Goal: Task Accomplishment & Management: Use online tool/utility

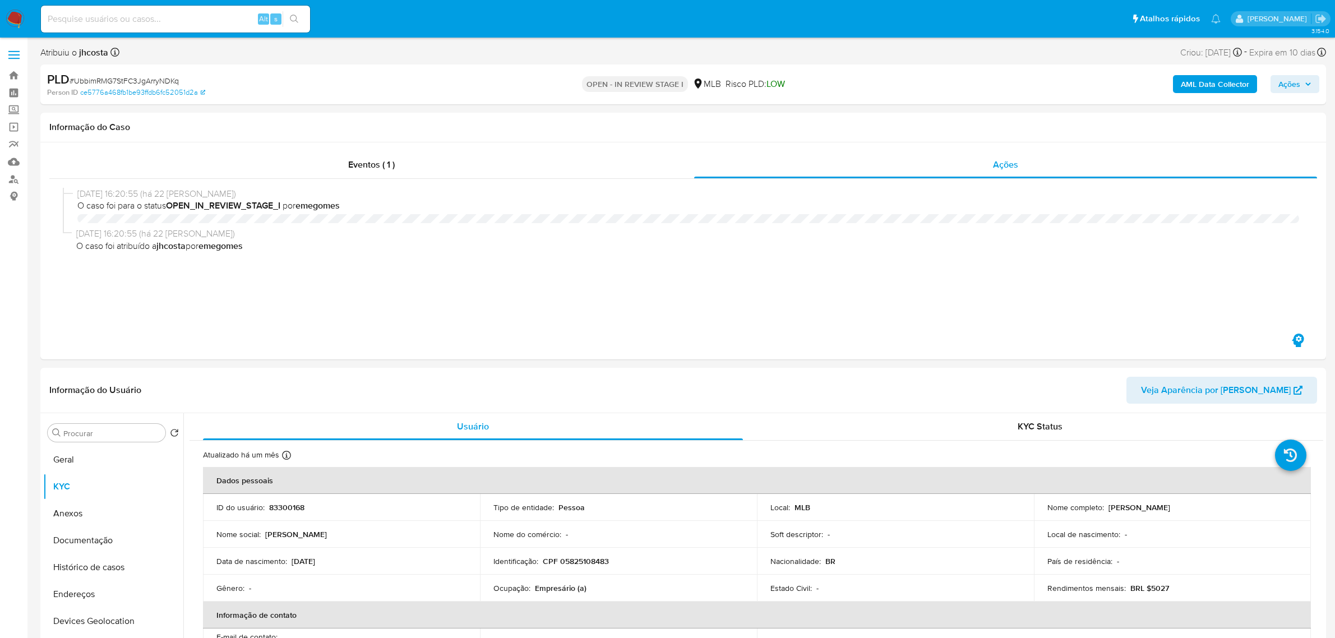
select select "10"
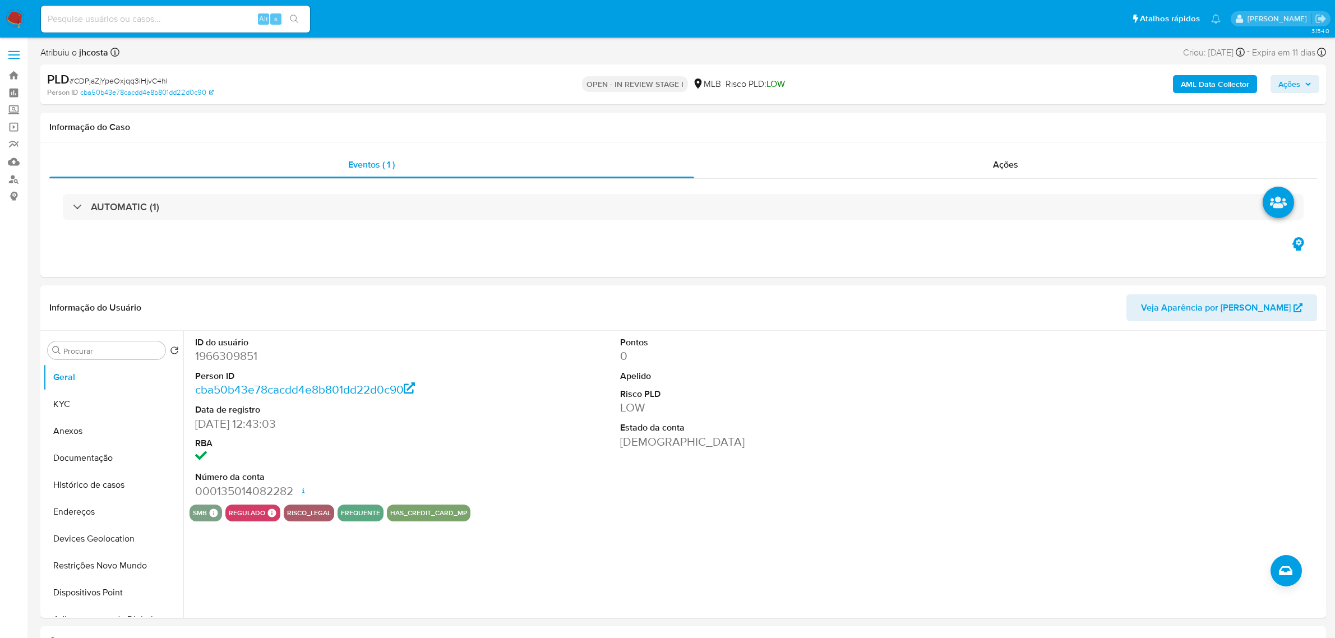
select select "10"
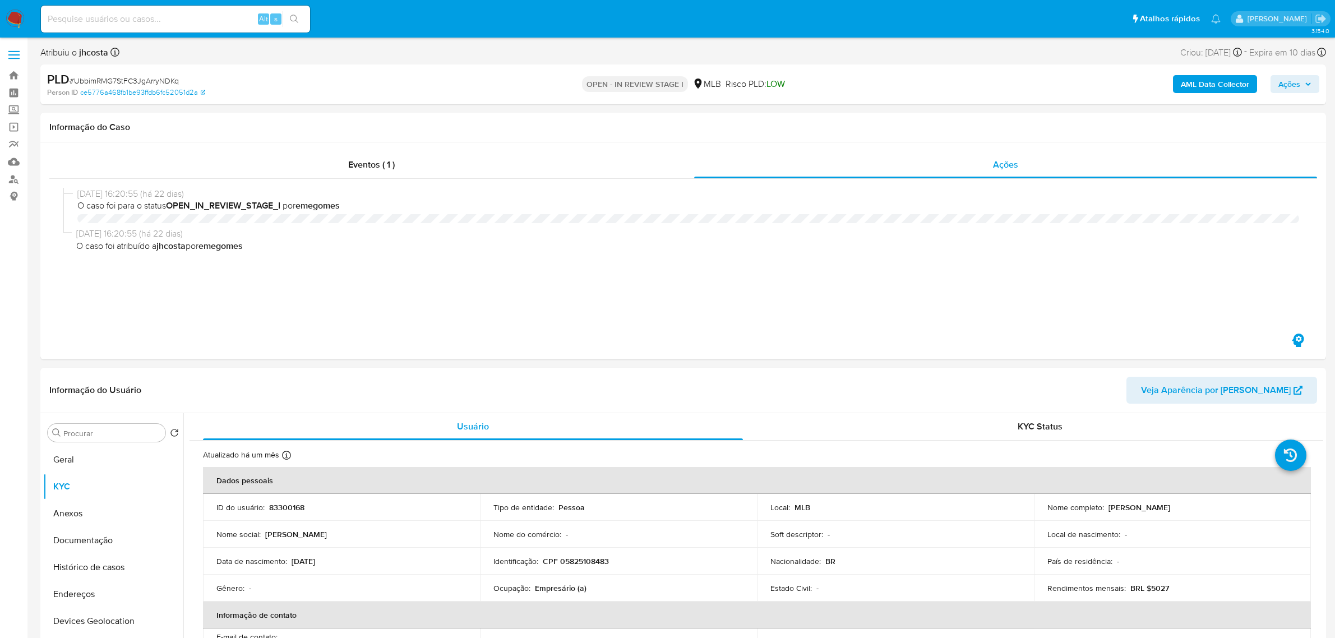
select select "10"
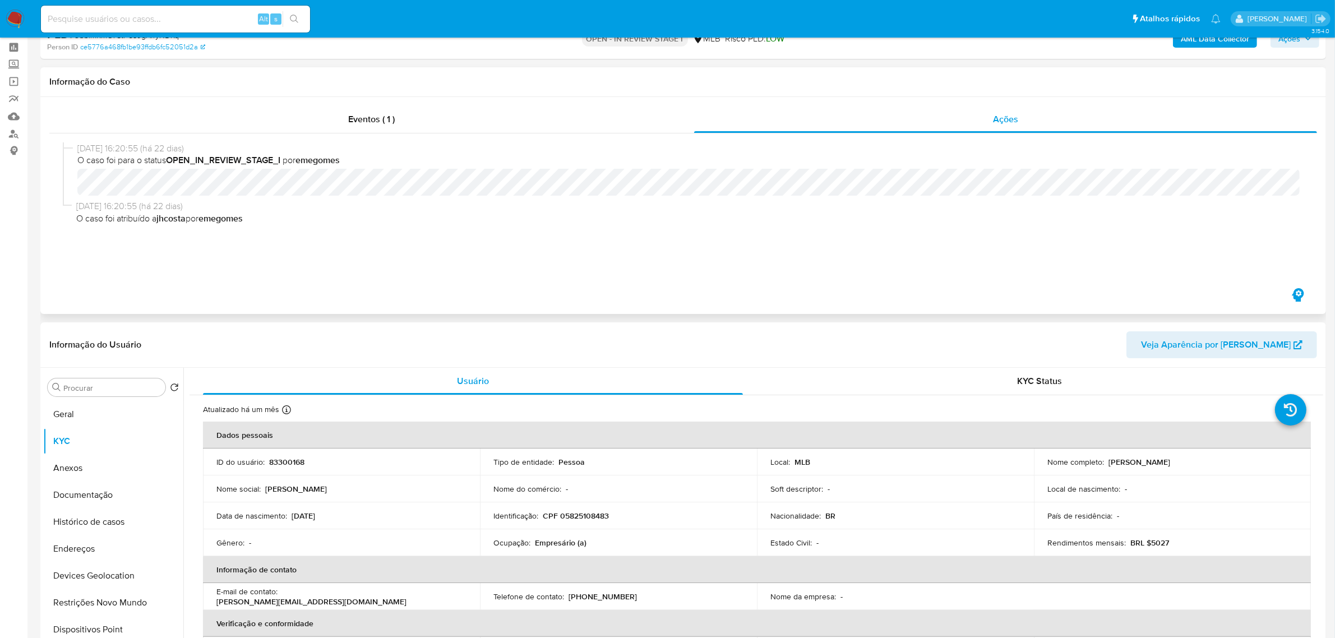
scroll to position [70, 0]
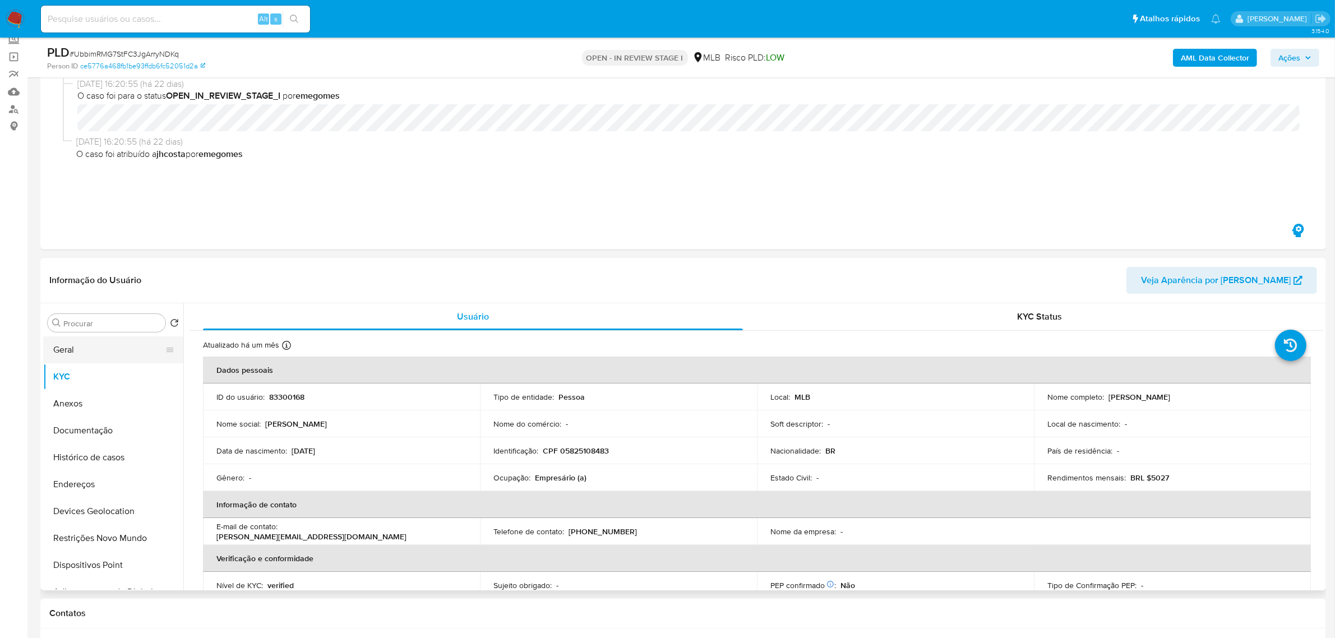
click at [70, 349] on button "Geral" at bounding box center [108, 349] width 131 height 27
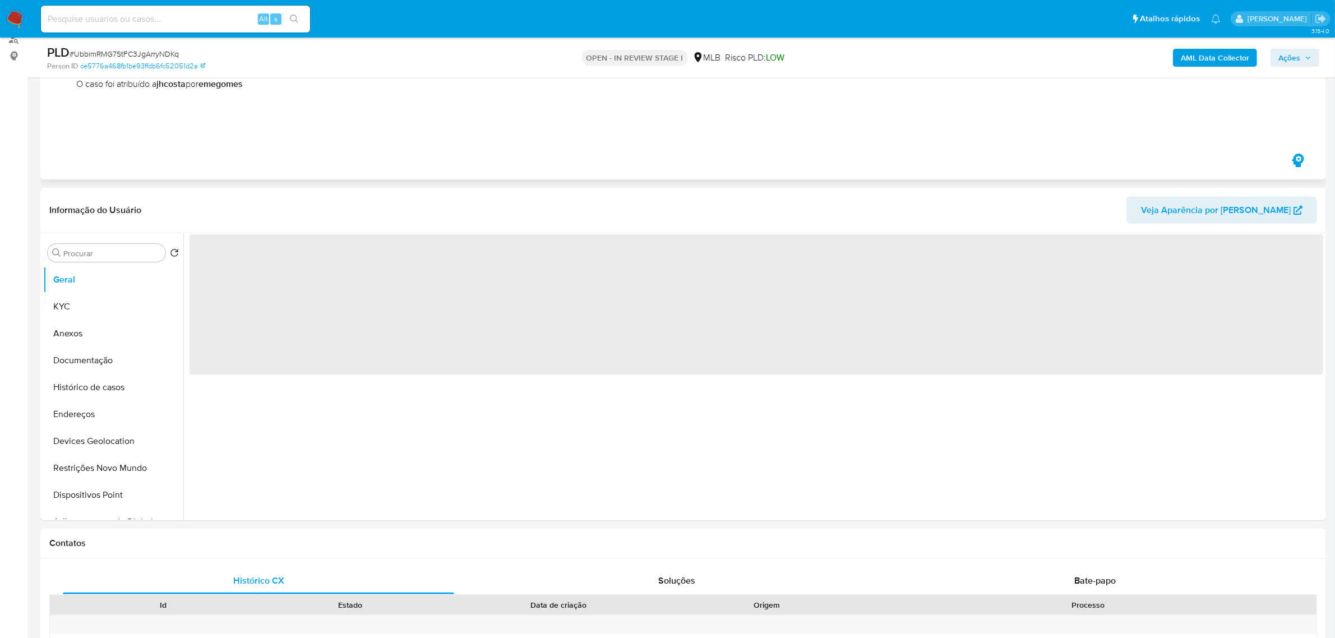
scroll to position [210, 0]
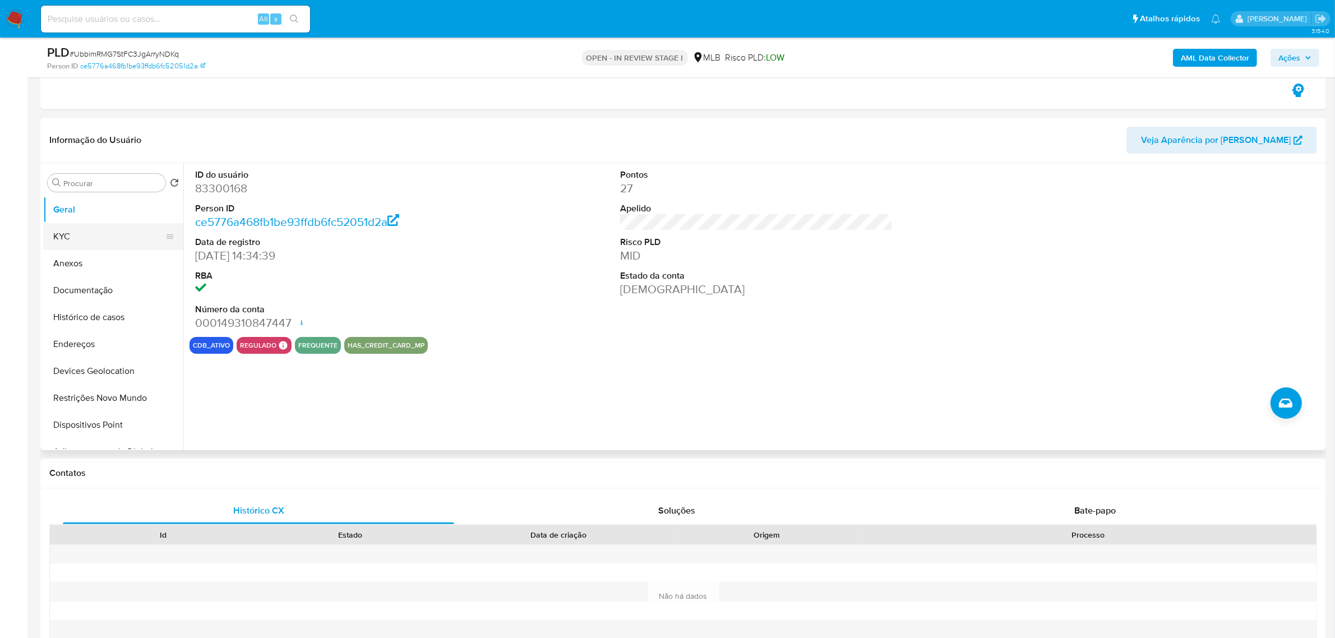
drag, startPoint x: 76, startPoint y: 234, endPoint x: 166, endPoint y: 243, distance: 90.1
click at [76, 234] on button "KYC" at bounding box center [108, 236] width 131 height 27
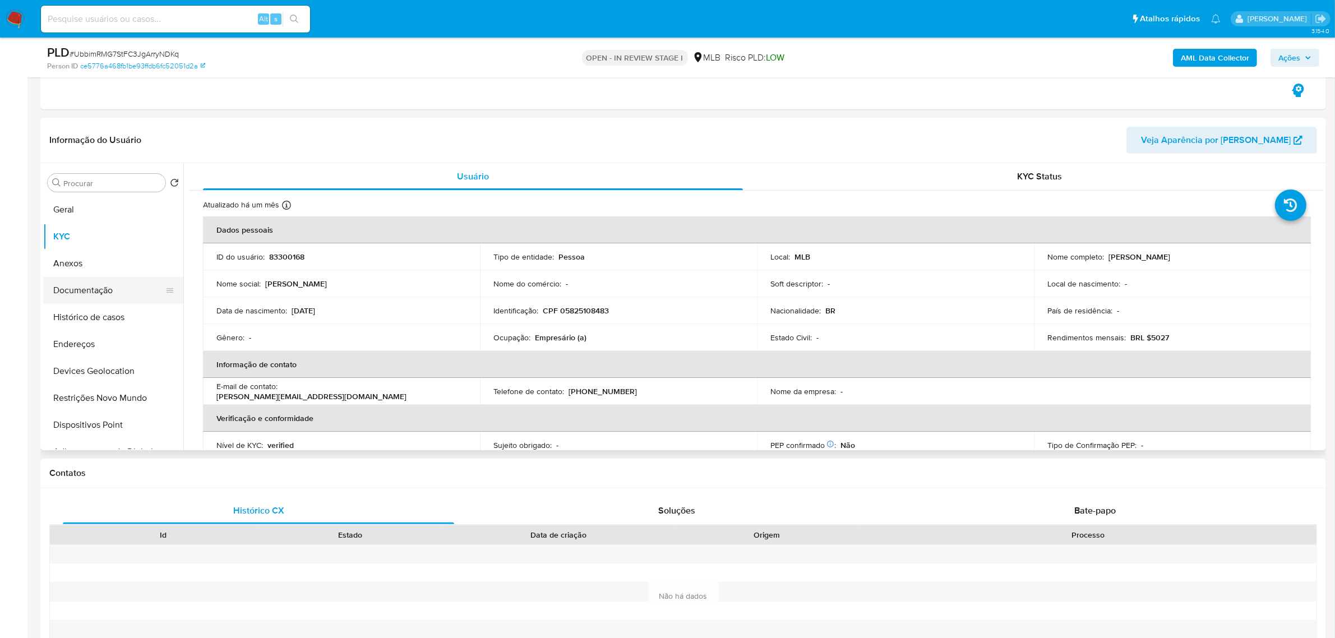
click at [91, 290] on button "Documentação" at bounding box center [108, 290] width 131 height 27
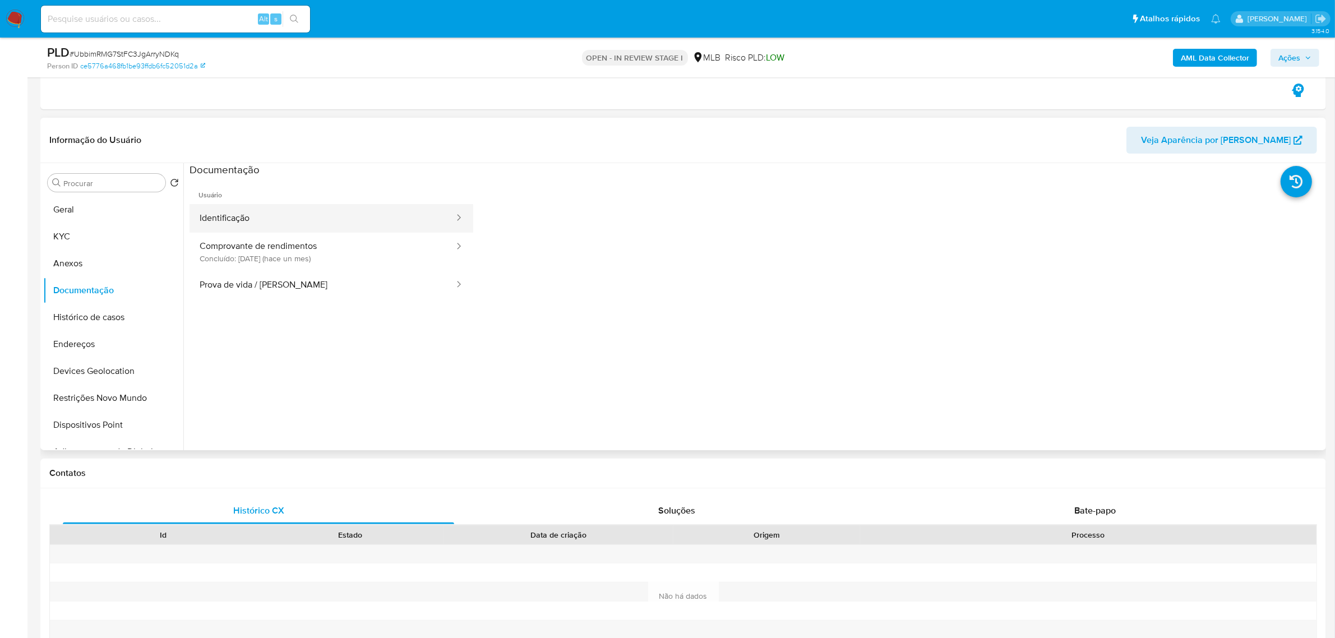
click at [335, 221] on button "Identificação" at bounding box center [322, 218] width 266 height 29
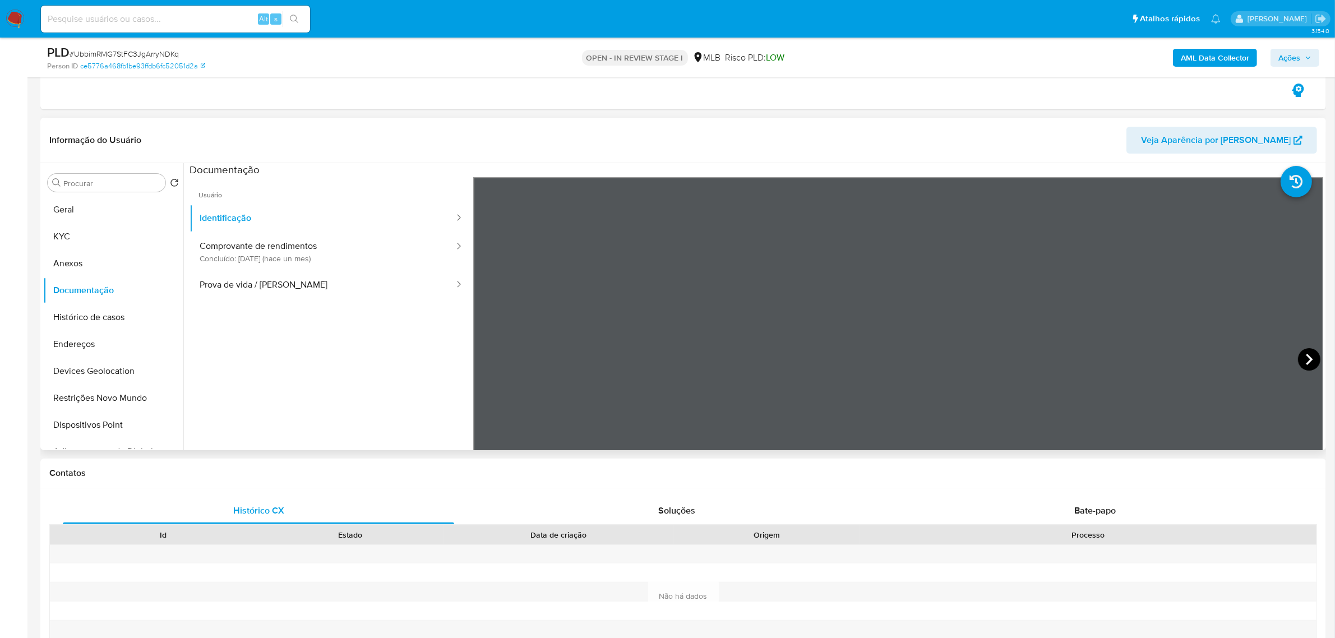
click at [1312, 362] on icon at bounding box center [1309, 359] width 22 height 22
click at [335, 248] on button "Comprovante de rendimentos Concluído: 17/07/2025 (hace un mes)" at bounding box center [322, 252] width 266 height 38
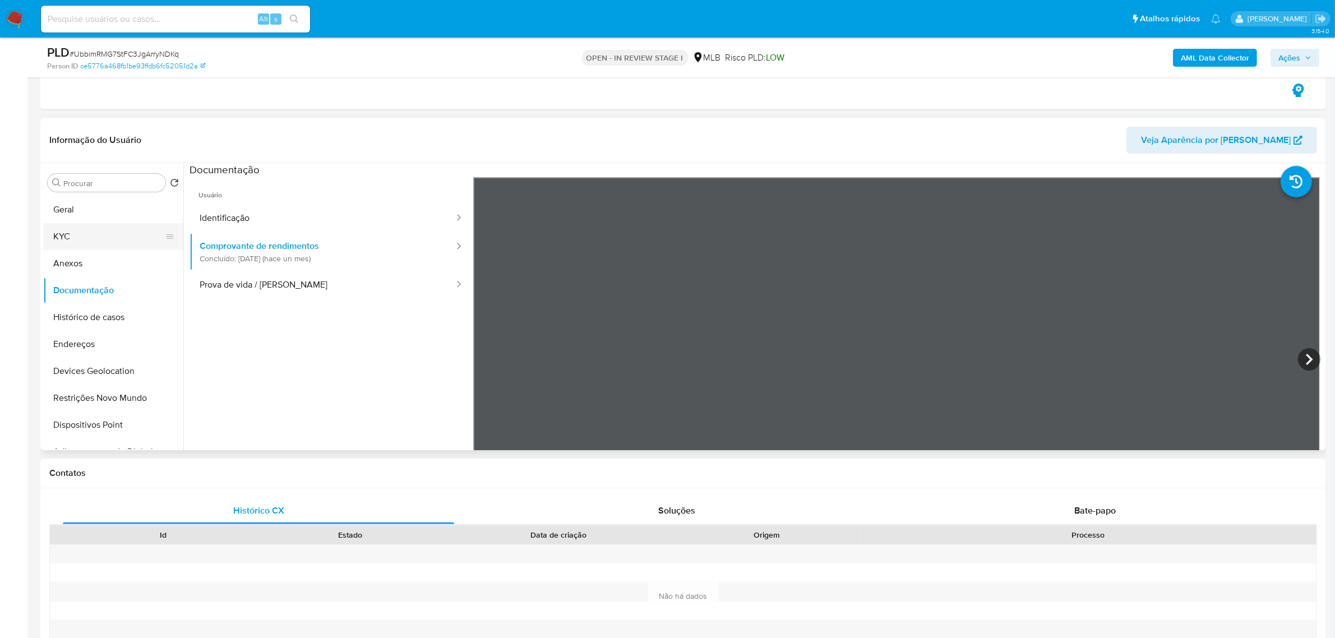
click at [77, 237] on button "KYC" at bounding box center [108, 236] width 131 height 27
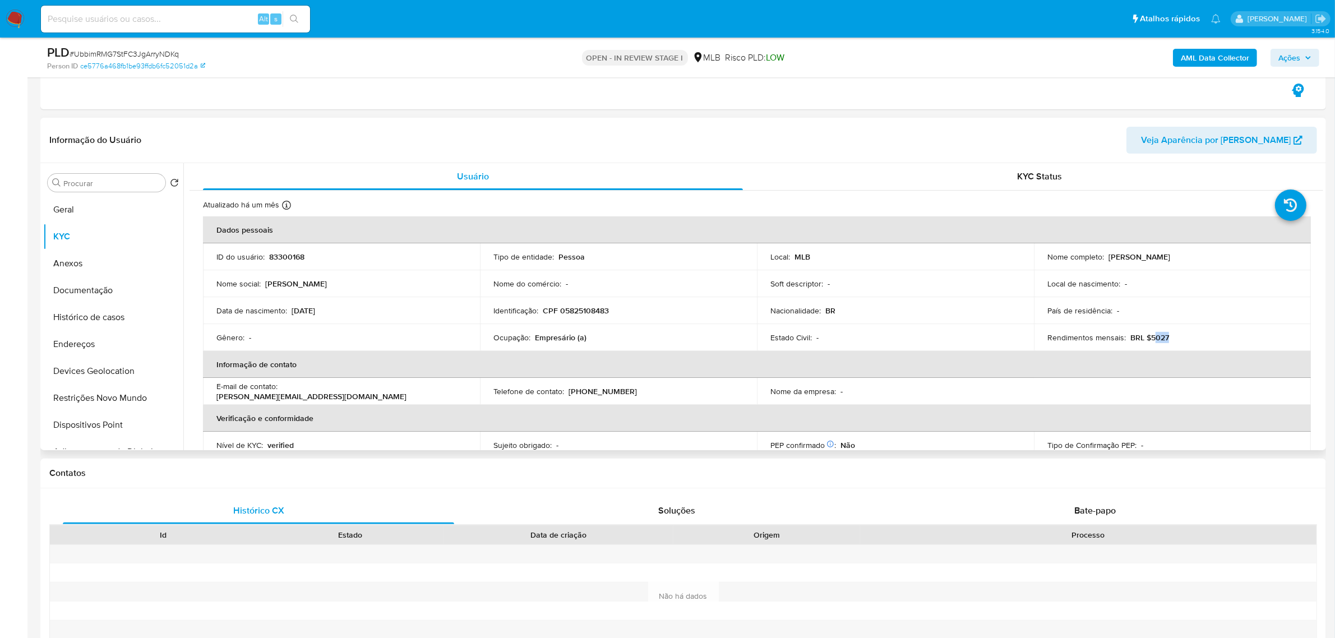
drag, startPoint x: 1149, startPoint y: 337, endPoint x: 1208, endPoint y: 342, distance: 59.7
click at [1208, 342] on div "Rendimentos mensais : BRL $5027" at bounding box center [1172, 337] width 250 height 10
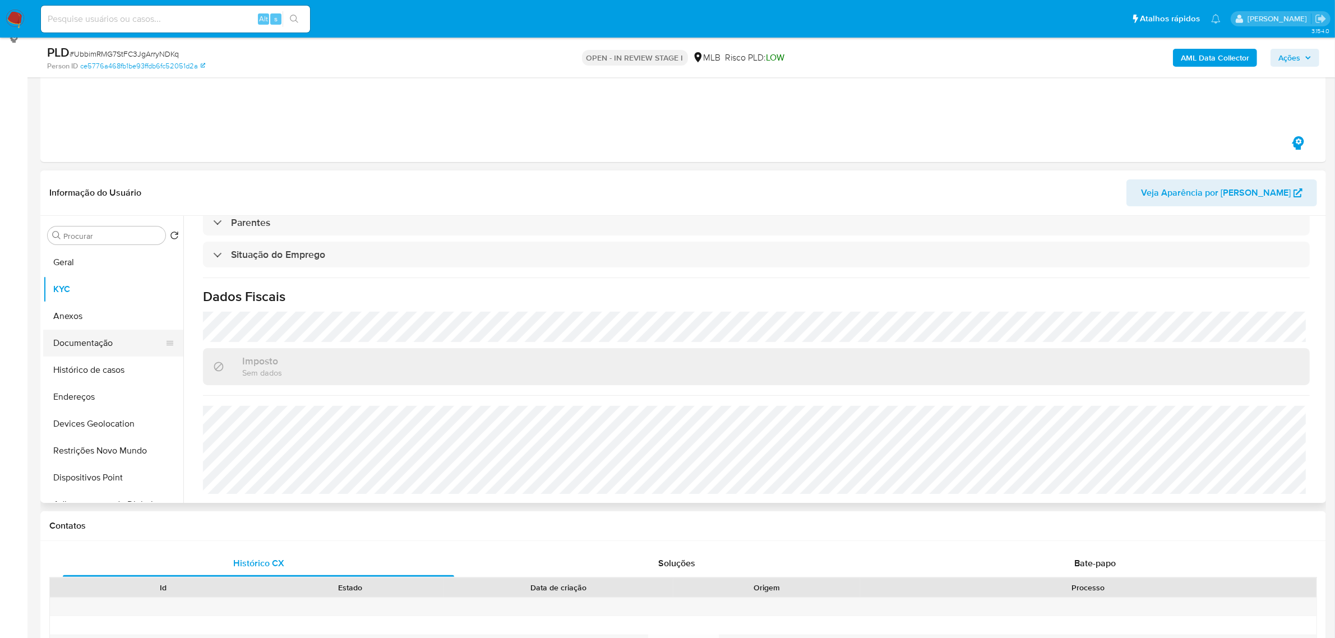
scroll to position [70, 0]
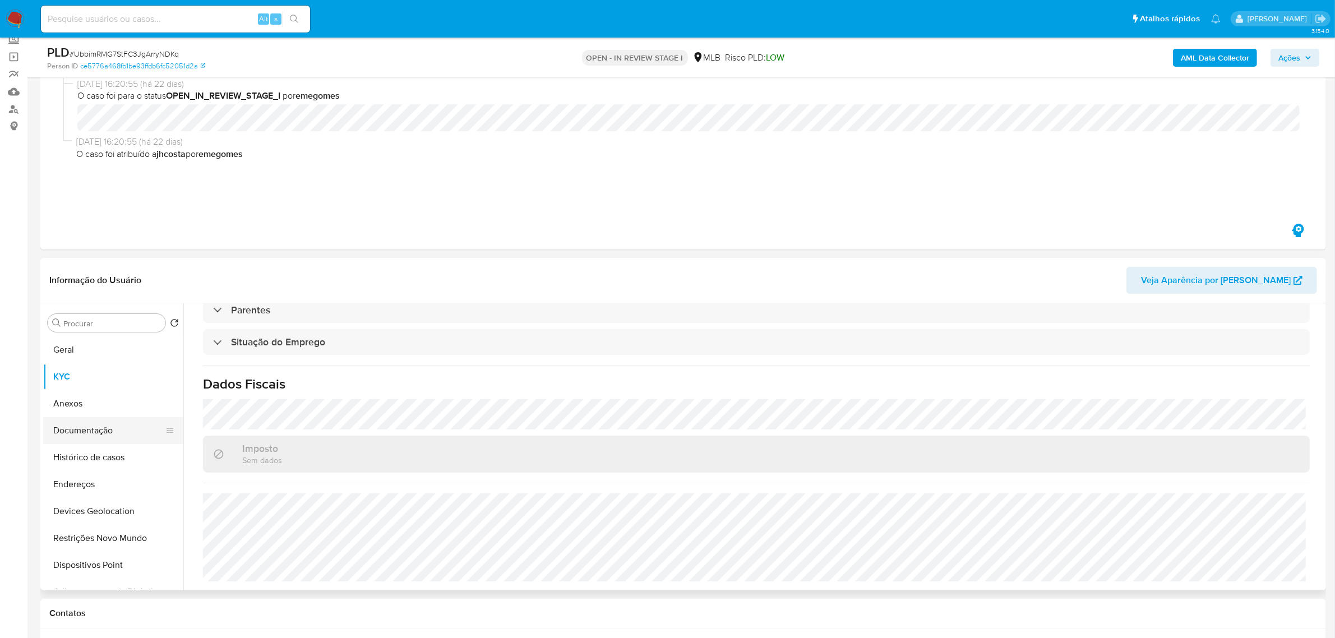
click at [104, 429] on button "Documentação" at bounding box center [108, 430] width 131 height 27
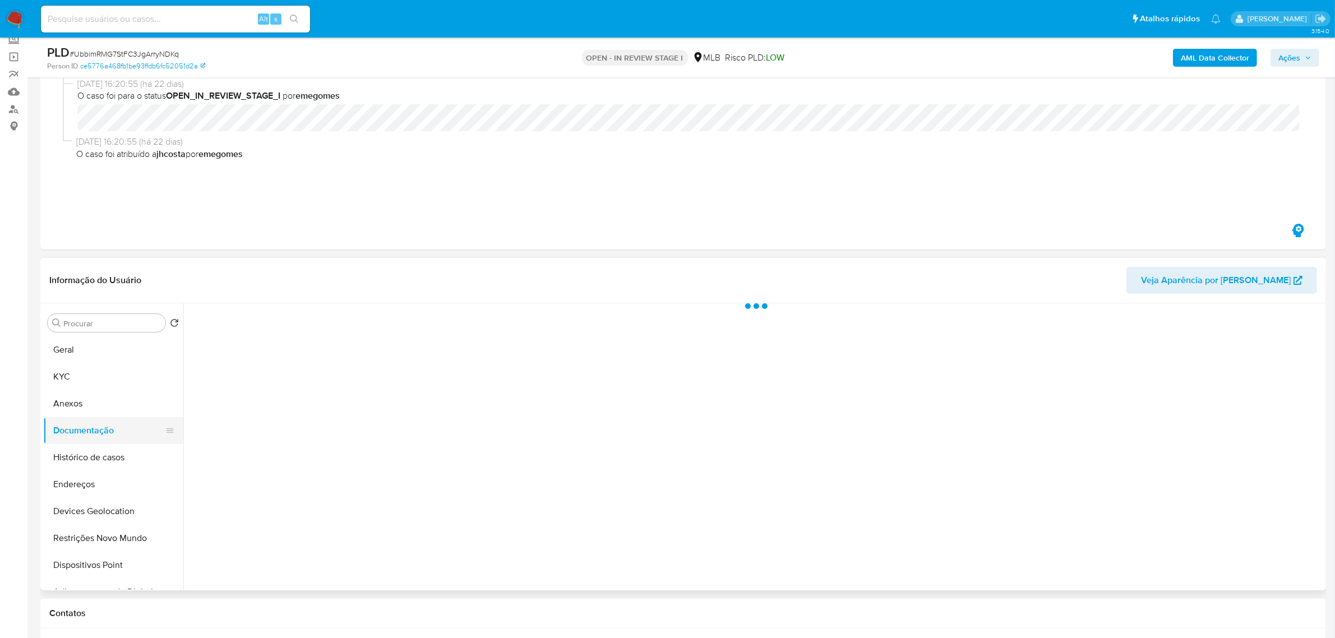
scroll to position [0, 0]
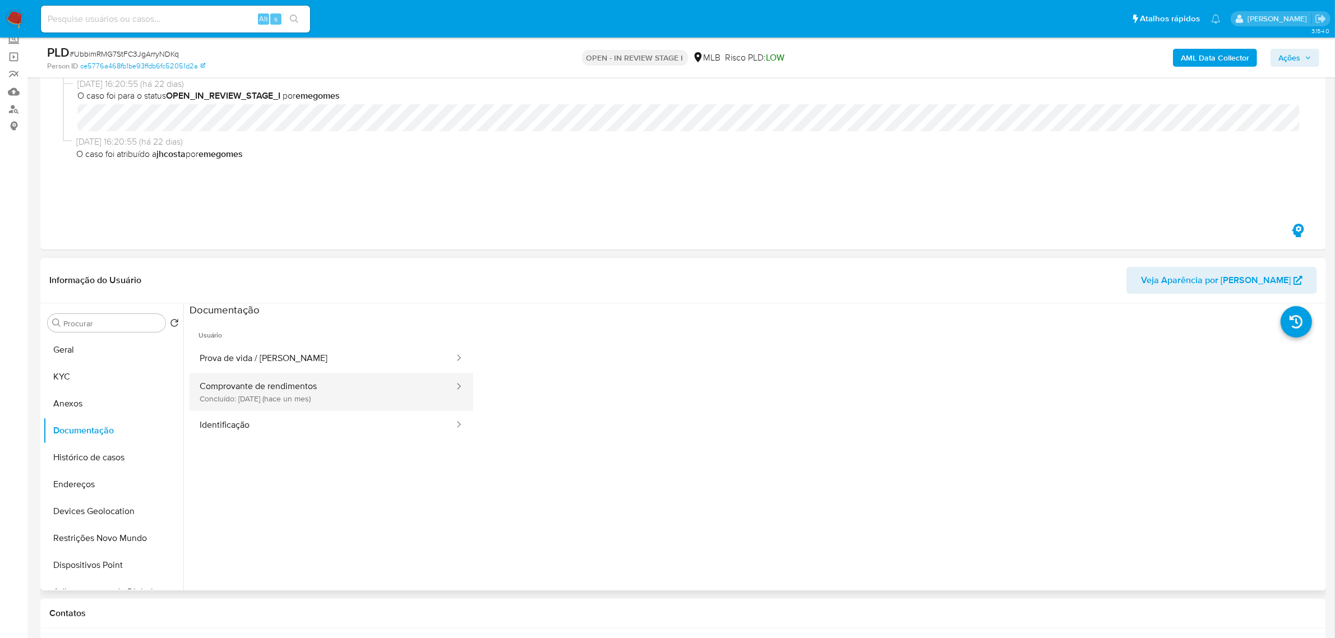
click at [330, 385] on button "Comprovante de rendimentos Concluído: 17/07/2025 (hace un mes)" at bounding box center [322, 392] width 266 height 38
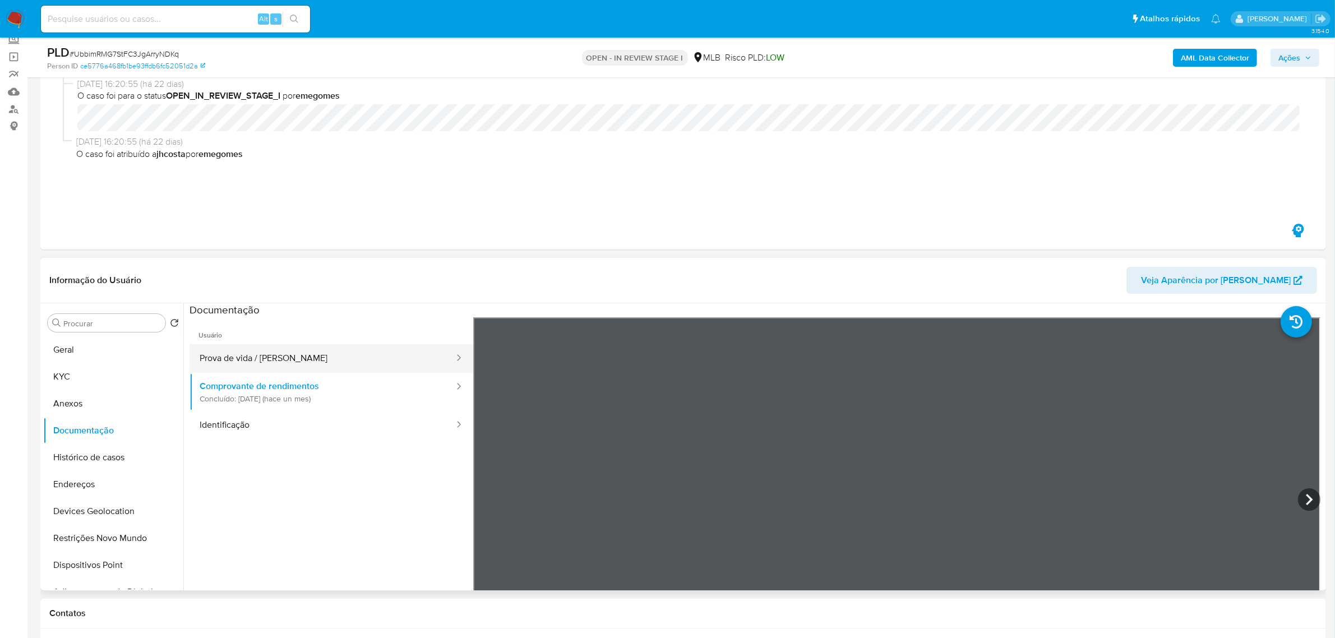
click at [351, 352] on button "Prova de vida / Selfie" at bounding box center [322, 358] width 266 height 29
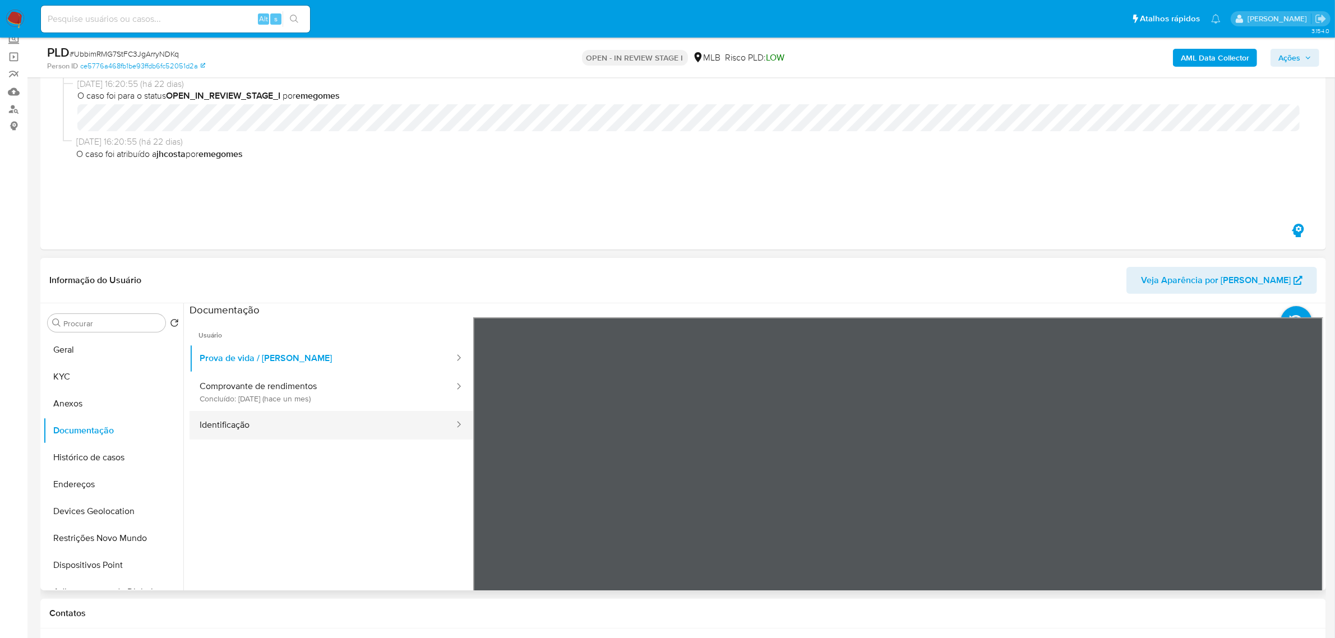
click at [286, 425] on button "Identificação" at bounding box center [322, 425] width 266 height 29
click at [1300, 497] on icon at bounding box center [1309, 499] width 22 height 22
click at [89, 374] on button "KYC" at bounding box center [108, 376] width 131 height 27
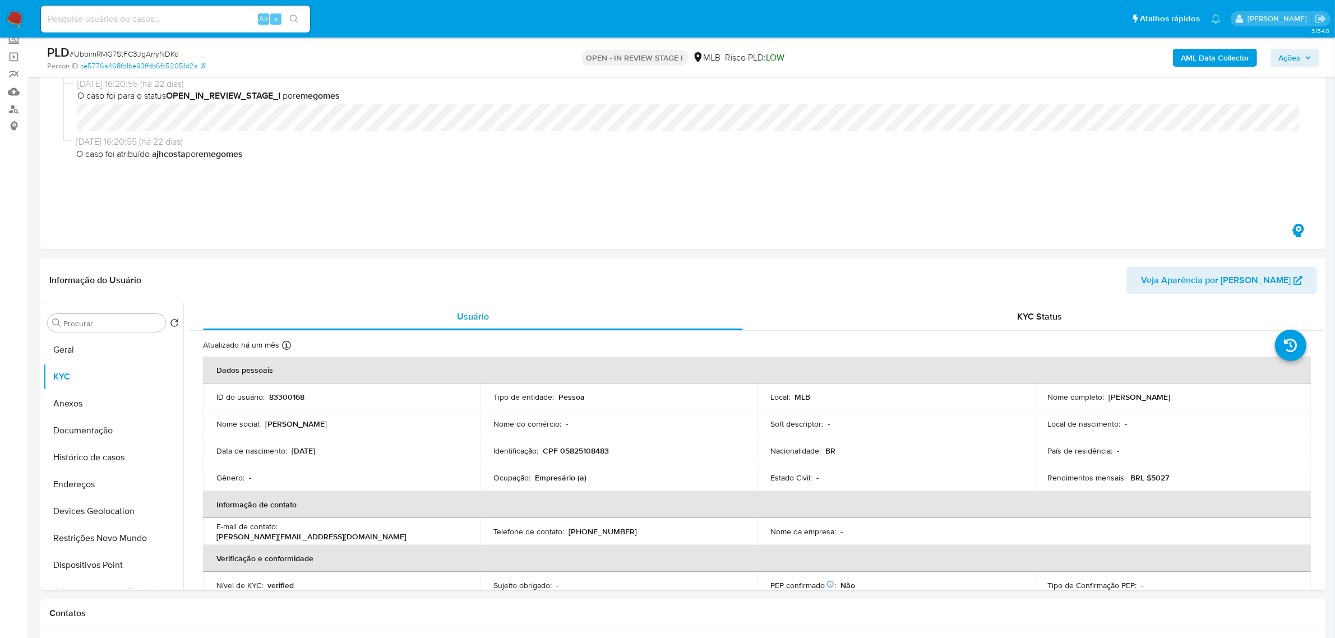
click at [595, 448] on p "CPF 05825108483" at bounding box center [576, 451] width 66 height 10
copy p "05825108483"
click at [578, 452] on p "CPF 05825108483" at bounding box center [576, 451] width 66 height 10
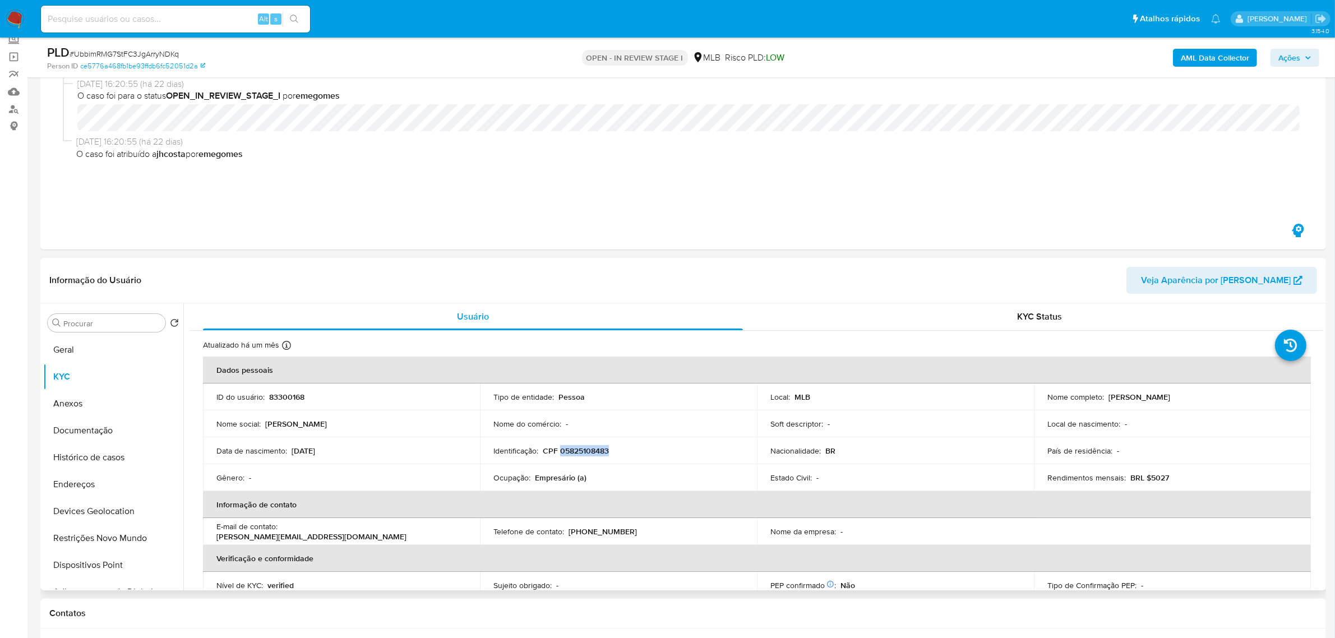
drag, startPoint x: 1107, startPoint y: 401, endPoint x: 1245, endPoint y: 401, distance: 138.4
click at [1245, 401] on div "Nome completo : Raquel Nascimento de Freitas" at bounding box center [1172, 397] width 250 height 10
copy p "Raquel Nascimento de Freitas"
click at [104, 435] on button "Documentação" at bounding box center [108, 430] width 131 height 27
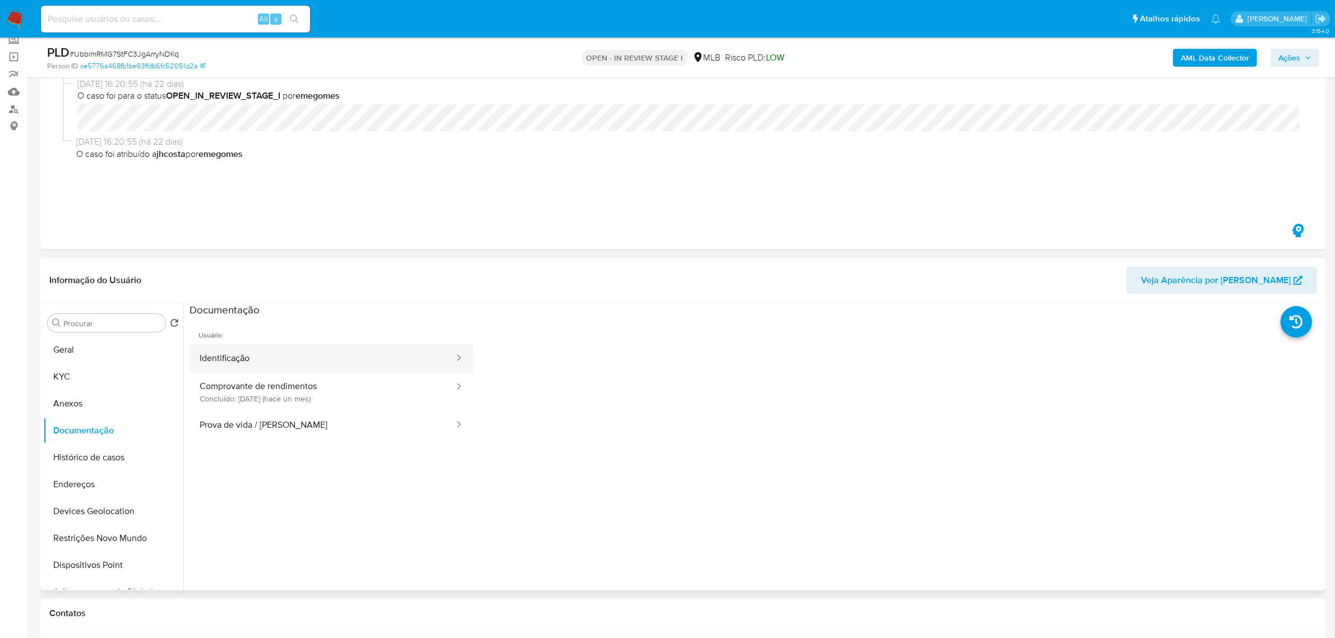
click at [259, 354] on button "Identificação" at bounding box center [322, 358] width 266 height 29
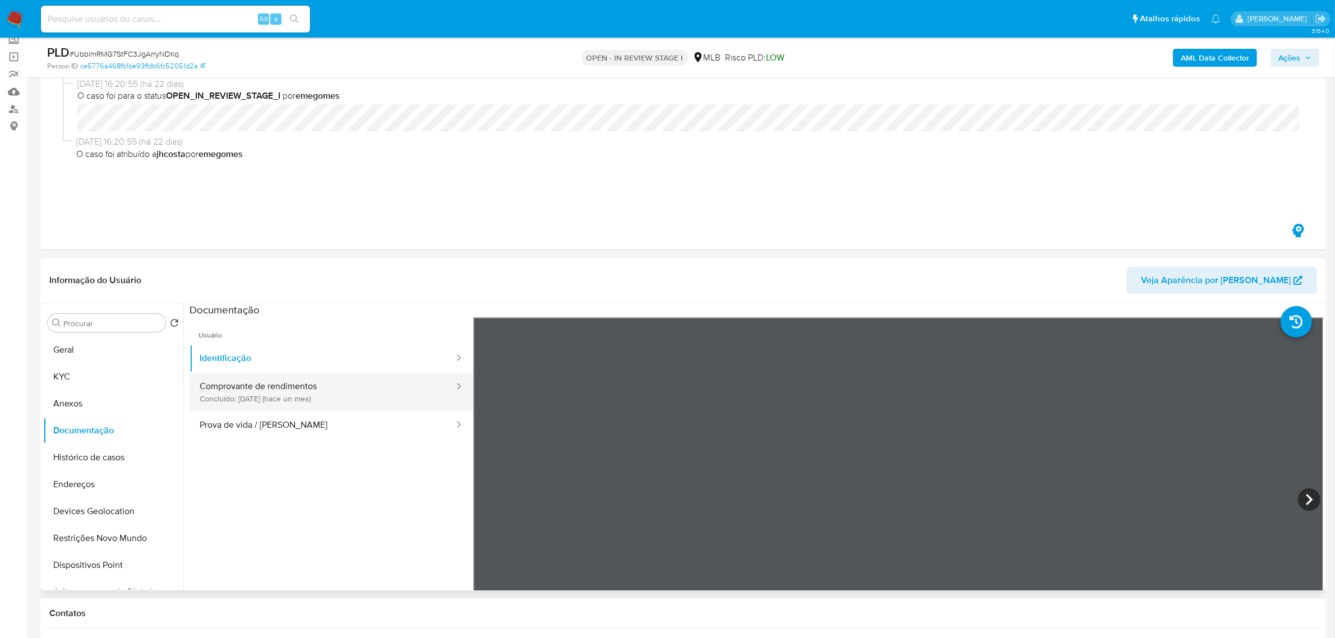
click at [281, 387] on button "Comprovante de rendimentos Concluído: 17/07/2025 (hace un mes)" at bounding box center [322, 392] width 266 height 38
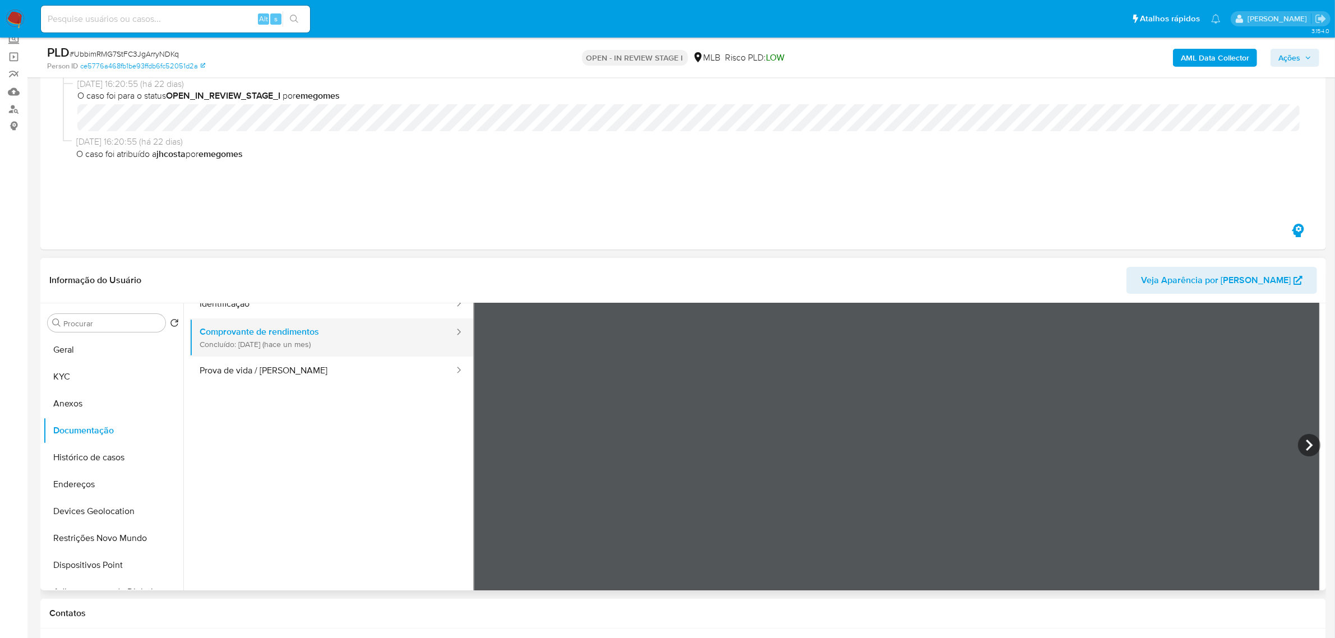
scroll to position [70, 0]
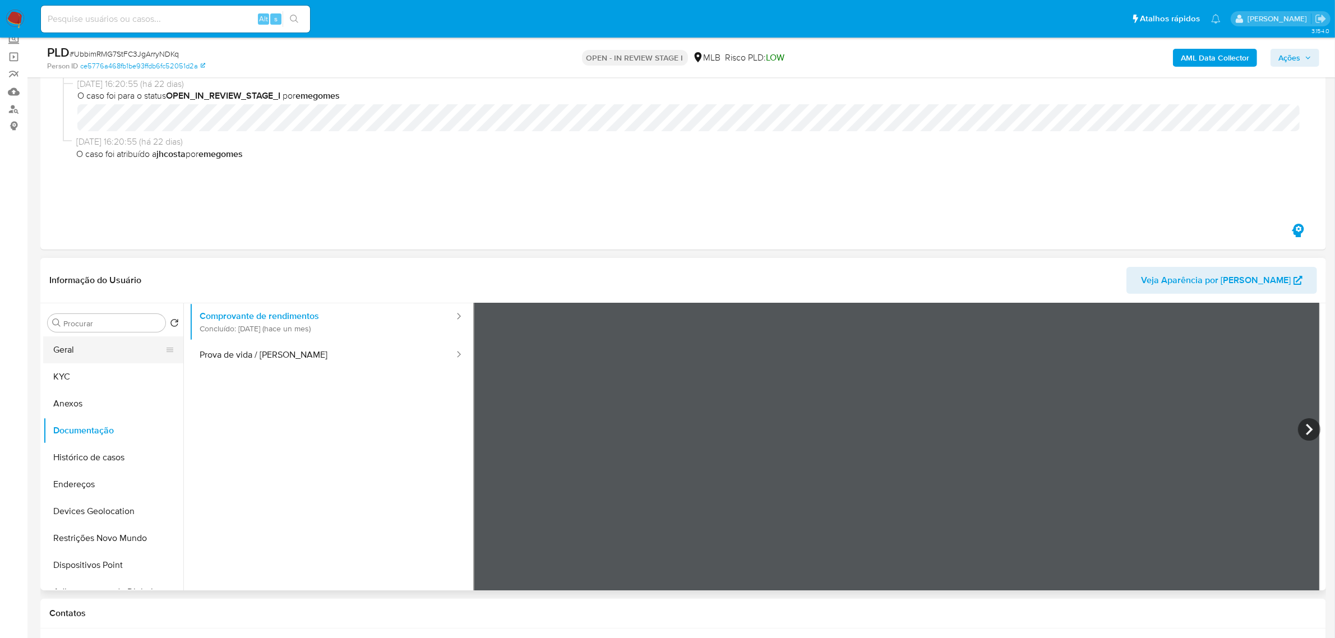
click at [60, 349] on button "Geral" at bounding box center [108, 349] width 131 height 27
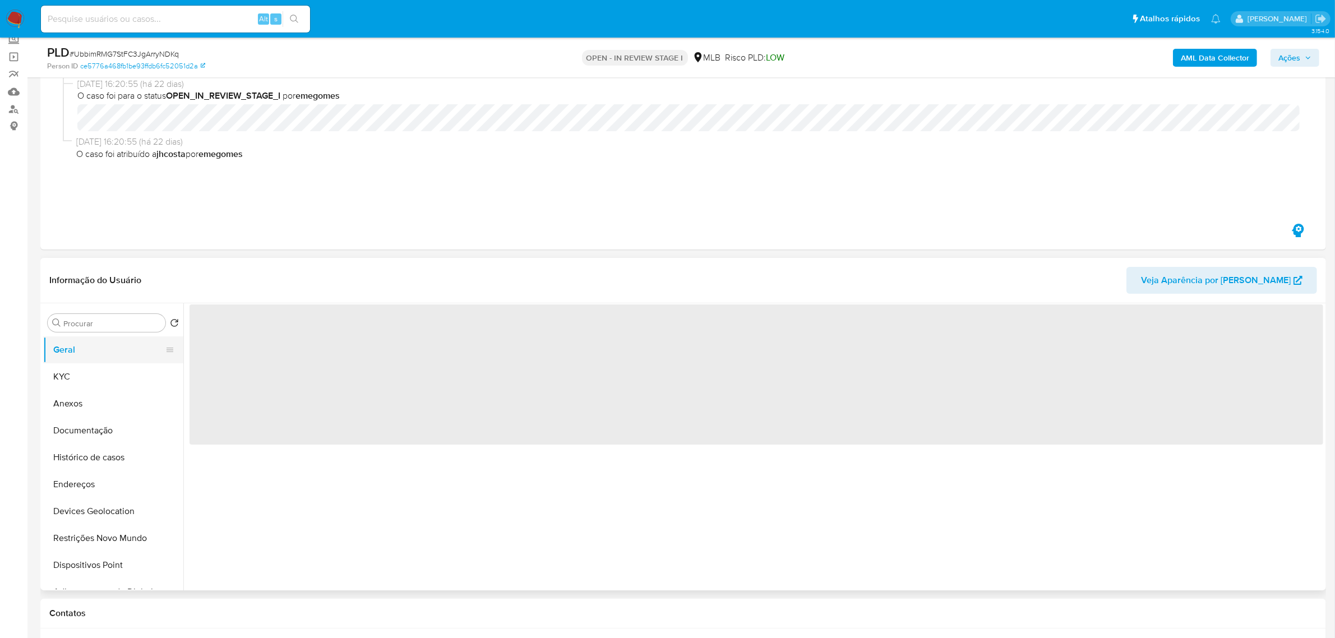
scroll to position [0, 0]
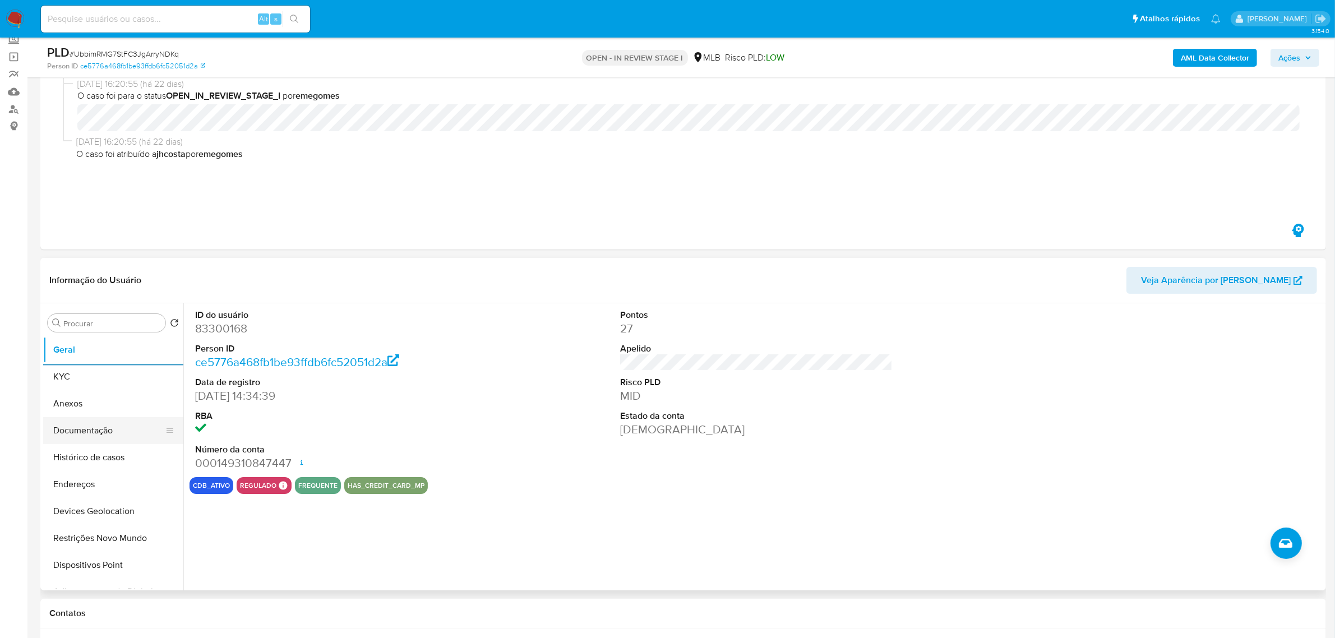
click at [105, 429] on button "Documentação" at bounding box center [108, 430] width 131 height 27
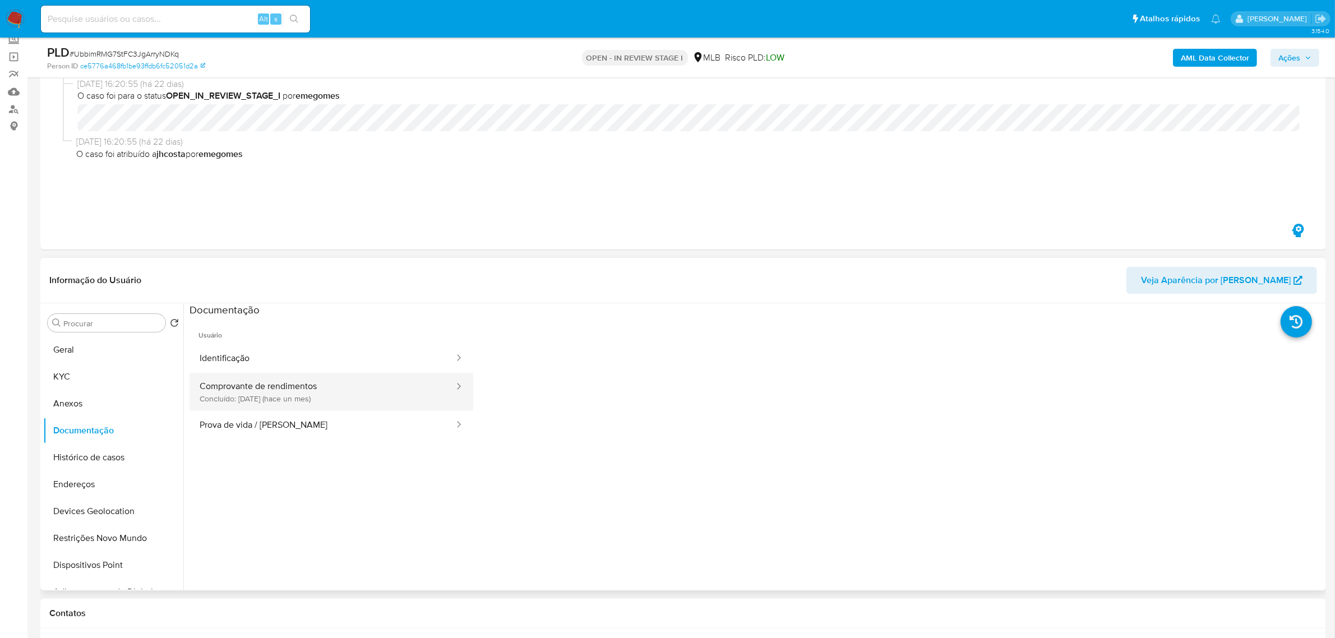
click at [284, 395] on button "Comprovante de rendimentos Concluído: 17/07/2025 (hace un mes)" at bounding box center [322, 392] width 266 height 38
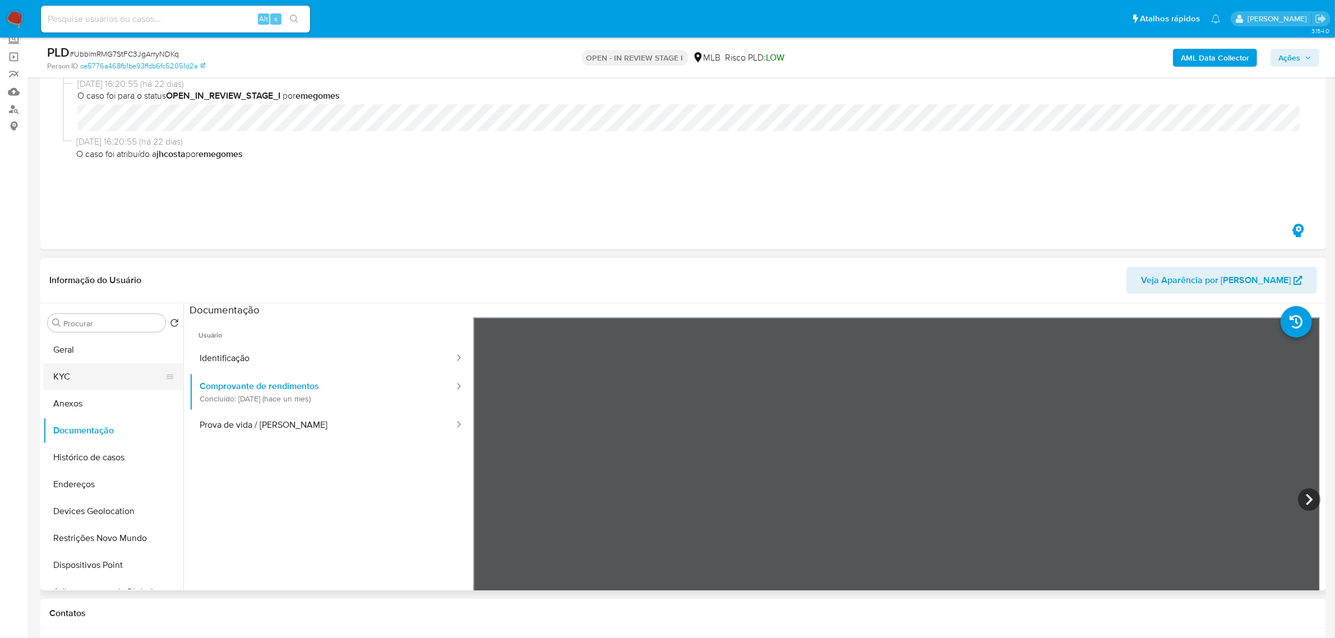
click at [80, 374] on button "KYC" at bounding box center [108, 376] width 131 height 27
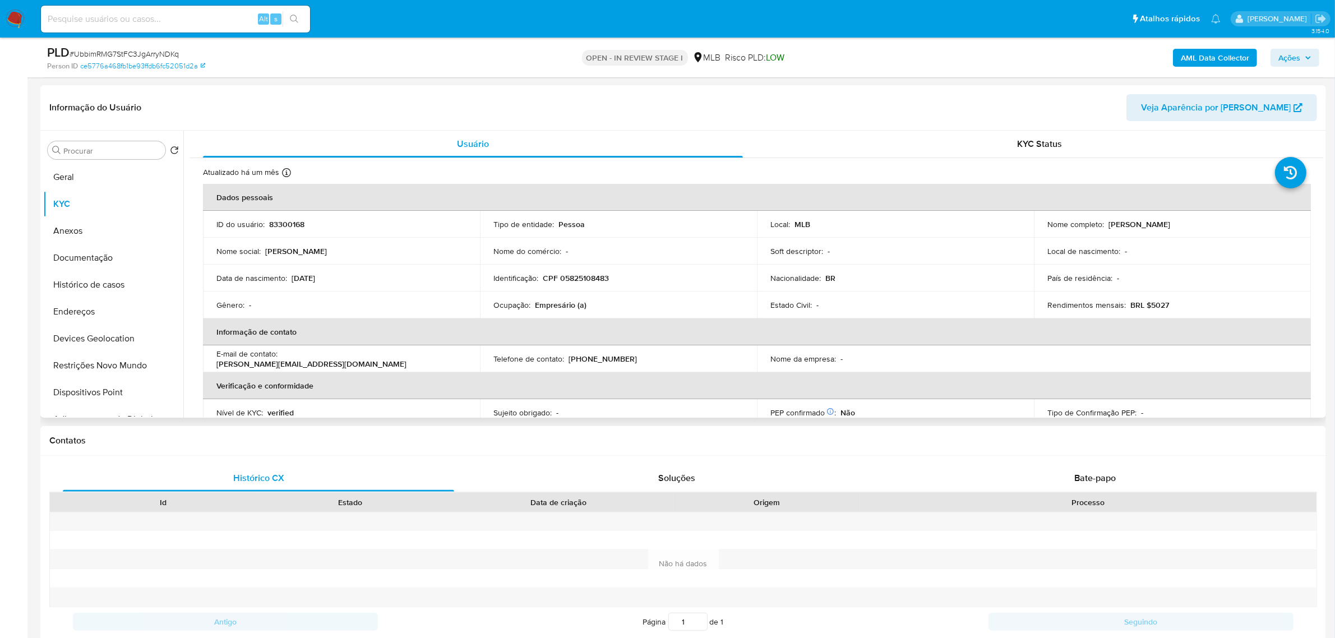
scroll to position [210, 0]
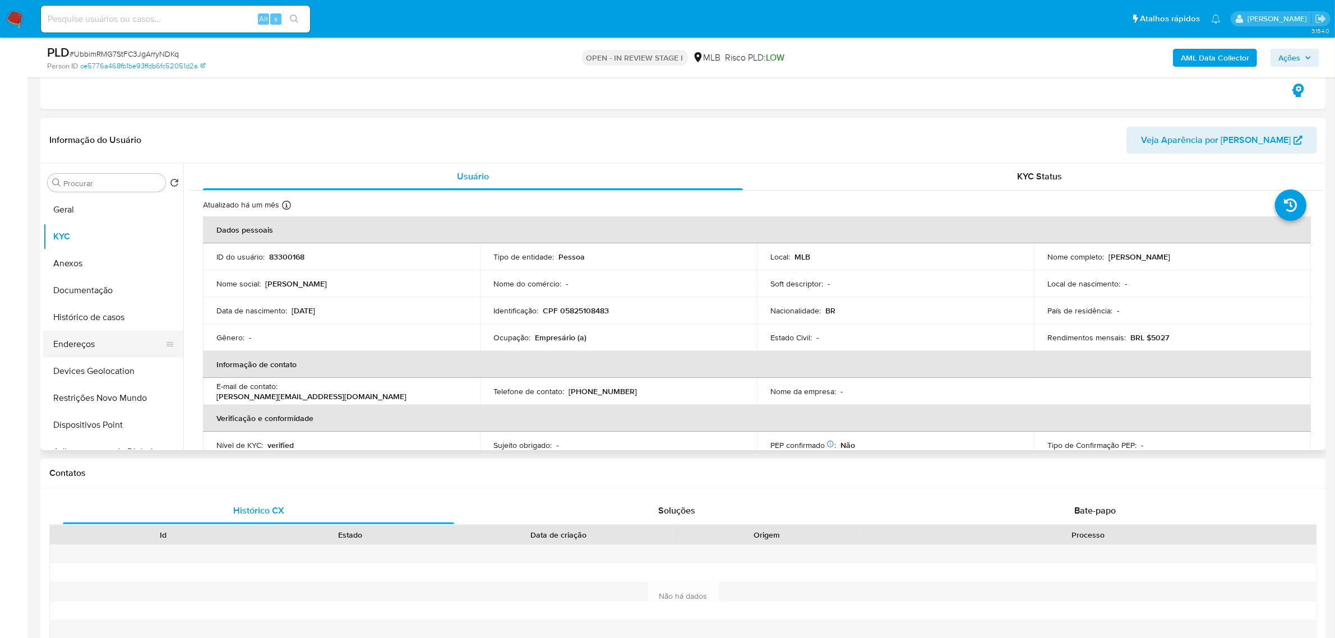
click at [89, 344] on button "Endereços" at bounding box center [108, 344] width 131 height 27
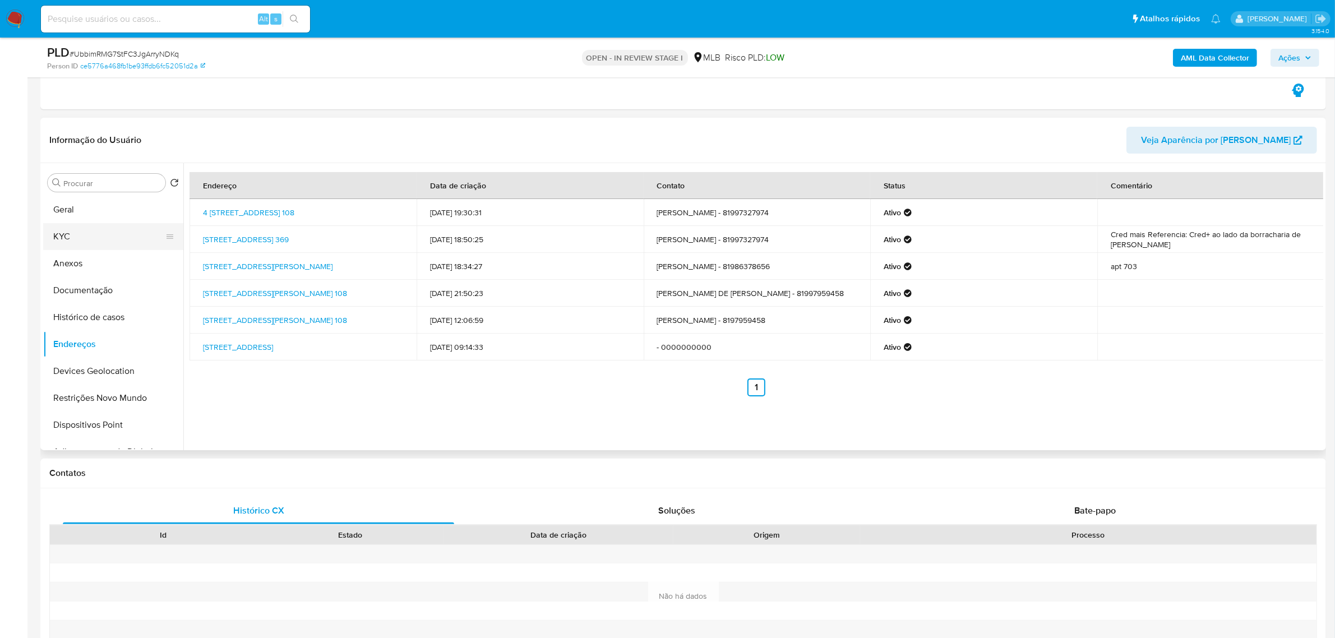
click at [78, 237] on button "KYC" at bounding box center [108, 236] width 131 height 27
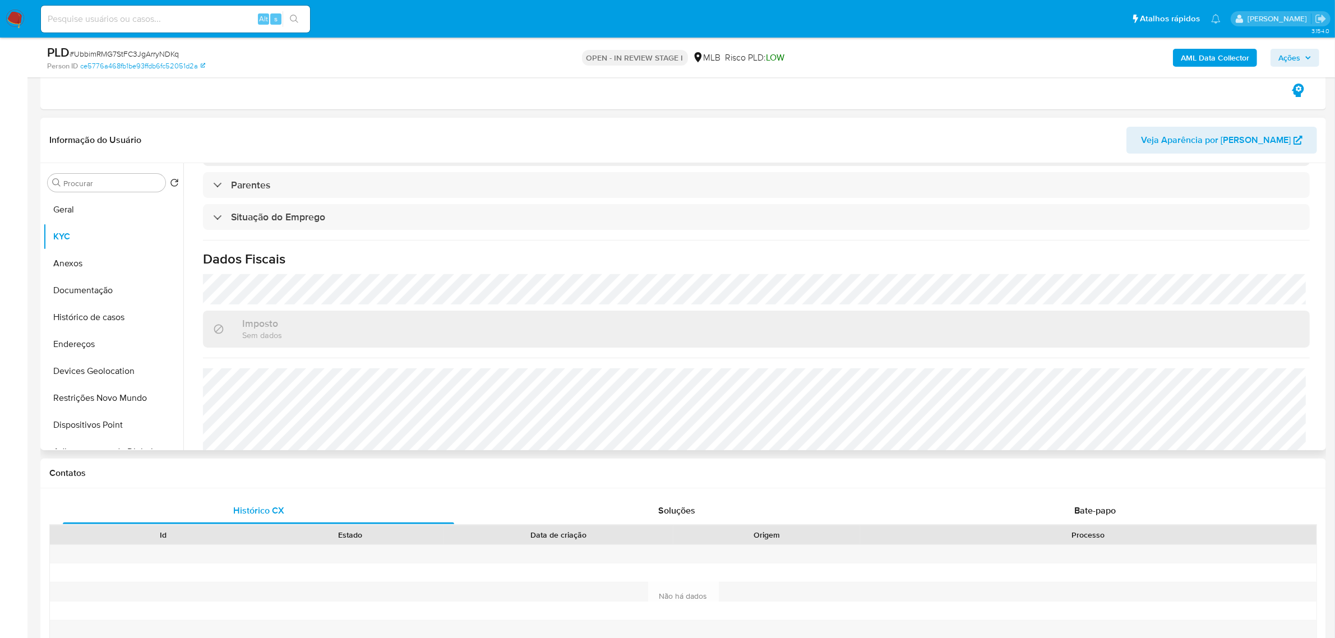
scroll to position [466, 0]
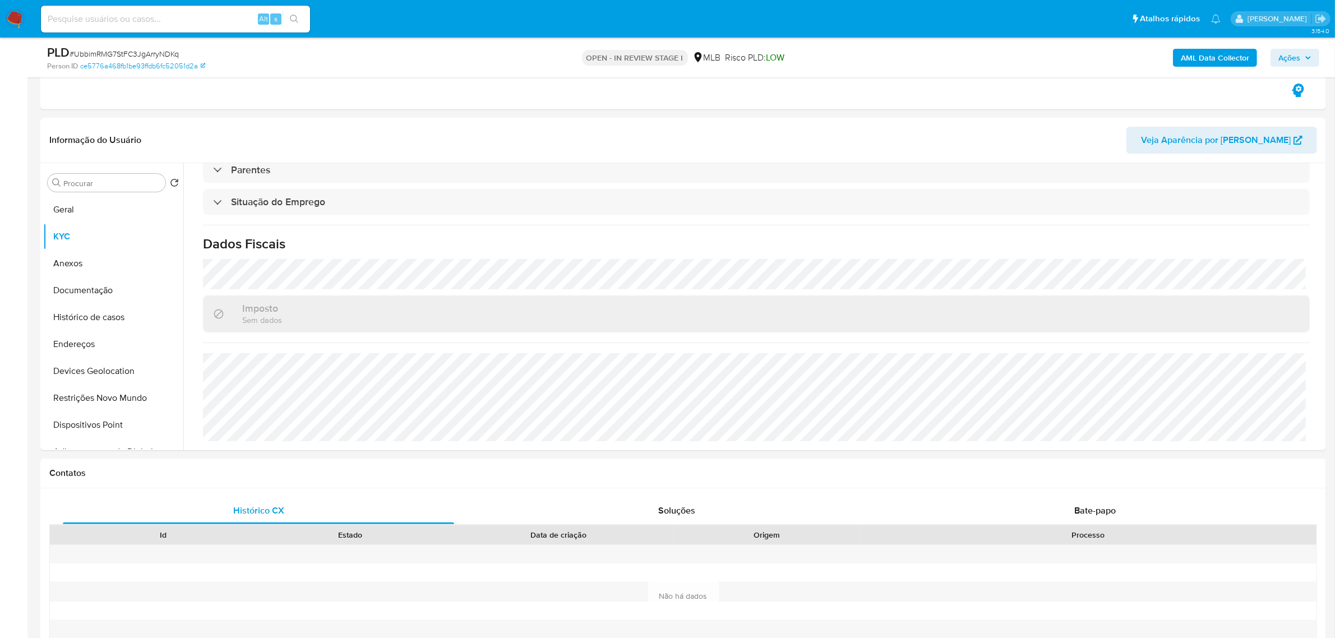
click at [1299, 47] on div "AML Data Collector Ações" at bounding box center [1108, 57] width 421 height 26
click at [1300, 57] on span "Ações" at bounding box center [1289, 58] width 22 height 18
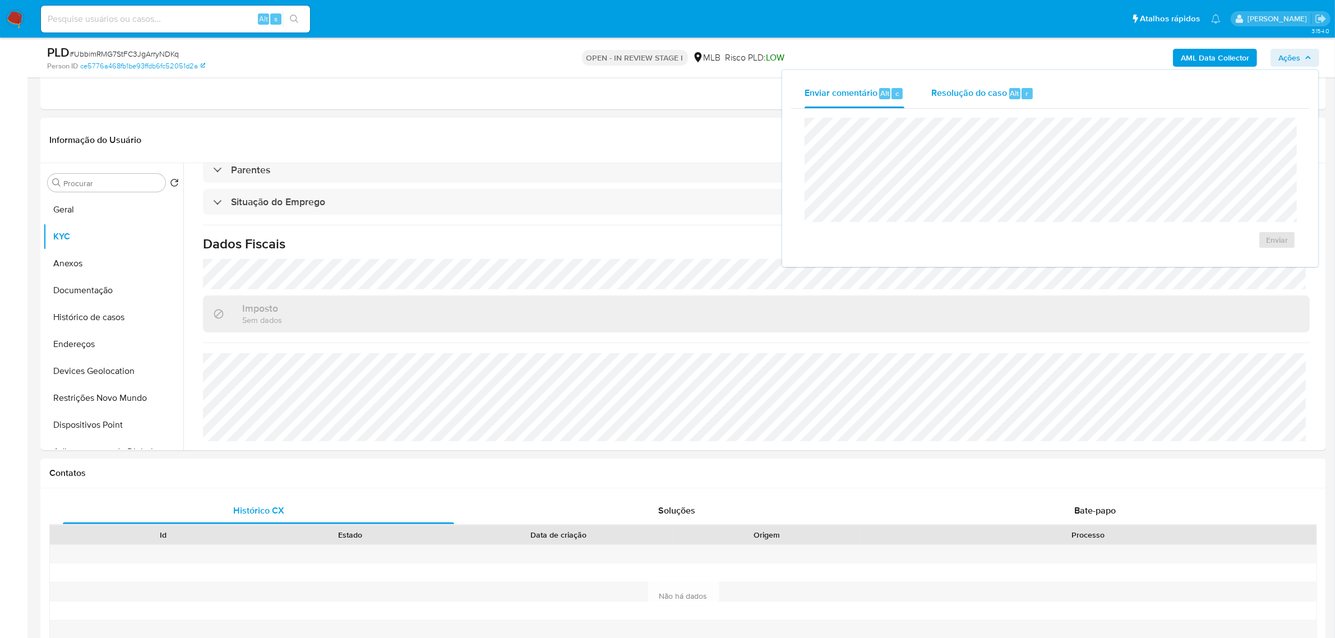
click at [956, 99] on div "Resolução do caso Alt r" at bounding box center [982, 93] width 103 height 29
click at [108, 339] on button "Endereços" at bounding box center [108, 344] width 131 height 27
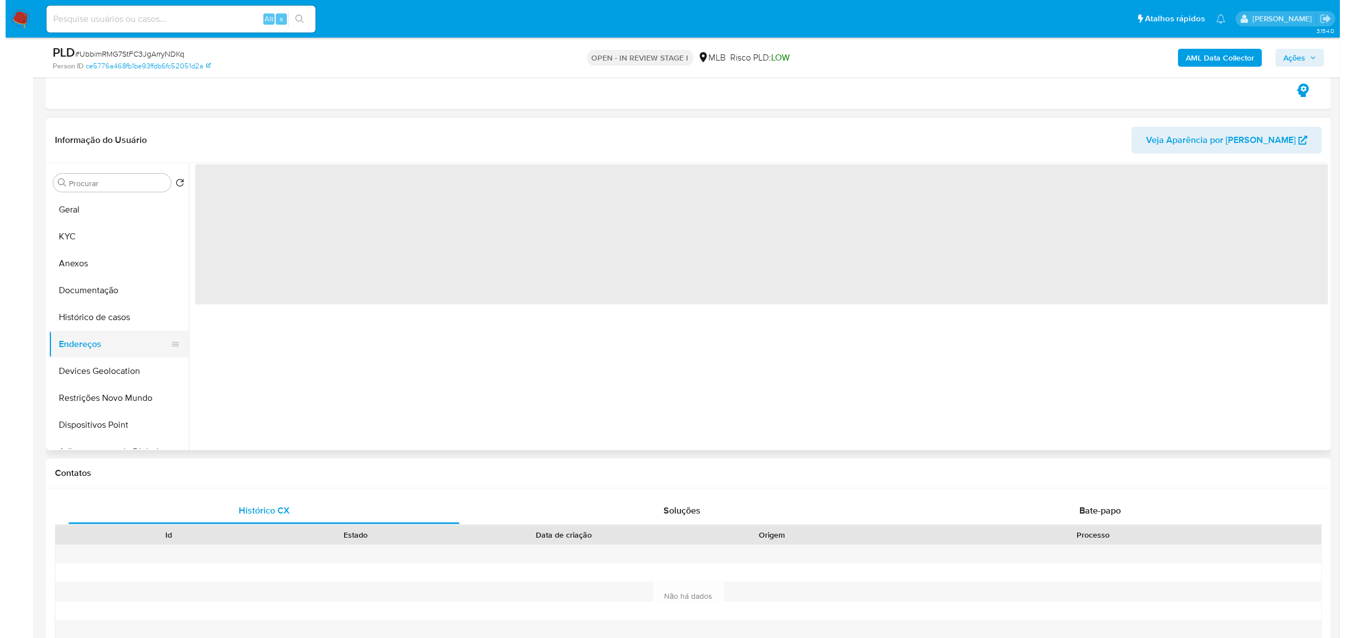
scroll to position [0, 0]
click at [88, 268] on button "Anexos" at bounding box center [108, 263] width 131 height 27
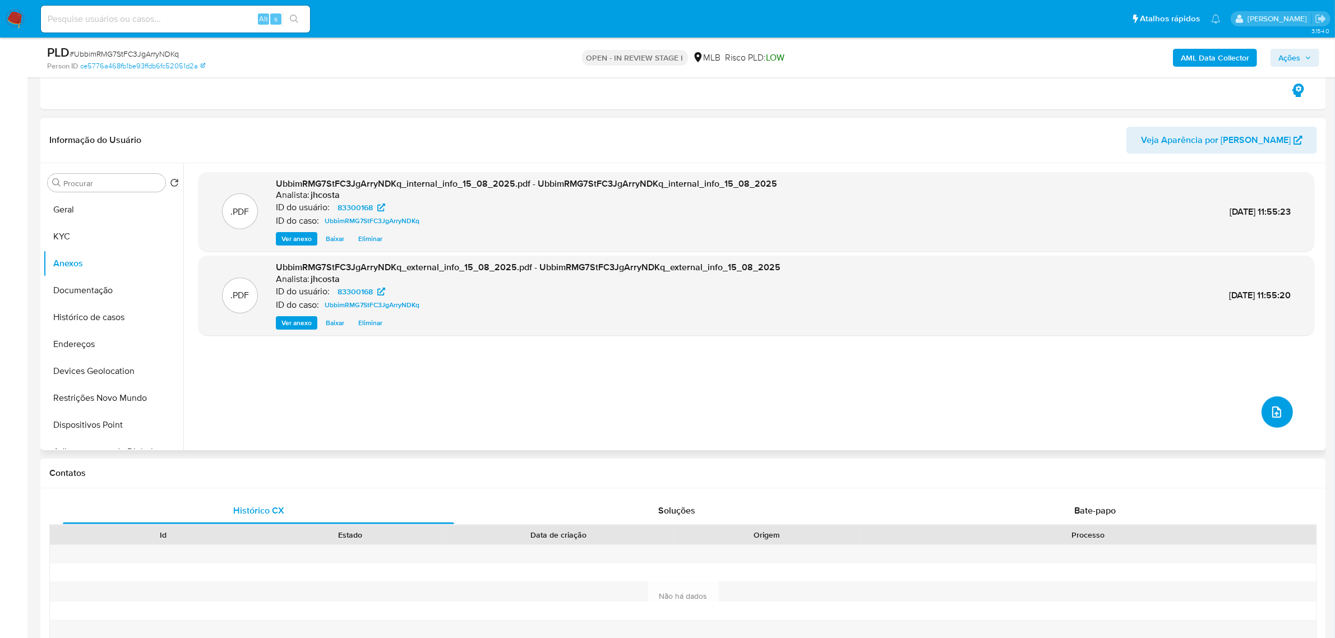
click at [1277, 411] on icon "upload-file" at bounding box center [1276, 411] width 13 height 13
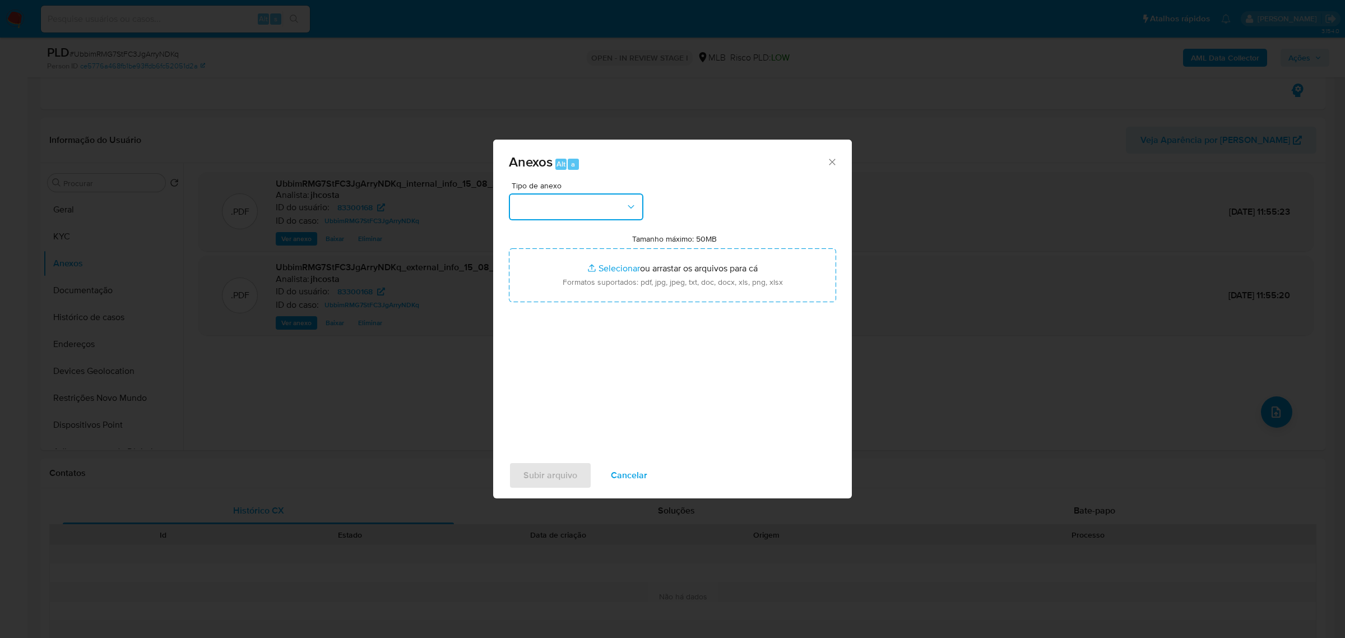
click at [608, 210] on button "button" at bounding box center [576, 206] width 135 height 27
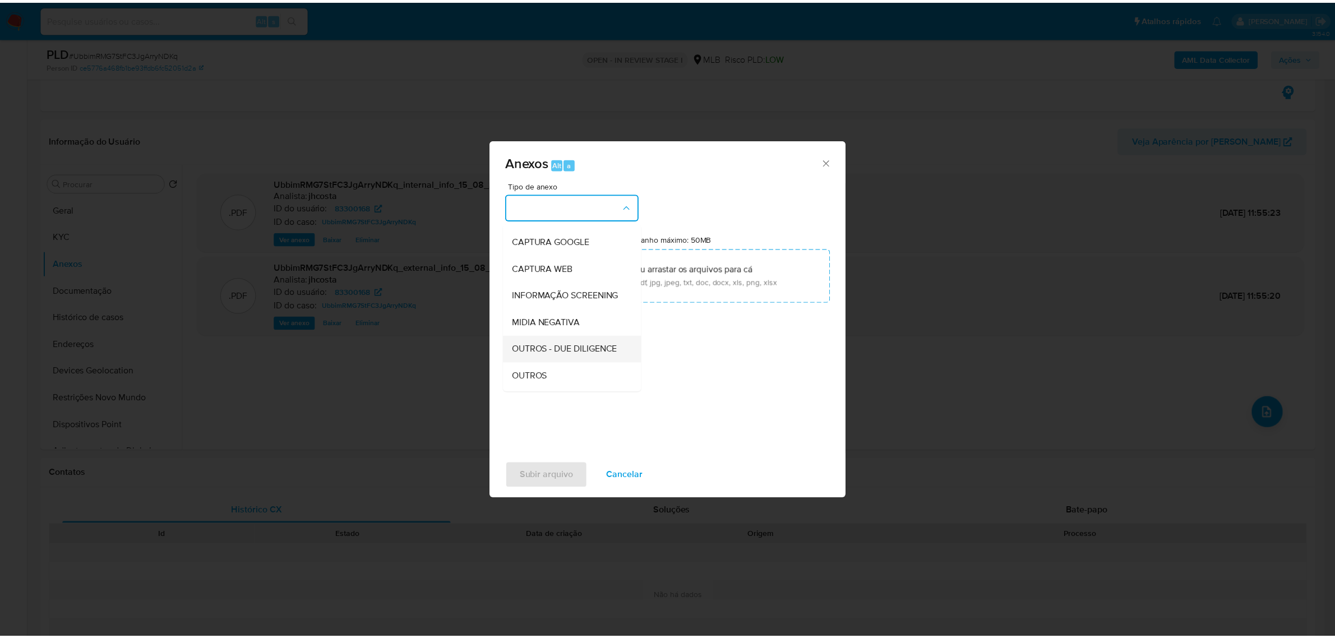
scroll to position [70, 0]
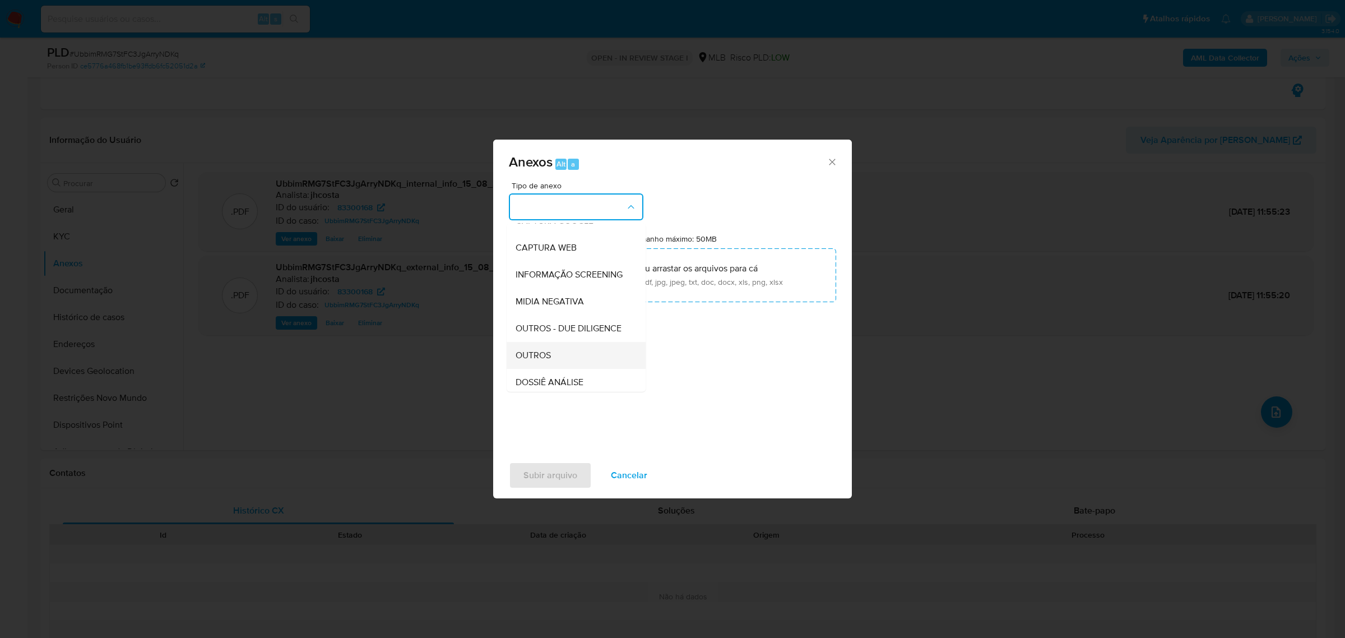
click at [547, 360] on span "OUTROS" at bounding box center [533, 354] width 35 height 11
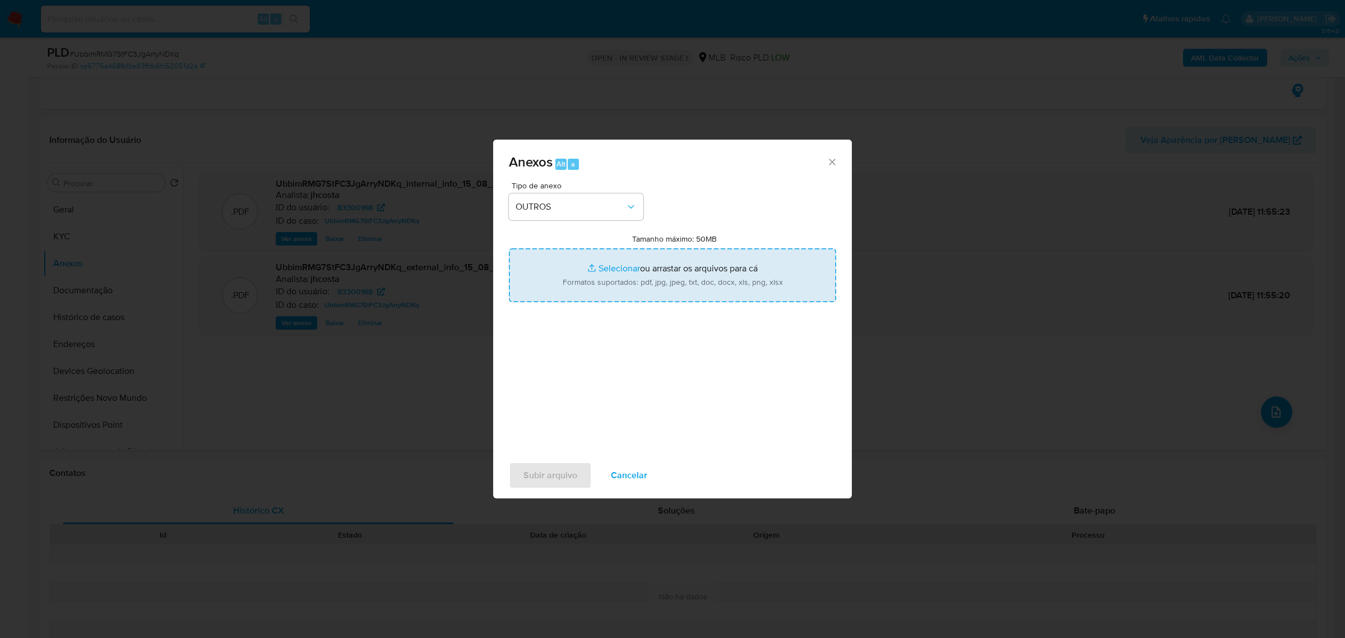
click at [656, 289] on input "Tamanho máximo: 50MB Selecionar arquivos" at bounding box center [672, 275] width 327 height 54
type input "C:\fakepath\Mulan 83300168_2025_08_14_08_23_03.xlsx"
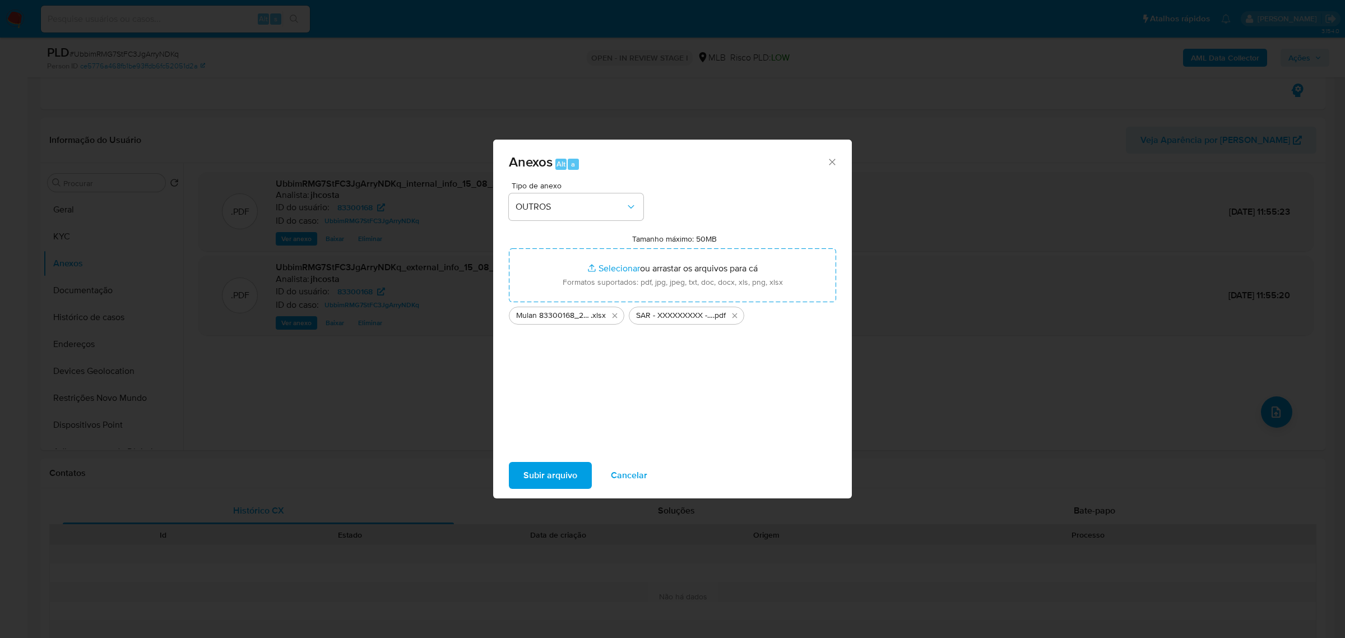
click at [545, 470] on span "Subir arquivo" at bounding box center [551, 475] width 54 height 25
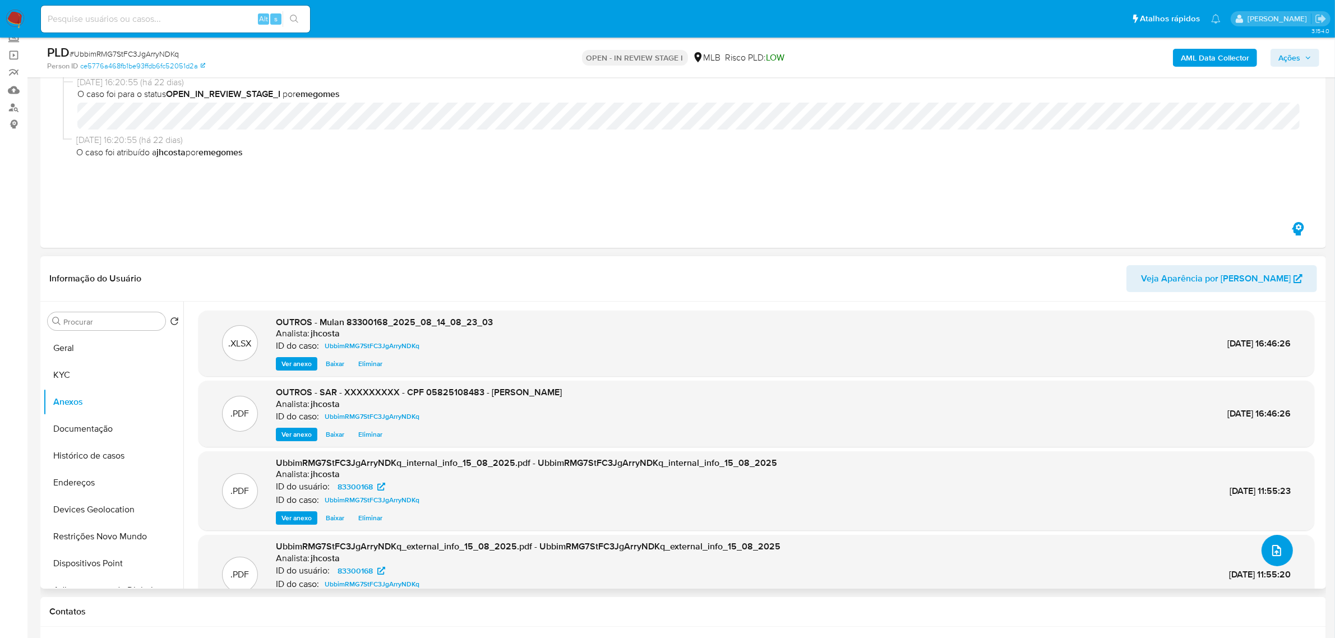
scroll to position [140, 0]
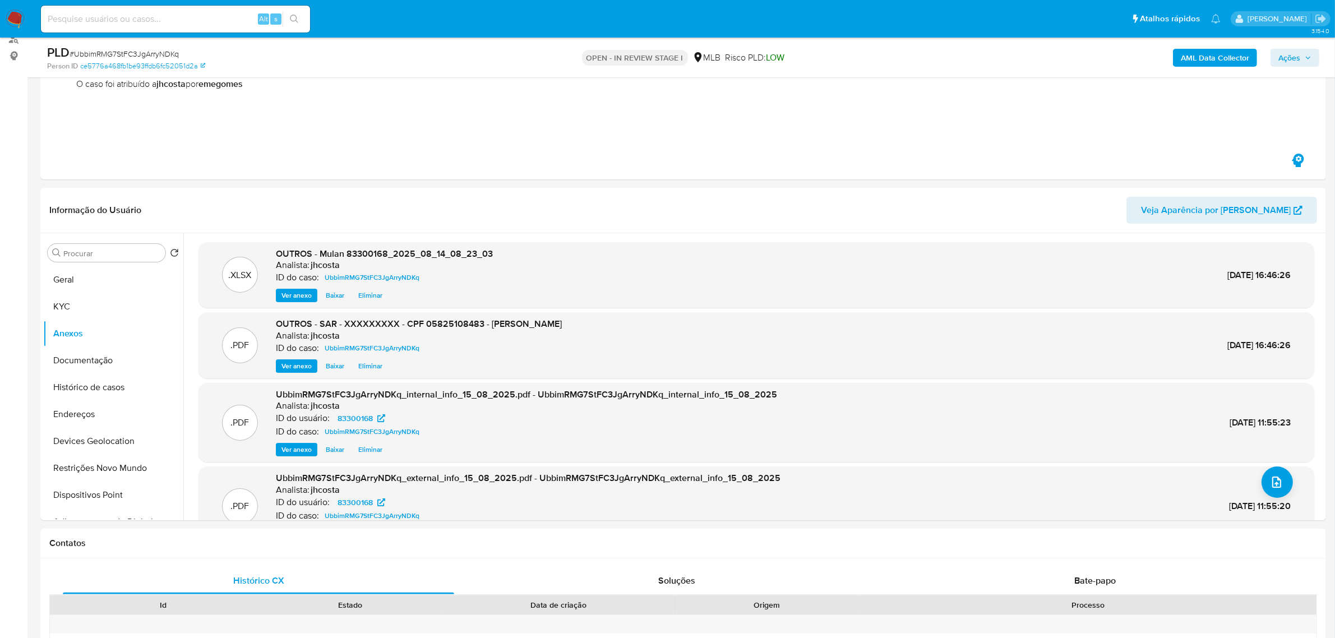
click at [1296, 54] on span "Ações" at bounding box center [1289, 58] width 22 height 18
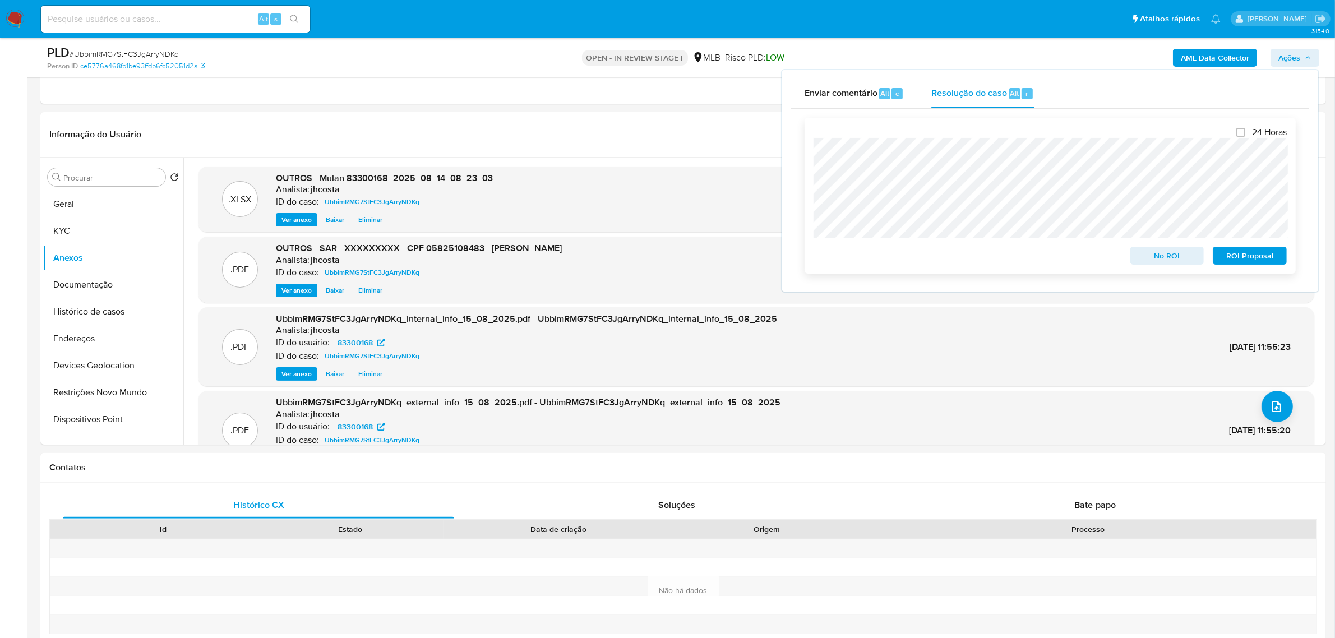
scroll to position [280, 0]
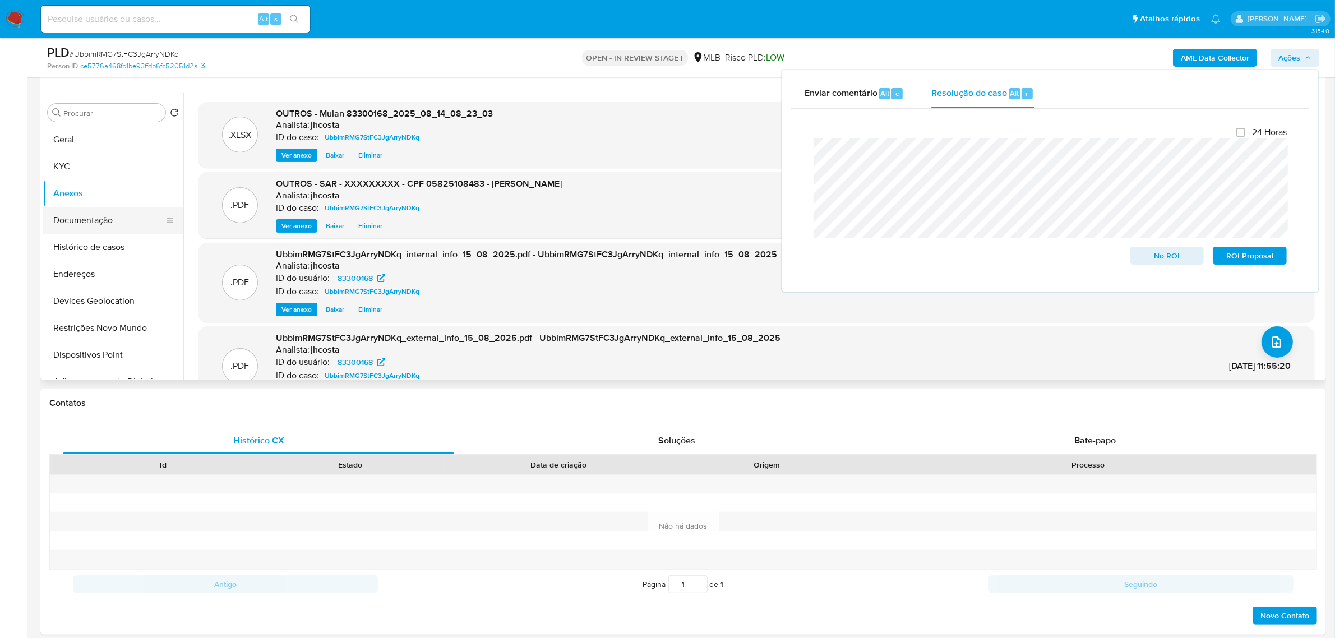
click at [124, 226] on button "Documentação" at bounding box center [108, 220] width 131 height 27
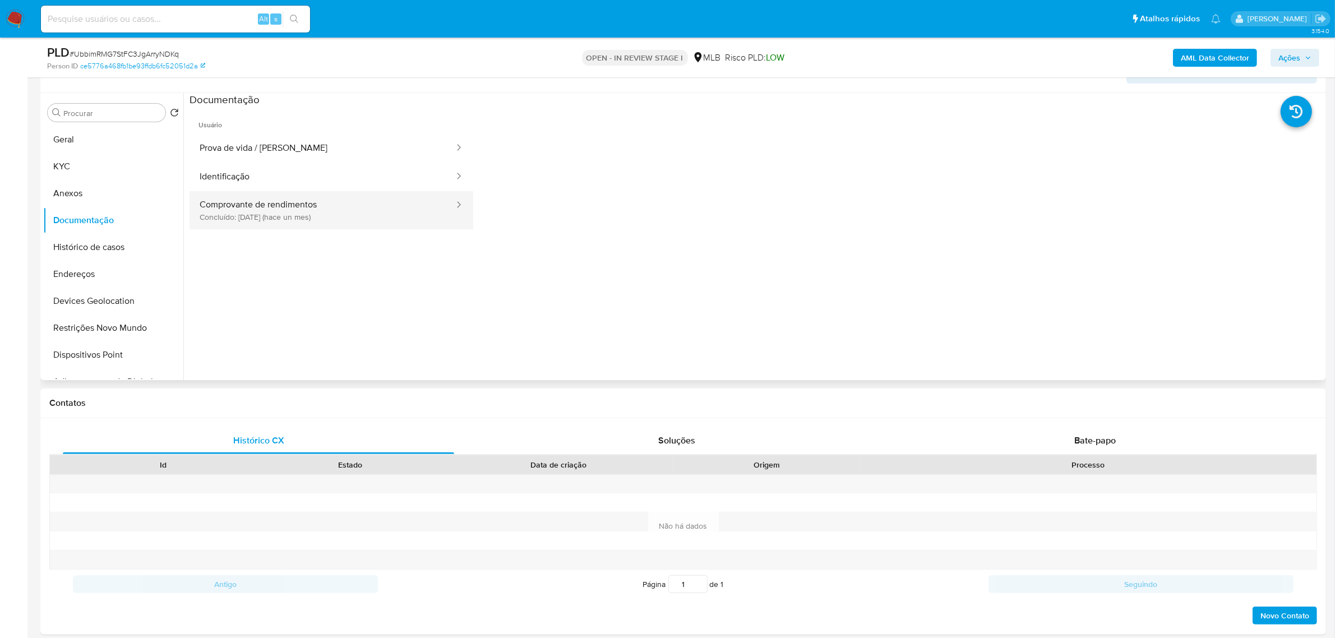
drag, startPoint x: 278, startPoint y: 203, endPoint x: 298, endPoint y: 213, distance: 22.3
click at [279, 203] on button "Comprovante de rendimentos Concluído: 17/07/2025 (hace un mes)" at bounding box center [322, 210] width 266 height 38
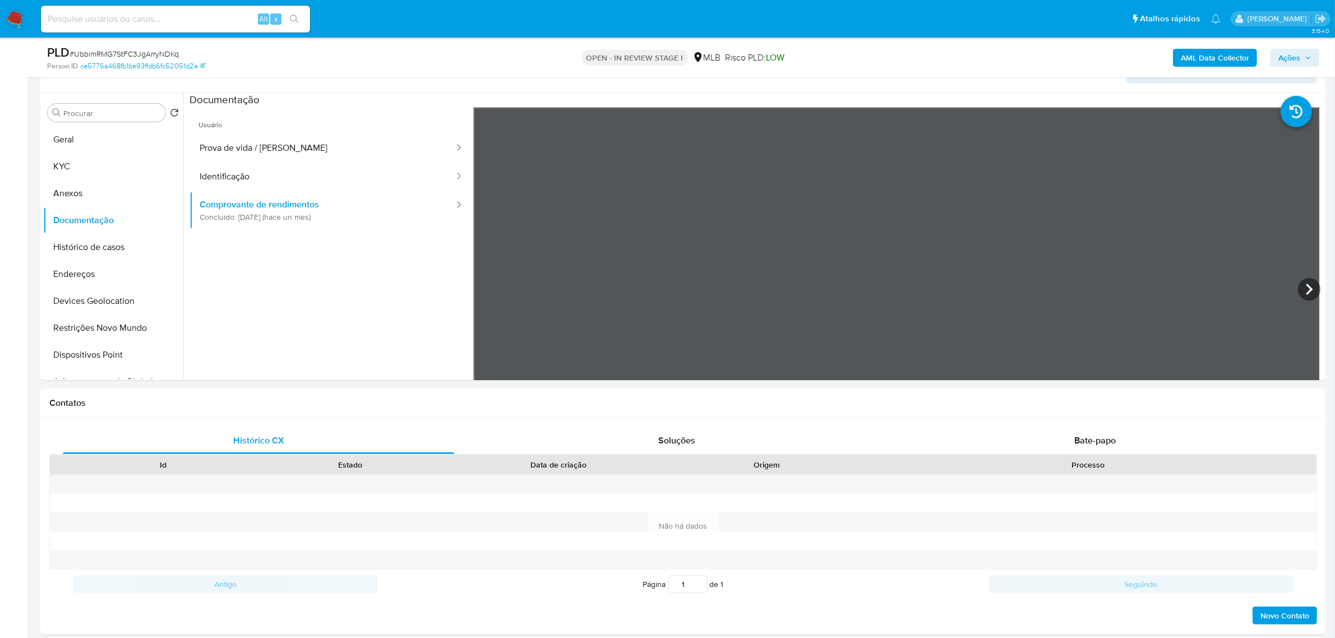
click at [1301, 56] on span "Ações" at bounding box center [1294, 58] width 33 height 16
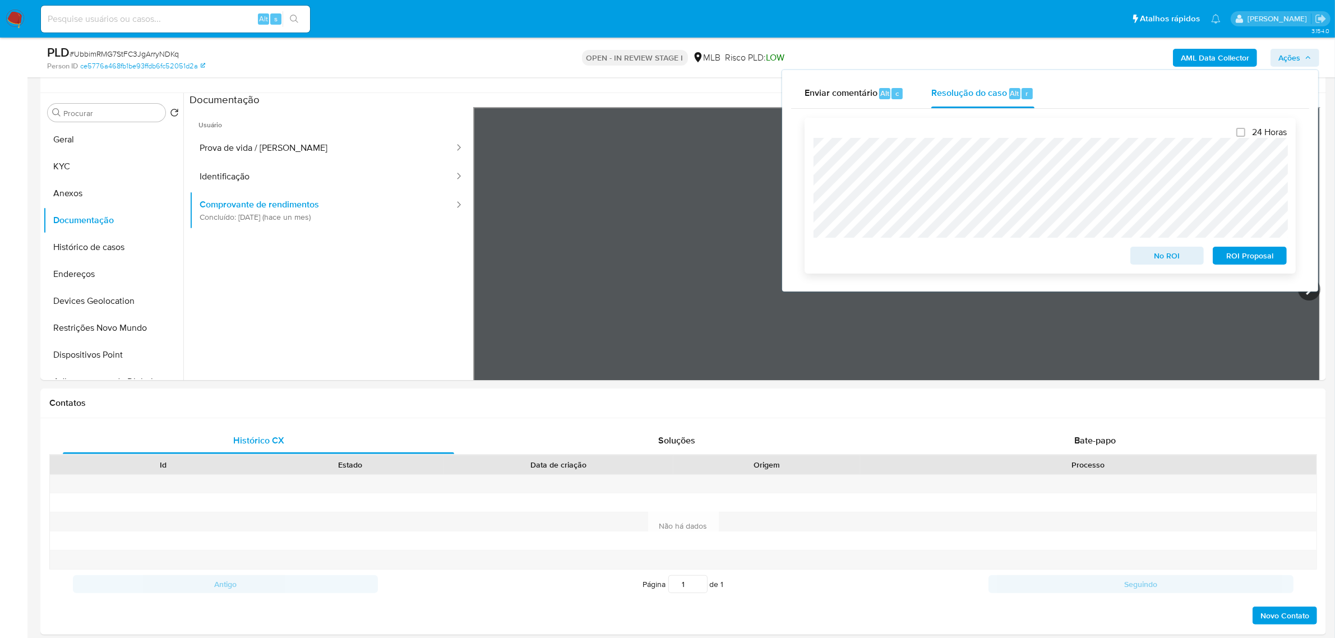
click at [1254, 261] on span "ROI Proposal" at bounding box center [1249, 256] width 58 height 16
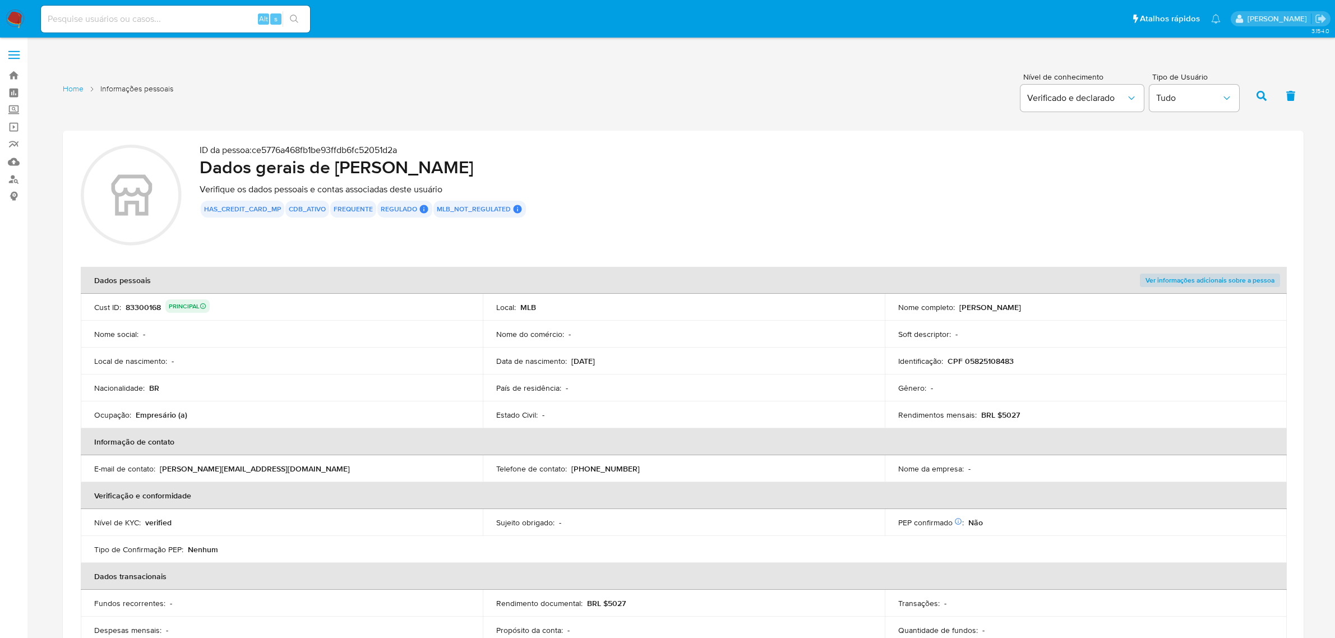
scroll to position [702, 0]
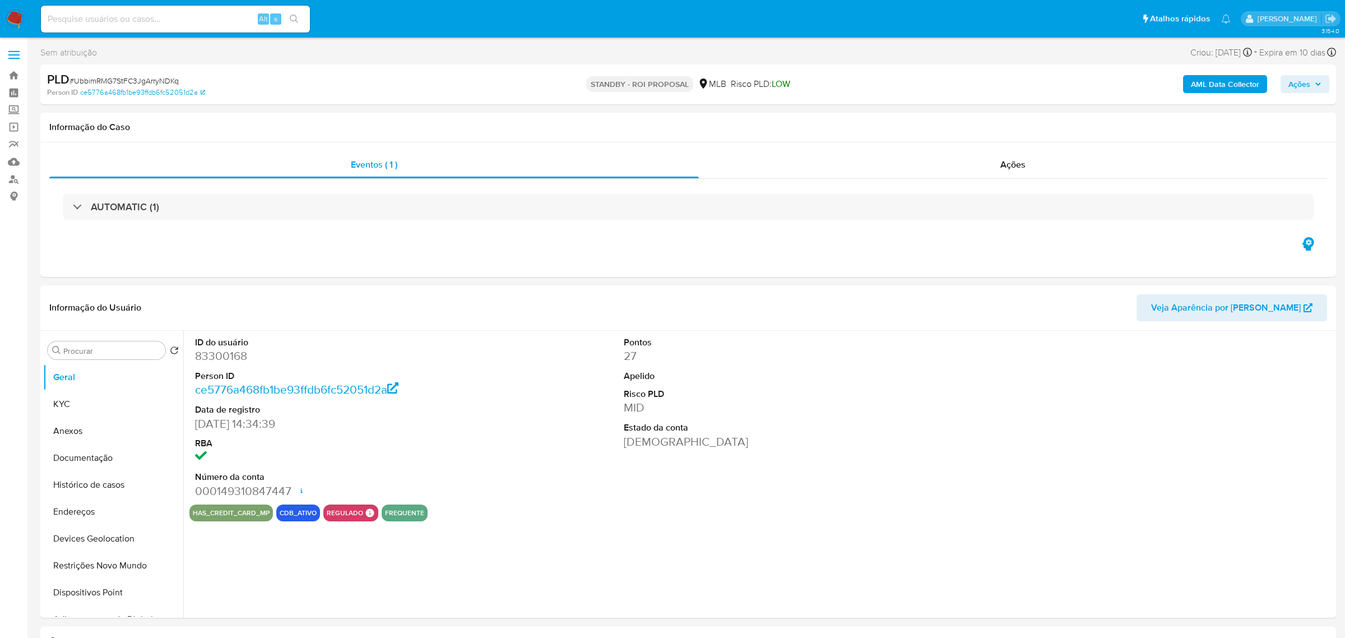
select select "10"
drag, startPoint x: 592, startPoint y: 77, endPoint x: 662, endPoint y: 126, distance: 84.9
click at [670, 93] on div "[PERSON_NAME] - ROI PROPOSAL MLB Risco PLD: LOW" at bounding box center [683, 84] width 421 height 26
click at [701, 252] on div "Eventos ( 1 ) Ações AUTOMATIC (1)" at bounding box center [682, 209] width 1285 height 135
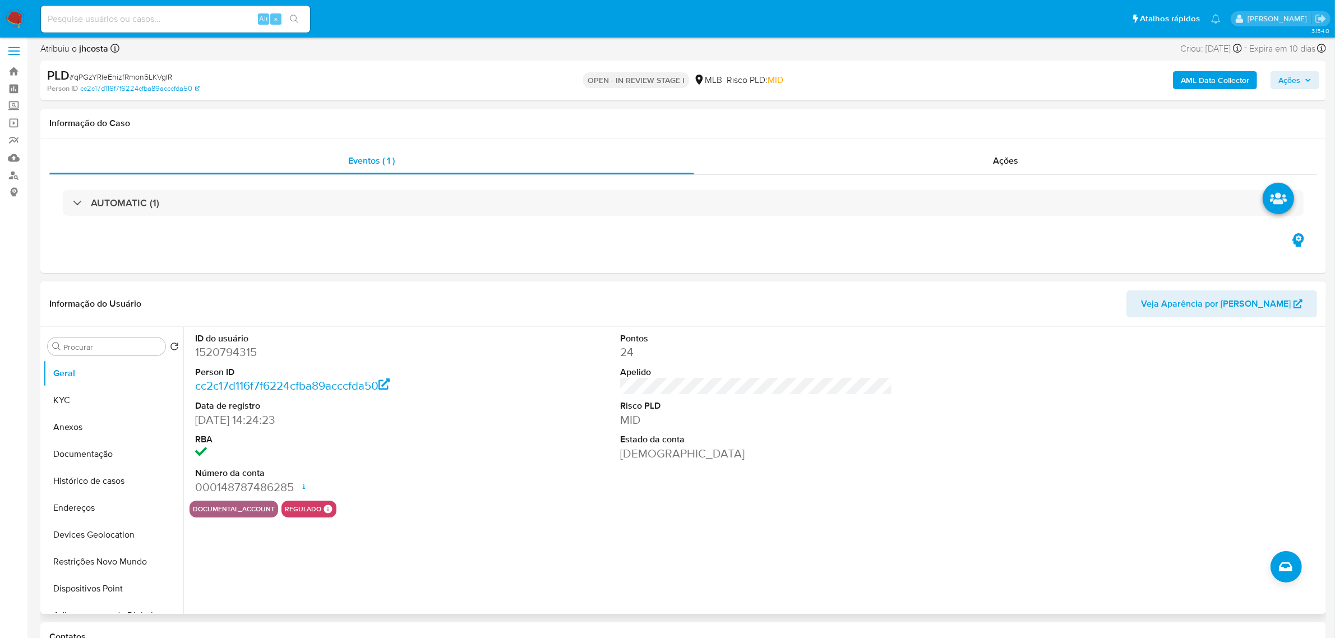
select select "10"
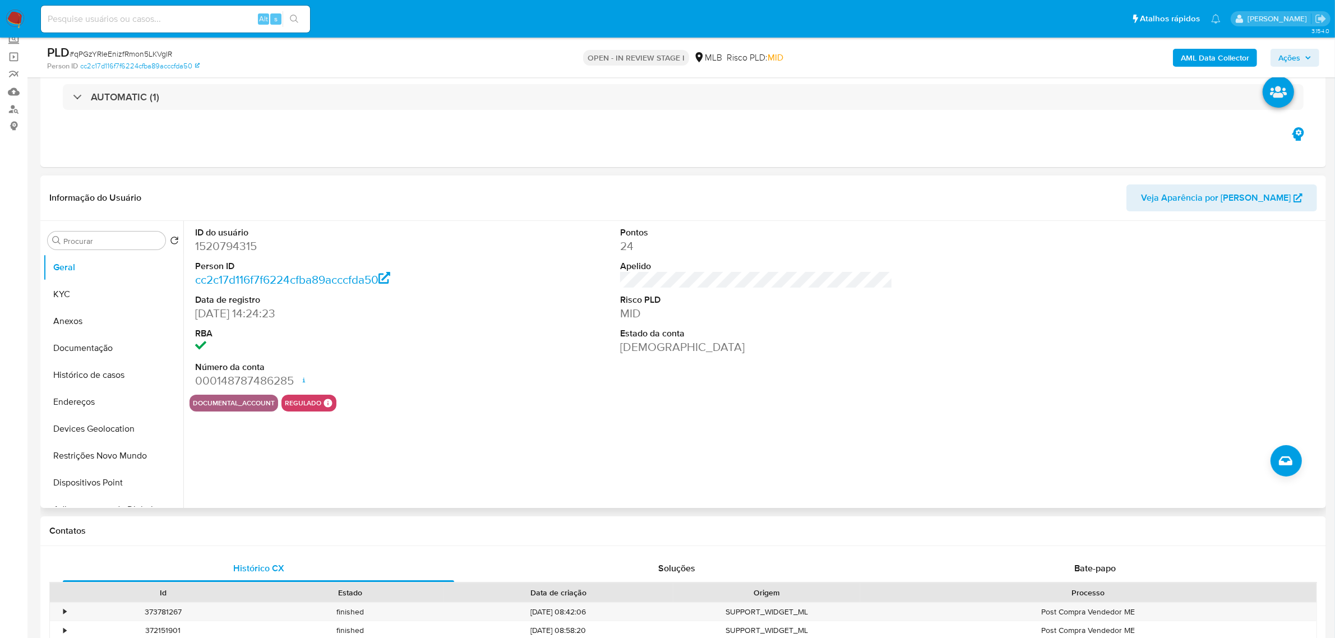
click at [231, 247] on dd "1520794315" at bounding box center [331, 246] width 272 height 16
copy dd "1520794315"
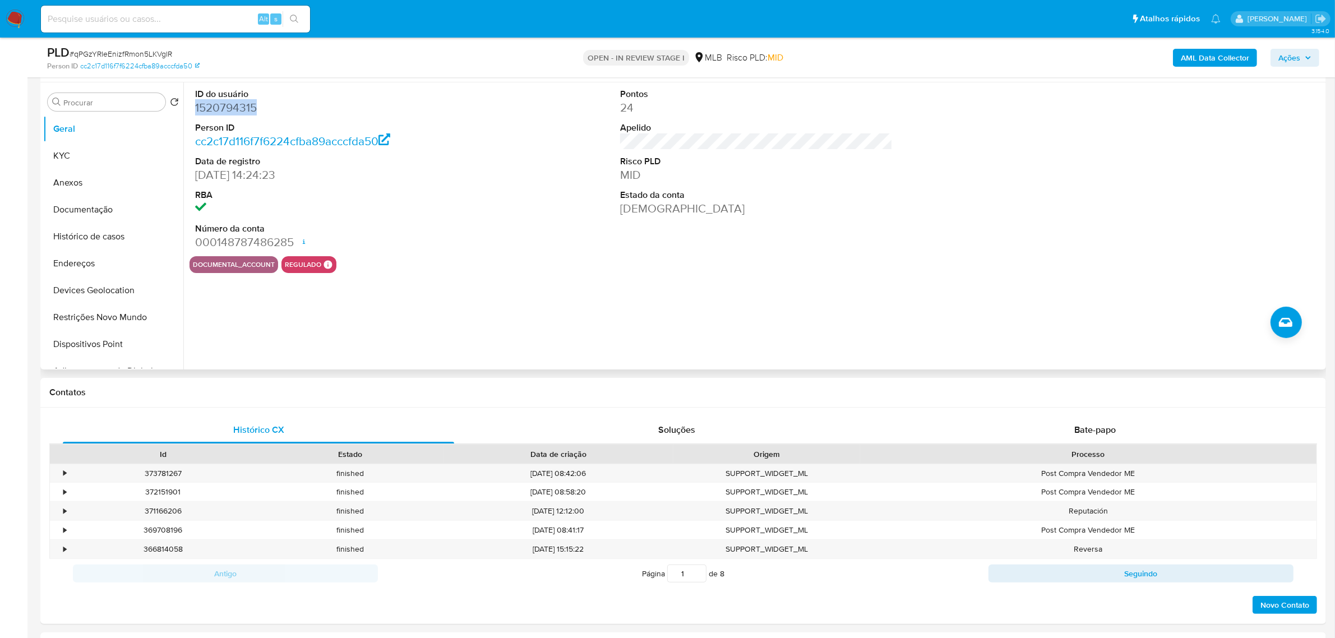
scroll to position [210, 0]
click at [577, 293] on div "ID do usuário 1520794315 Person ID cc2c17d116f7f6224cfba89acccfda50 Data de reg…" at bounding box center [753, 224] width 1140 height 287
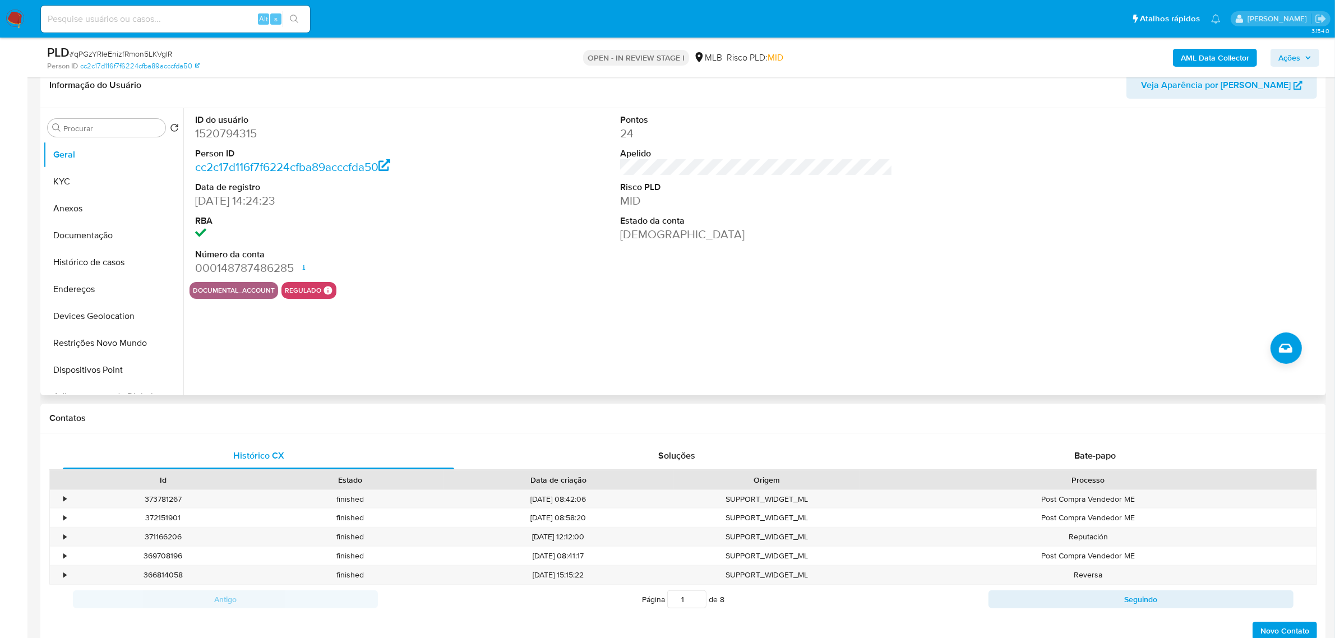
scroll to position [140, 0]
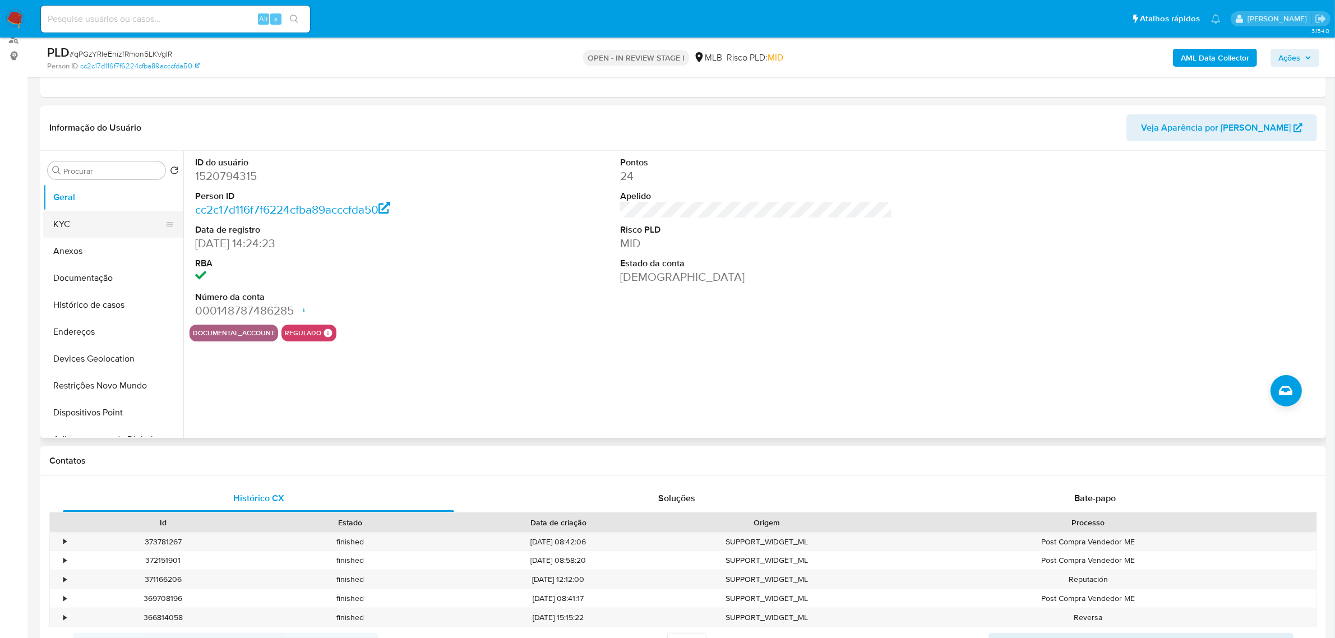
click at [84, 225] on button "KYC" at bounding box center [108, 224] width 131 height 27
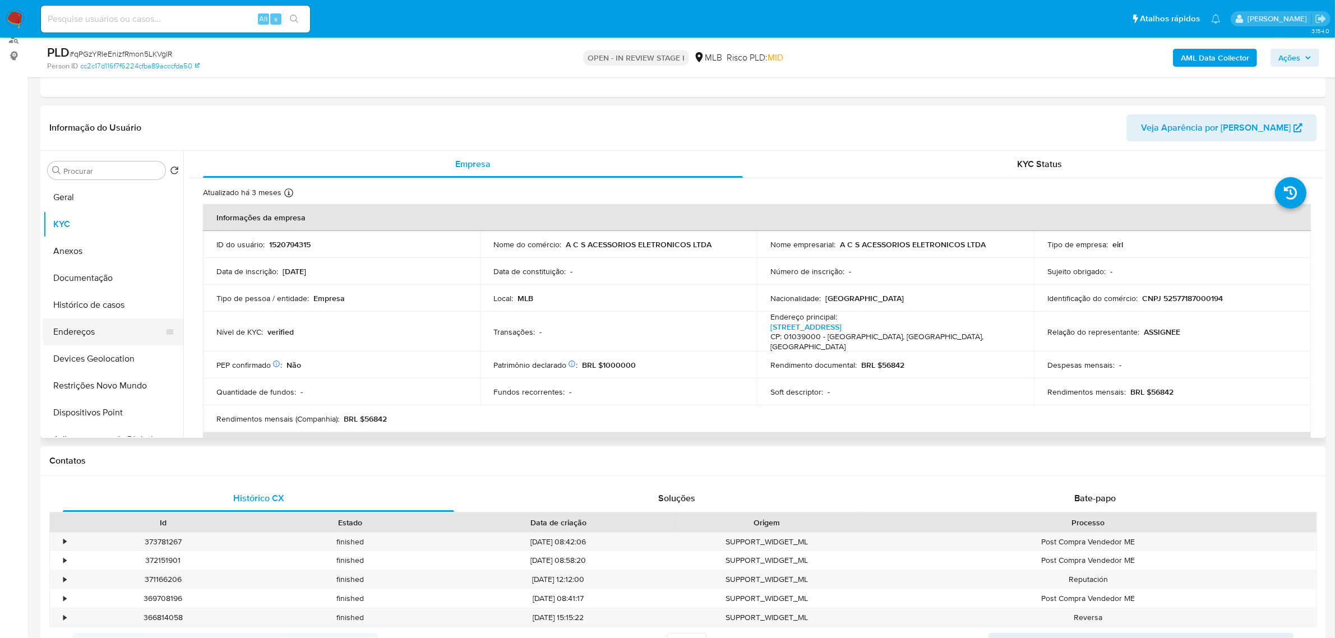
click at [96, 331] on button "Endereços" at bounding box center [108, 331] width 131 height 27
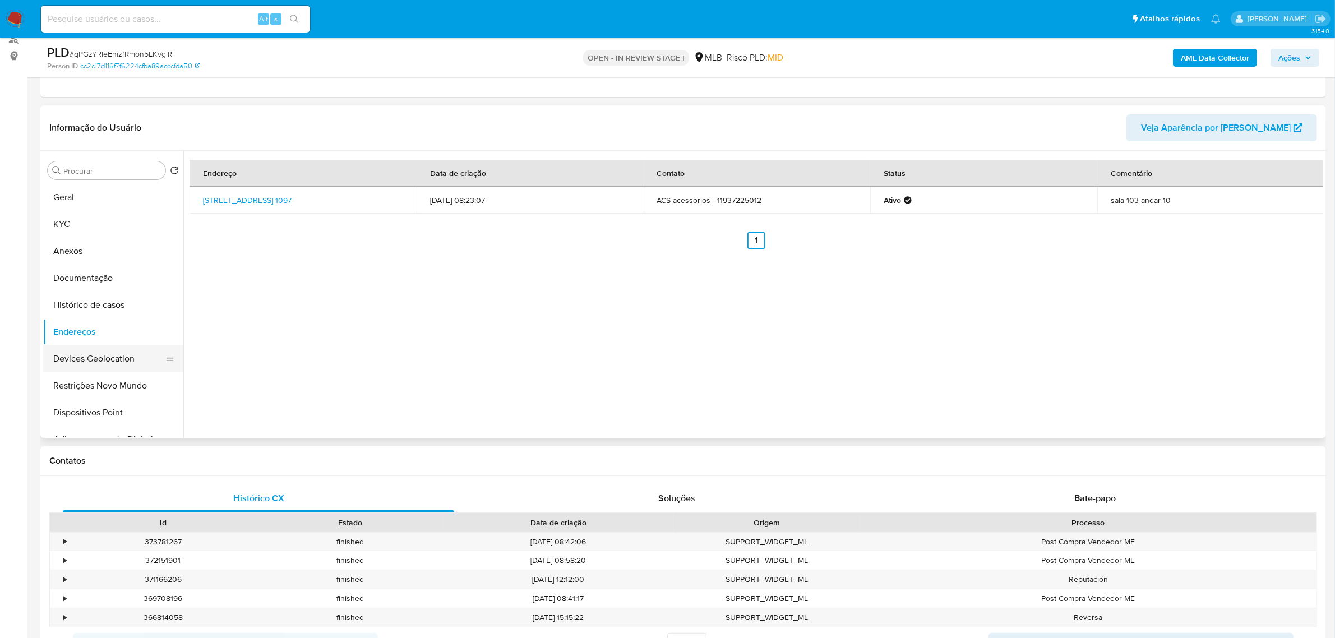
click at [109, 354] on button "Devices Geolocation" at bounding box center [108, 358] width 131 height 27
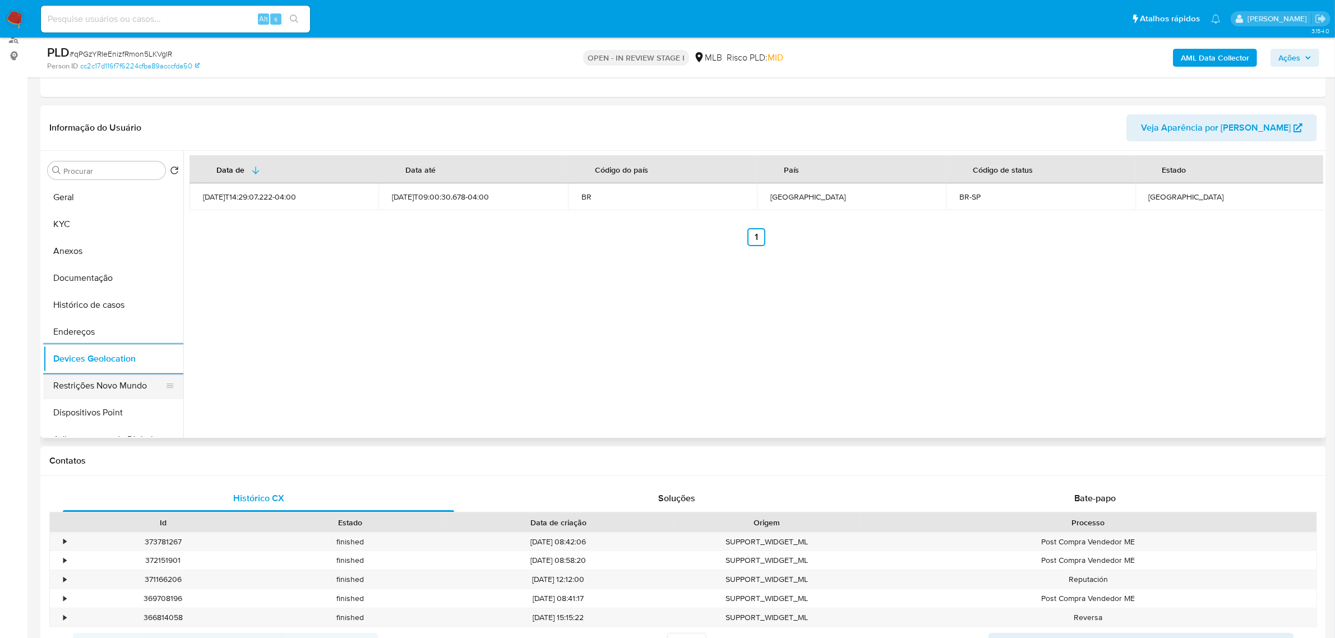
click at [124, 384] on button "Restrições Novo Mundo" at bounding box center [108, 385] width 131 height 27
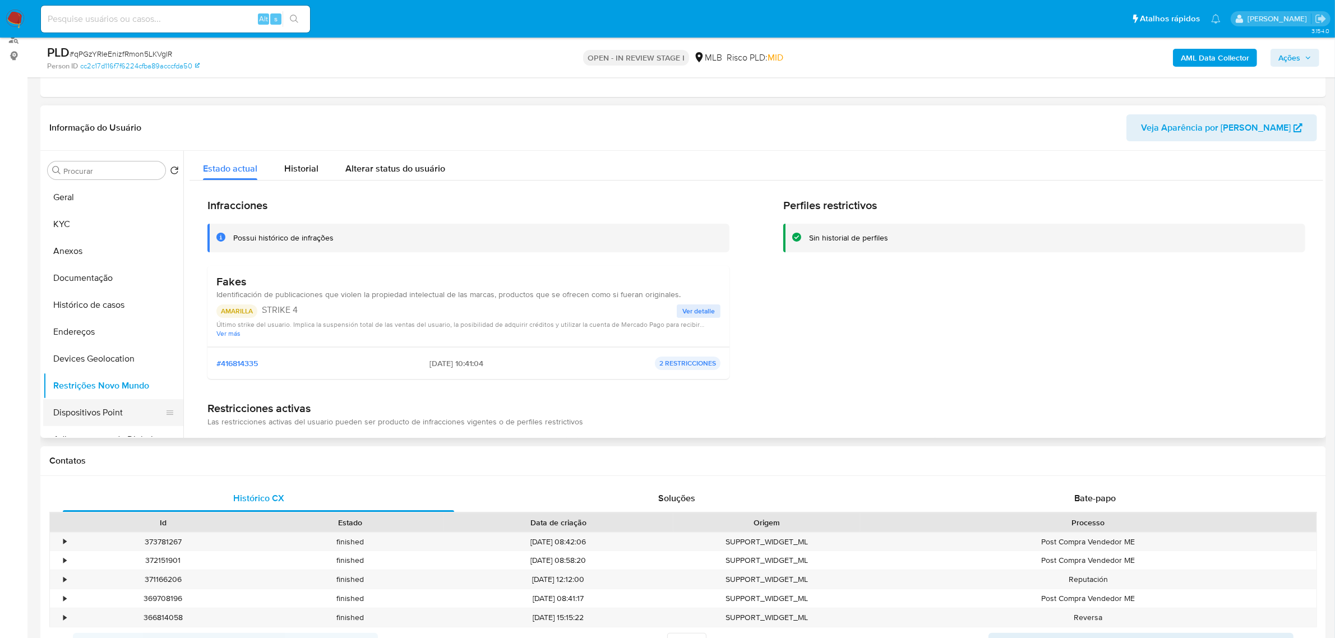
click at [101, 419] on button "Dispositivos Point" at bounding box center [108, 412] width 131 height 27
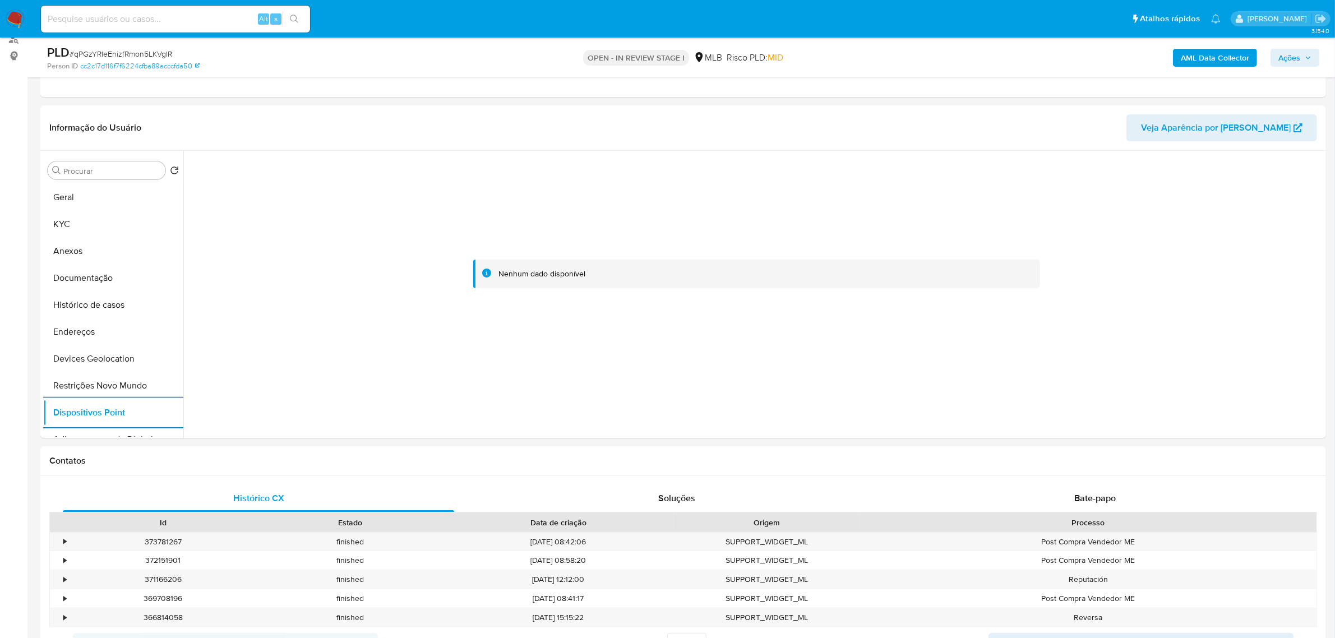
click at [1206, 60] on b "AML Data Collector" at bounding box center [1214, 58] width 68 height 18
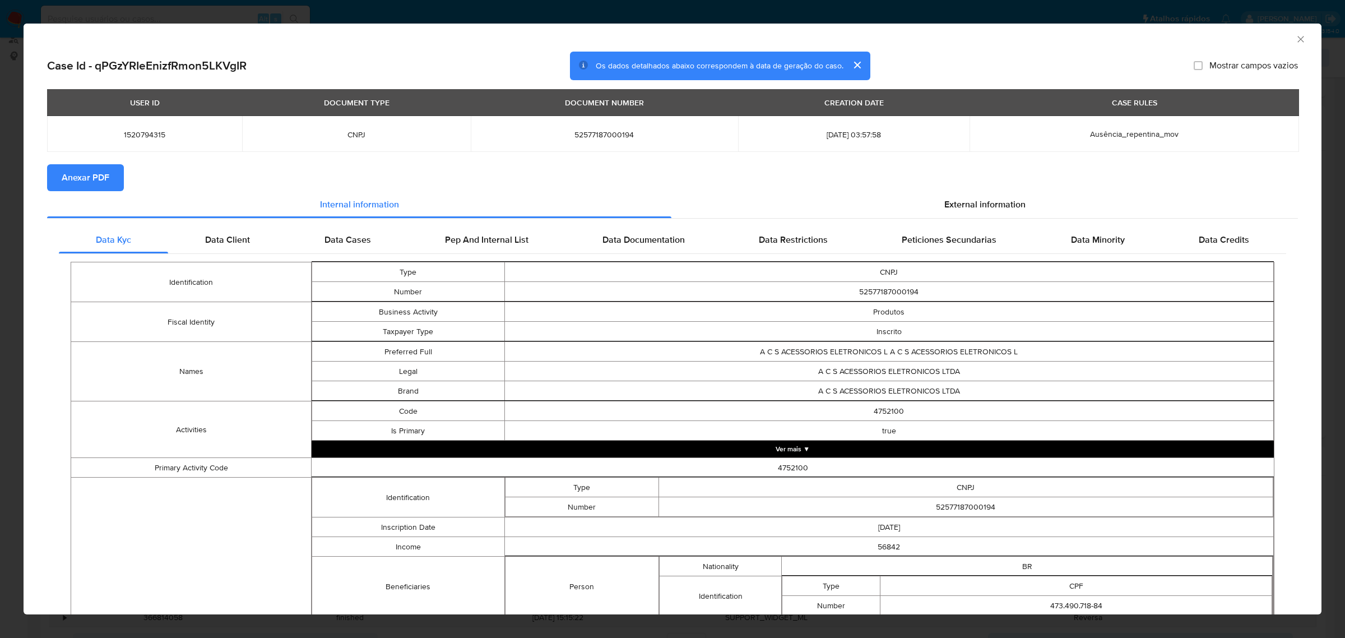
click at [87, 173] on span "Anexar PDF" at bounding box center [86, 177] width 48 height 25
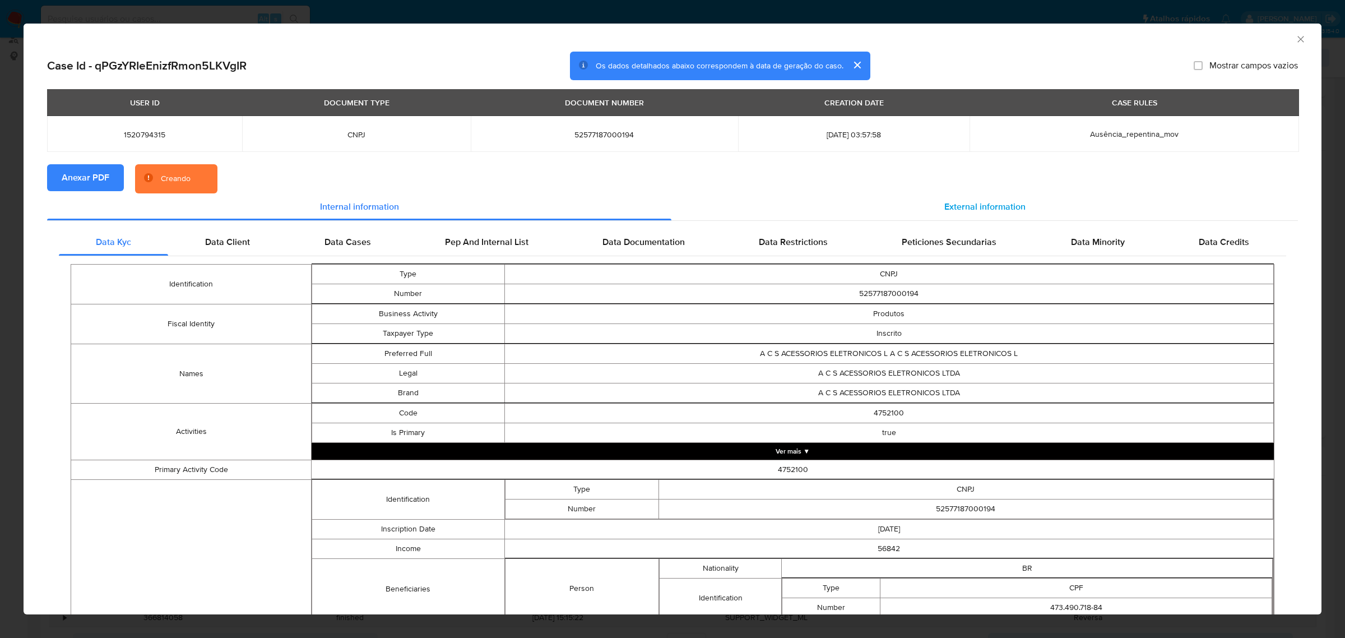
click at [971, 201] on span "External information" at bounding box center [984, 206] width 81 height 13
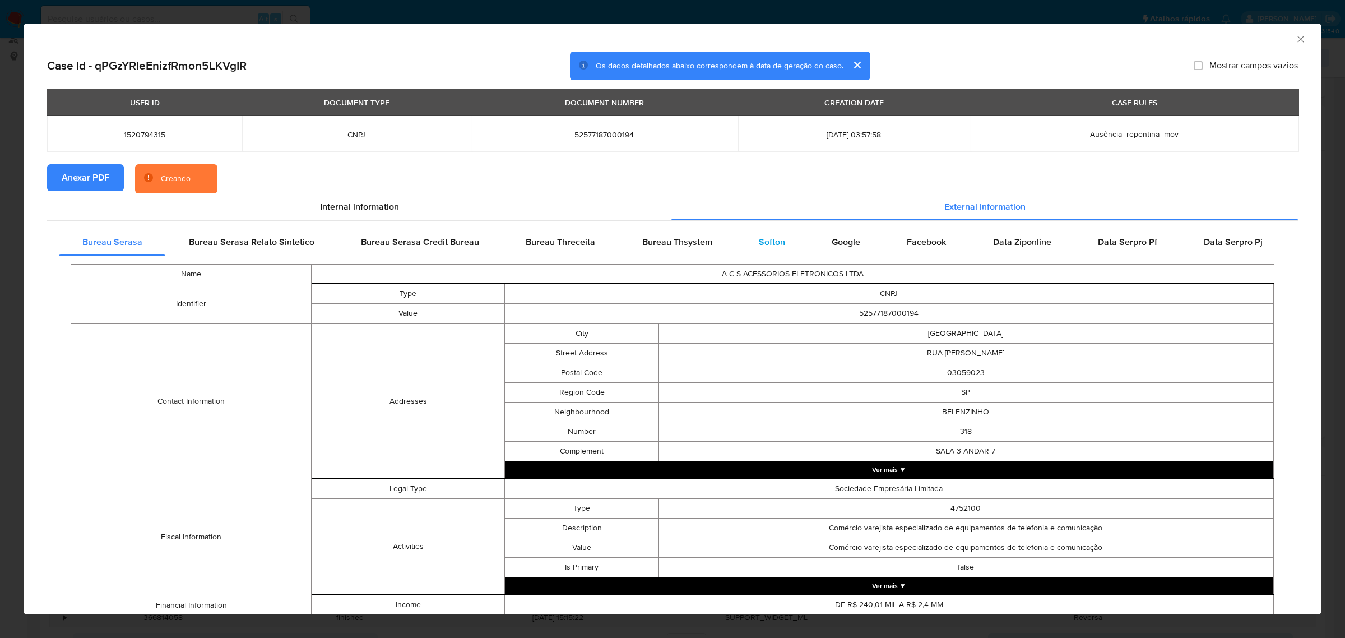
click at [768, 249] on div "Softon" at bounding box center [771, 242] width 73 height 27
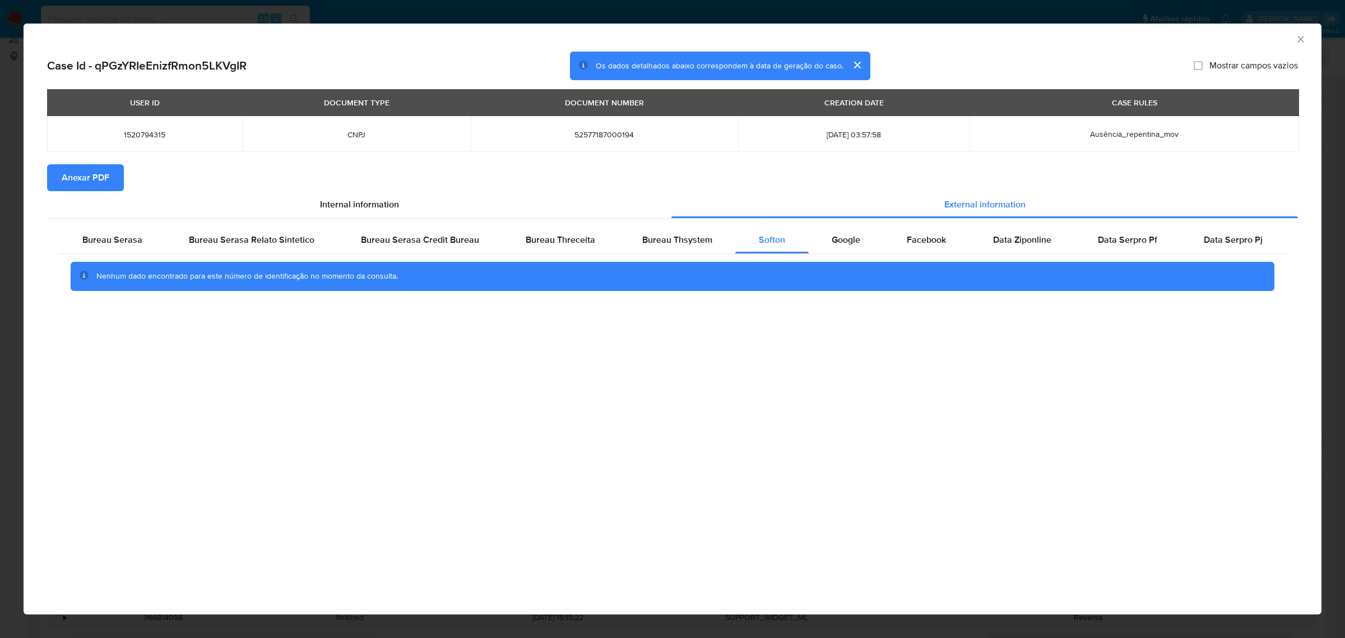
click at [1299, 40] on icon "Fechar a janela" at bounding box center [1301, 39] width 6 height 6
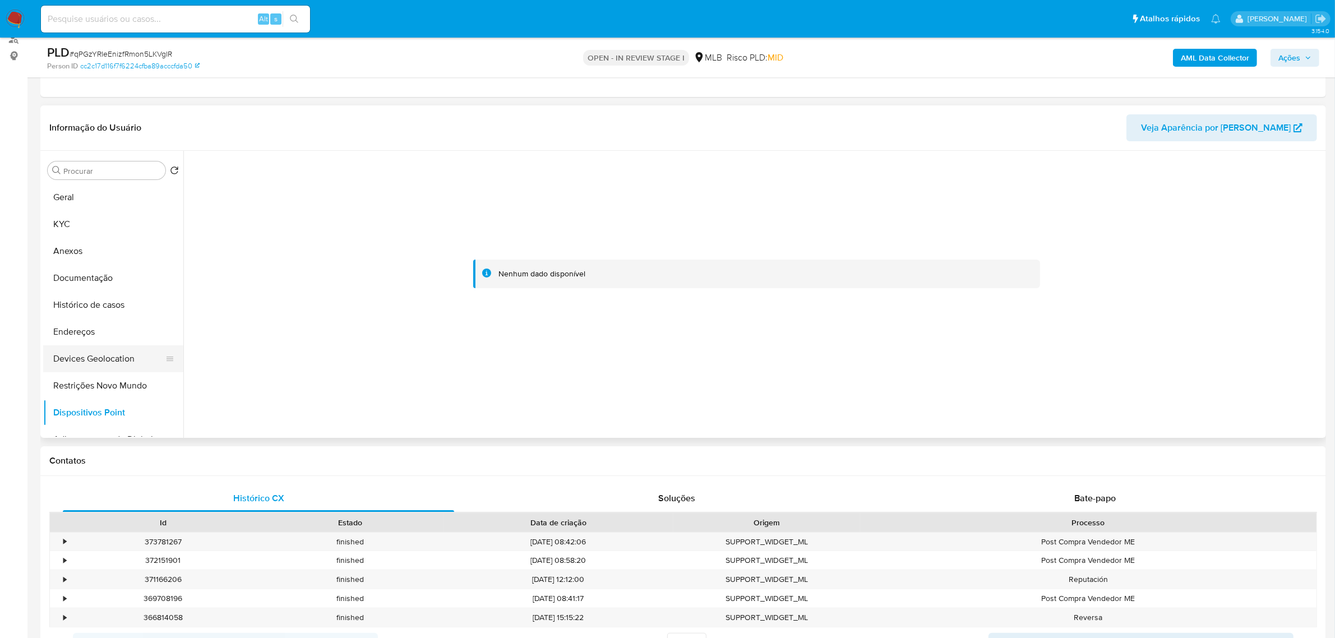
click at [94, 346] on button "Devices Geolocation" at bounding box center [108, 358] width 131 height 27
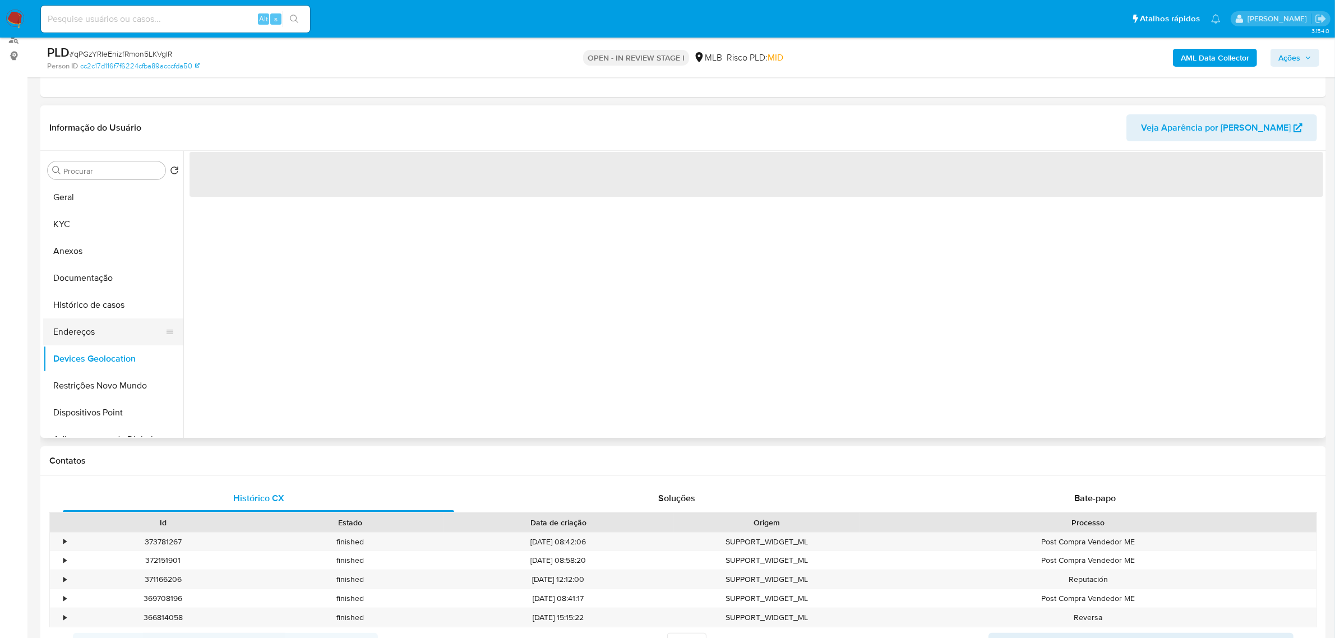
click at [87, 331] on button "Endereços" at bounding box center [108, 331] width 131 height 27
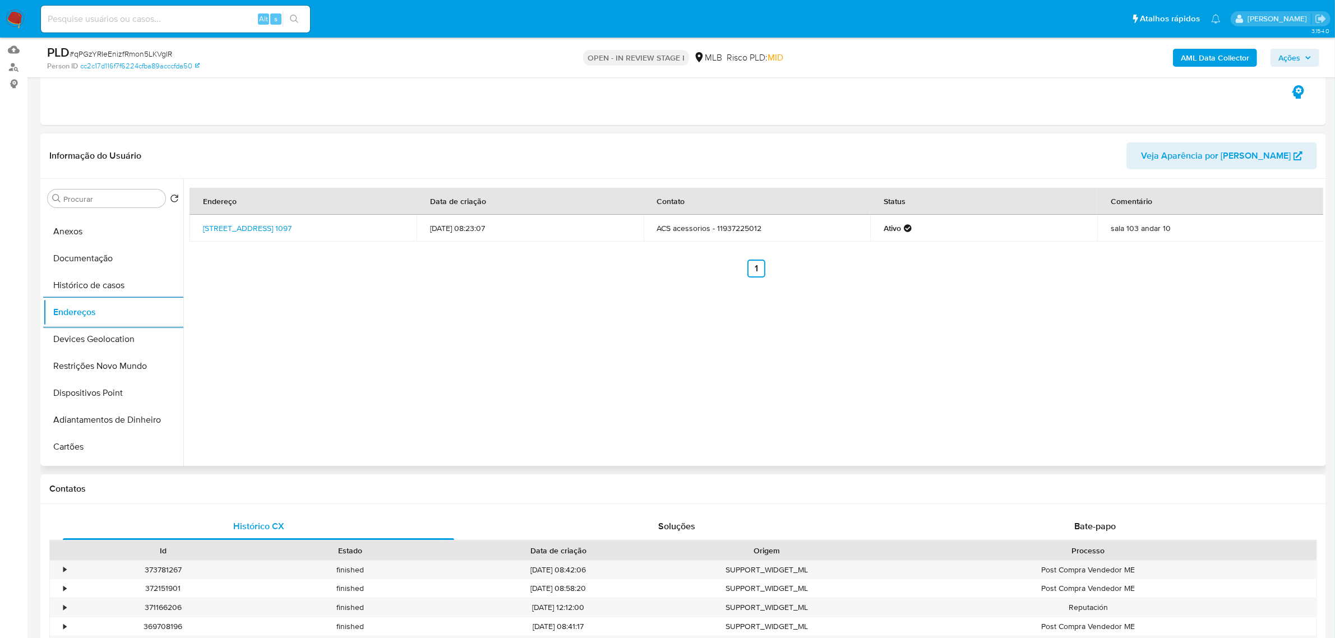
scroll to position [84, 0]
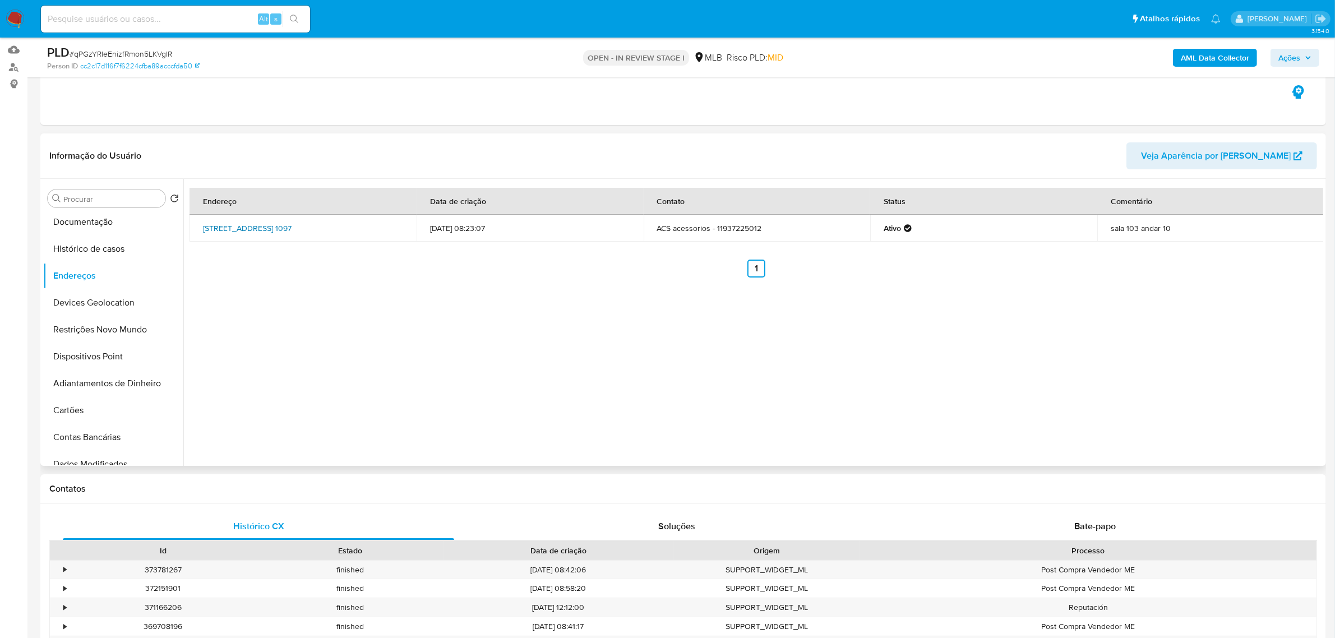
drag, startPoint x: 230, startPoint y: 233, endPoint x: 384, endPoint y: 223, distance: 154.4
click at [392, 223] on td "Avenida Ipiranga 1097, São Paulo, São Paulo, 01039000, Brasil 1097" at bounding box center [302, 228] width 227 height 27
copy link "Avenida Ipiranga 1097, São Paulo, São Paulo, 01039000"
click at [291, 223] on link "Avenida Ipiranga 1097, São Paulo, São Paulo, 01039000, Brasil 1097" at bounding box center [247, 228] width 89 height 11
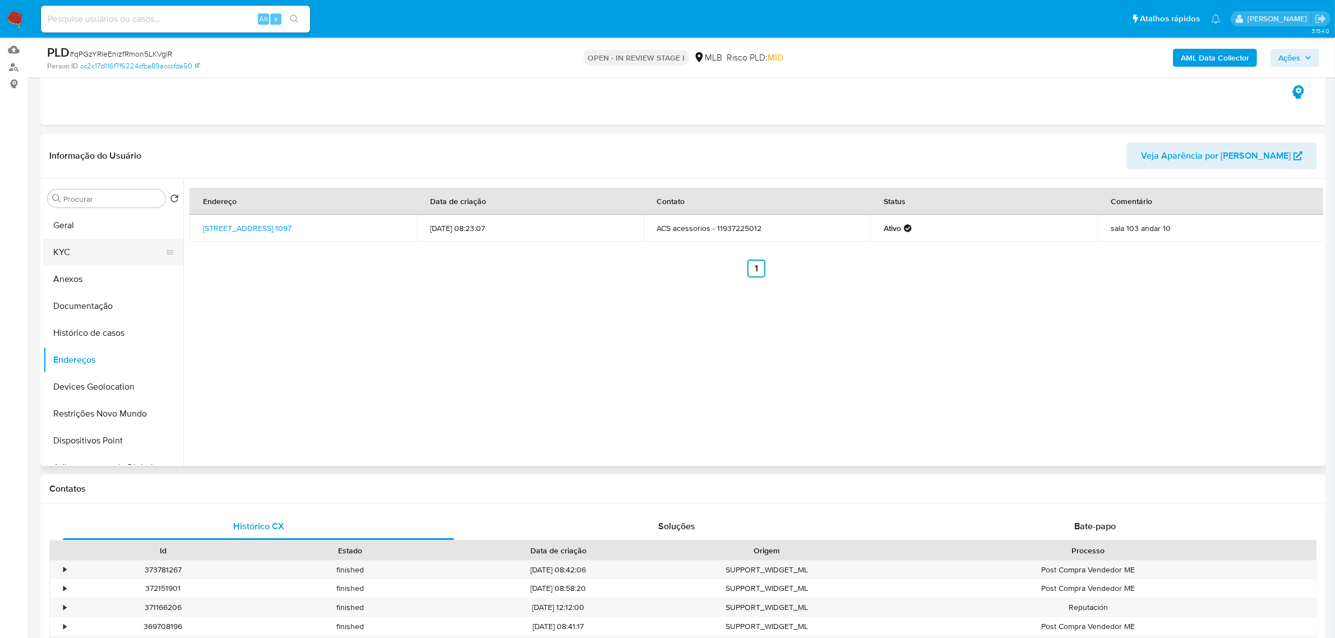
click at [65, 251] on button "KYC" at bounding box center [108, 252] width 131 height 27
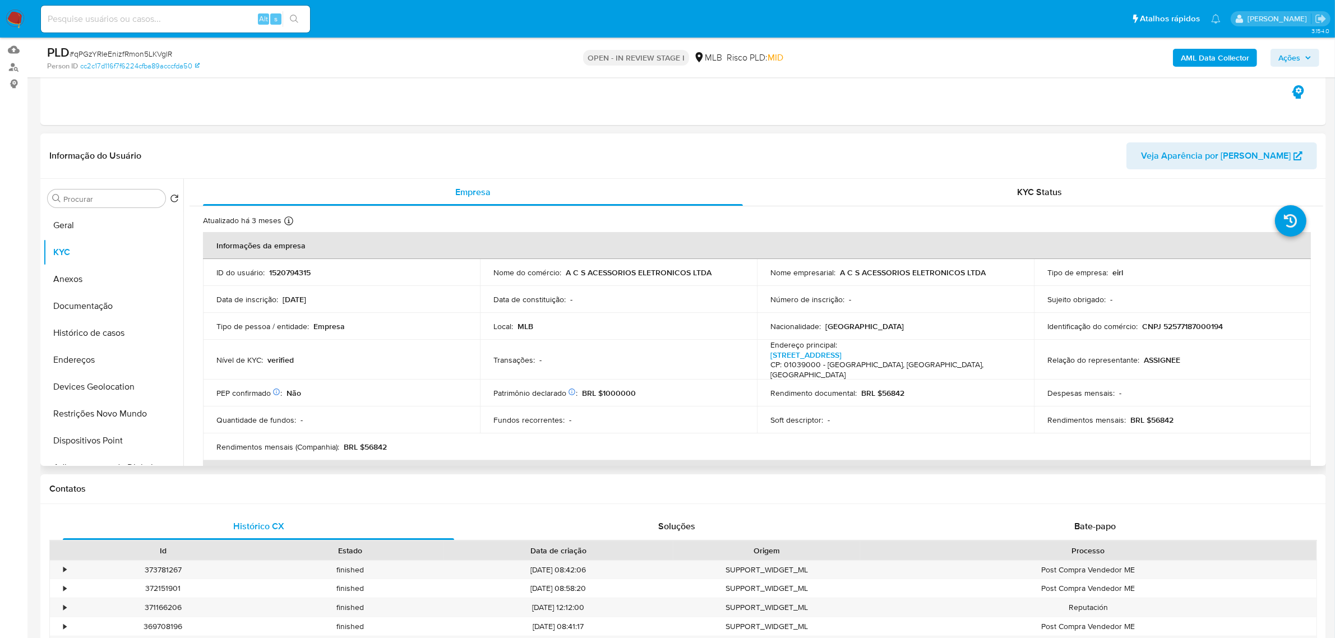
click at [1161, 331] on p "CNPJ 52577187000194" at bounding box center [1182, 326] width 81 height 10
copy p "52577187000194"
click at [103, 317] on button "Documentação" at bounding box center [108, 306] width 131 height 27
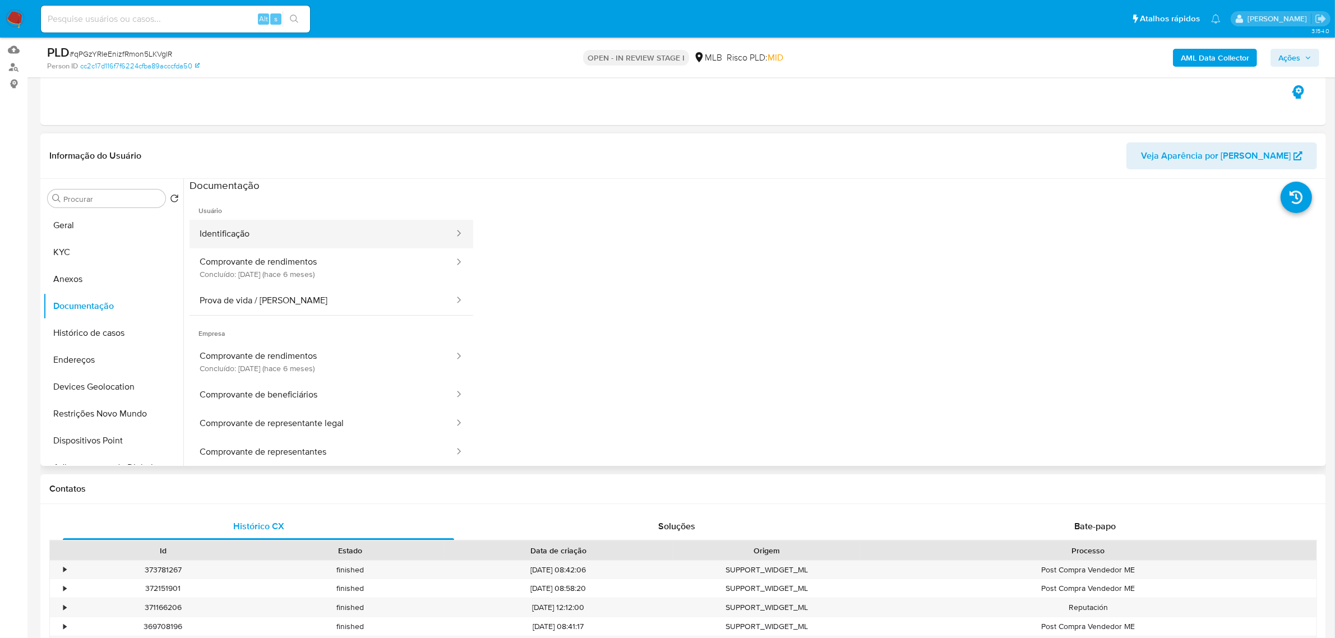
click at [304, 244] on button "Identificação" at bounding box center [322, 234] width 266 height 29
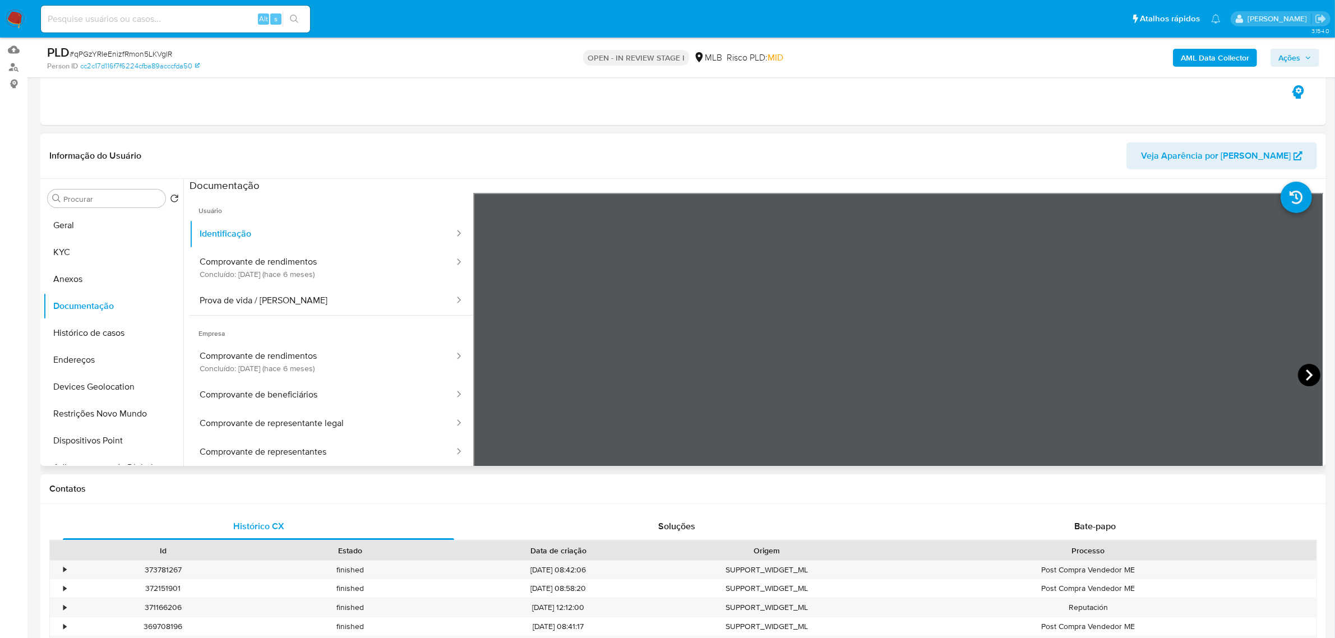
click at [1307, 374] on icon at bounding box center [1308, 374] width 7 height 11
click at [310, 302] on button "Prova de vida / [PERSON_NAME]" at bounding box center [322, 300] width 266 height 29
click at [110, 249] on button "KYC" at bounding box center [108, 252] width 131 height 27
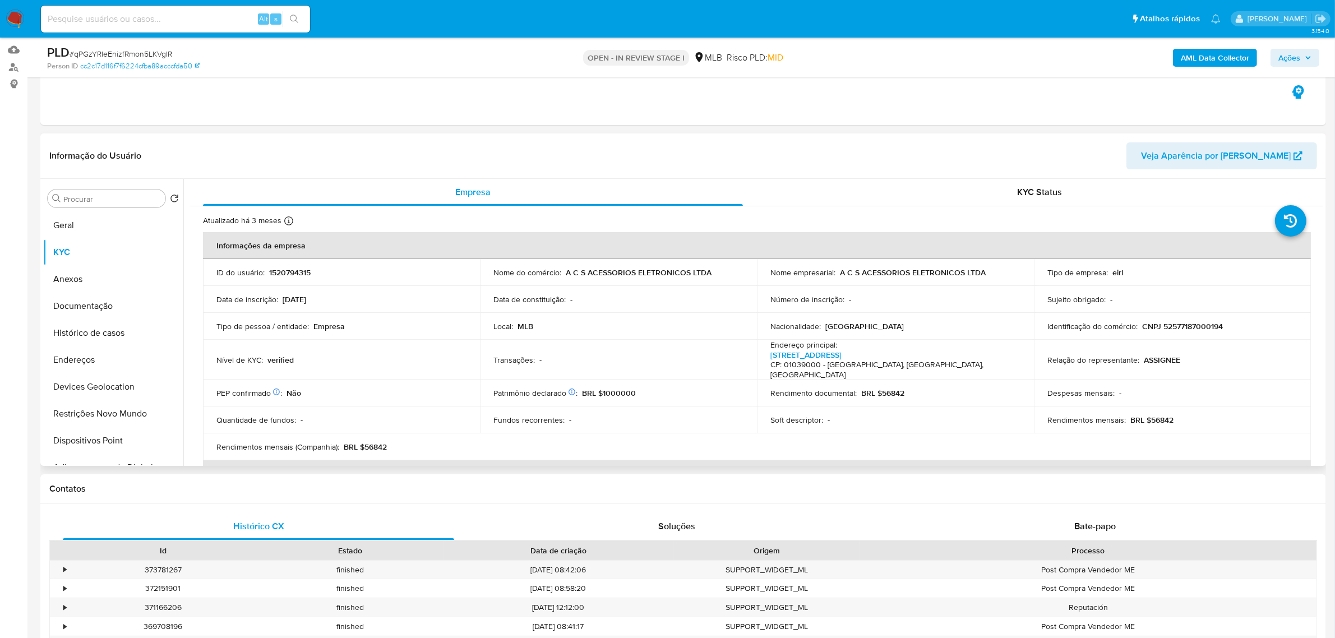
click at [1206, 331] on p "CNPJ 52577187000194" at bounding box center [1182, 326] width 81 height 10
copy p "52577187000194"
click at [101, 309] on button "Documentação" at bounding box center [108, 306] width 131 height 27
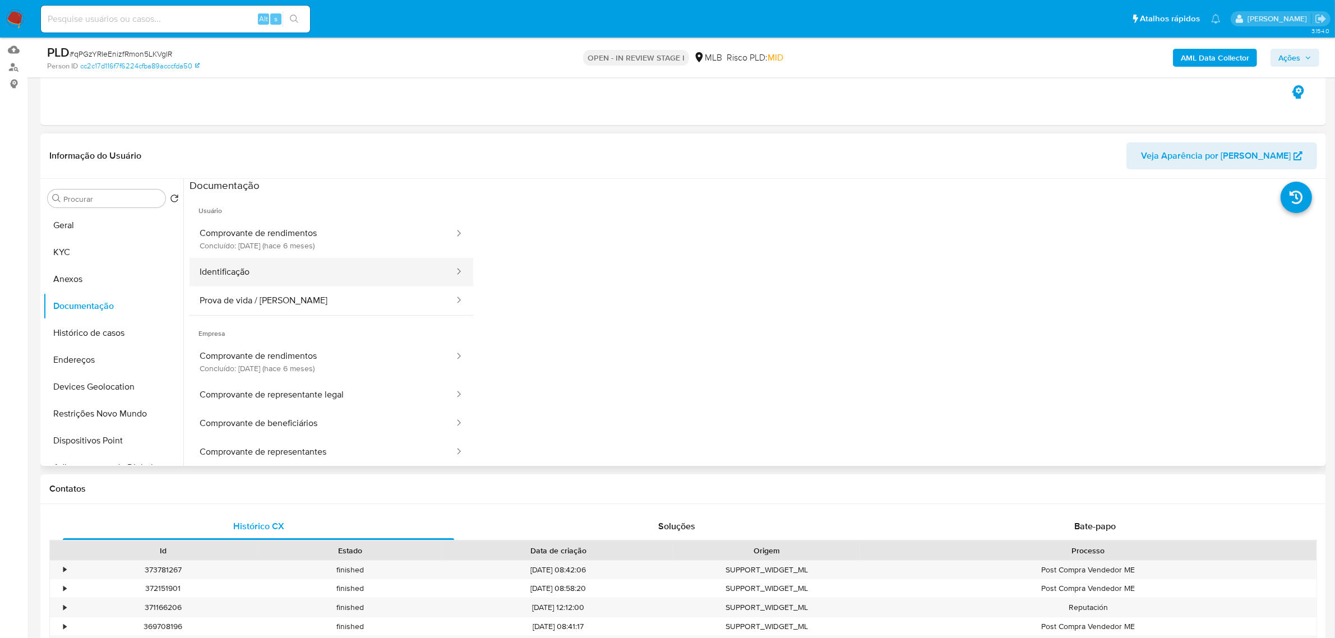
click at [329, 264] on button "Identificação" at bounding box center [322, 272] width 266 height 29
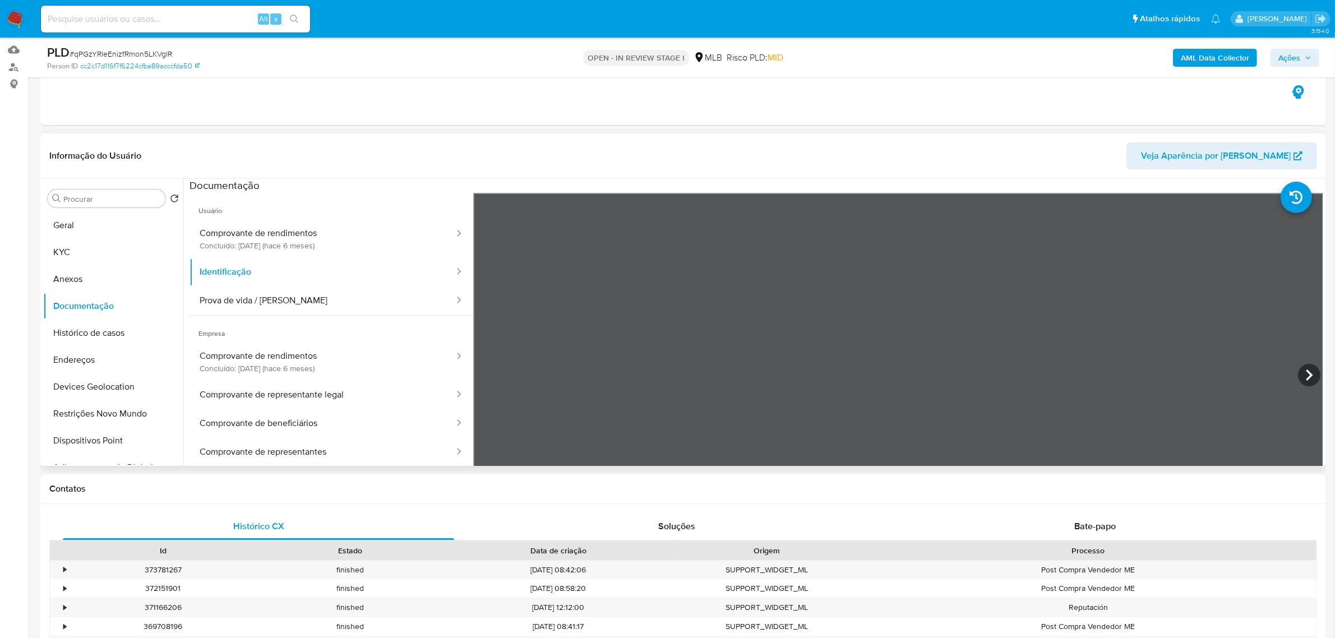
click at [1309, 368] on icon at bounding box center [1309, 375] width 22 height 22
click at [72, 254] on button "KYC" at bounding box center [108, 252] width 131 height 27
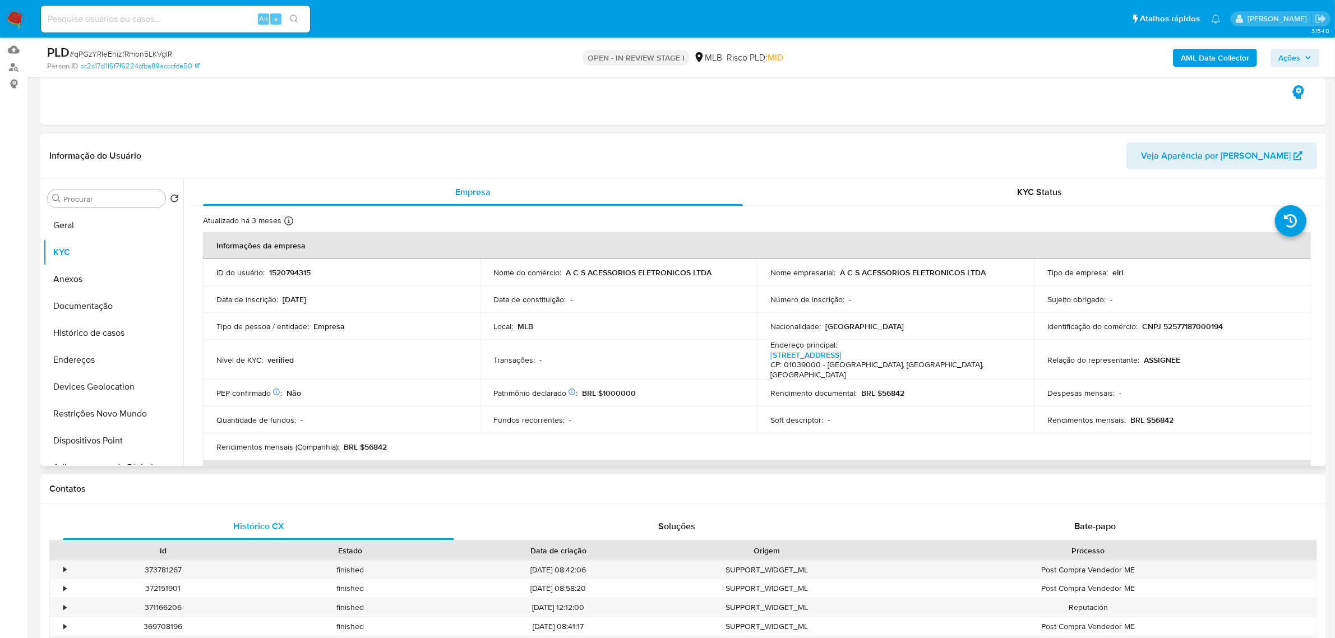
click at [1192, 331] on p "CNPJ 52577187000194" at bounding box center [1182, 326] width 81 height 10
copy p "52577187000194"
click at [1185, 329] on p "CNPJ 52577187000194" at bounding box center [1182, 326] width 81 height 10
click at [1185, 328] on p "CNPJ 52577187000194" at bounding box center [1182, 326] width 81 height 10
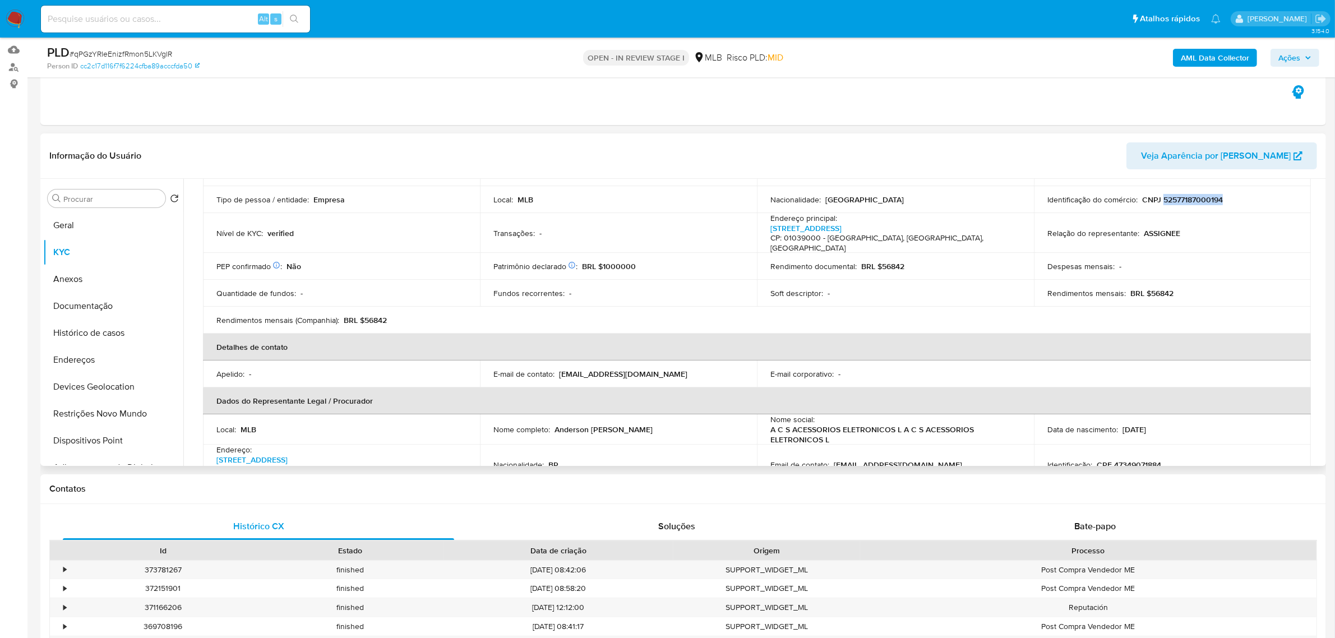
scroll to position [280, 0]
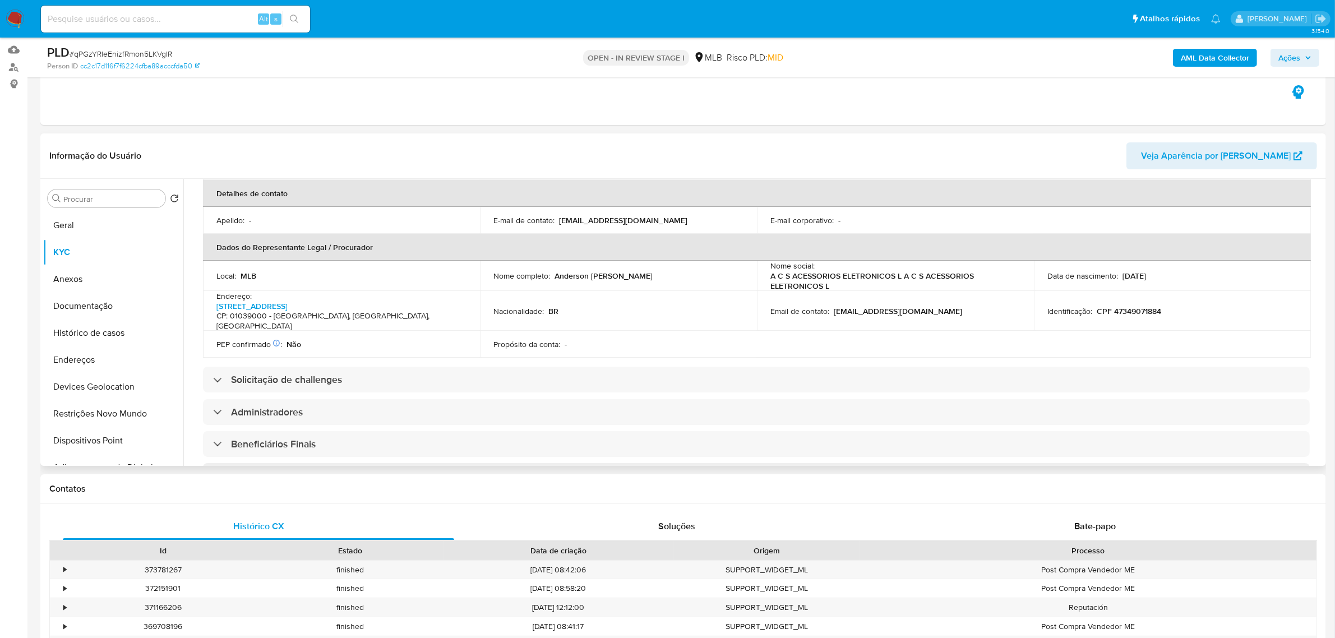
drag, startPoint x: 555, startPoint y: 260, endPoint x: 656, endPoint y: 265, distance: 100.5
click at [656, 271] on div "Nome completo : Anderson Calisto da Silva" at bounding box center [618, 276] width 250 height 10
copy p "Anderson Calisto da Silva"
click at [104, 311] on button "Documentação" at bounding box center [108, 306] width 131 height 27
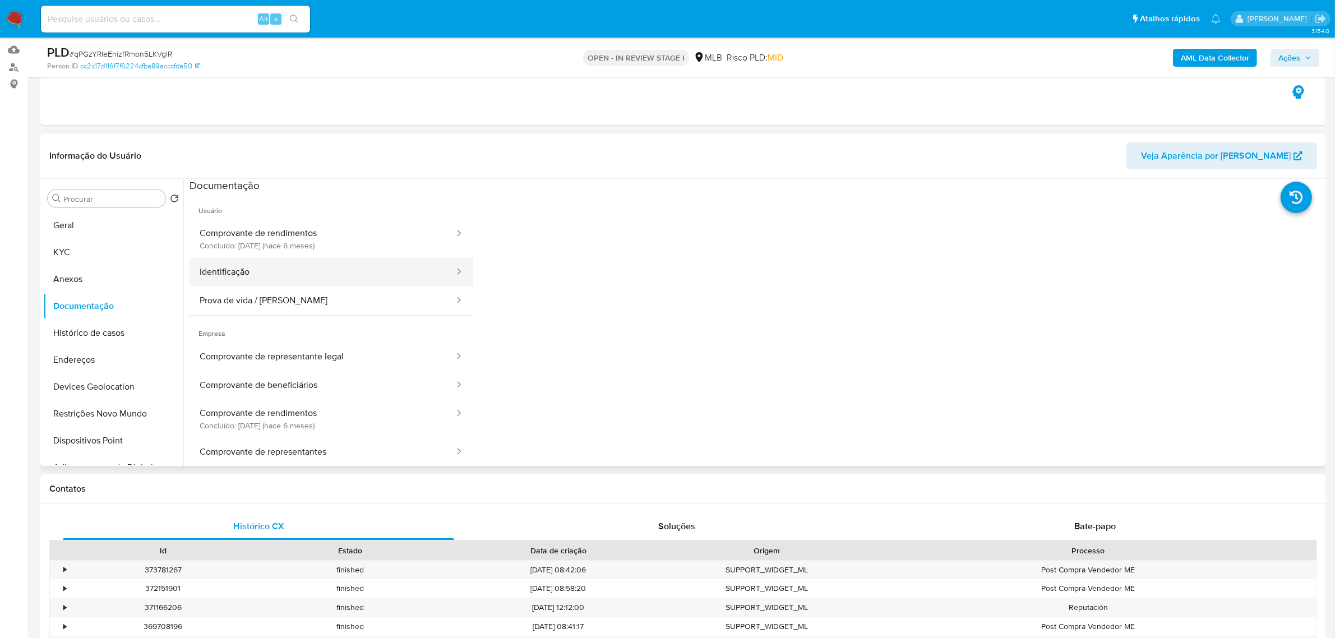
click at [272, 279] on button "Identificação" at bounding box center [322, 272] width 266 height 29
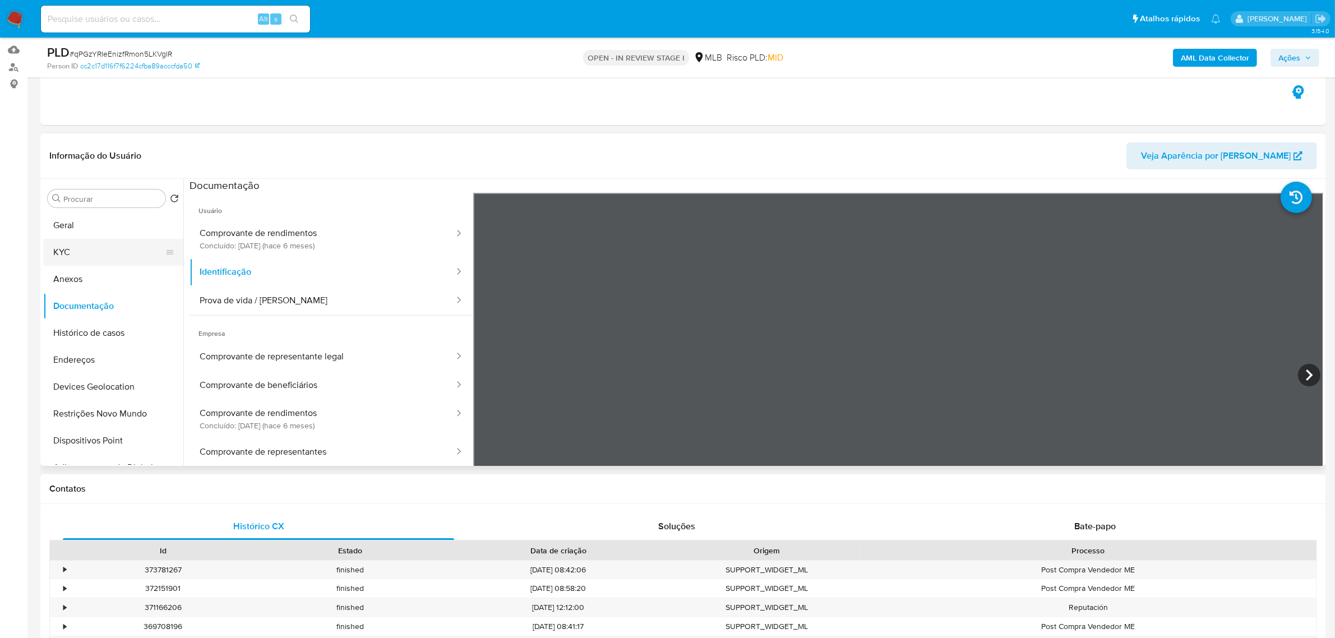
click at [90, 248] on button "KYC" at bounding box center [108, 252] width 131 height 27
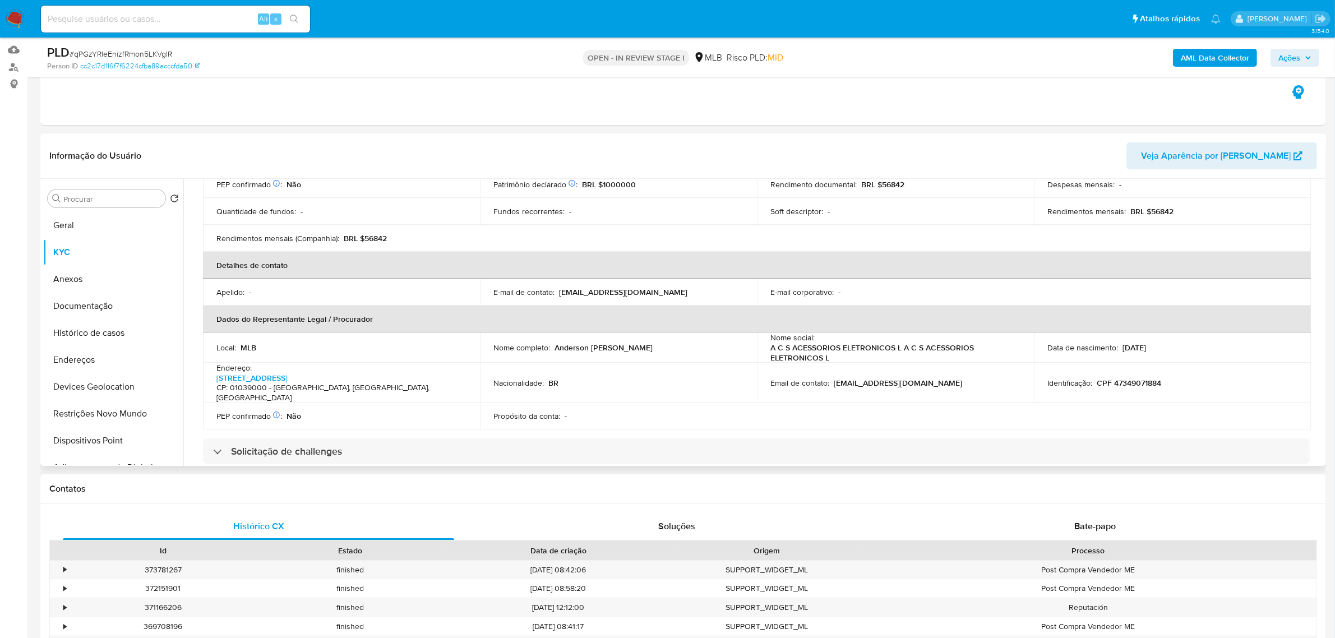
scroll to position [210, 0]
click at [1136, 376] on p "CPF 47349071884" at bounding box center [1128, 381] width 64 height 10
copy p "47349071884"
click at [101, 302] on button "Documentação" at bounding box center [108, 306] width 131 height 27
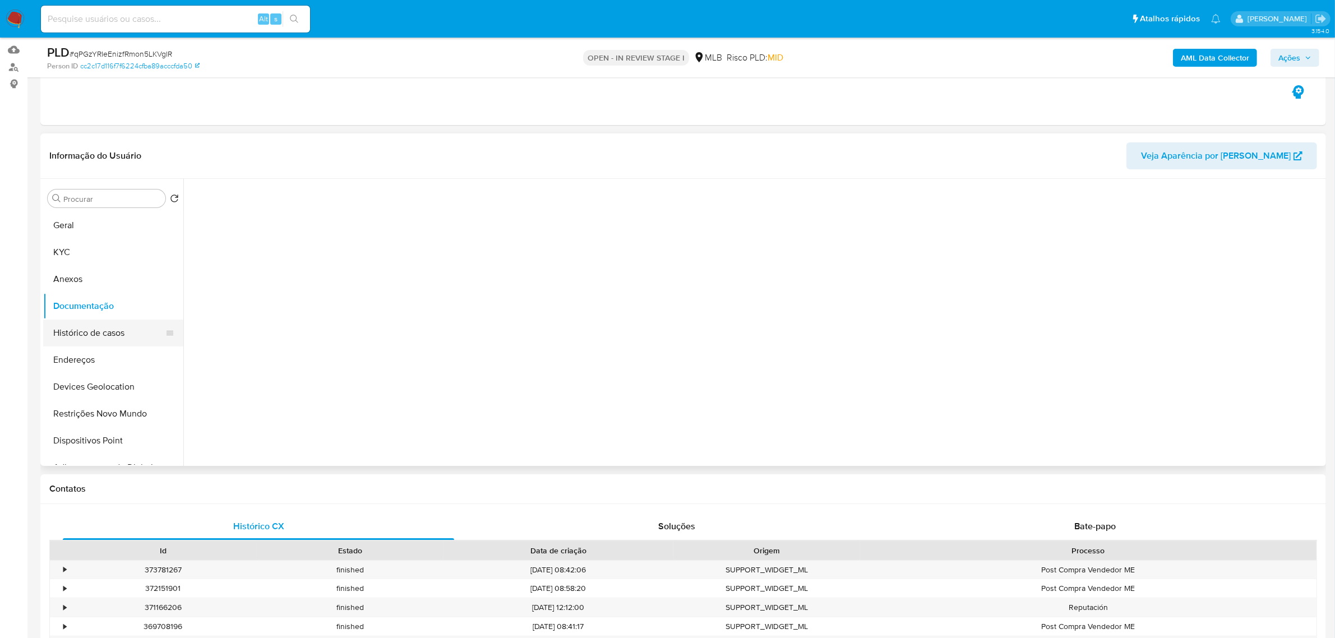
scroll to position [0, 0]
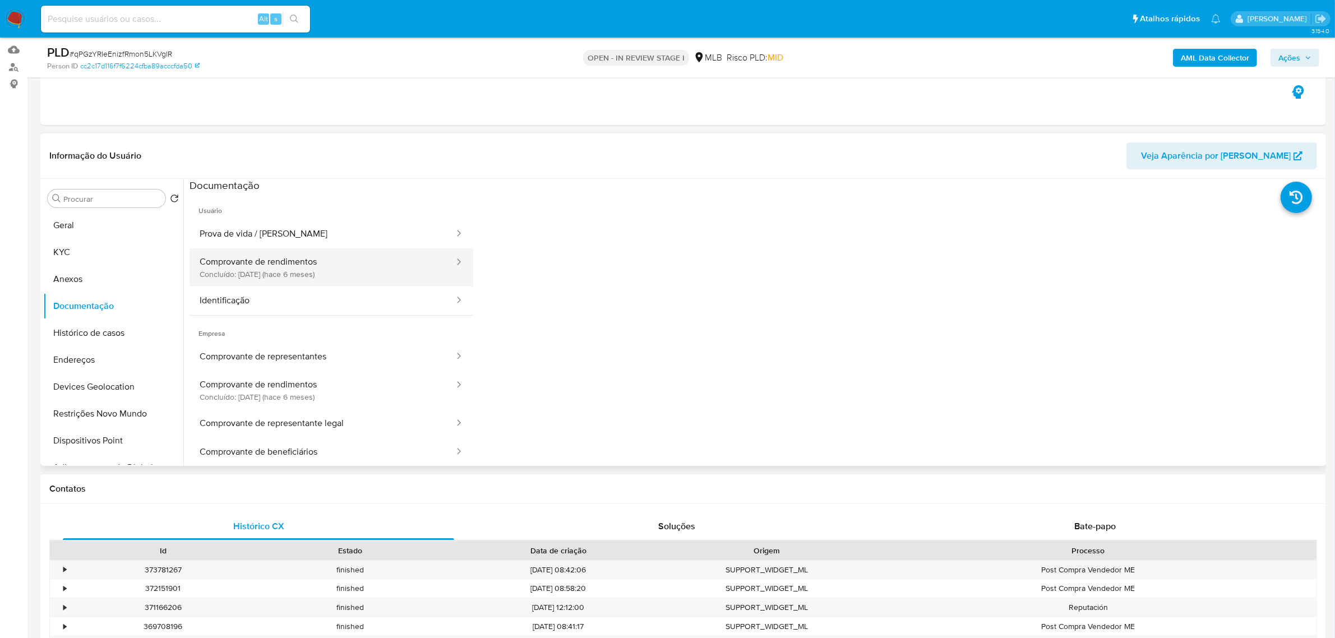
click at [367, 277] on button "Comprovante de rendimentos Concluído: 24/02/2025 (hace 6 meses)" at bounding box center [322, 267] width 266 height 38
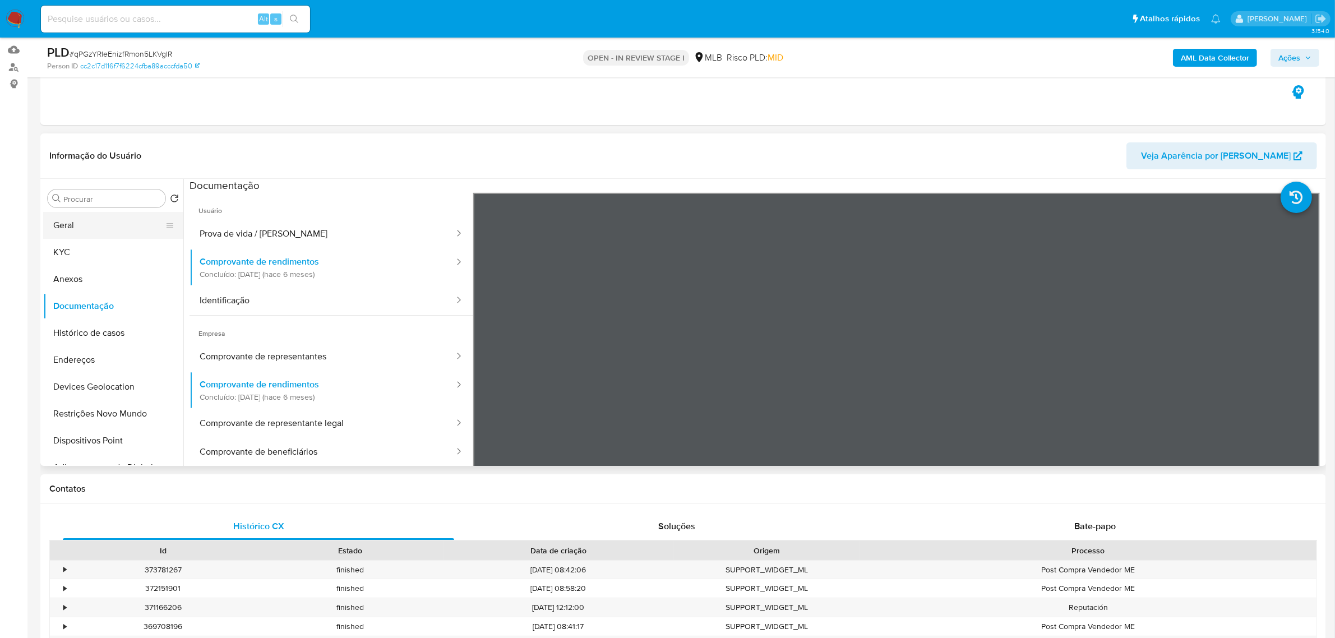
click at [74, 225] on button "Geral" at bounding box center [108, 225] width 131 height 27
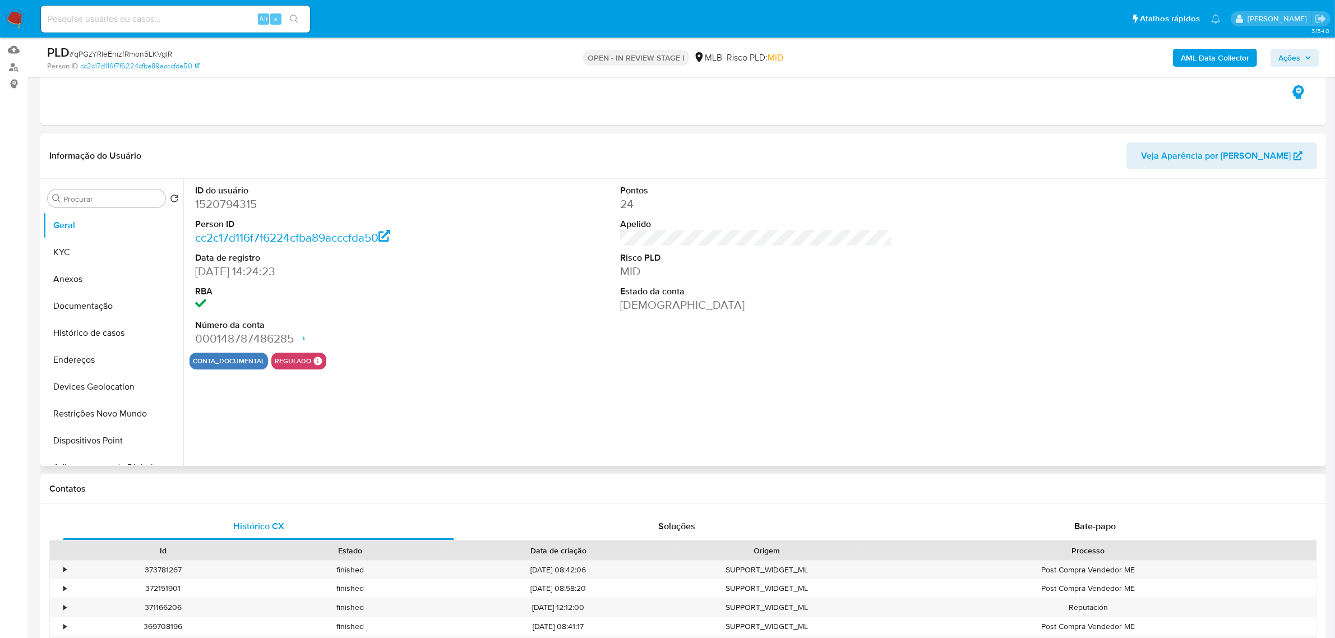
click at [273, 400] on div "ID do usuário 1520794315 Person ID cc2c17d116f7f6224cfba89acccfda50 Data de reg…" at bounding box center [753, 322] width 1140 height 287
click at [77, 248] on button "KYC" at bounding box center [108, 252] width 131 height 27
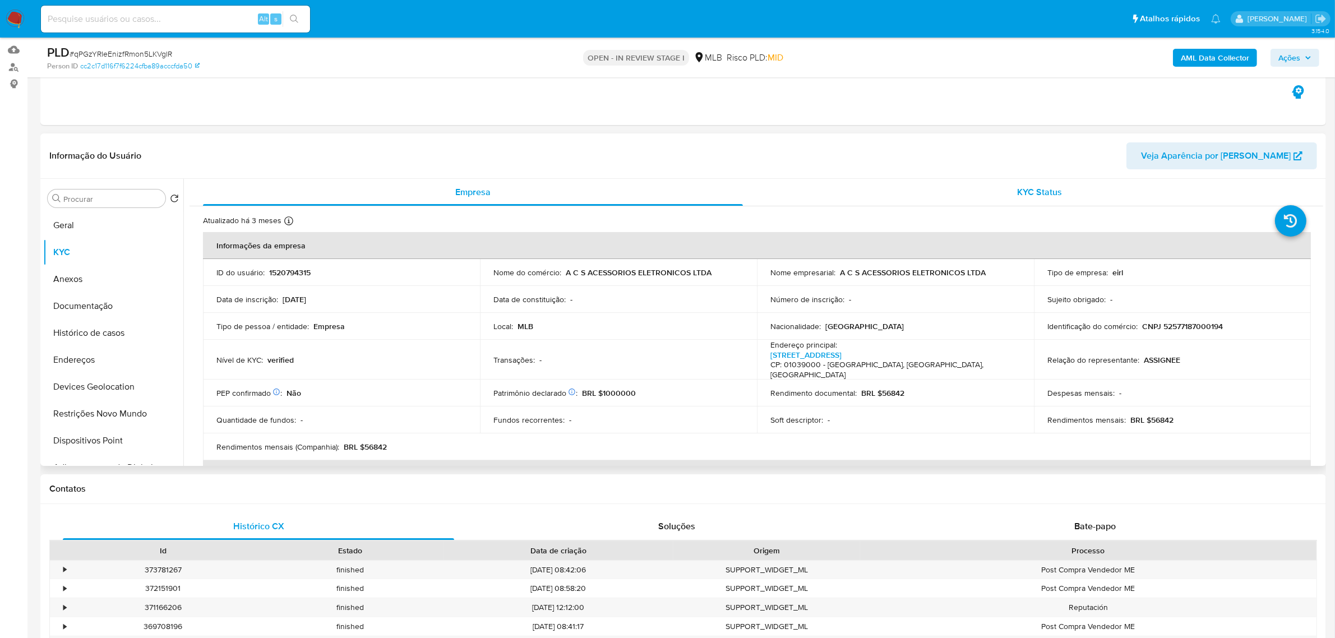
click at [1024, 186] on span "KYC Status" at bounding box center [1039, 192] width 45 height 13
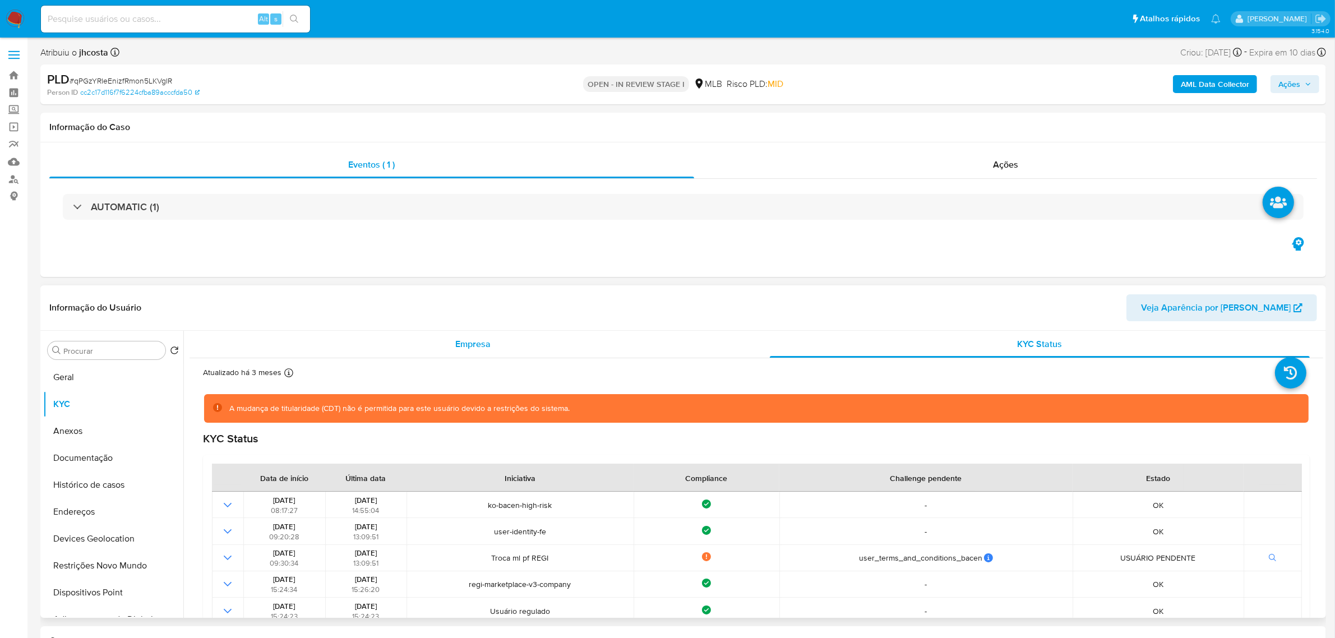
click at [469, 344] on span "Empresa" at bounding box center [472, 343] width 35 height 13
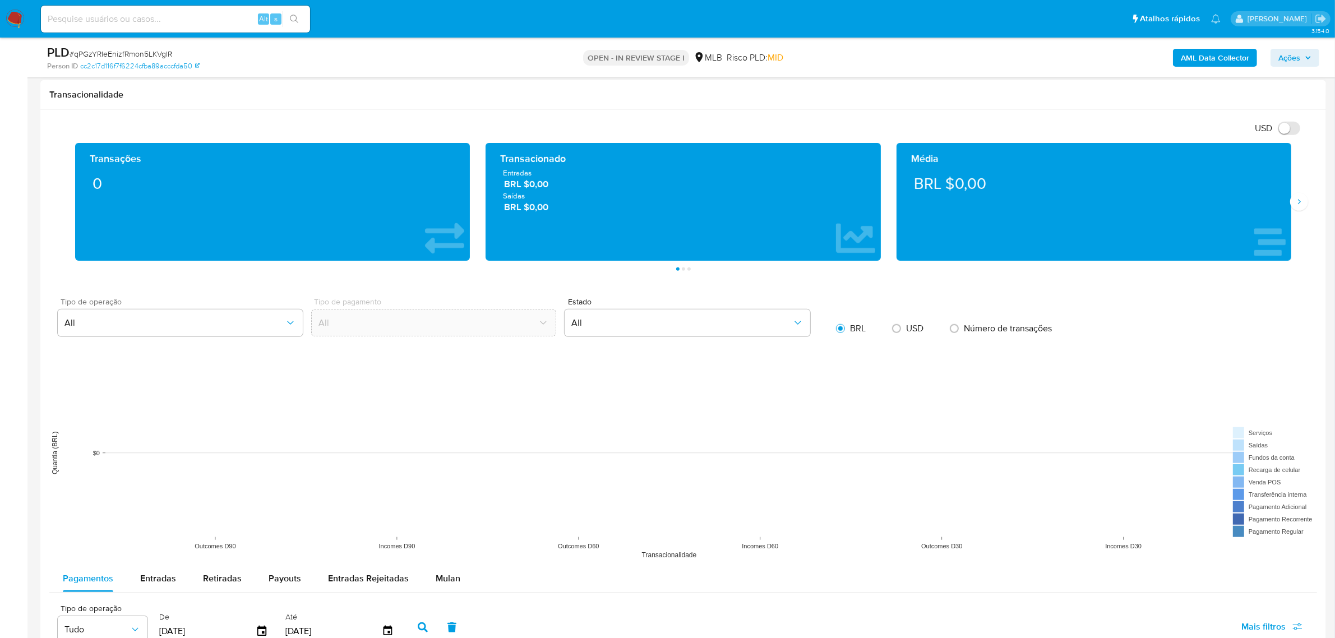
scroll to position [841, 0]
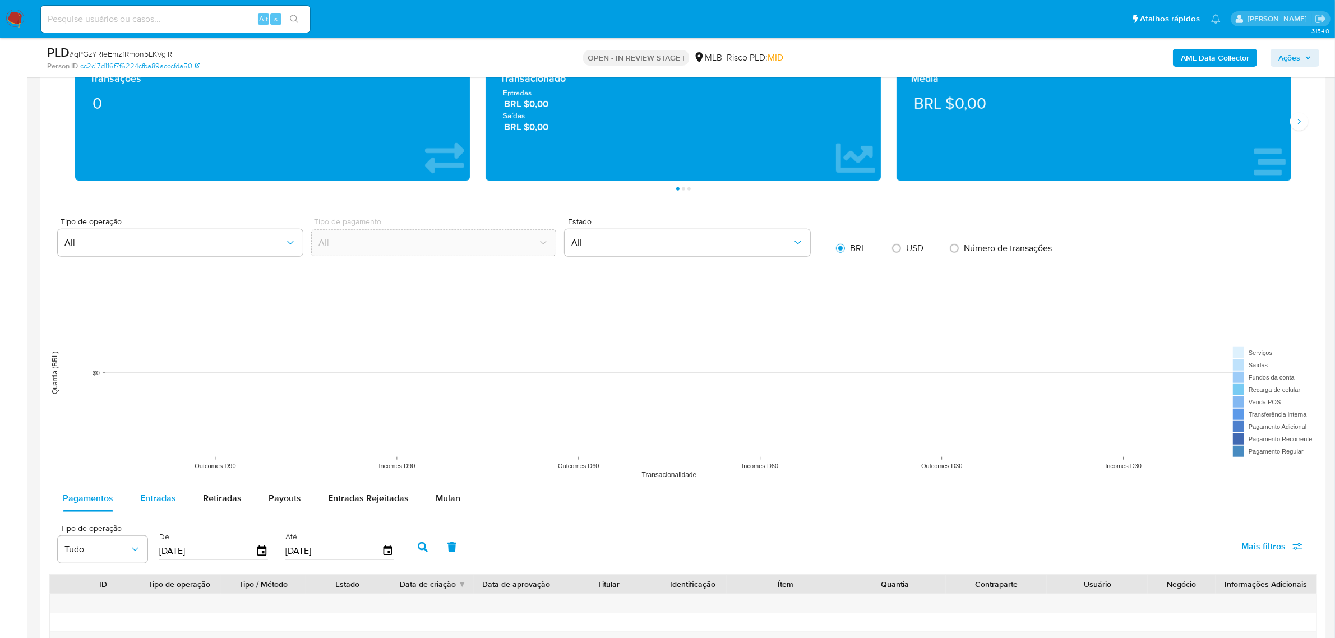
click at [160, 493] on span "Entradas" at bounding box center [158, 498] width 36 height 13
select select "10"
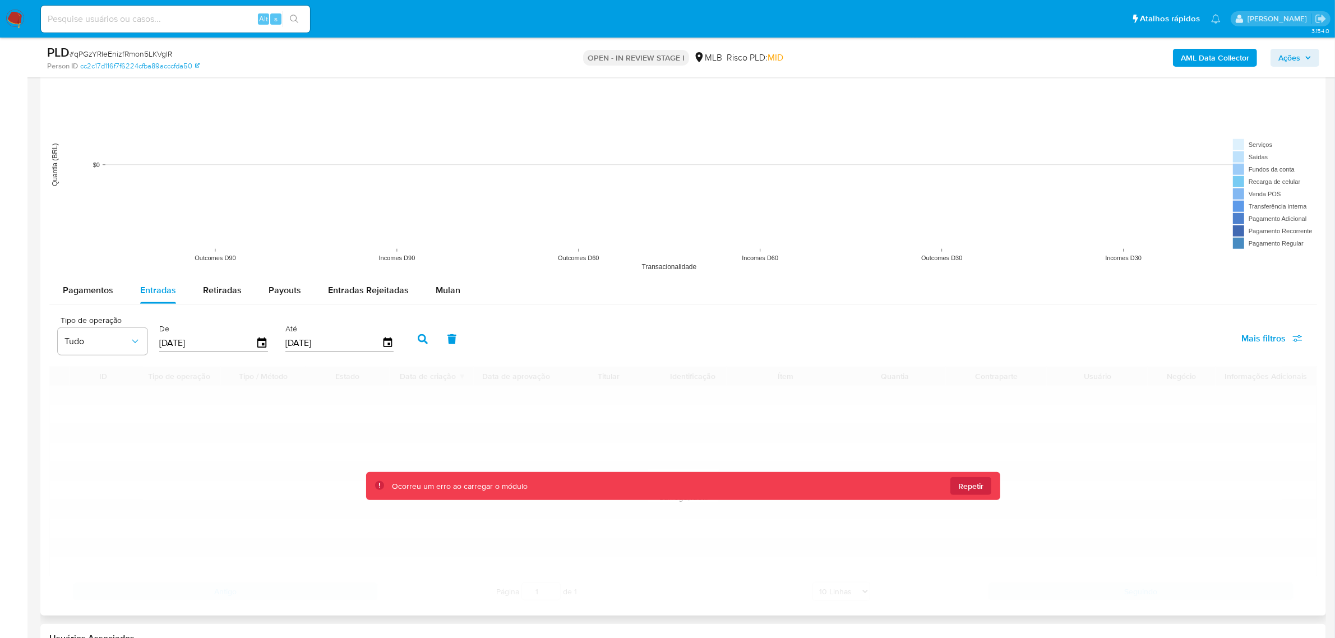
scroll to position [1051, 0]
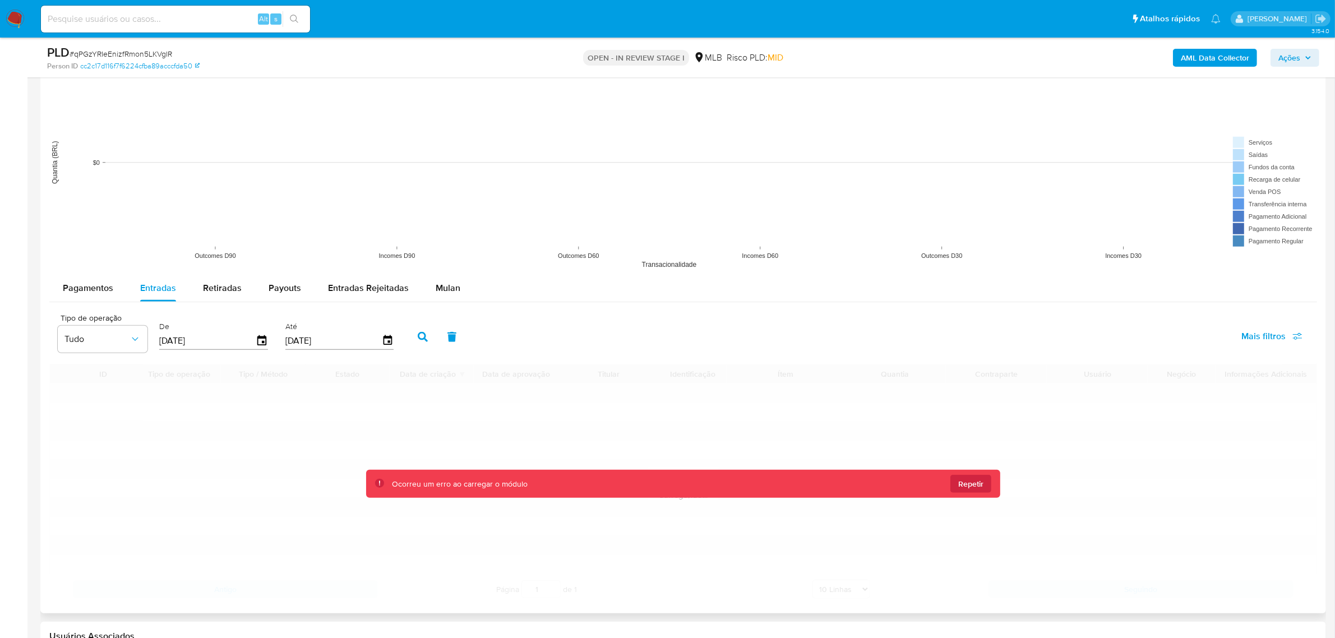
click at [976, 475] on div "Ocorreu um erro ao carregar o módulo Repetir" at bounding box center [683, 484] width 634 height 28
click at [971, 483] on span "Repetir" at bounding box center [970, 484] width 25 height 18
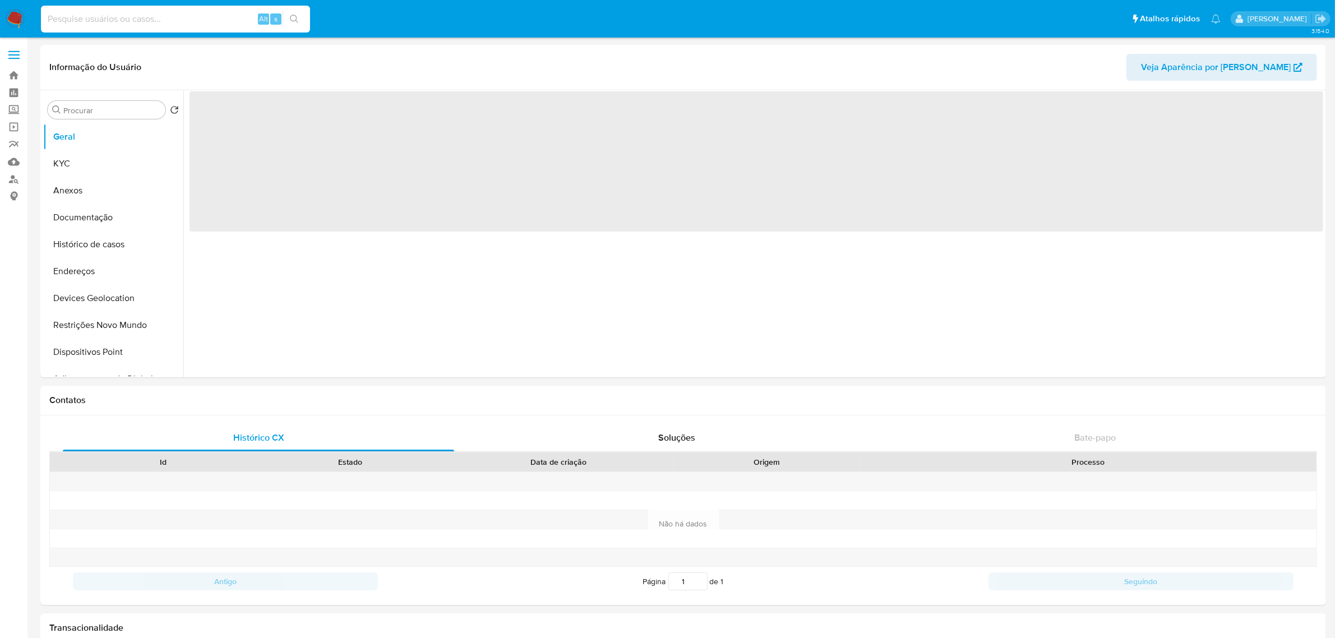
click at [82, 23] on input at bounding box center [175, 19] width 269 height 15
paste input "UbbimRMG7StFC3JgArryNDKq"
type input "UbbimRMG7StFC3JgArryNDKq"
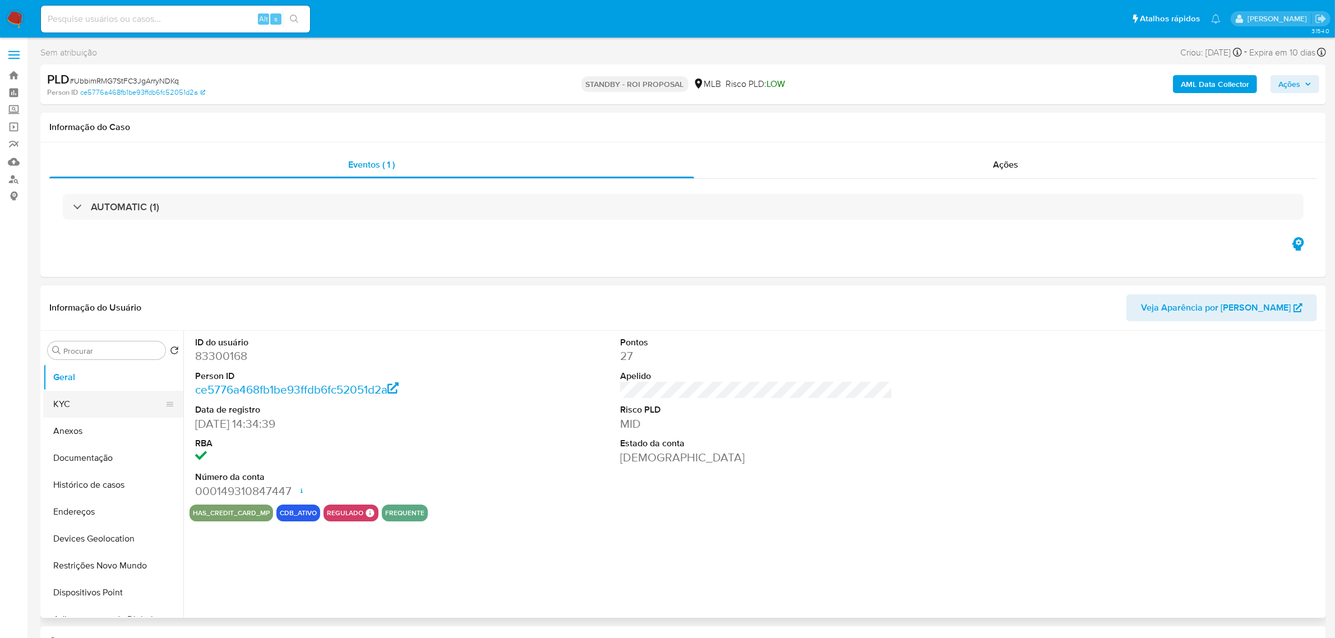
click at [99, 402] on button "KYC" at bounding box center [108, 404] width 131 height 27
select select "10"
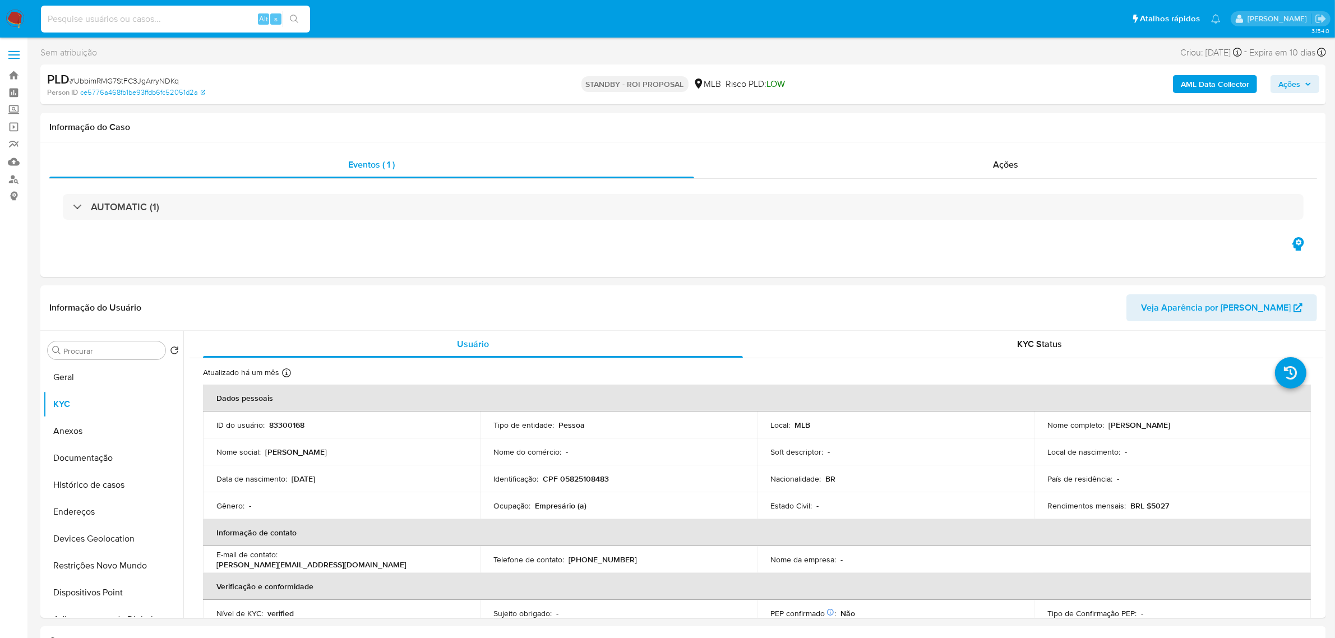
click at [157, 20] on input at bounding box center [175, 19] width 269 height 15
paste input "nsl1pxqFS5Wo2fGif1mzdfS6"
type input "nsl1pxqFS5Wo2fGif1mzdfS6"
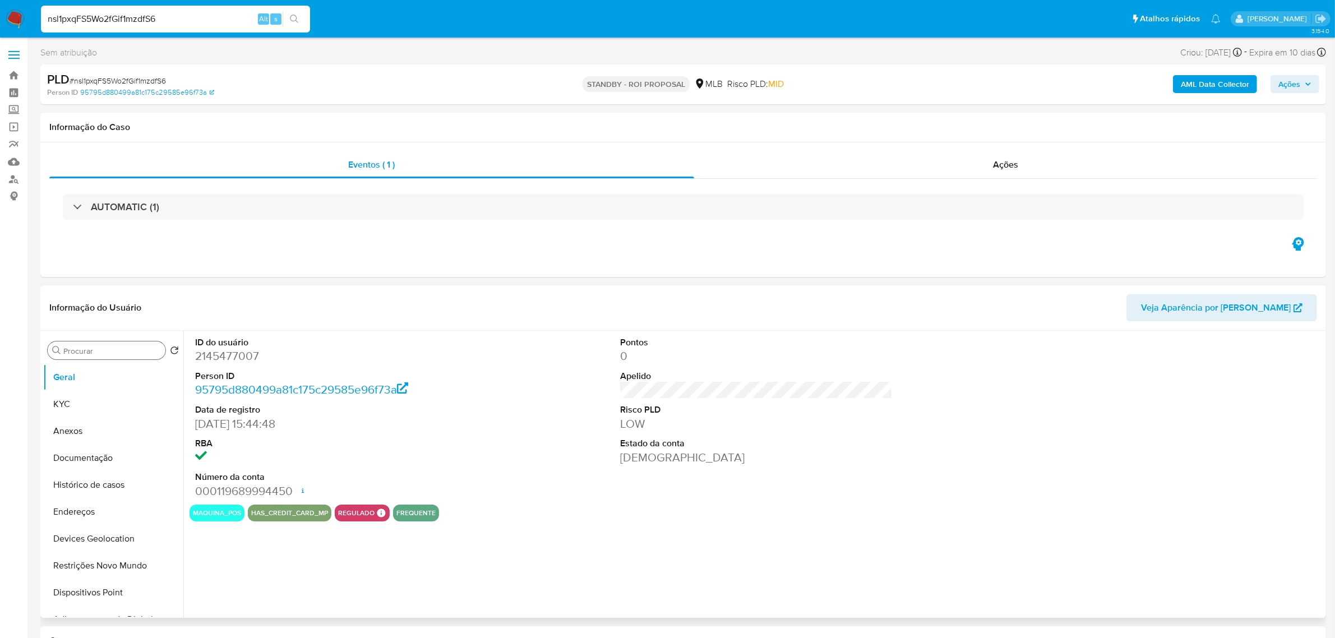
select select "10"
click at [96, 404] on button "KYC" at bounding box center [108, 404] width 131 height 27
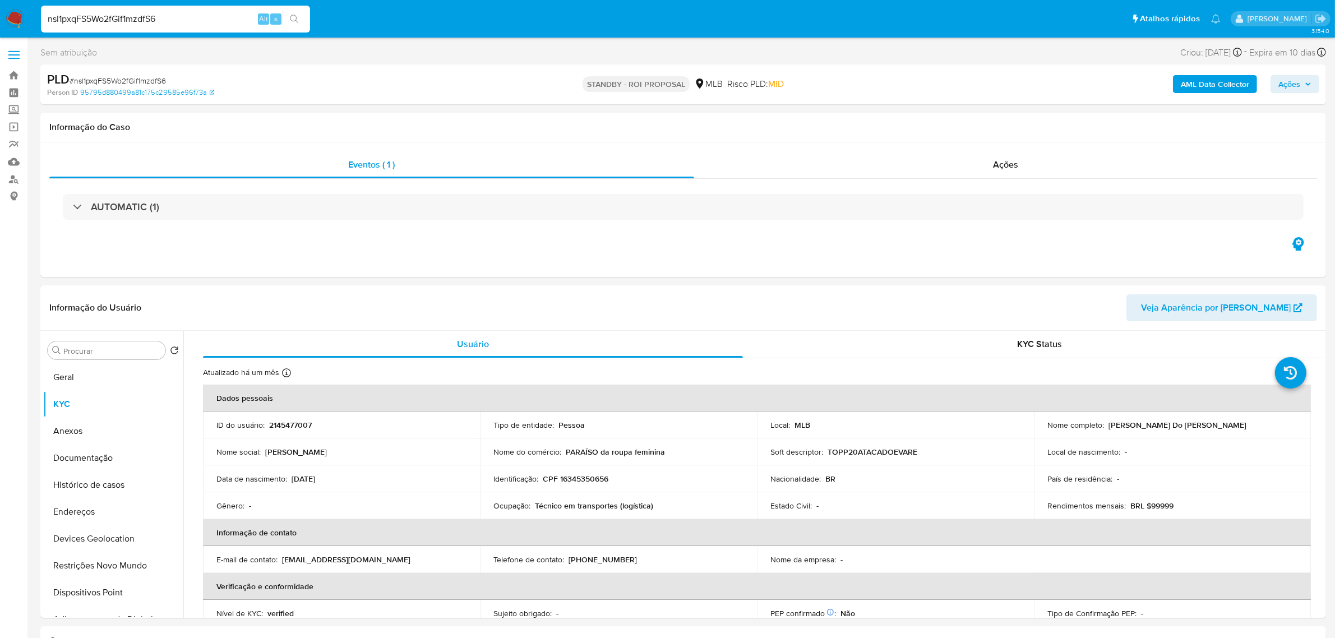
click at [141, 16] on input "nsl1pxqFS5Wo2fGif1mzdfS6" at bounding box center [175, 19] width 269 height 15
paste input "hCUxPF7gnbeYLWvpTNijwett"
type input "hCUxPF7gnbeYLWvpTNijwett"
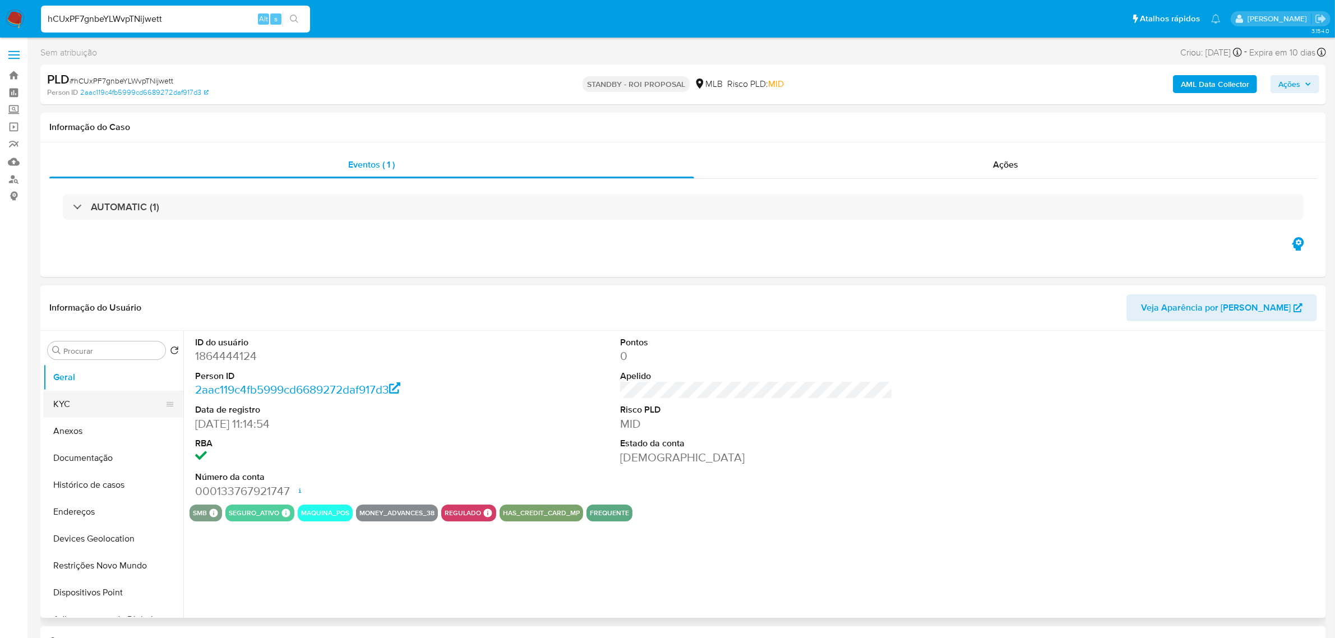
click at [117, 404] on button "KYC" at bounding box center [108, 404] width 131 height 27
select select "10"
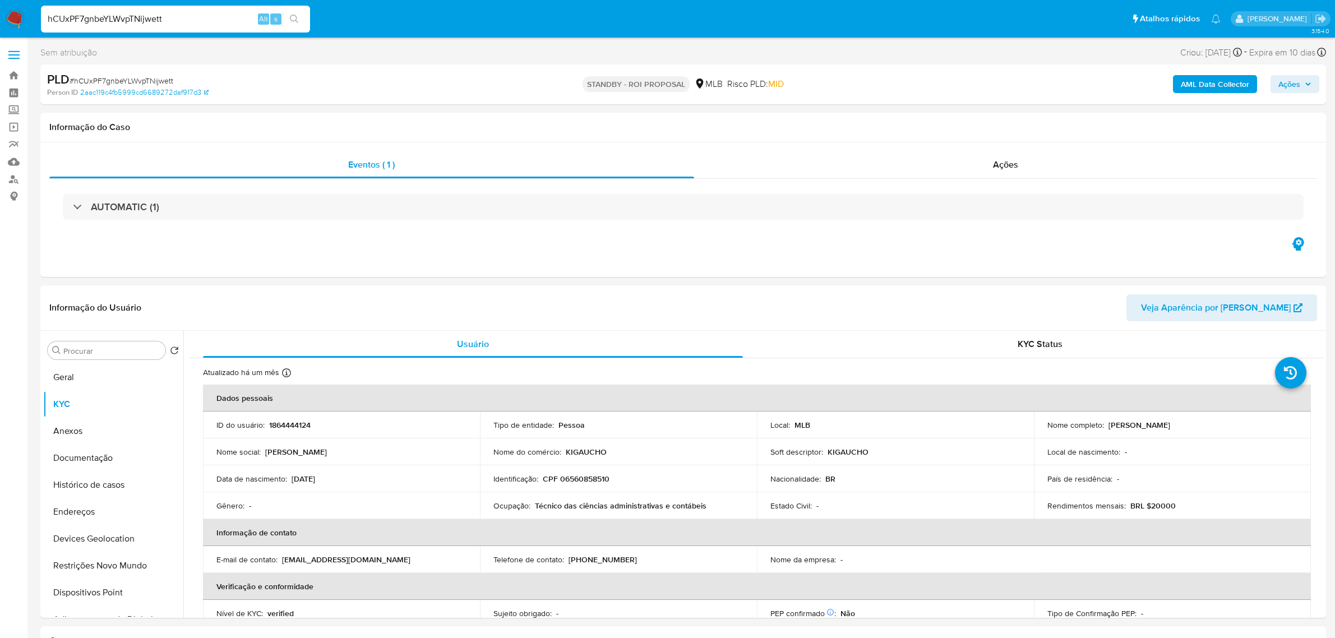
select select "10"
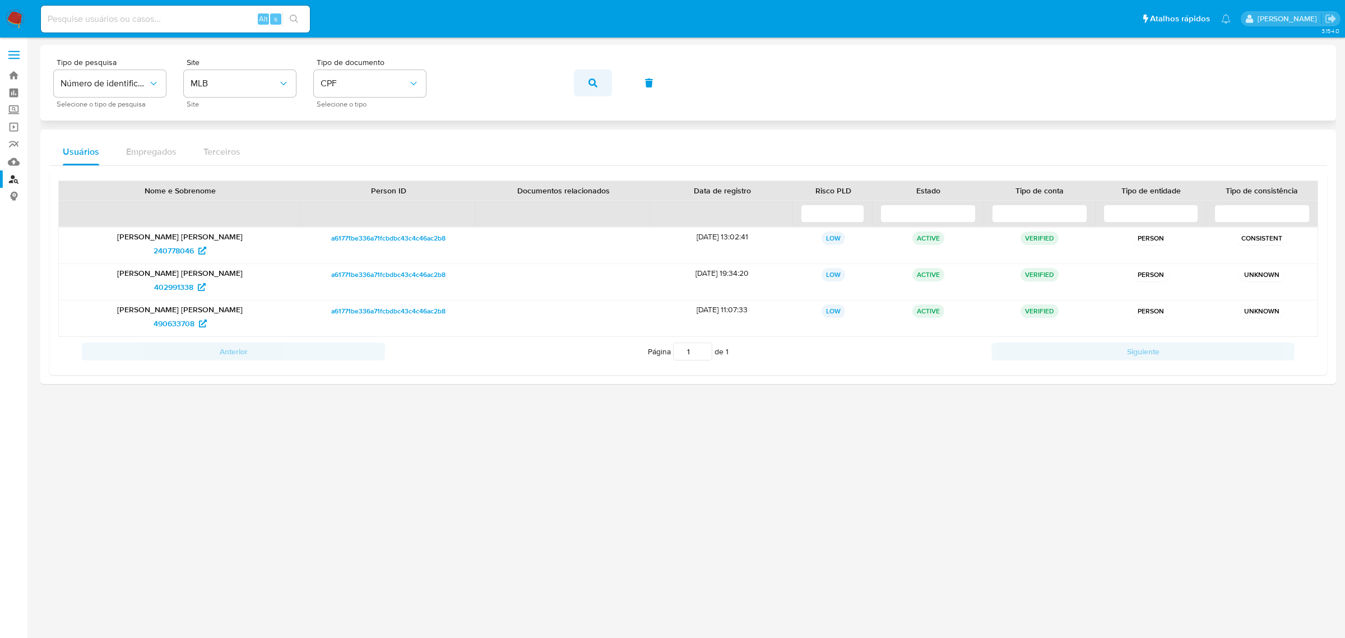
click at [598, 80] on button "button" at bounding box center [593, 83] width 38 height 27
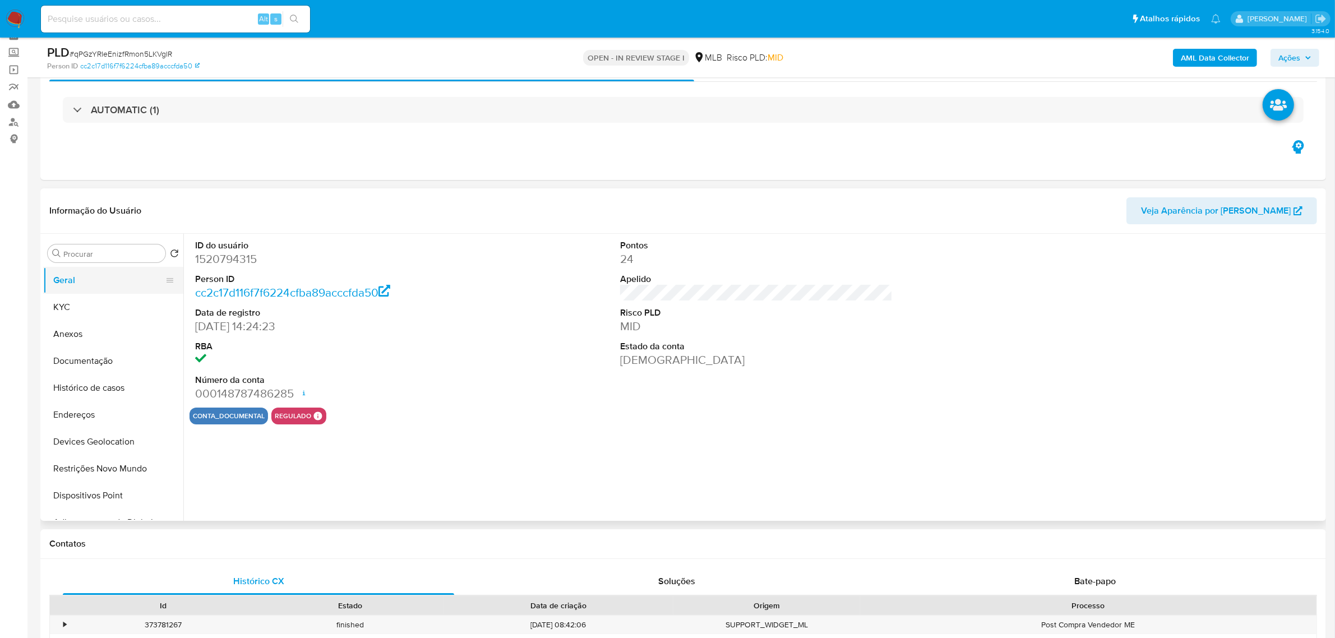
scroll to position [140, 0]
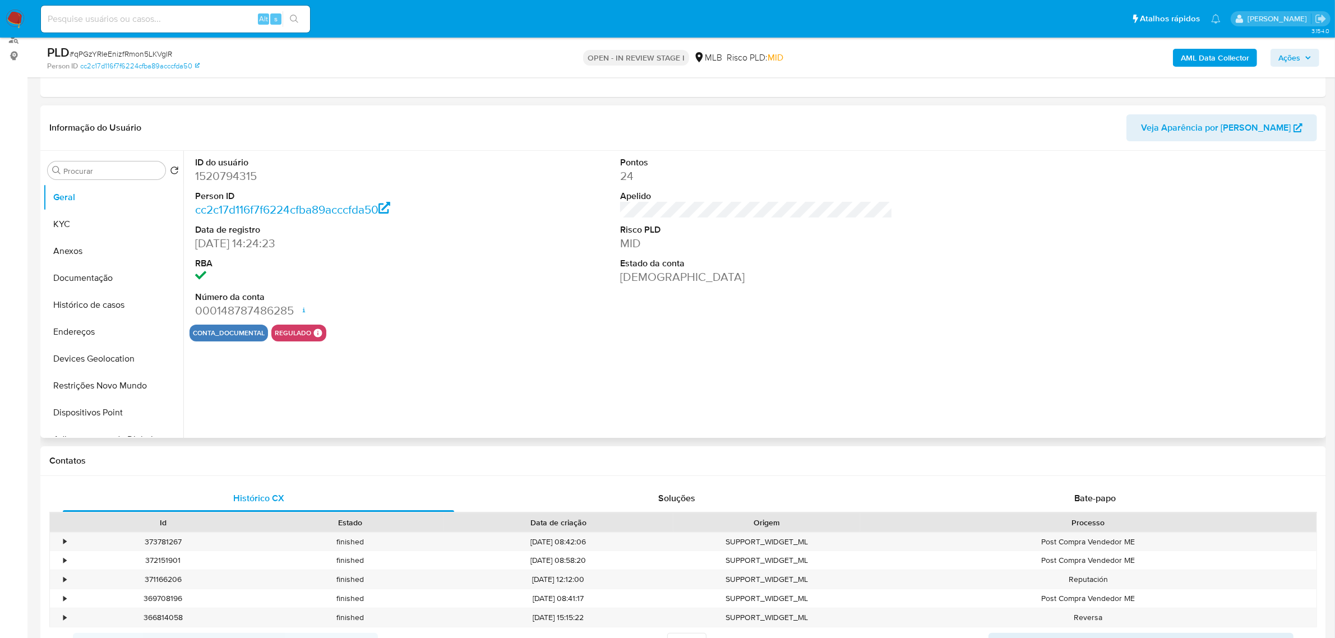
select select "10"
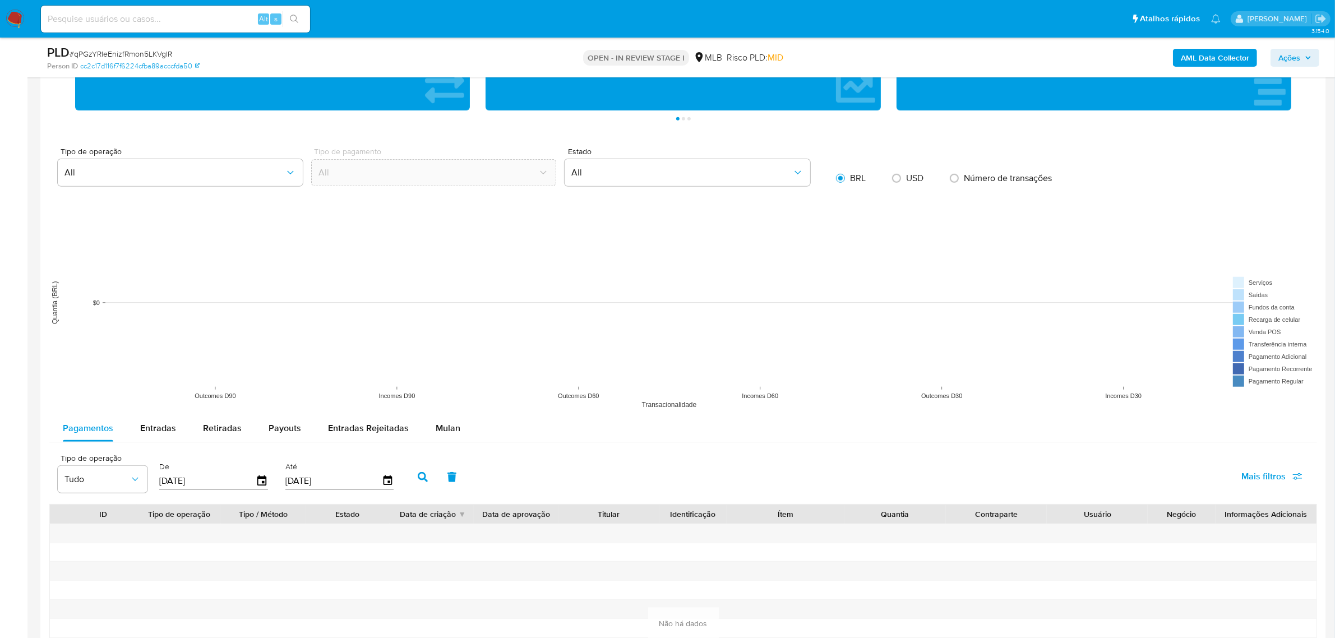
scroll to position [981, 0]
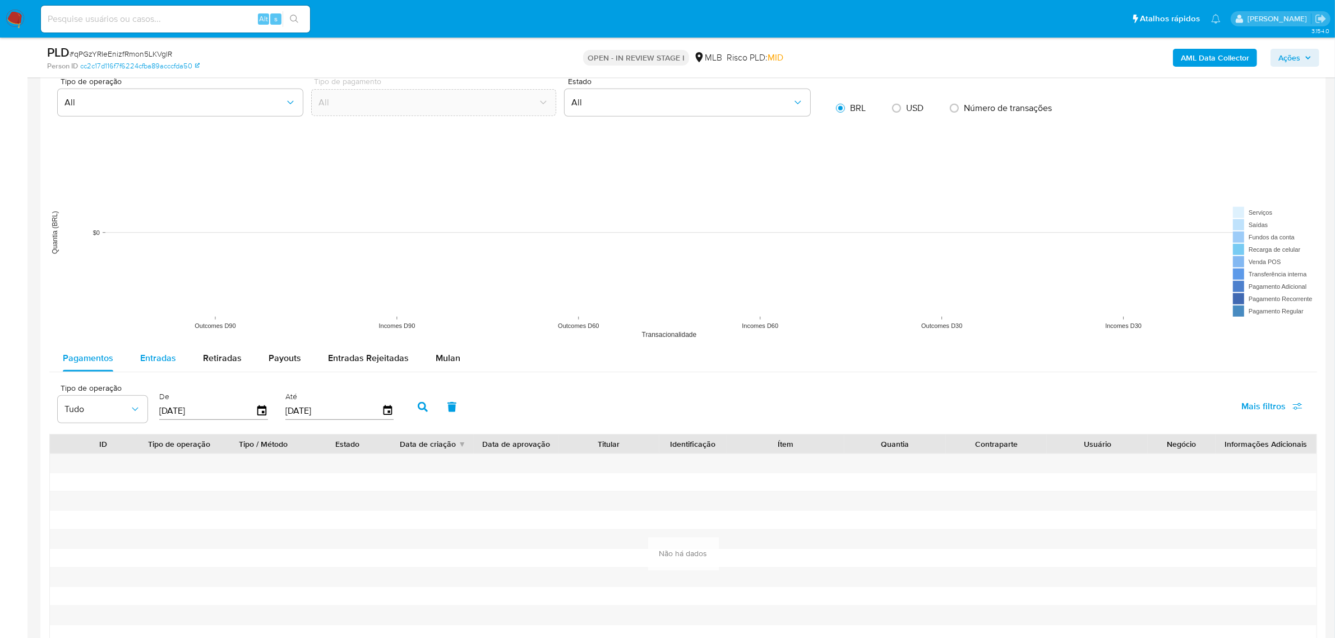
drag, startPoint x: 163, startPoint y: 364, endPoint x: 175, endPoint y: 355, distance: 15.6
click at [163, 364] on span "Entradas" at bounding box center [158, 357] width 36 height 13
select select "10"
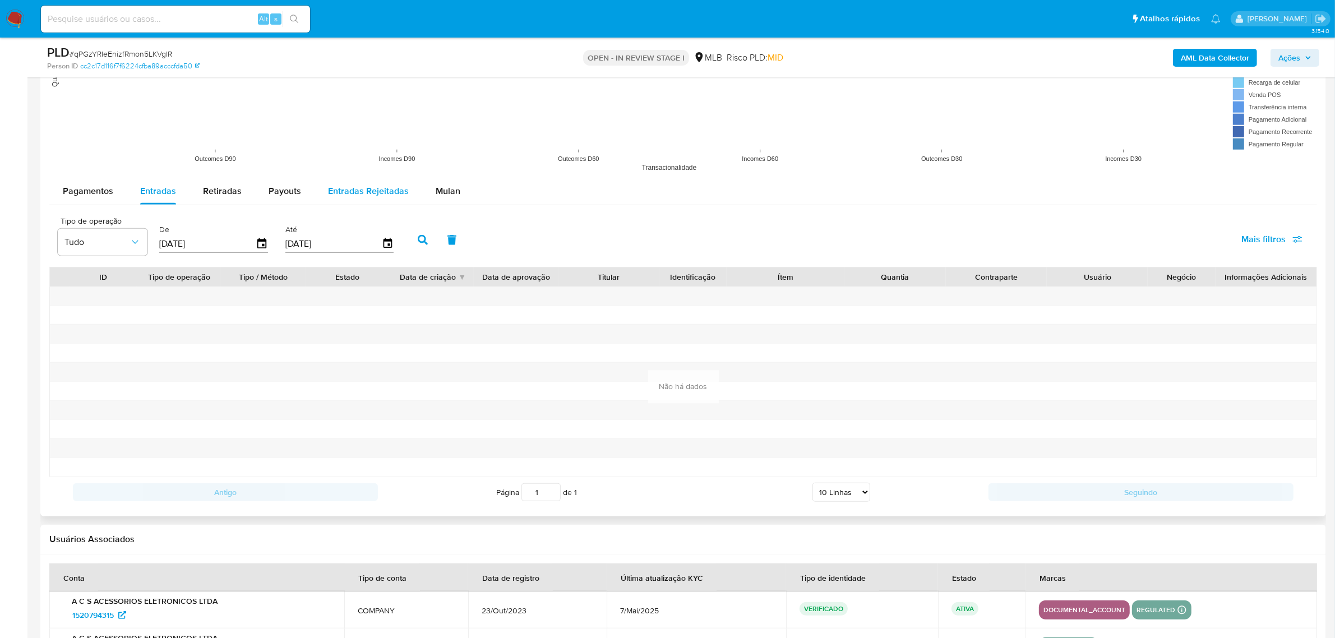
scroll to position [1051, 0]
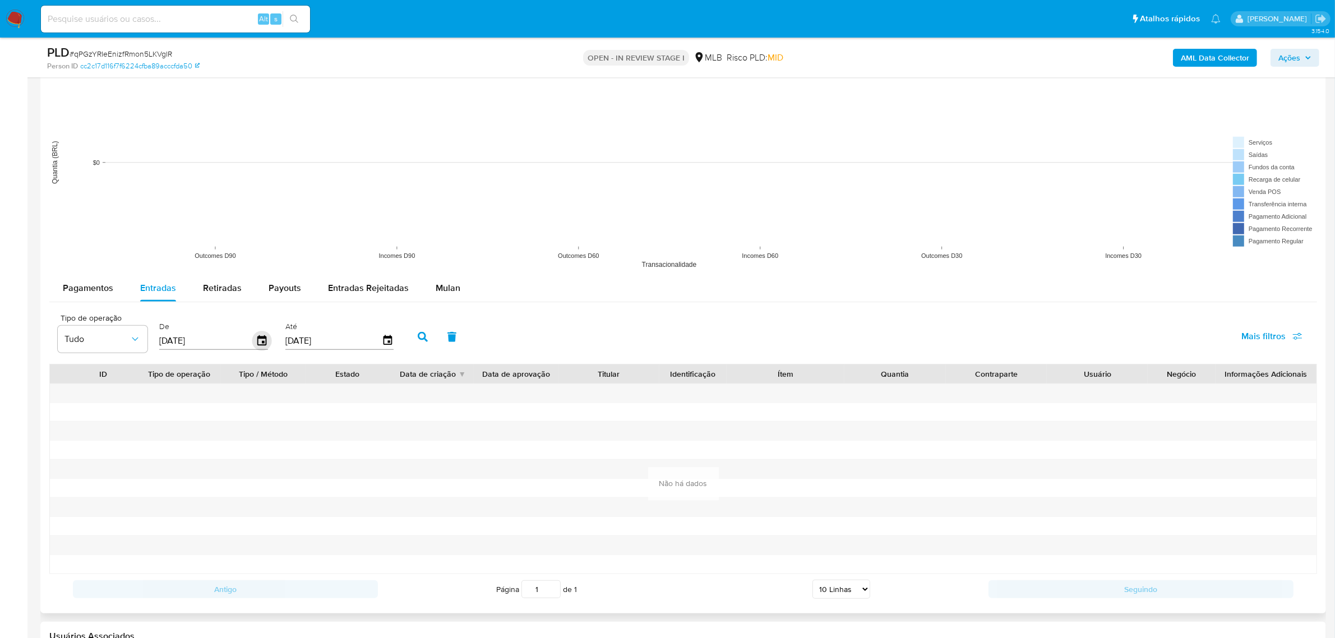
click at [262, 344] on icon "button" at bounding box center [262, 341] width 20 height 20
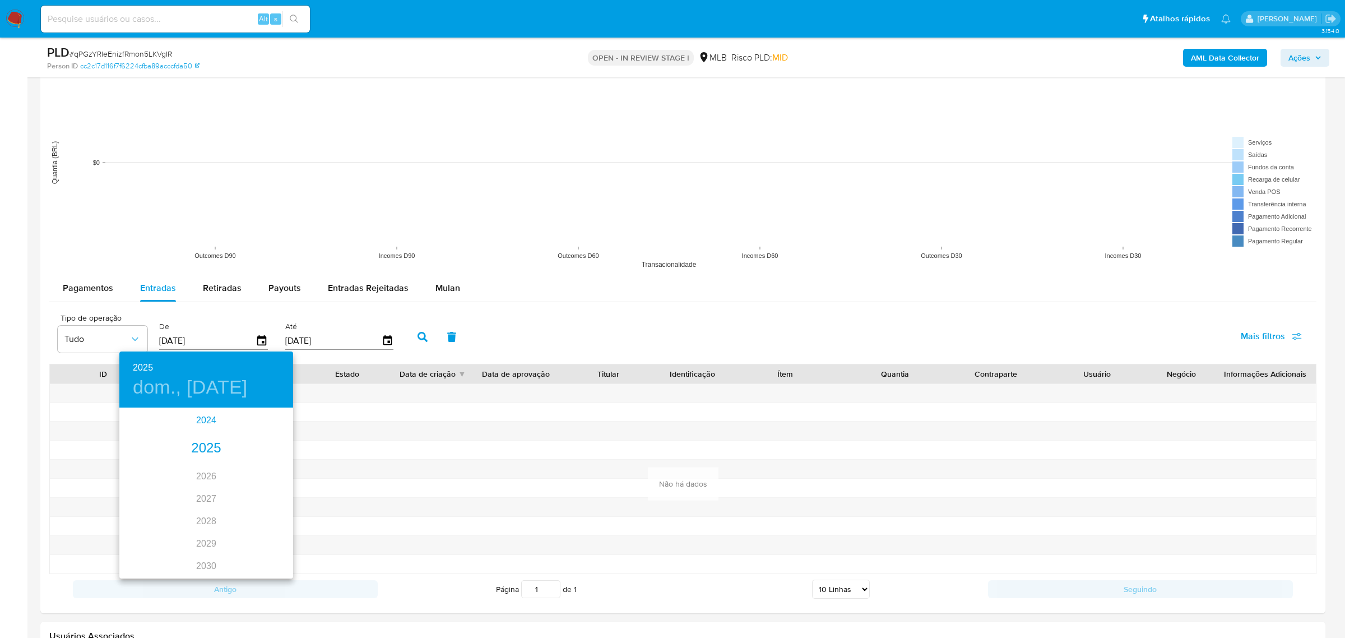
click at [200, 419] on div "2024" at bounding box center [206, 420] width 174 height 22
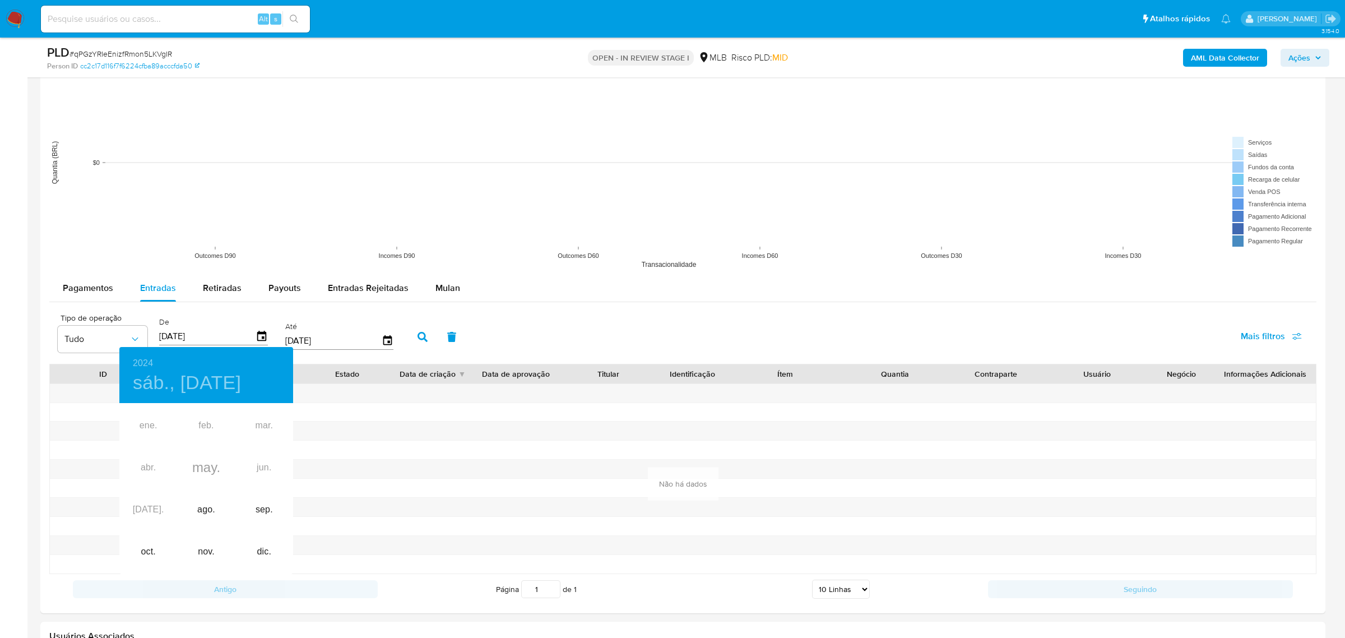
click at [258, 337] on div at bounding box center [672, 319] width 1345 height 638
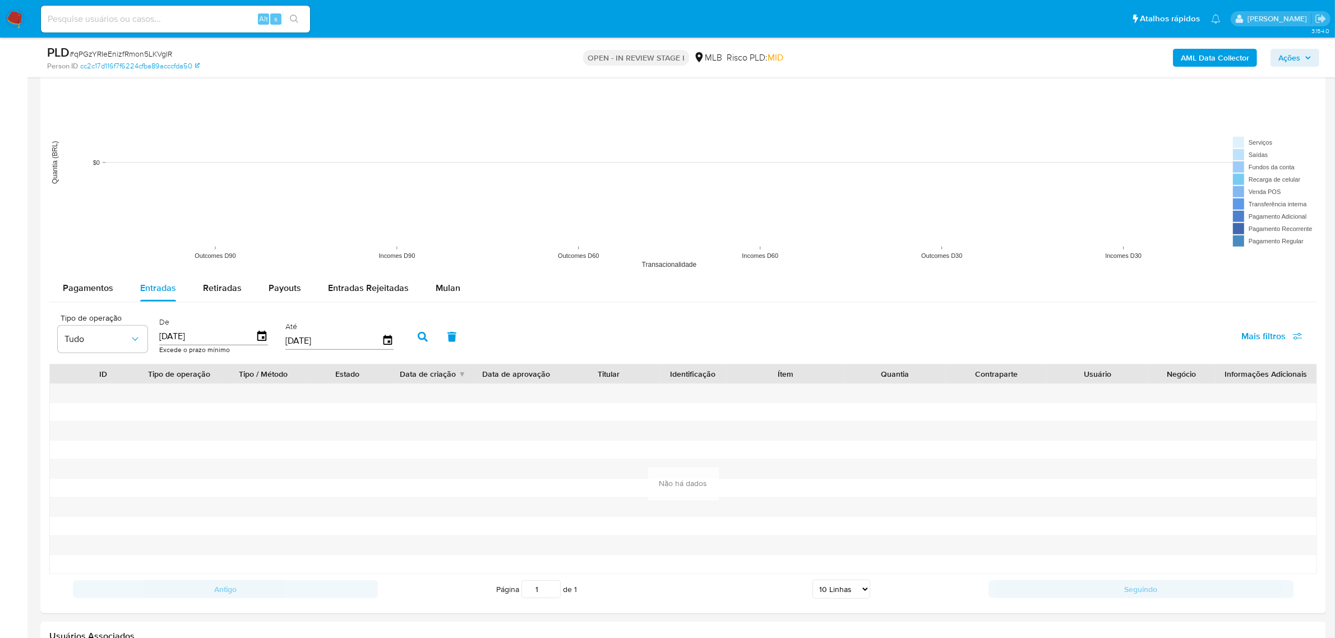
click at [258, 337] on icon "button" at bounding box center [262, 336] width 12 height 12
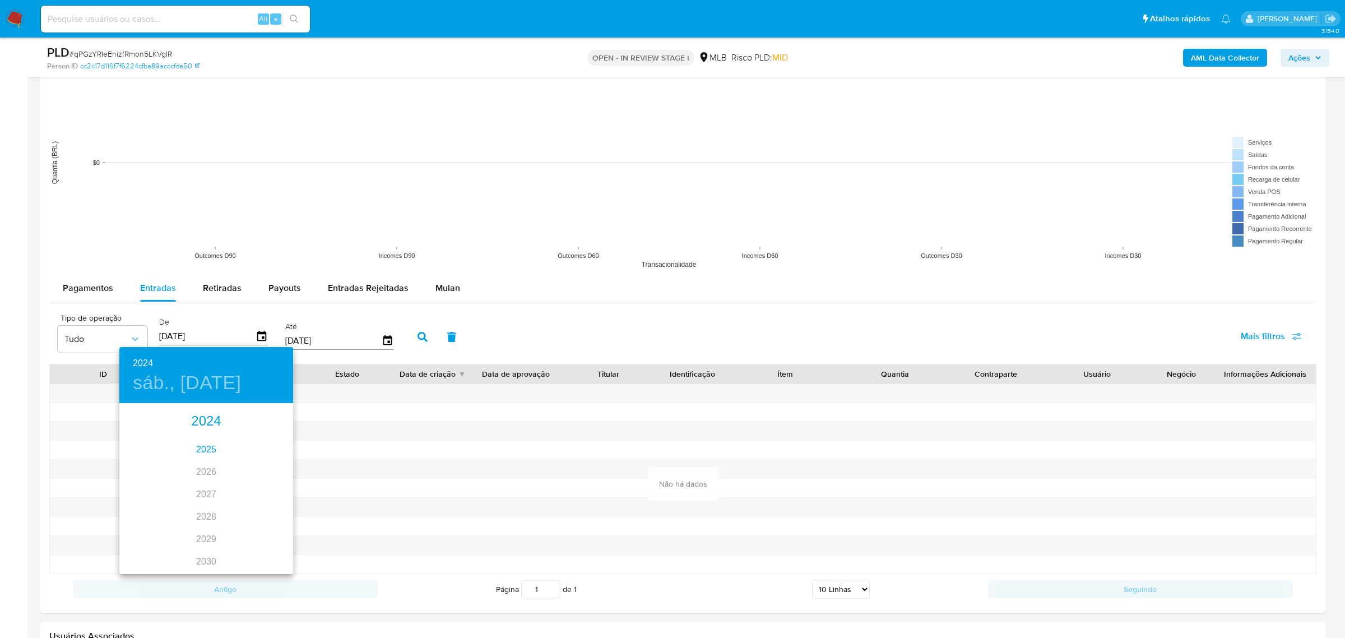
click at [209, 443] on div "2025" at bounding box center [206, 449] width 174 height 22
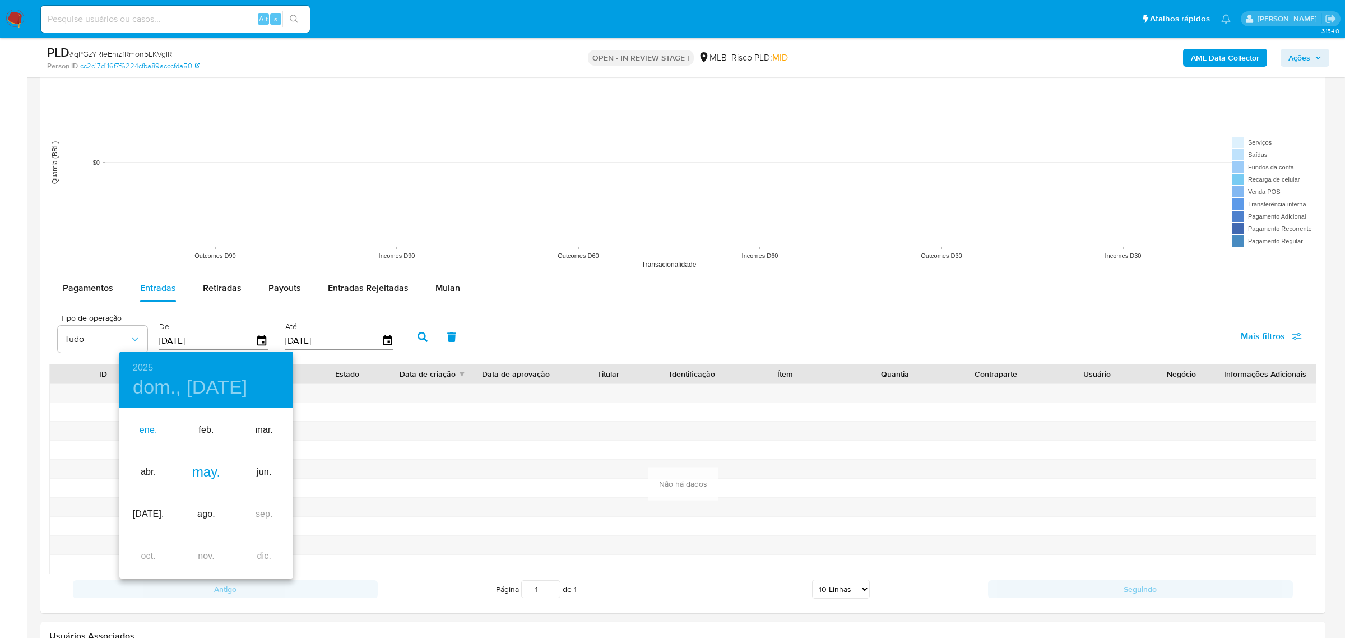
click at [149, 427] on div "ene." at bounding box center [148, 430] width 58 height 42
click at [179, 467] on span "1" at bounding box center [184, 466] width 20 height 11
type input "01/01/2025"
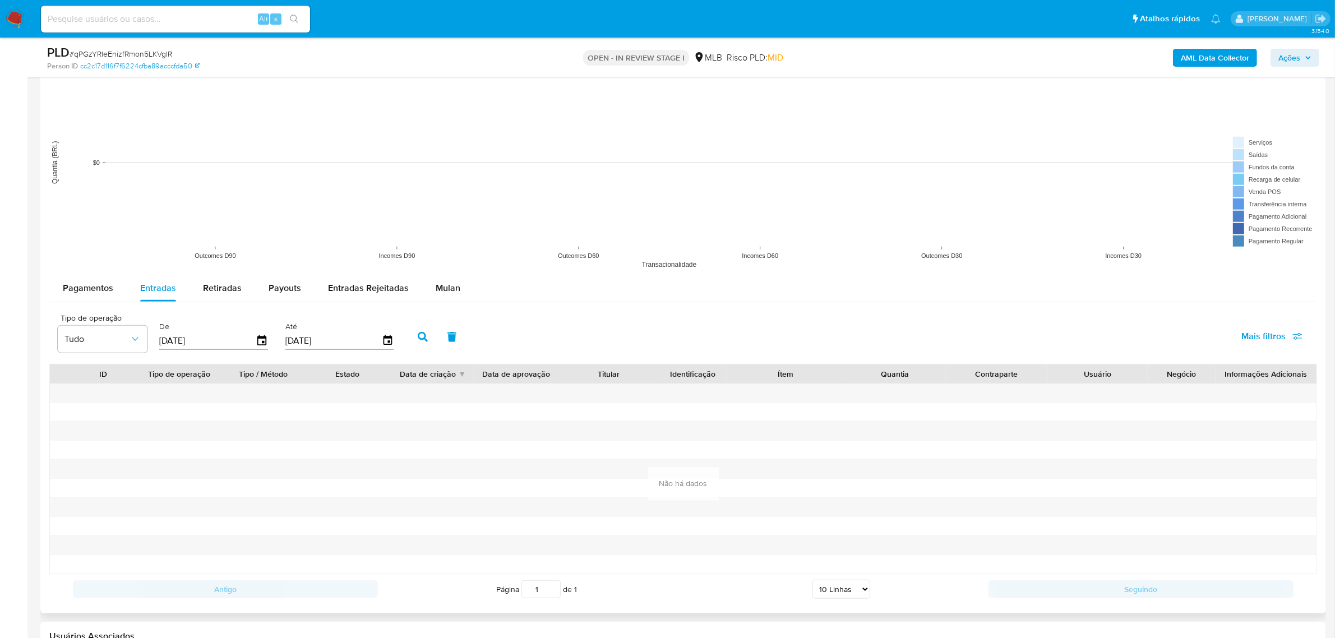
click at [418, 342] on icon "button" at bounding box center [423, 337] width 10 height 10
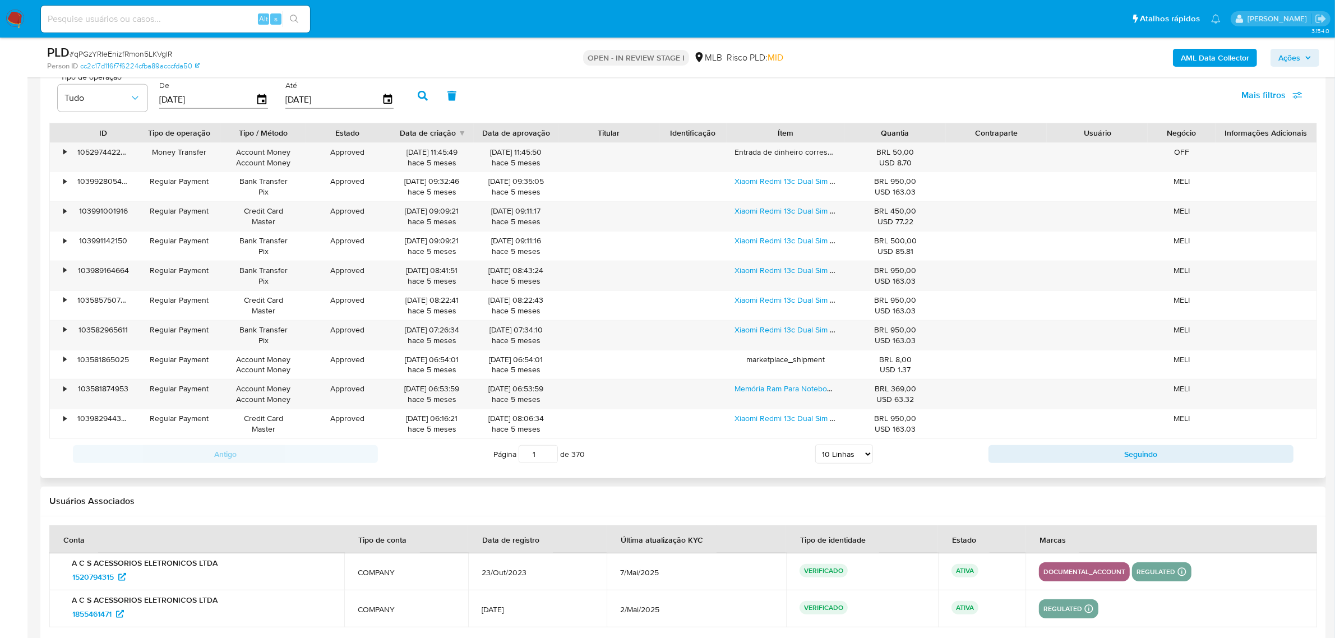
scroll to position [1261, 0]
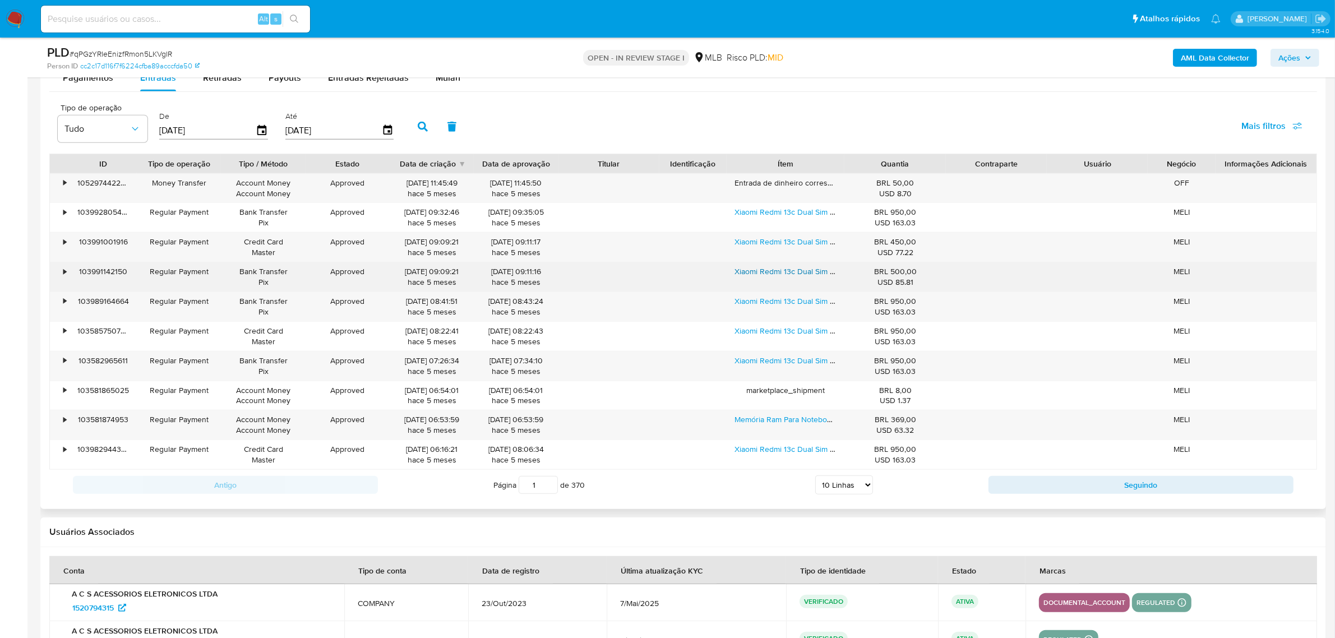
click at [763, 270] on link "Xiaomi Redmi 13c Dual Sim 256 Gb Glacier White 8 Gb Ram" at bounding box center [837, 271] width 206 height 11
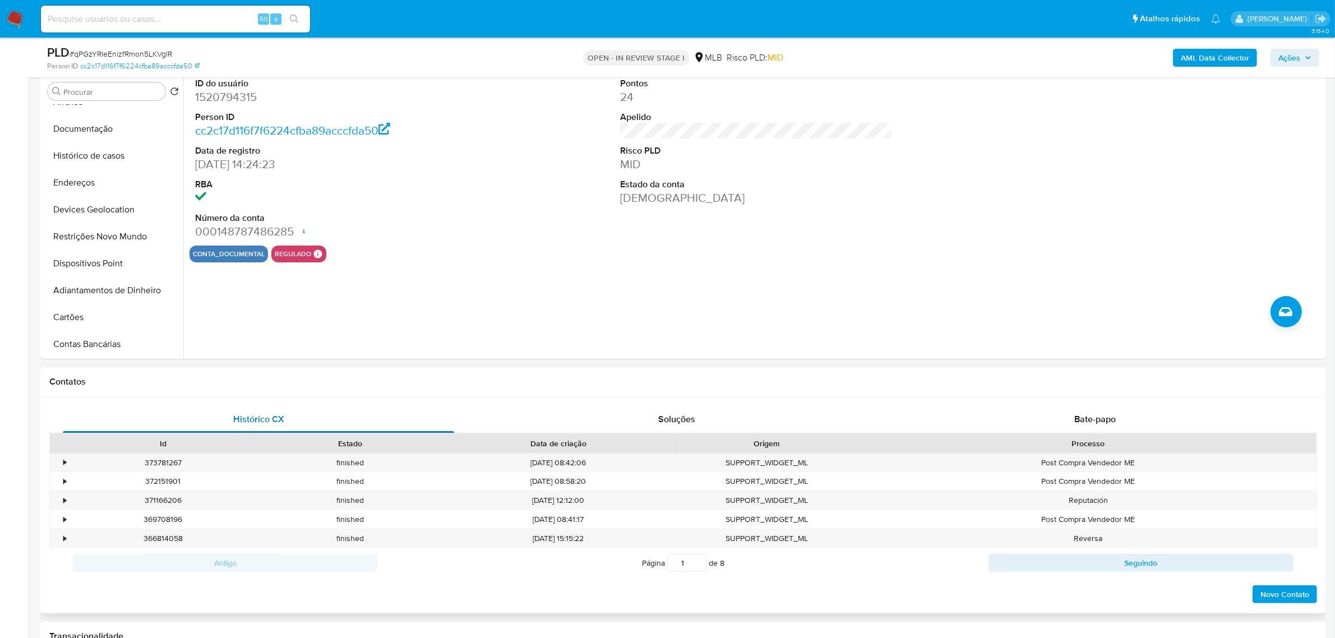
scroll to position [210, 0]
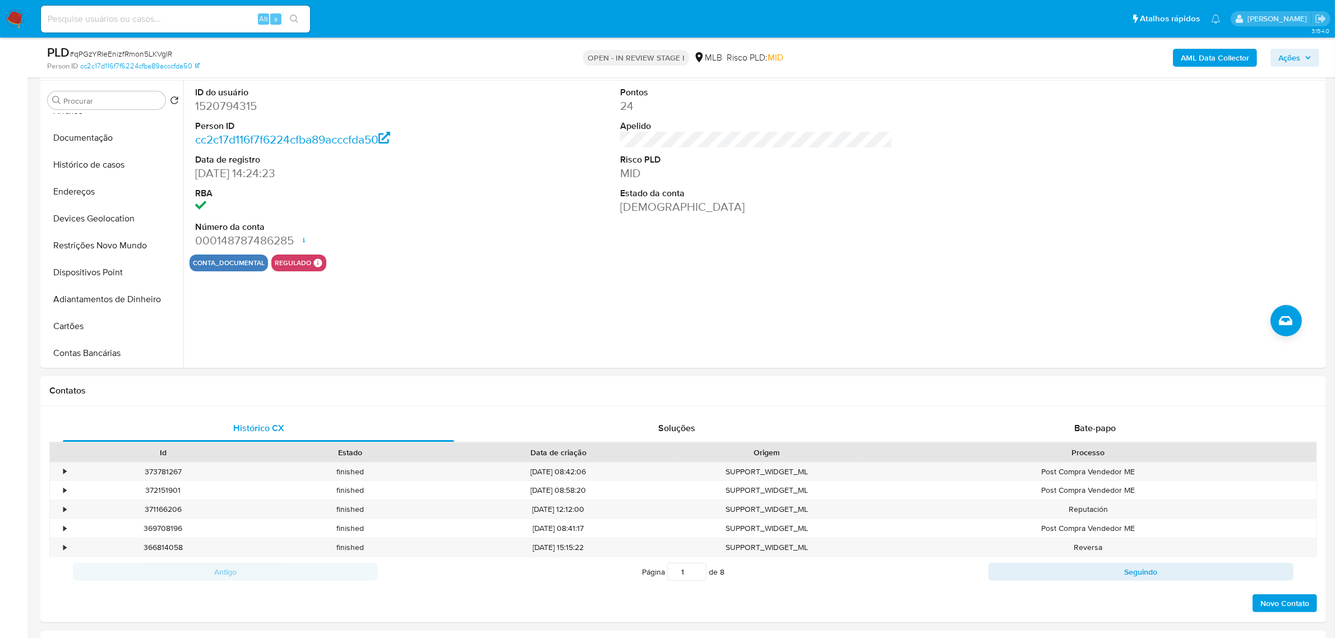
click at [1290, 57] on span "Ações" at bounding box center [1289, 58] width 22 height 18
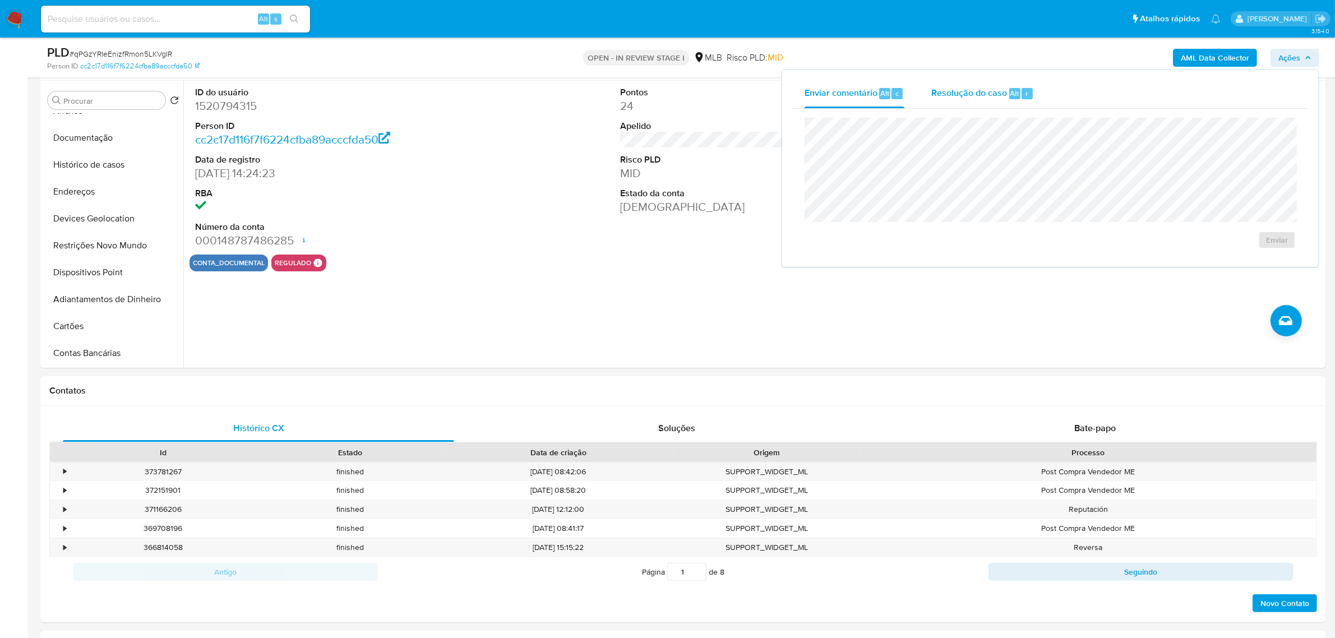
drag, startPoint x: 978, startPoint y: 94, endPoint x: 976, endPoint y: 100, distance: 6.0
click at [976, 100] on div "Resolução do caso Alt r" at bounding box center [982, 93] width 103 height 29
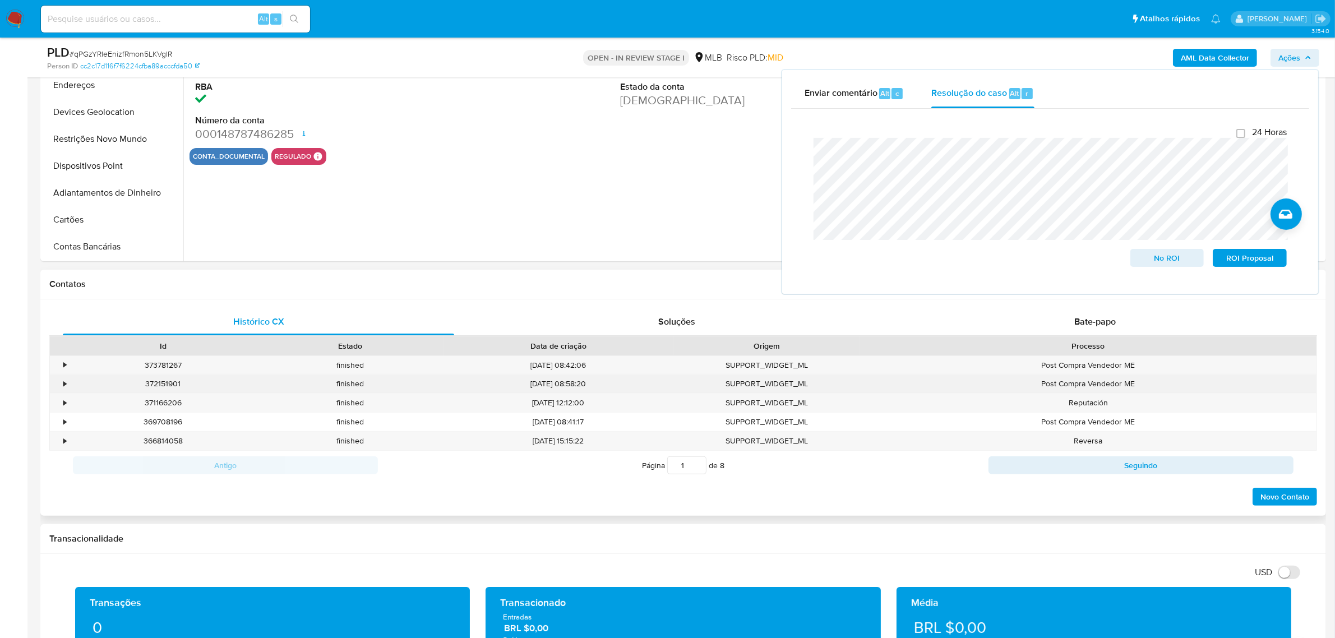
scroll to position [280, 0]
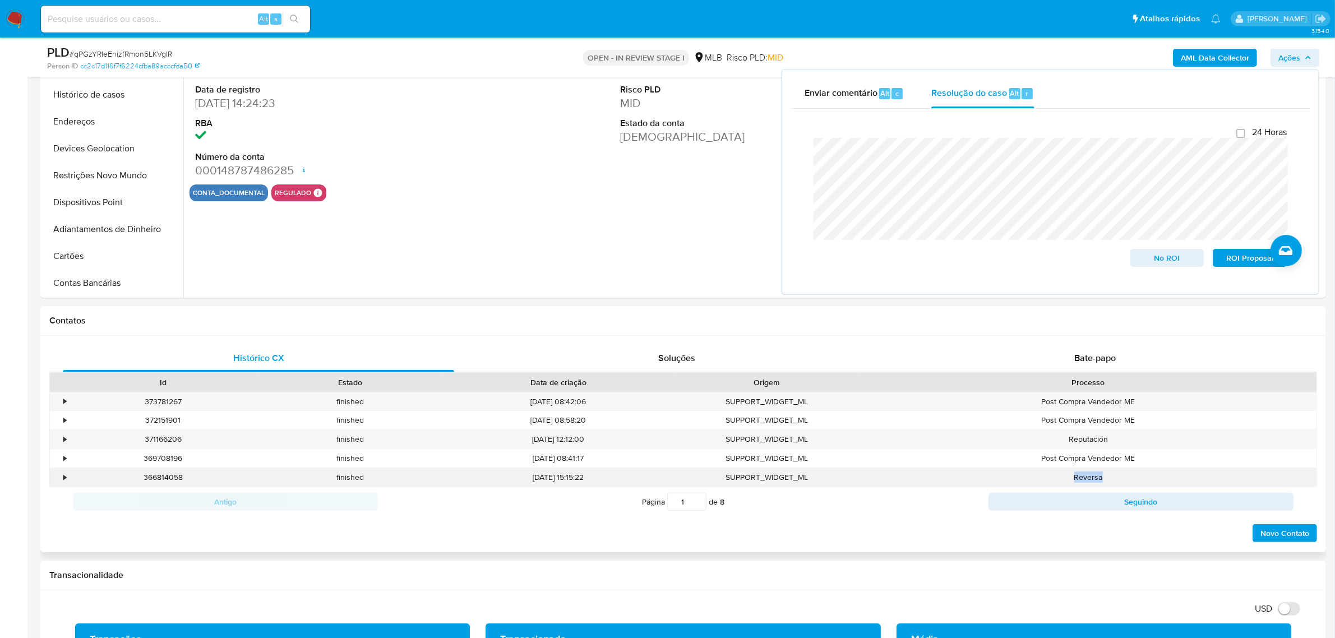
drag, startPoint x: 1108, startPoint y: 478, endPoint x: 1089, endPoint y: 472, distance: 20.0
click at [1039, 483] on div "Reversa" at bounding box center [1088, 477] width 456 height 18
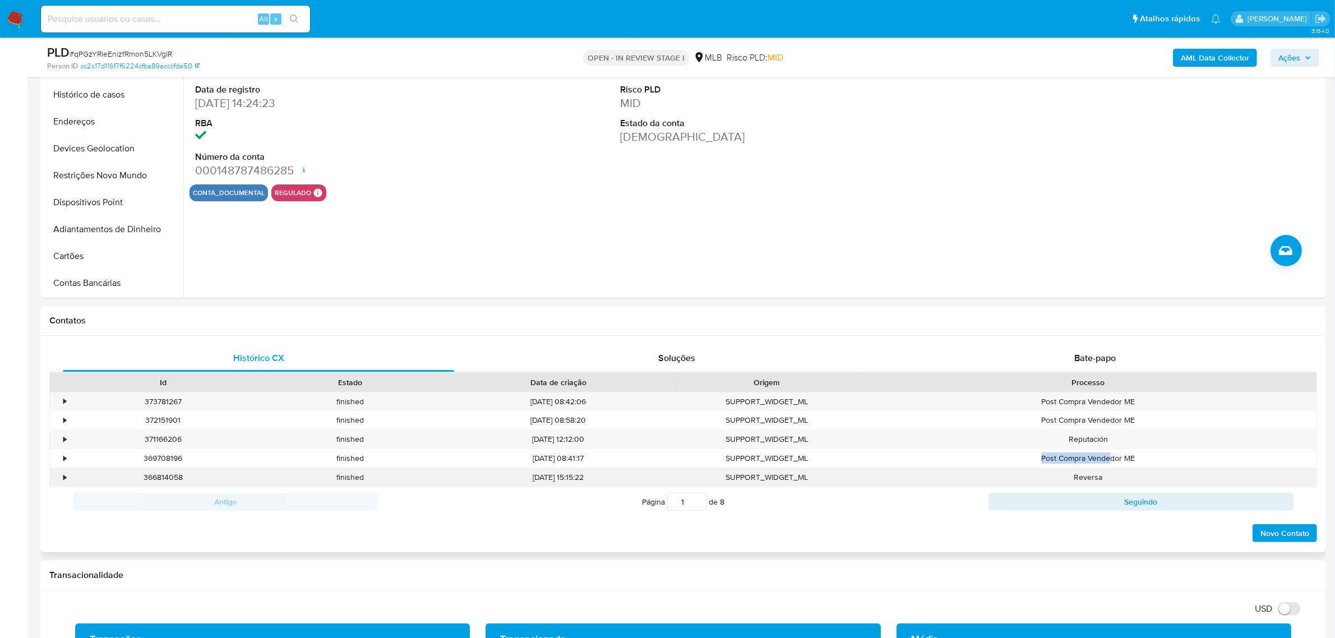
drag, startPoint x: 1110, startPoint y: 457, endPoint x: 887, endPoint y: 473, distance: 224.2
click at [860, 460] on div "Post Compra Vendedor ME" at bounding box center [1088, 458] width 456 height 18
click at [67, 459] on div "•" at bounding box center [60, 458] width 20 height 18
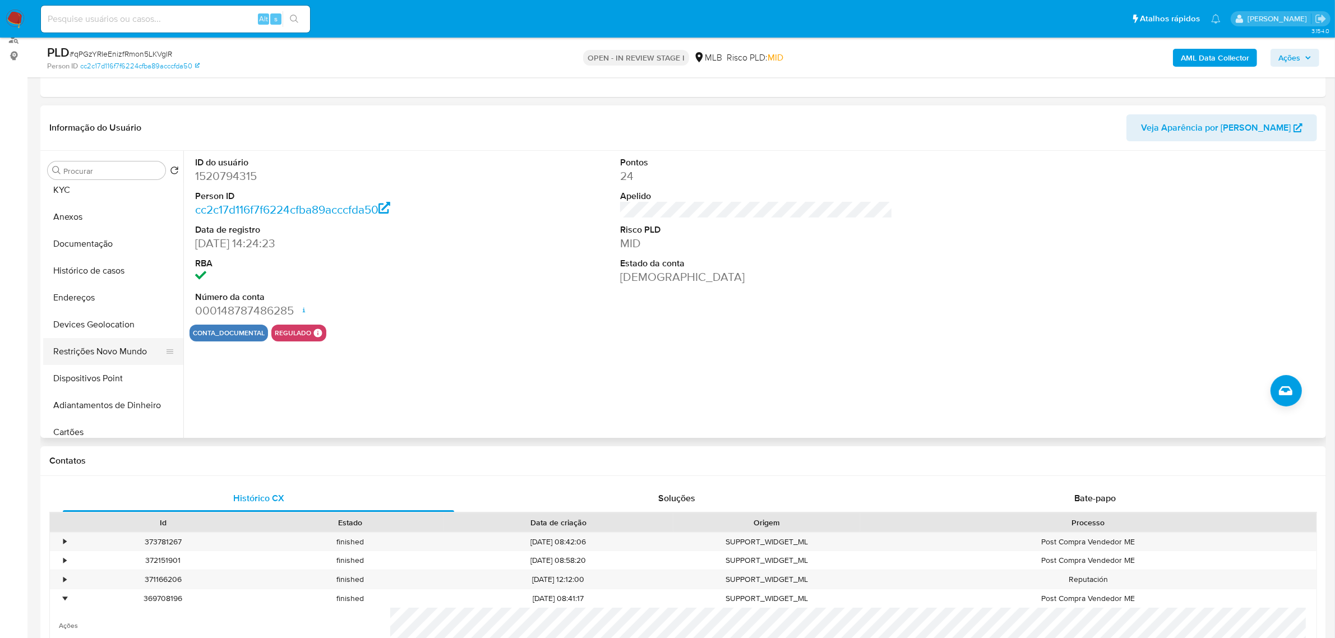
scroll to position [0, 0]
click at [93, 382] on button "Restrições Novo Mundo" at bounding box center [108, 385] width 131 height 27
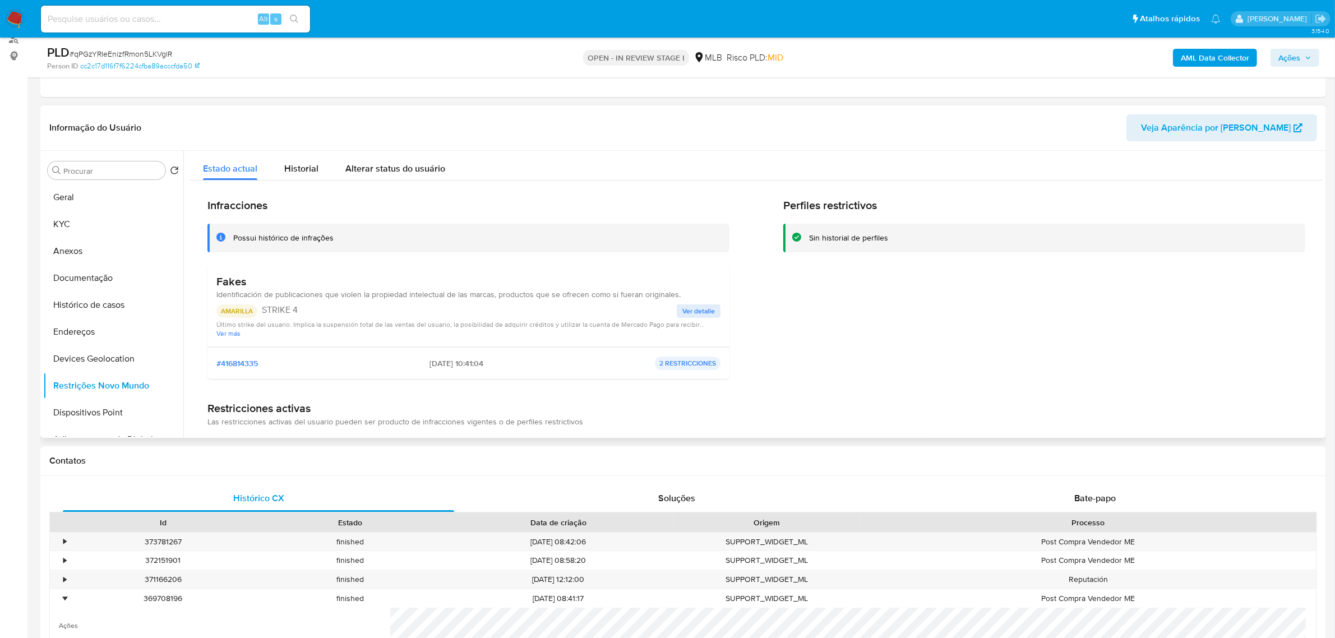
click at [687, 311] on span "Ver detalle" at bounding box center [698, 310] width 33 height 11
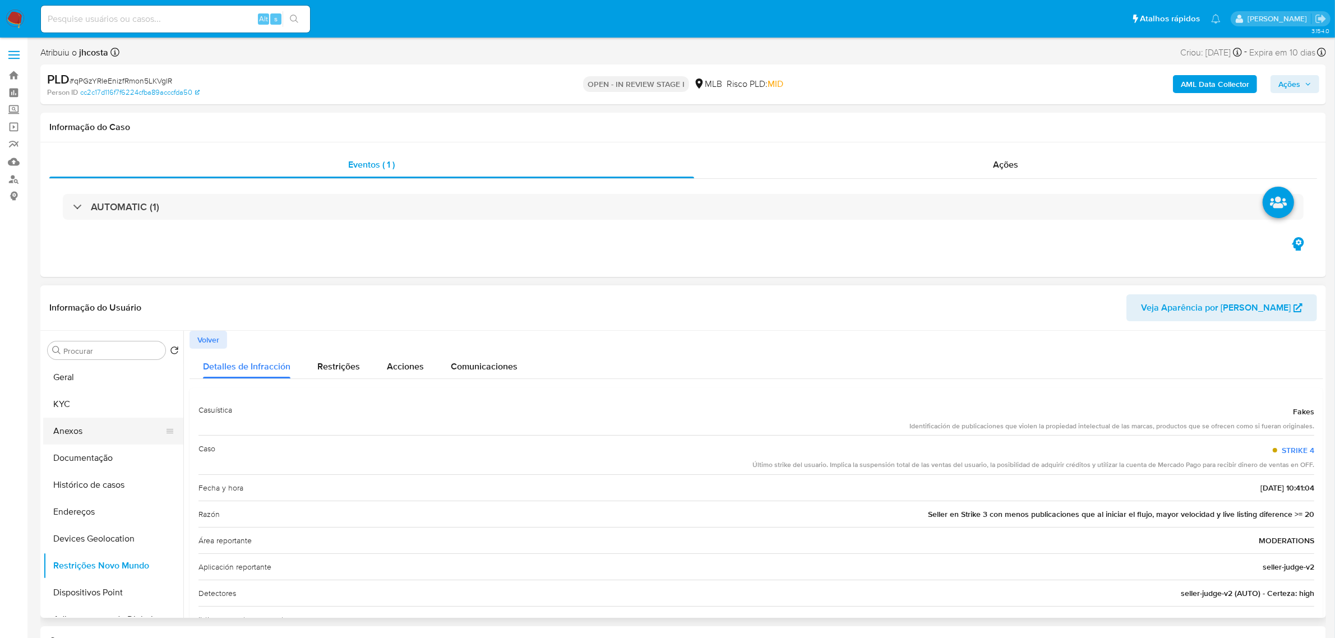
click at [75, 429] on button "Anexos" at bounding box center [108, 431] width 131 height 27
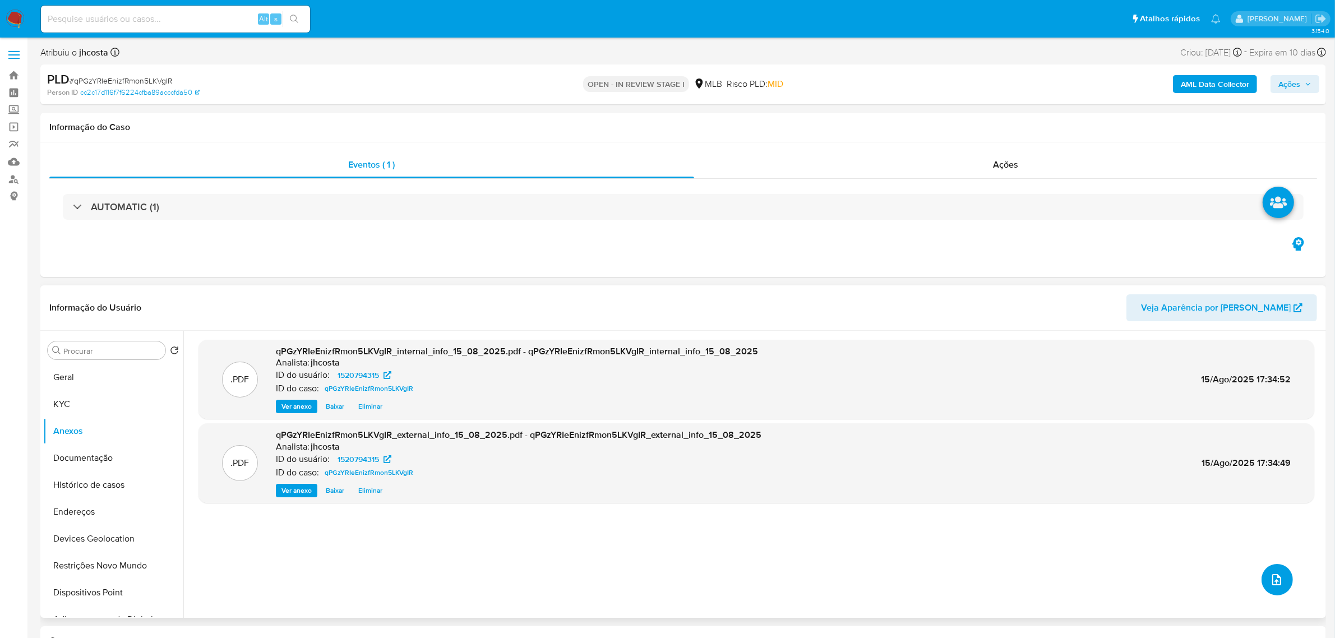
click at [1271, 576] on icon "upload-file" at bounding box center [1276, 579] width 13 height 13
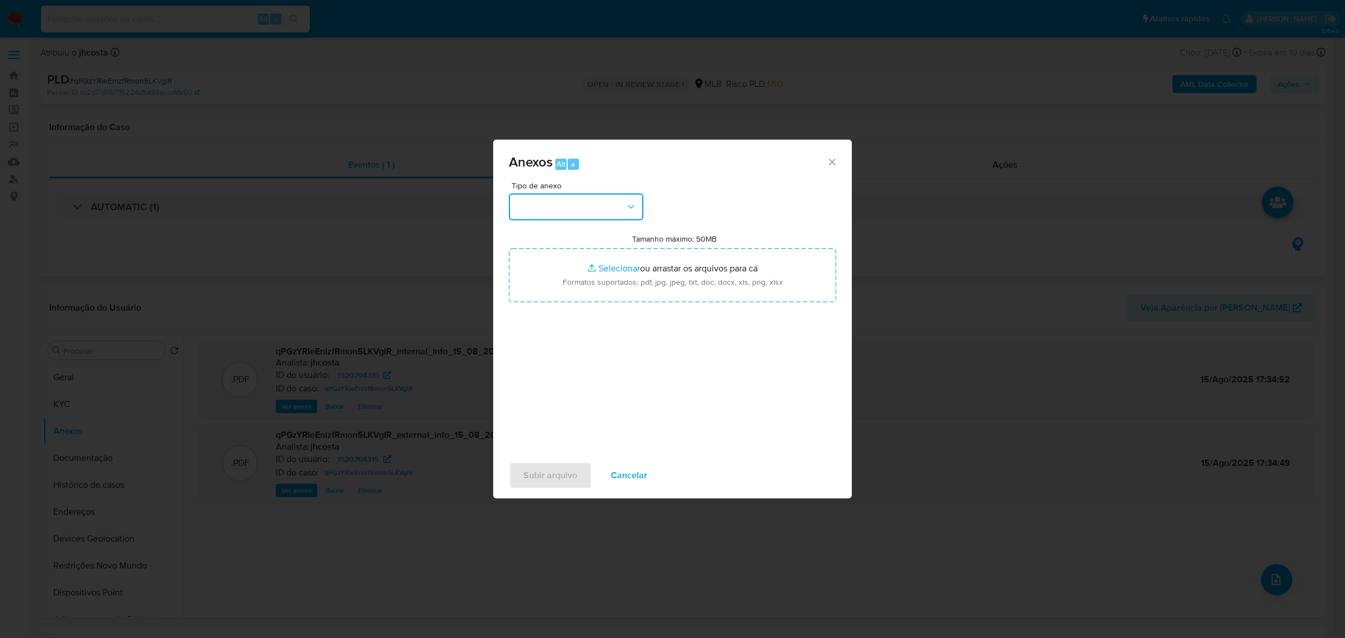
click at [625, 212] on button "button" at bounding box center [576, 206] width 135 height 27
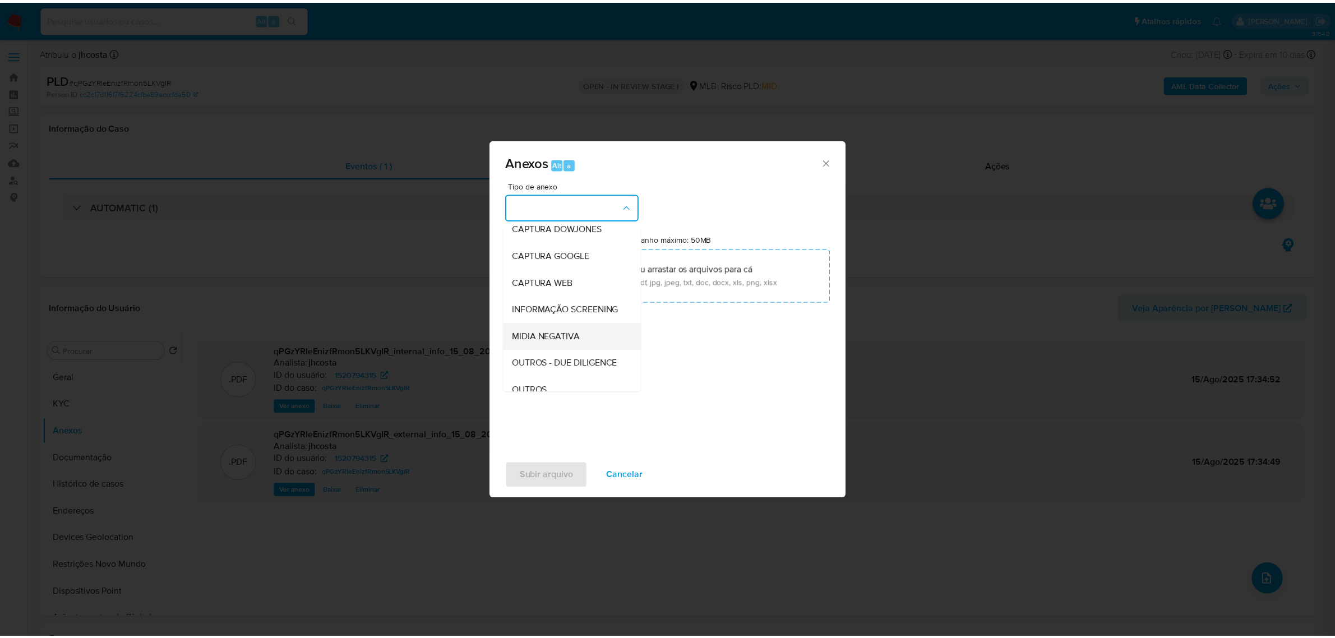
scroll to position [70, 0]
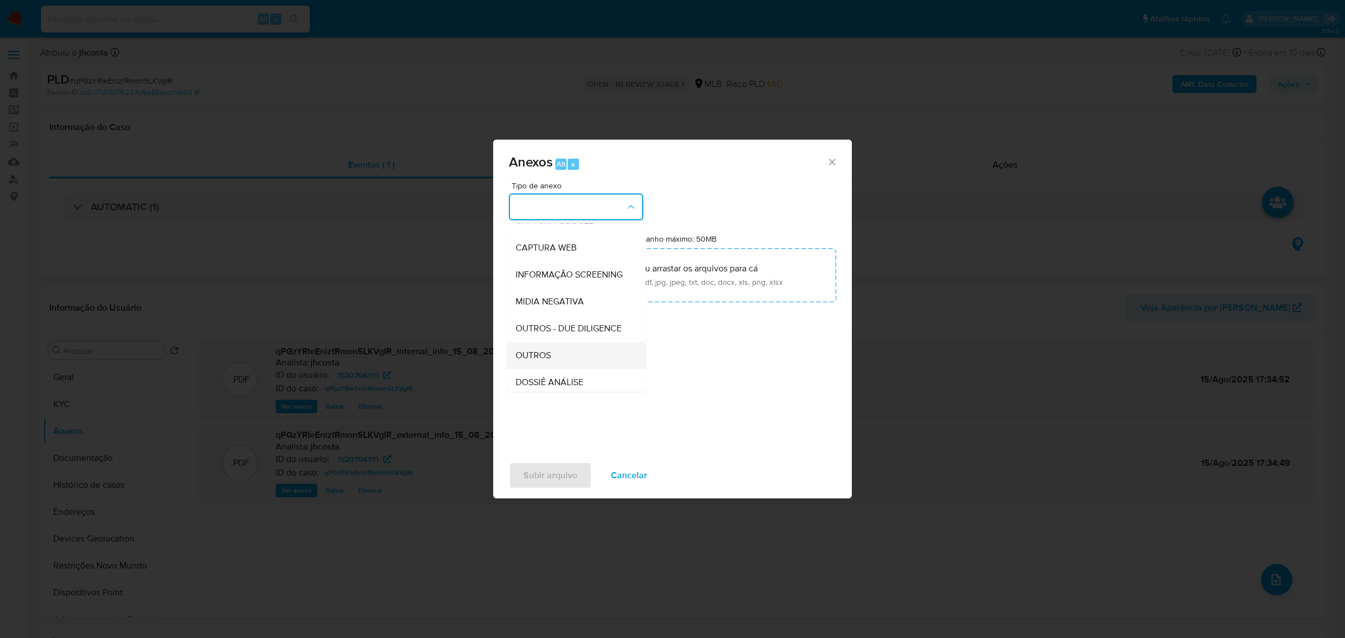
click at [537, 360] on span "OUTROS" at bounding box center [533, 354] width 35 height 11
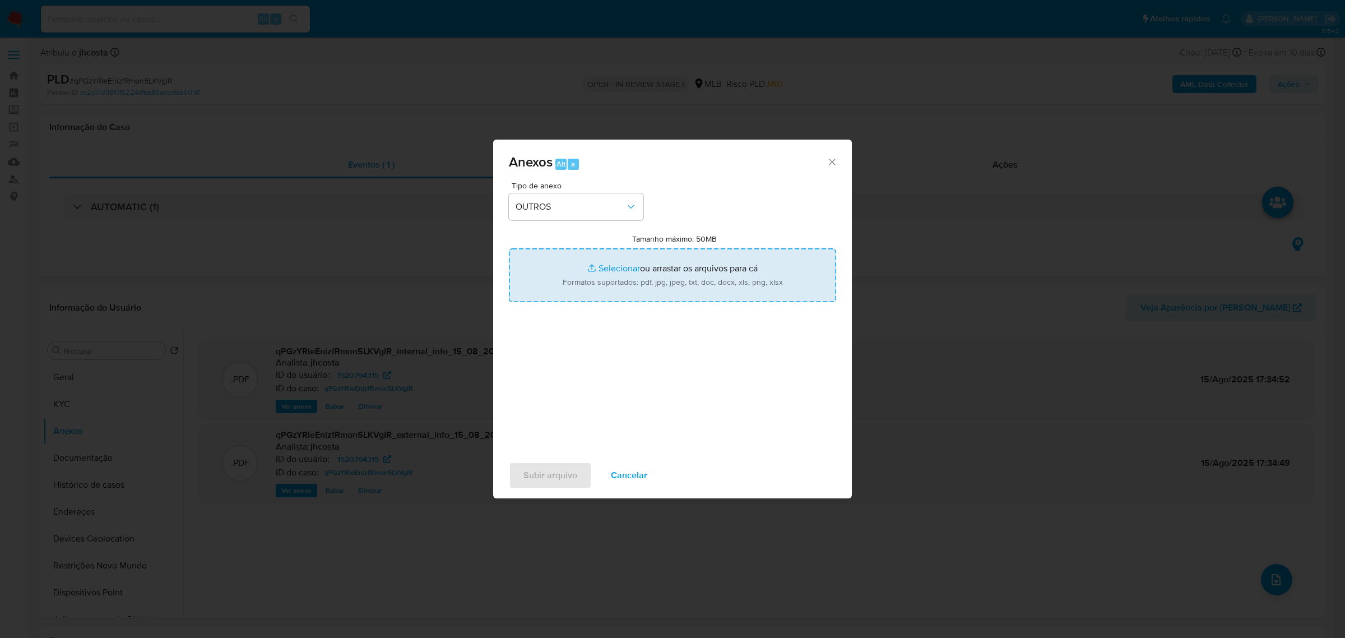
click at [679, 280] on input "Tamanho máximo: 50MB Selecionar arquivos" at bounding box center [672, 275] width 327 height 54
type input "C:\fakepath\Mulan 1520794315_2025_08_14_08_27_43.xlsx"
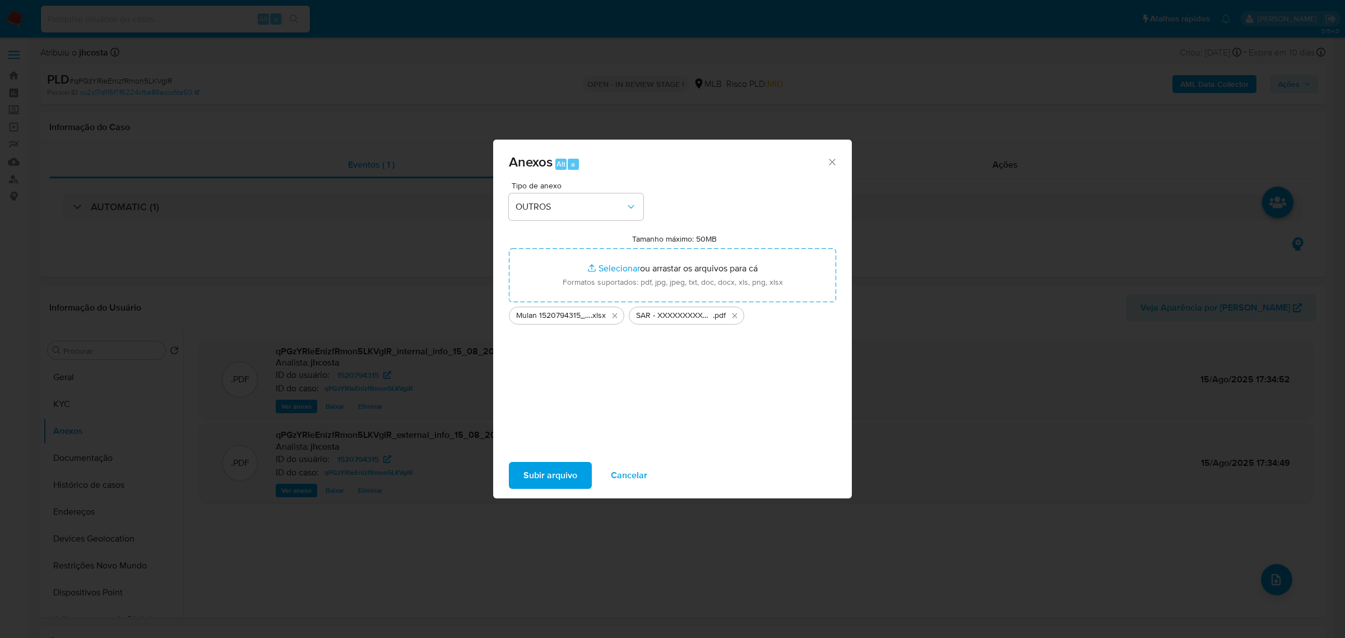
click at [545, 475] on span "Subir arquivo" at bounding box center [551, 475] width 54 height 25
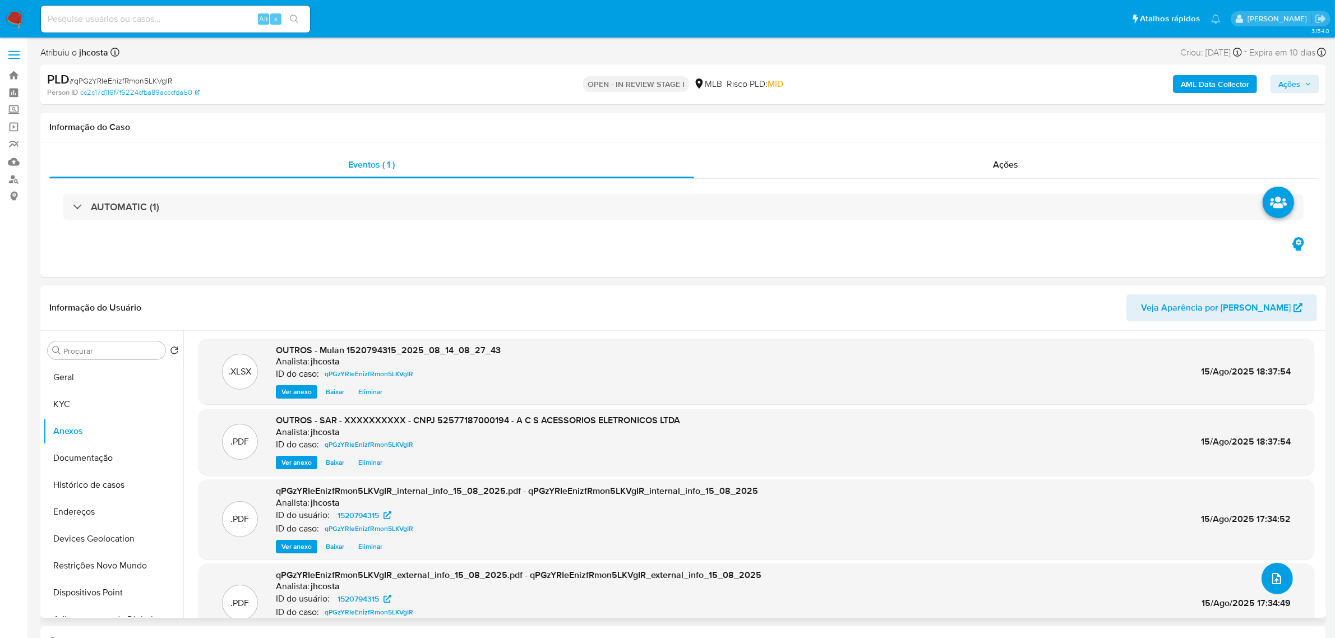
scroll to position [0, 0]
click at [1296, 81] on span "Ações" at bounding box center [1289, 84] width 22 height 18
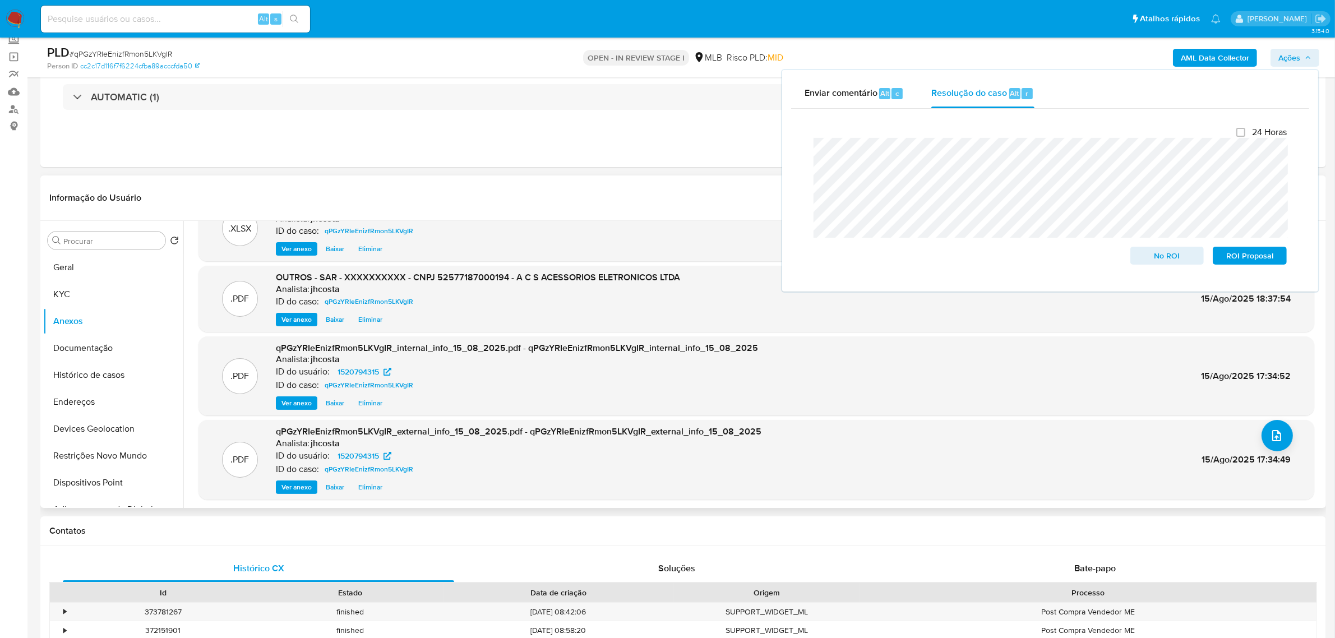
scroll to position [35, 0]
click at [1236, 258] on span "ROI Proposal" at bounding box center [1249, 256] width 58 height 16
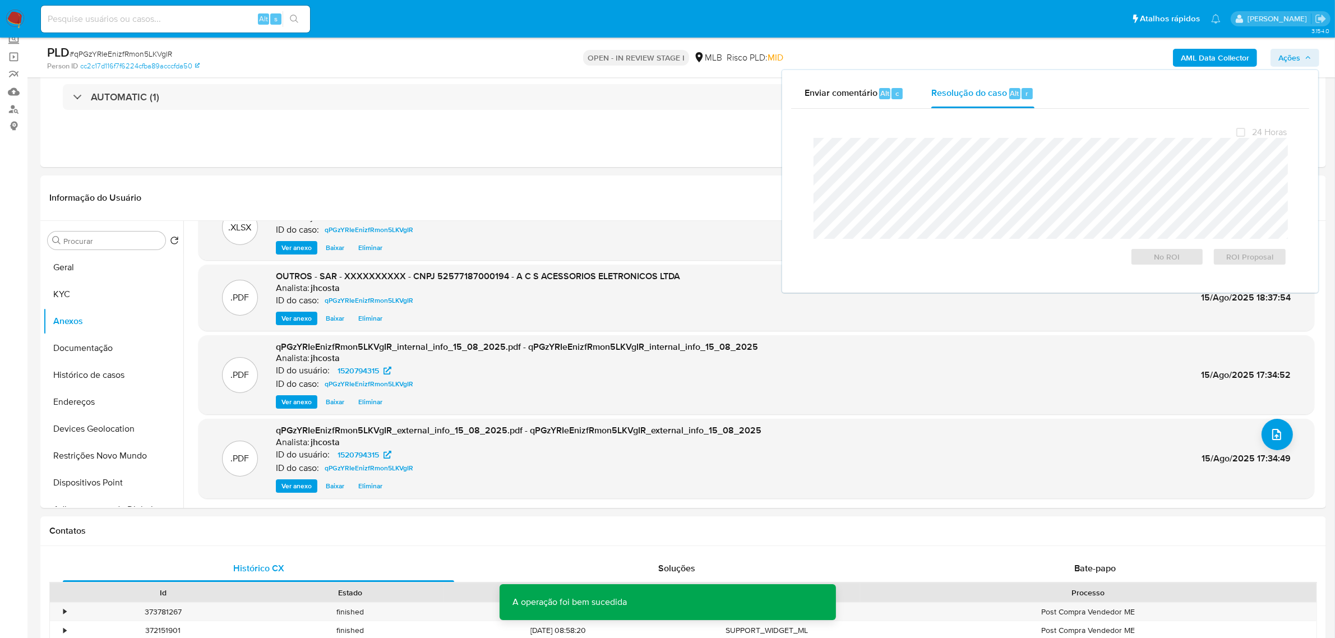
click at [147, 54] on span "# qPGzYRIeEnizfRmon5LKVgIR" at bounding box center [121, 53] width 103 height 11
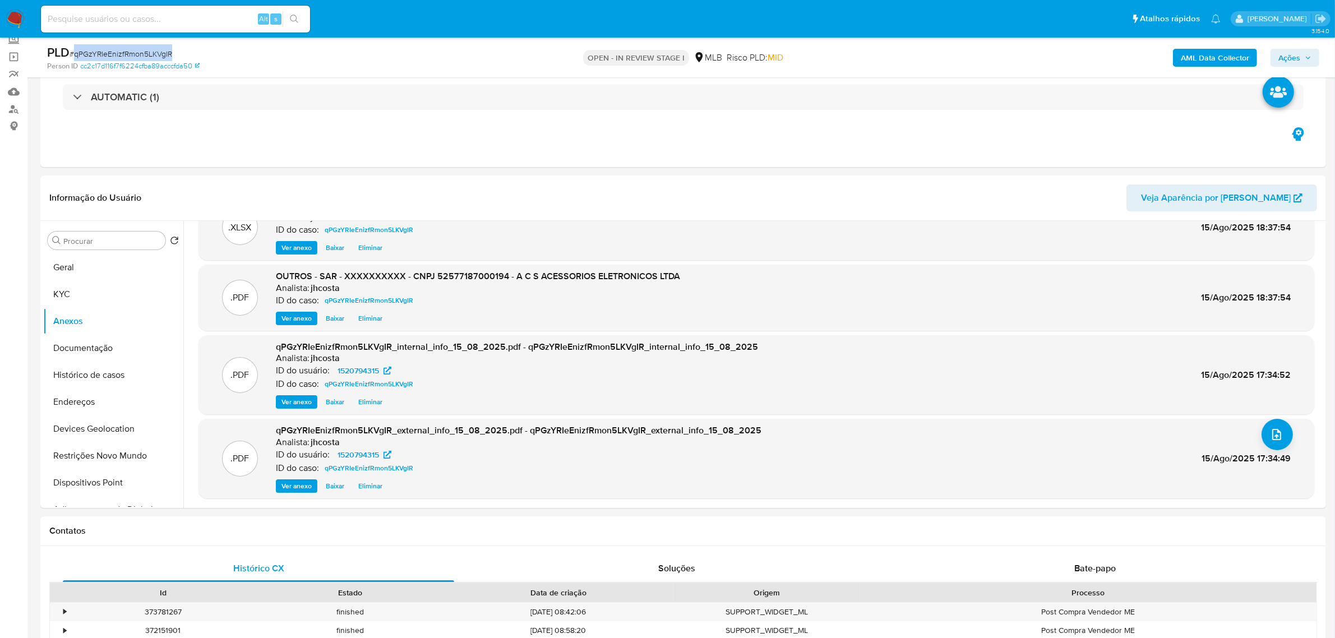
click at [147, 54] on span "# qPGzYRIeEnizfRmon5LKVgIR" at bounding box center [121, 53] width 103 height 11
copy span "qPGzYRIeEnizfRmon5LKVgIR"
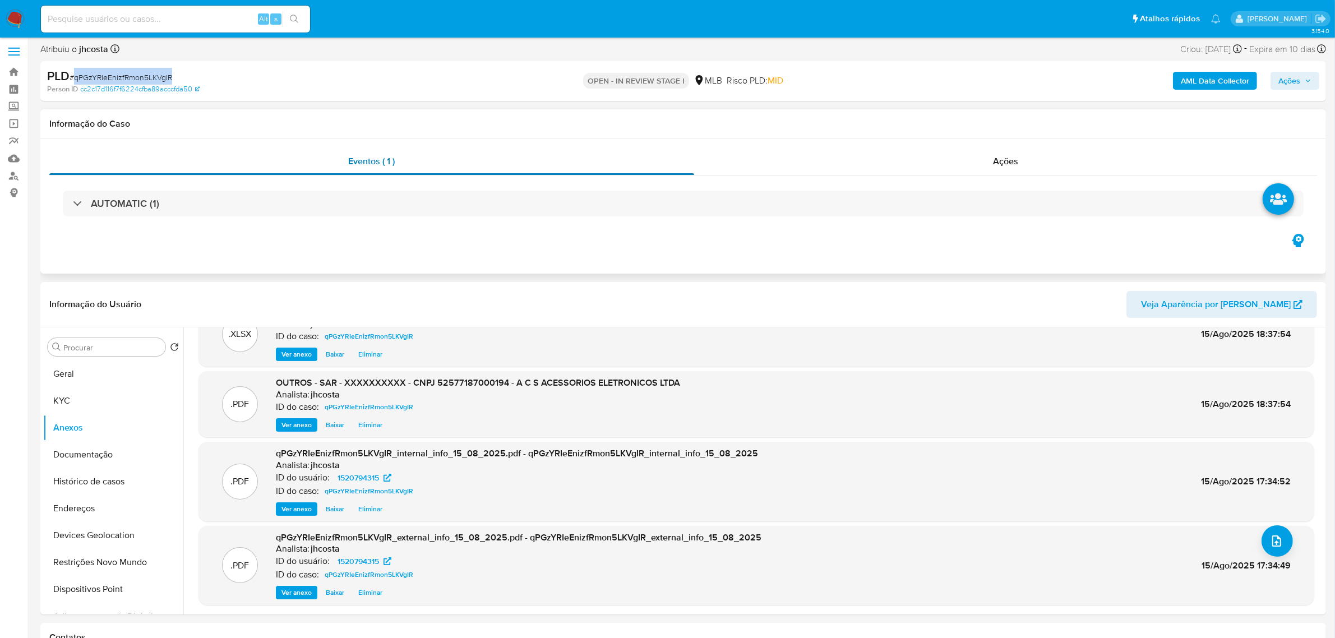
scroll to position [0, 0]
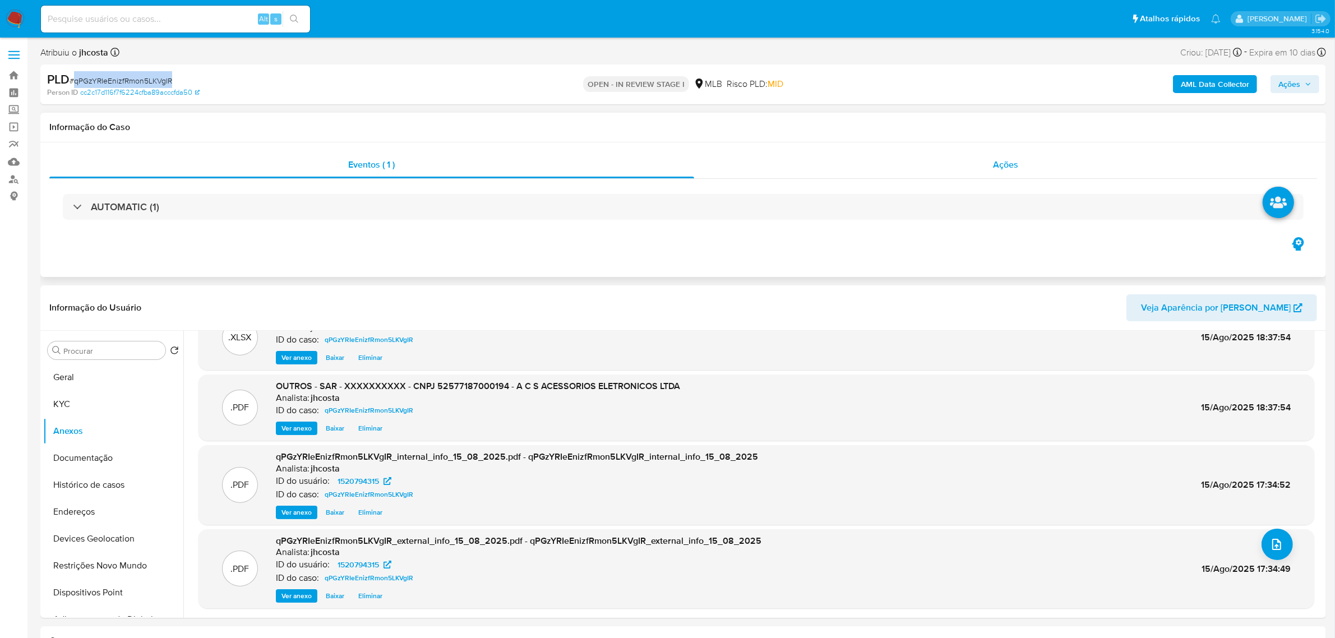
click at [998, 169] on span "Ações" at bounding box center [1005, 164] width 25 height 13
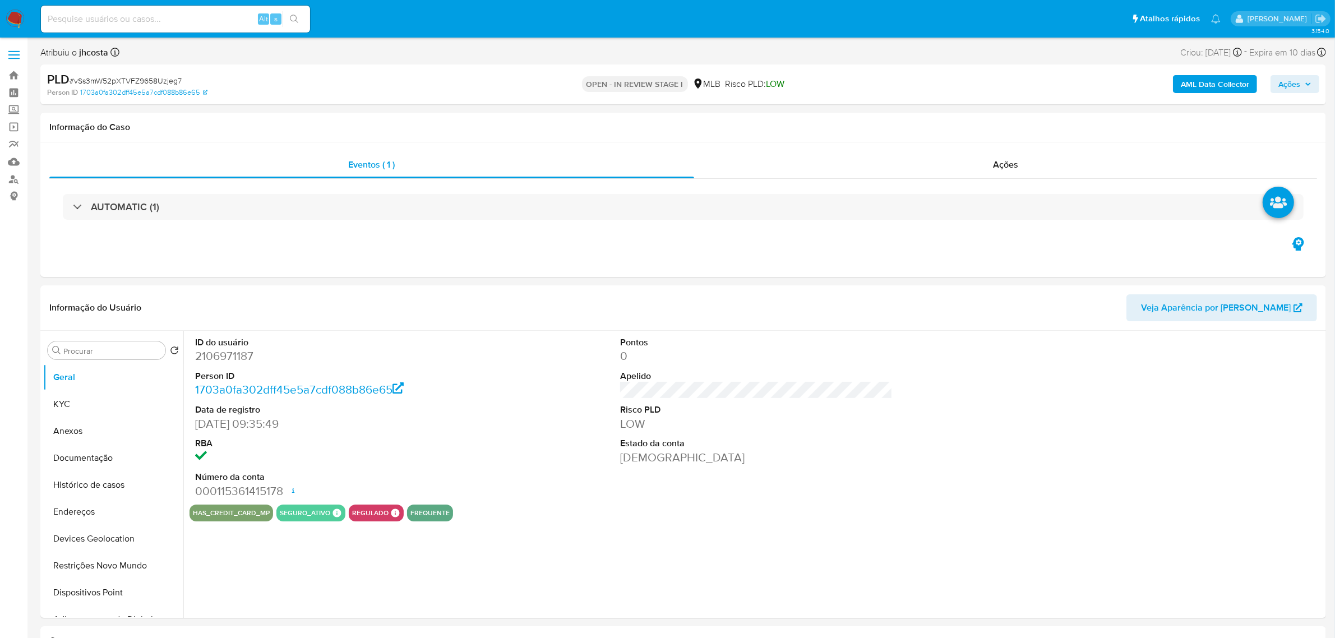
select select "10"
click at [235, 360] on dd "2106971187" at bounding box center [331, 356] width 272 height 16
copy dd "2106971187"
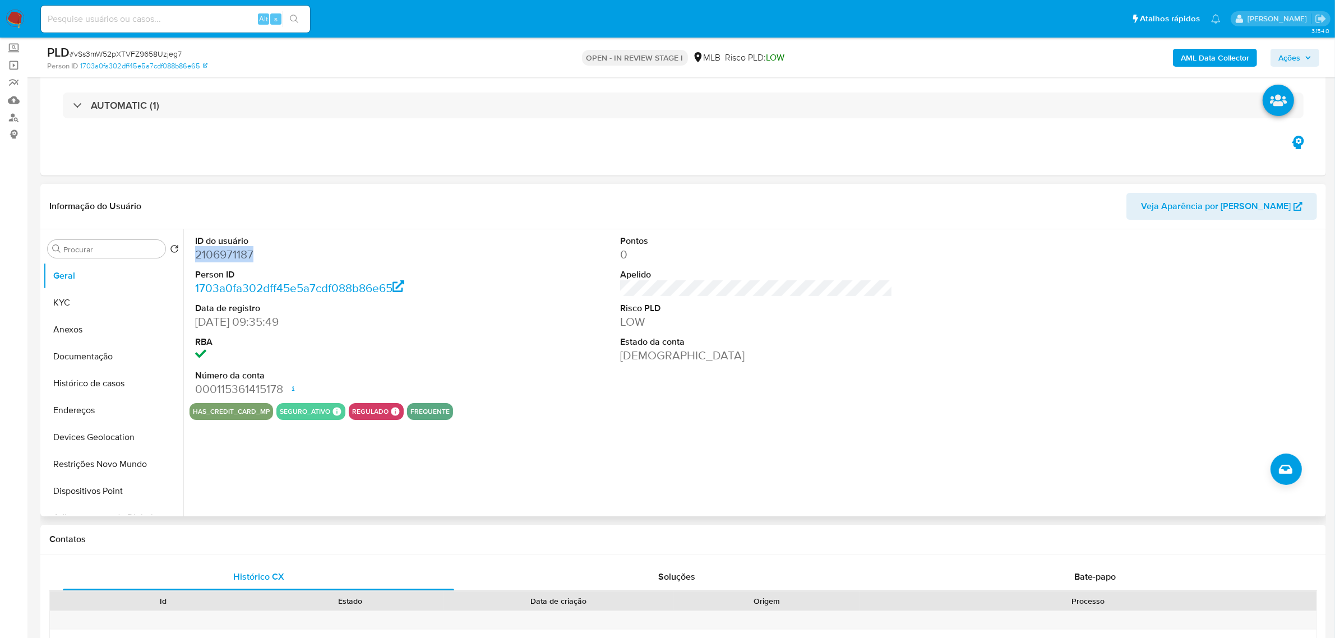
scroll to position [70, 0]
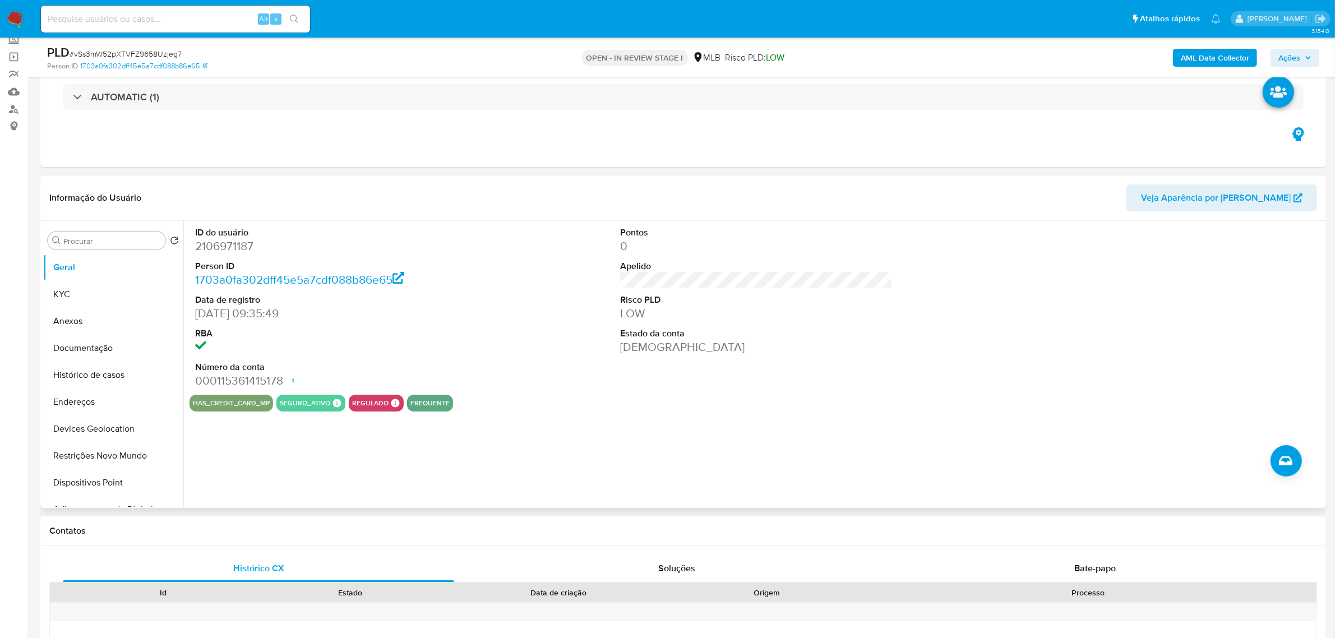
click at [503, 318] on div "ID do usuário 2106971187 Person ID 1703a0fa302dff45e5a7cdf088b86e65 Data de reg…" at bounding box center [755, 308] width 1133 height 174
click at [67, 289] on button "KYC" at bounding box center [108, 294] width 131 height 27
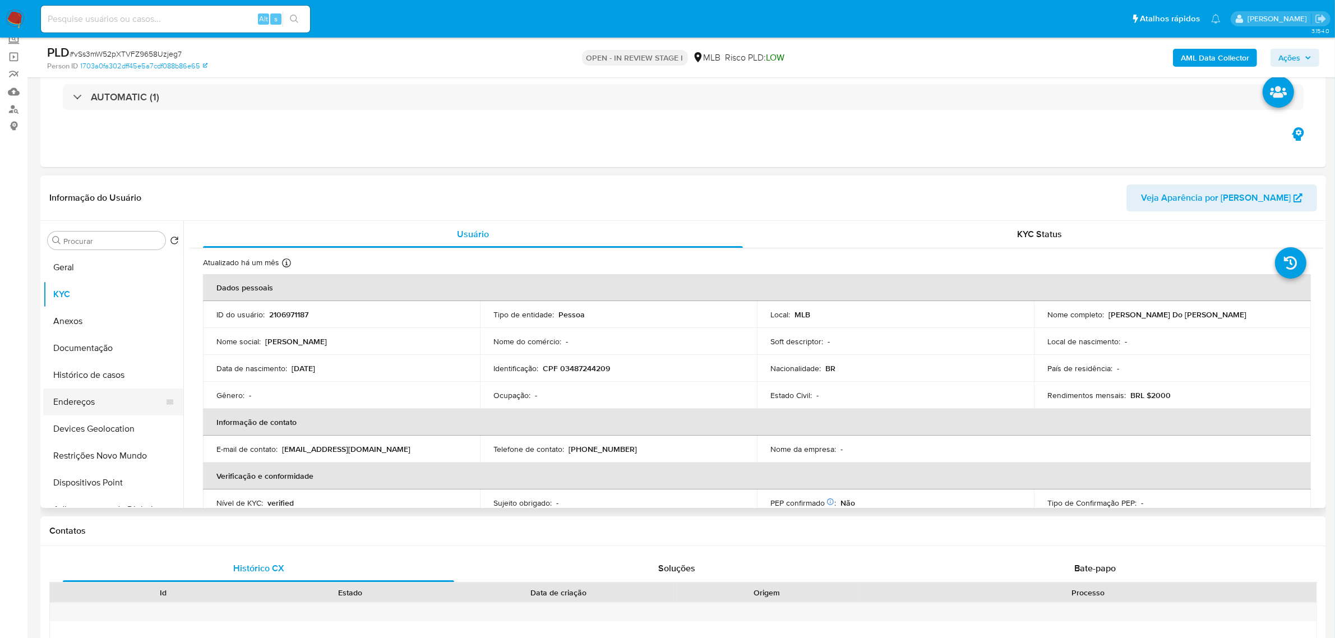
click at [91, 390] on ul "[PERSON_NAME] Anexos Documentação Histórico de casos Endereços Devices Geolocat…" at bounding box center [113, 380] width 140 height 253
click at [93, 400] on button "Endereços" at bounding box center [108, 401] width 131 height 27
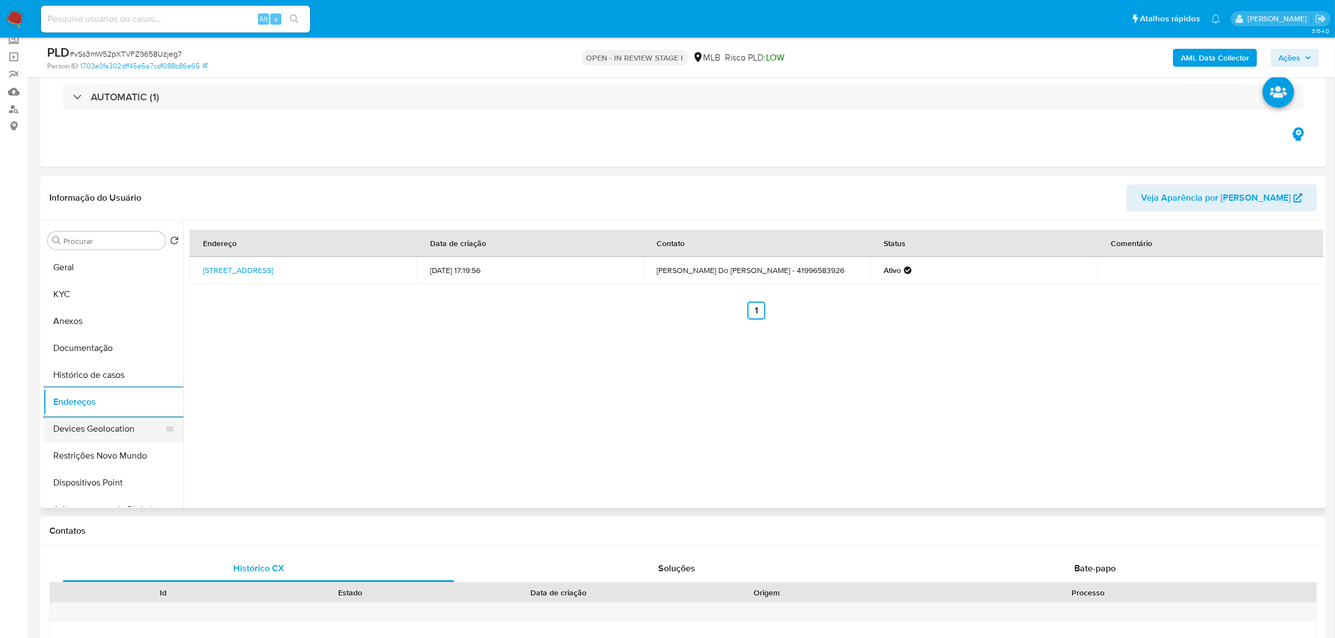
click at [123, 433] on button "Devices Geolocation" at bounding box center [108, 428] width 131 height 27
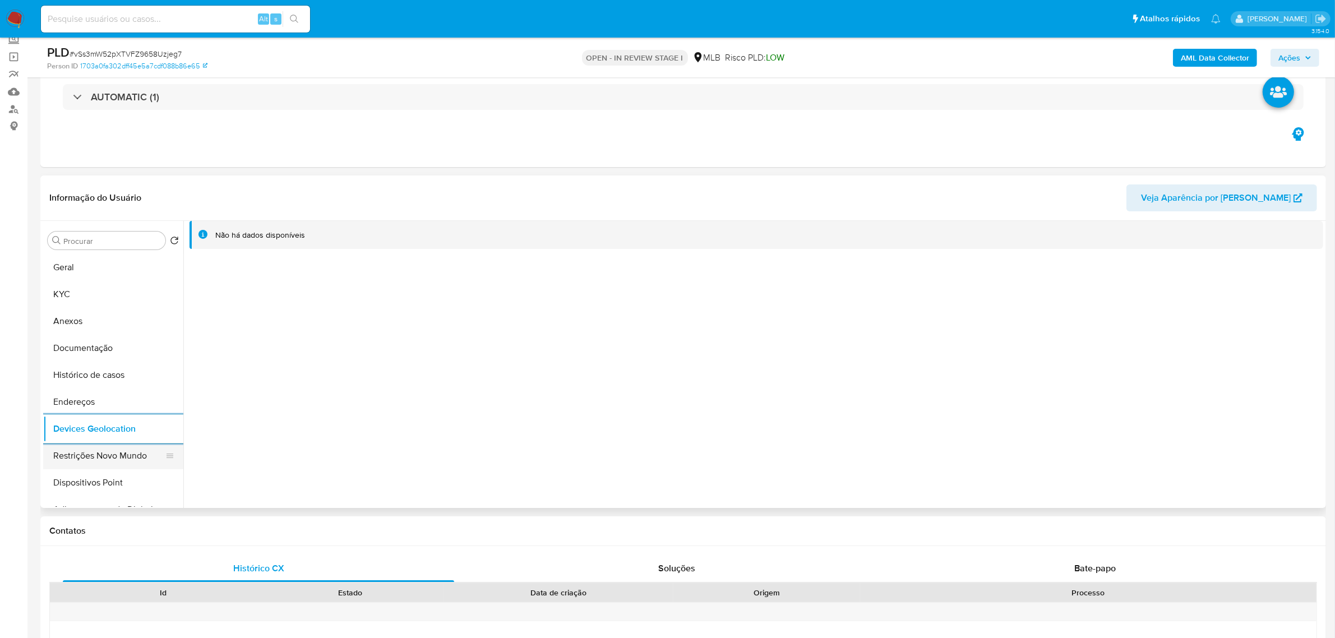
click at [89, 457] on button "Restrições Novo Mundo" at bounding box center [108, 455] width 131 height 27
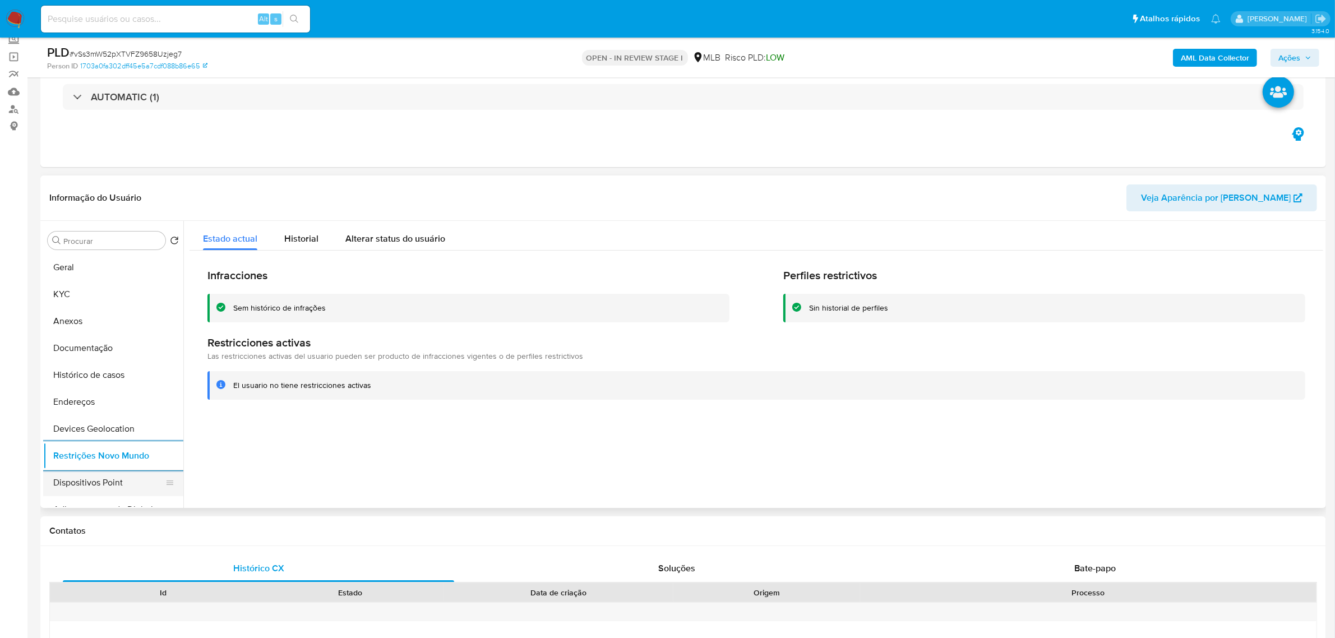
click at [102, 483] on button "Dispositivos Point" at bounding box center [108, 482] width 131 height 27
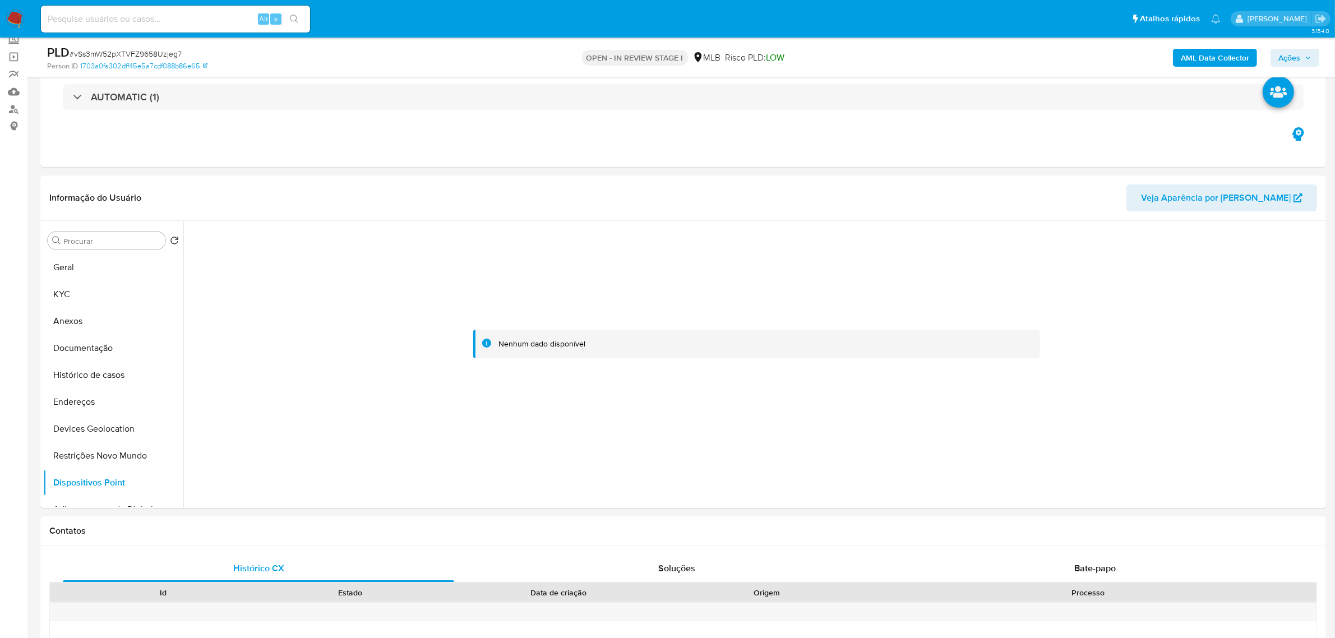
click at [1198, 66] on b "AML Data Collector" at bounding box center [1214, 58] width 68 height 18
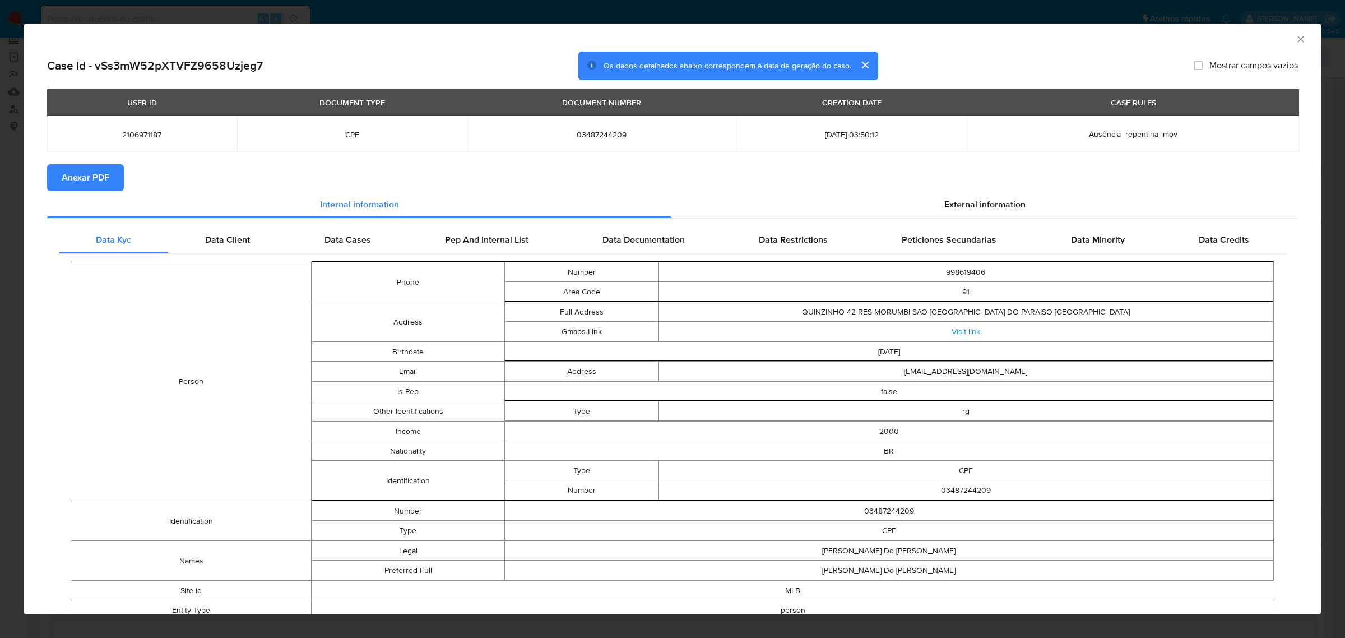
click at [96, 169] on span "Anexar PDF" at bounding box center [86, 177] width 48 height 25
click at [983, 205] on span "External information" at bounding box center [984, 206] width 81 height 13
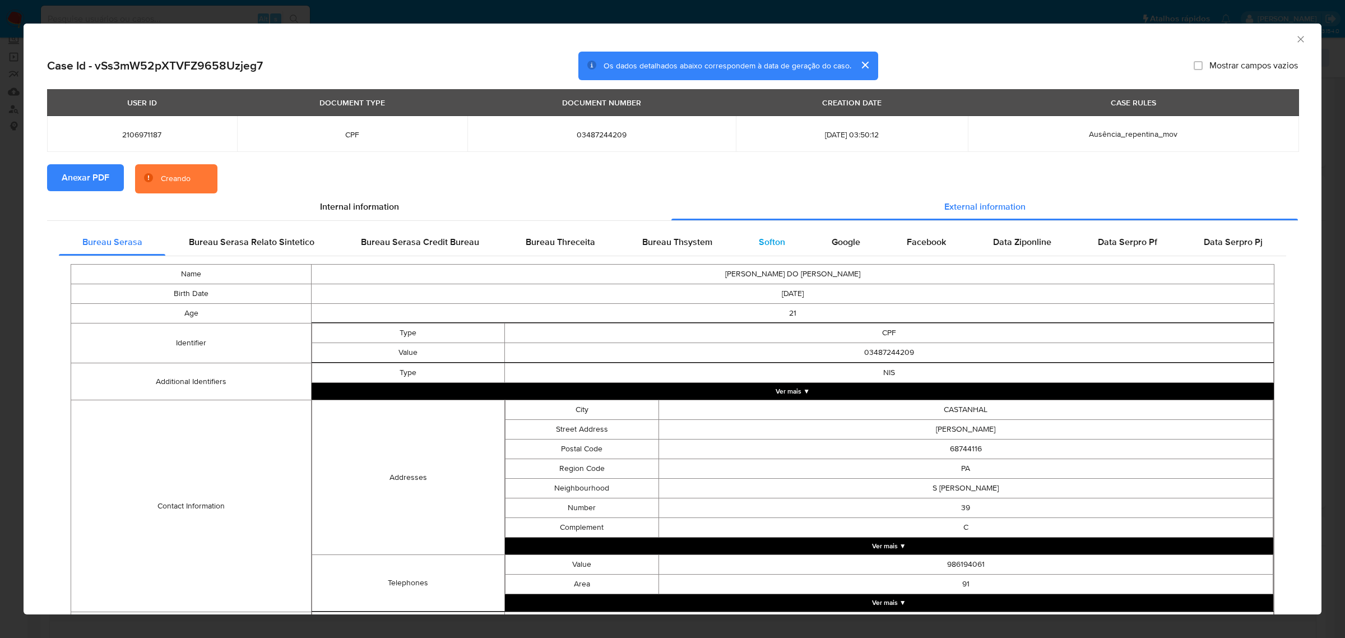
click at [763, 238] on span "Softon" at bounding box center [772, 241] width 26 height 13
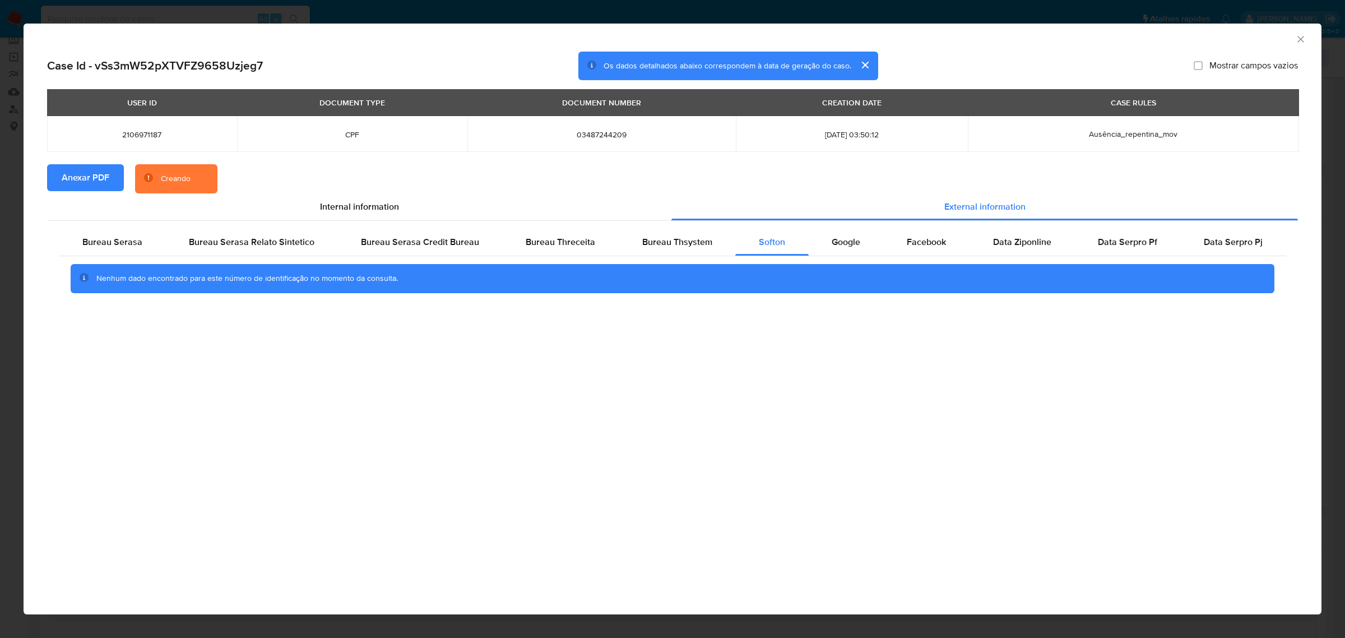
click at [932, 9] on div "AML Data Collector Case Id - vSs3mW52pXTVFZ9658Uzjeg7 Os dados detalhados abaix…" at bounding box center [672, 319] width 1345 height 638
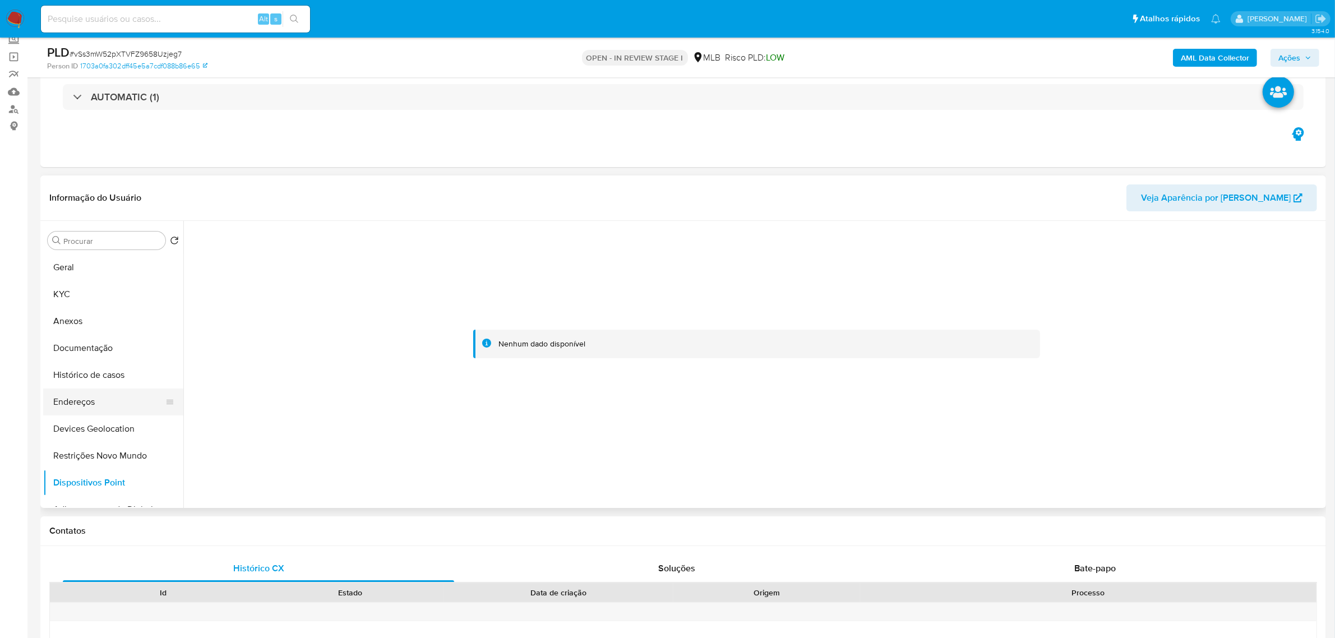
click at [93, 401] on button "Endereços" at bounding box center [108, 401] width 131 height 27
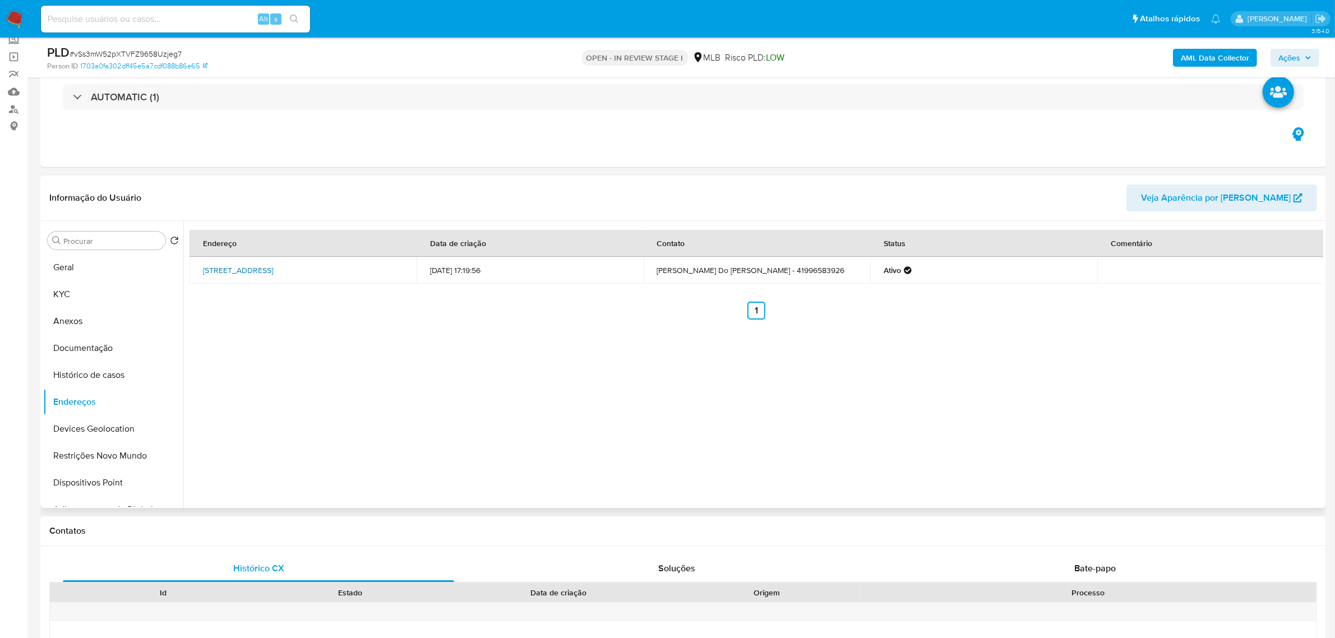
drag, startPoint x: 192, startPoint y: 266, endPoint x: 396, endPoint y: 264, distance: 203.5
click at [396, 264] on td "Rua Libéria 245, Fazenda Rio Grande, Paraná, 83823212, Brasil 245" at bounding box center [302, 270] width 227 height 27
copy link "Rua Libéria 245, Fazenda Rio Grande, Paraná, 83823212"
click at [273, 265] on link "Rua Libéria 245, Fazenda Rio Grande, Paraná, 83823212, Brasil 245" at bounding box center [238, 270] width 70 height 11
click at [71, 291] on button "KYC" at bounding box center [108, 294] width 131 height 27
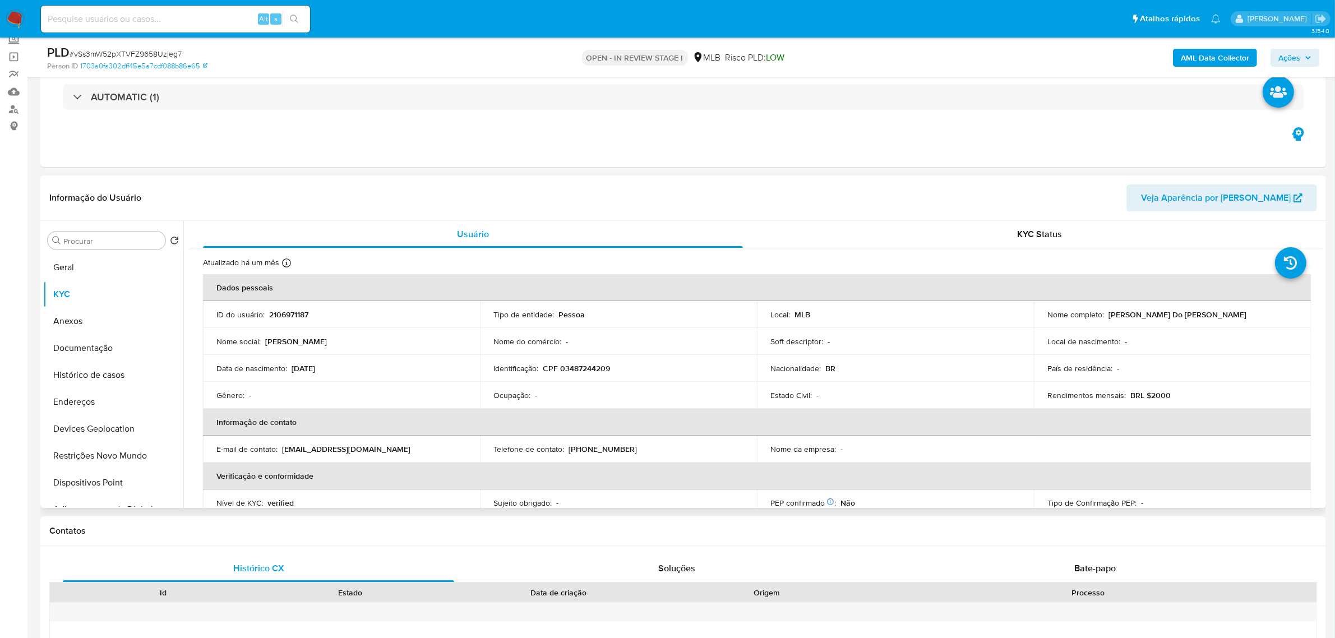
click at [581, 365] on p "CPF 03487244209" at bounding box center [576, 368] width 67 height 10
copy p "03487244209"
click at [586, 371] on p "CPF 03487244209" at bounding box center [576, 368] width 67 height 10
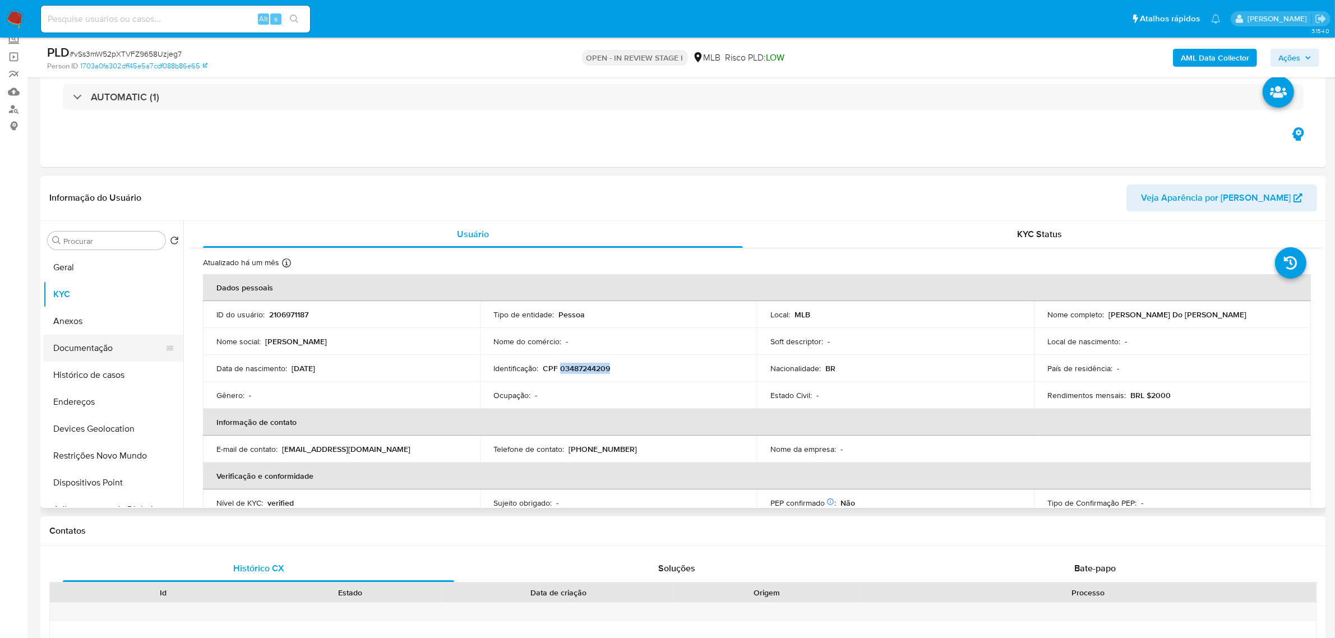
click at [107, 348] on button "Documentação" at bounding box center [108, 348] width 131 height 27
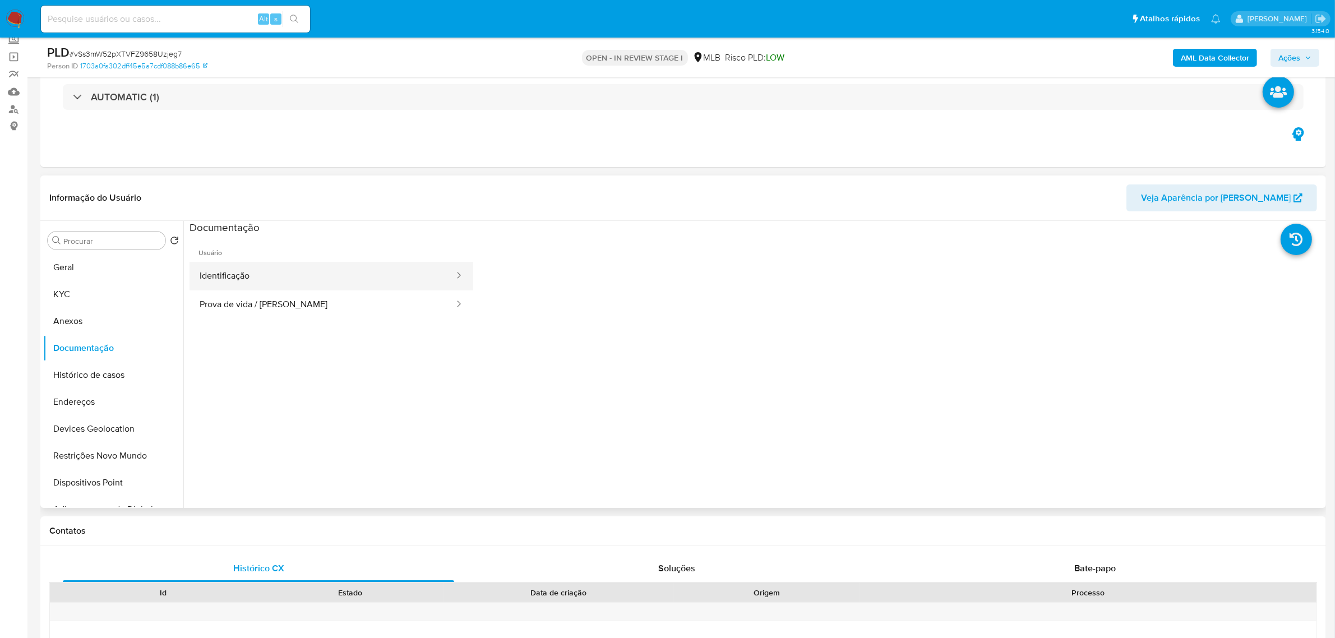
click at [330, 286] on button "Identificação" at bounding box center [322, 276] width 266 height 29
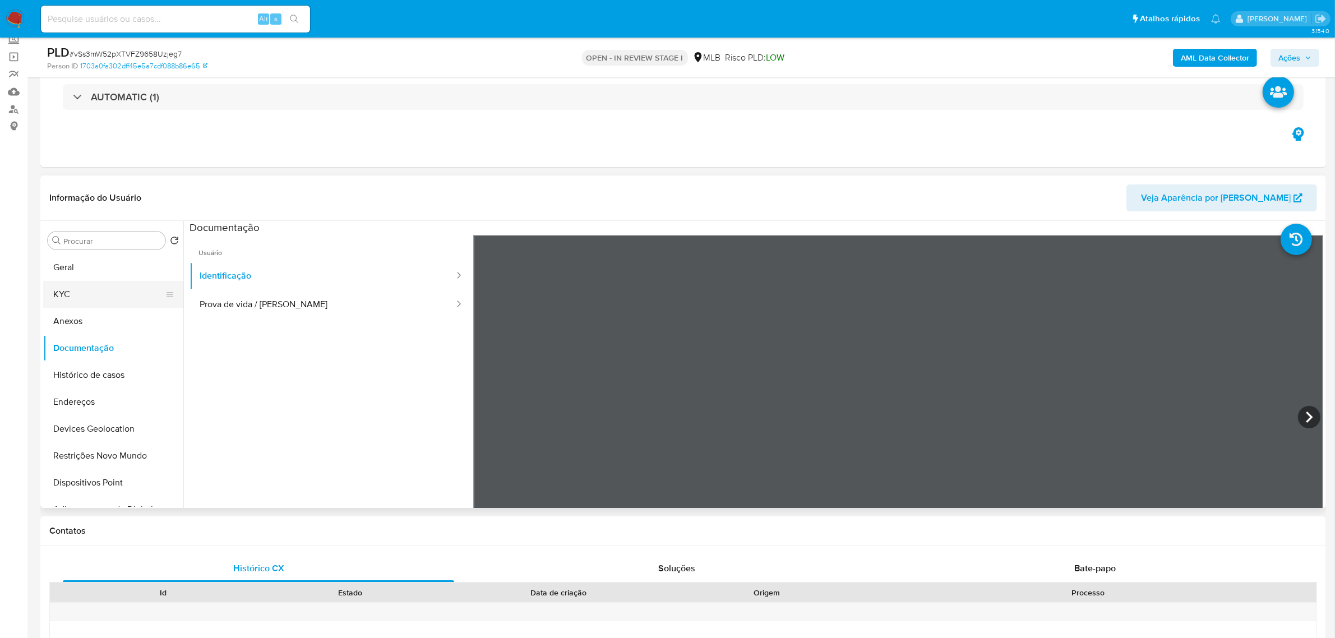
click at [85, 297] on button "KYC" at bounding box center [108, 294] width 131 height 27
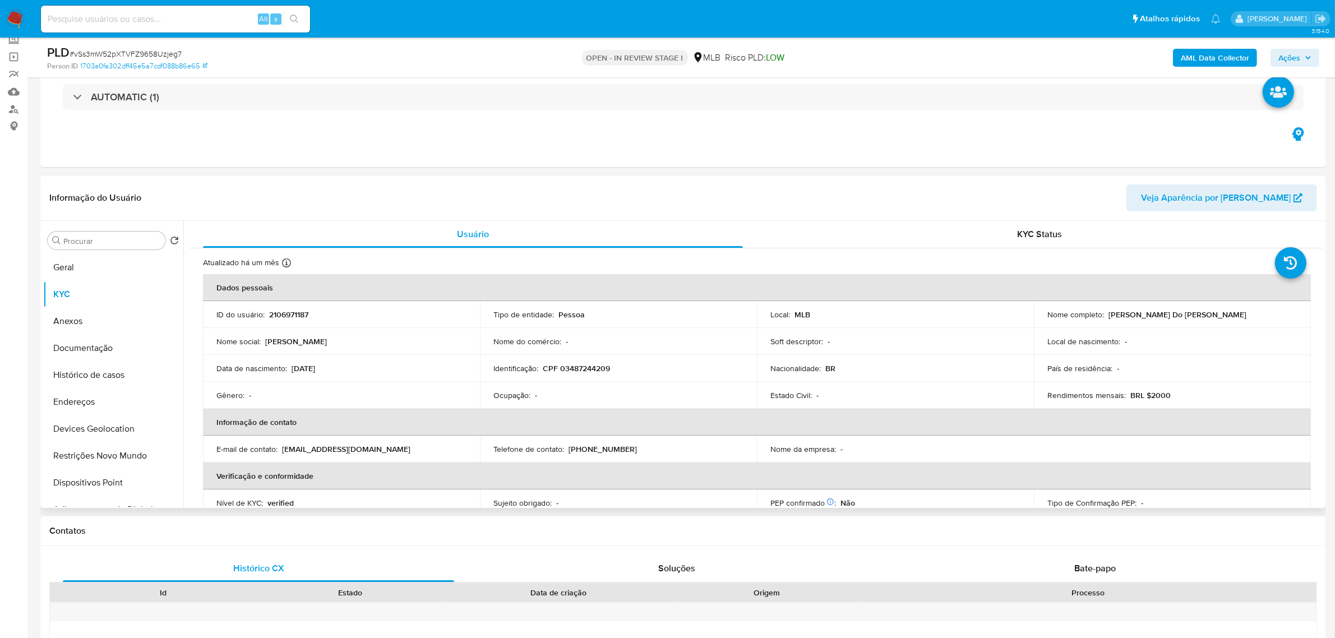
click at [575, 367] on p "CPF 03487244209" at bounding box center [576, 368] width 67 height 10
copy p "03487244209"
drag, startPoint x: 1106, startPoint y: 316, endPoint x: 1225, endPoint y: 318, distance: 118.9
click at [1225, 315] on div "Nome completo : Aleff Santana Do Carmo" at bounding box center [1172, 314] width 250 height 10
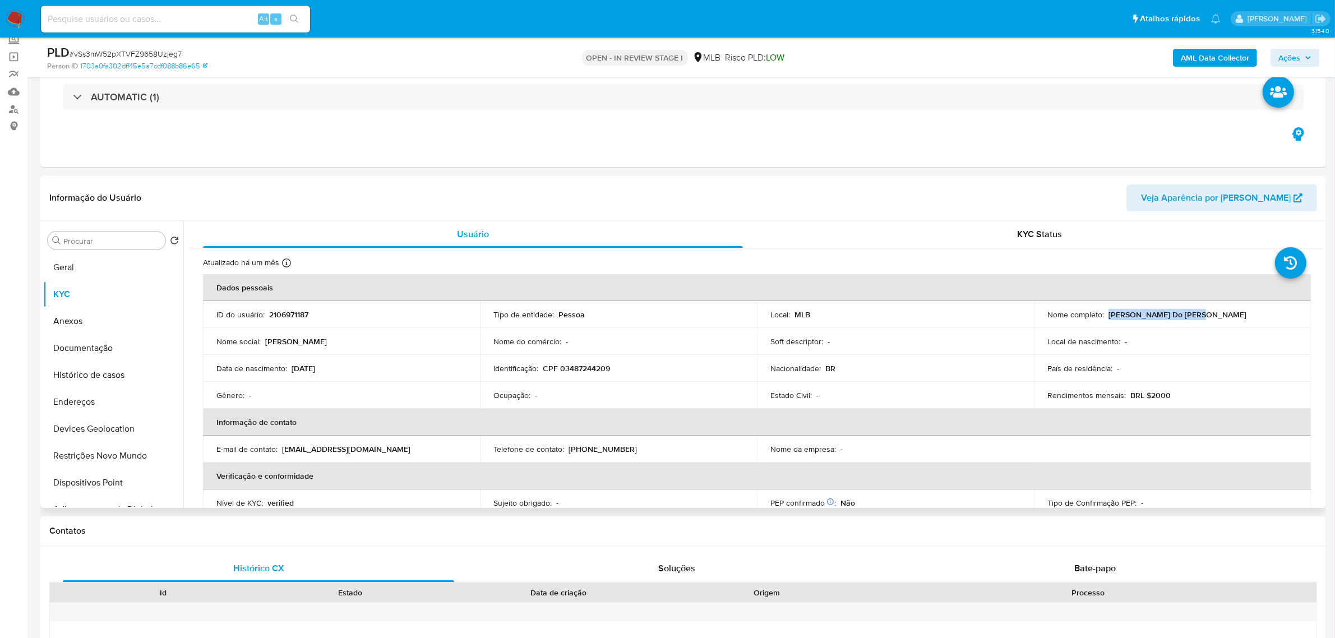
copy p "Aleff Santana Do Carmo"
click at [96, 349] on button "Documentação" at bounding box center [108, 348] width 131 height 27
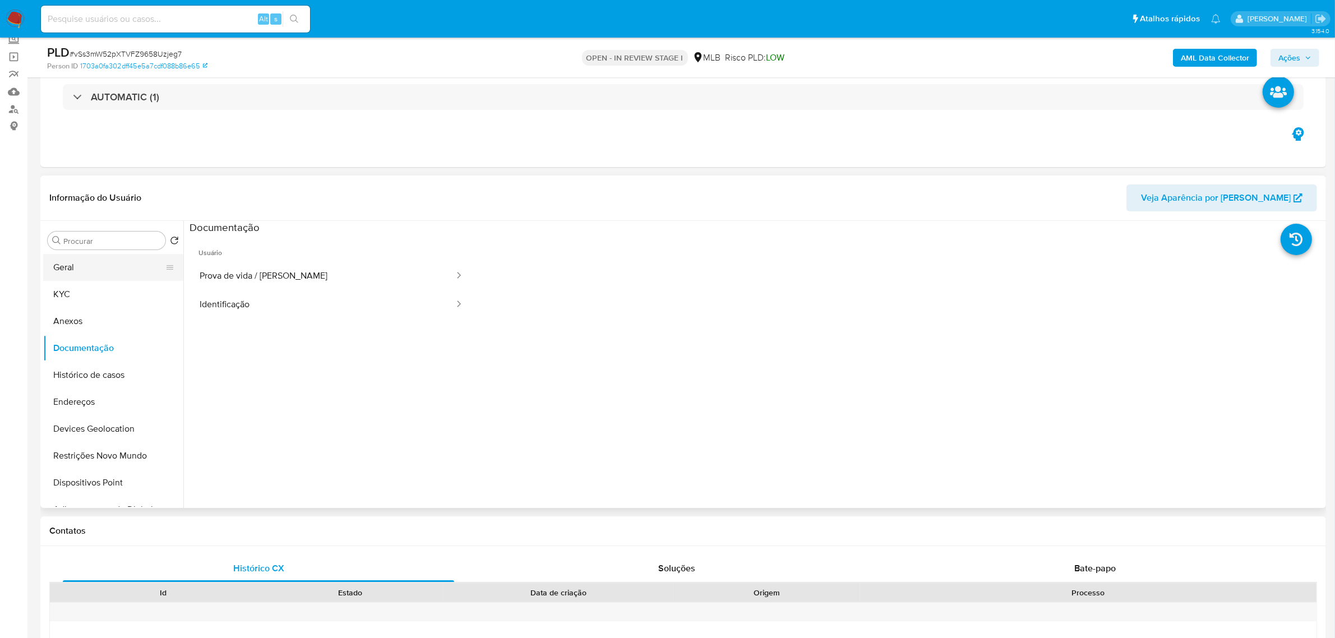
click at [55, 270] on button "Geral" at bounding box center [108, 267] width 131 height 27
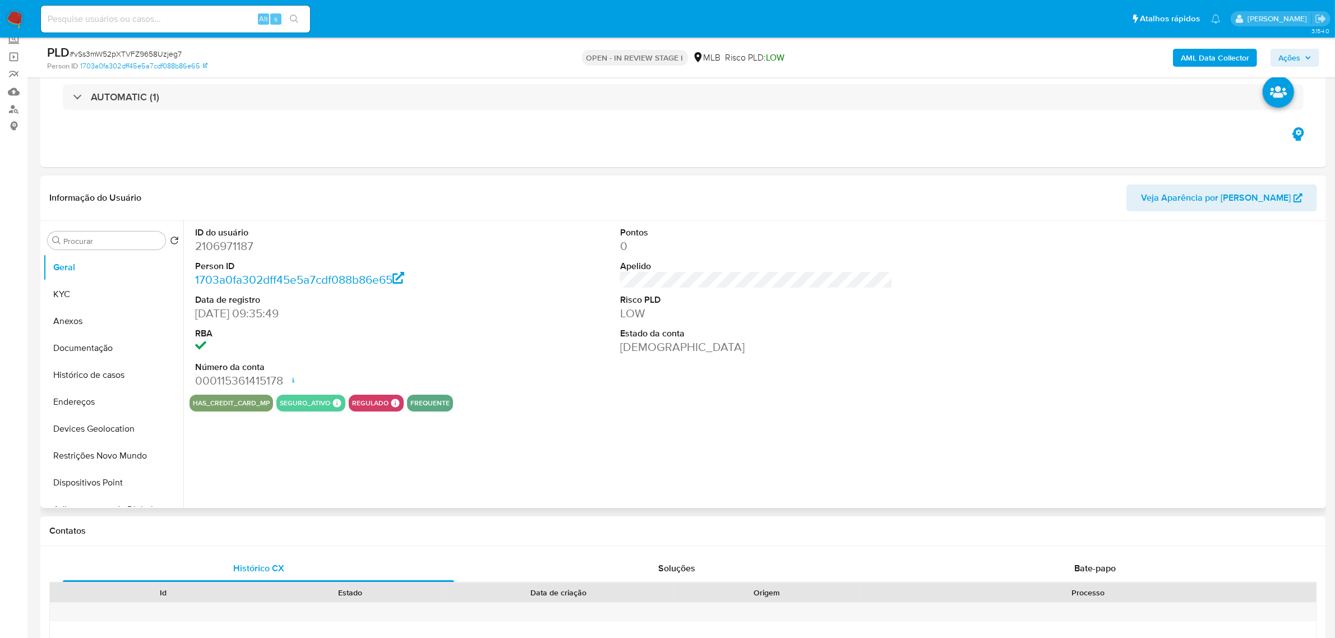
click at [402, 469] on div "ID do usuário 2106971187 Person ID 1703a0fa302dff45e5a7cdf088b86e65 Data de reg…" at bounding box center [753, 364] width 1140 height 287
click at [82, 296] on button "KYC" at bounding box center [108, 294] width 131 height 27
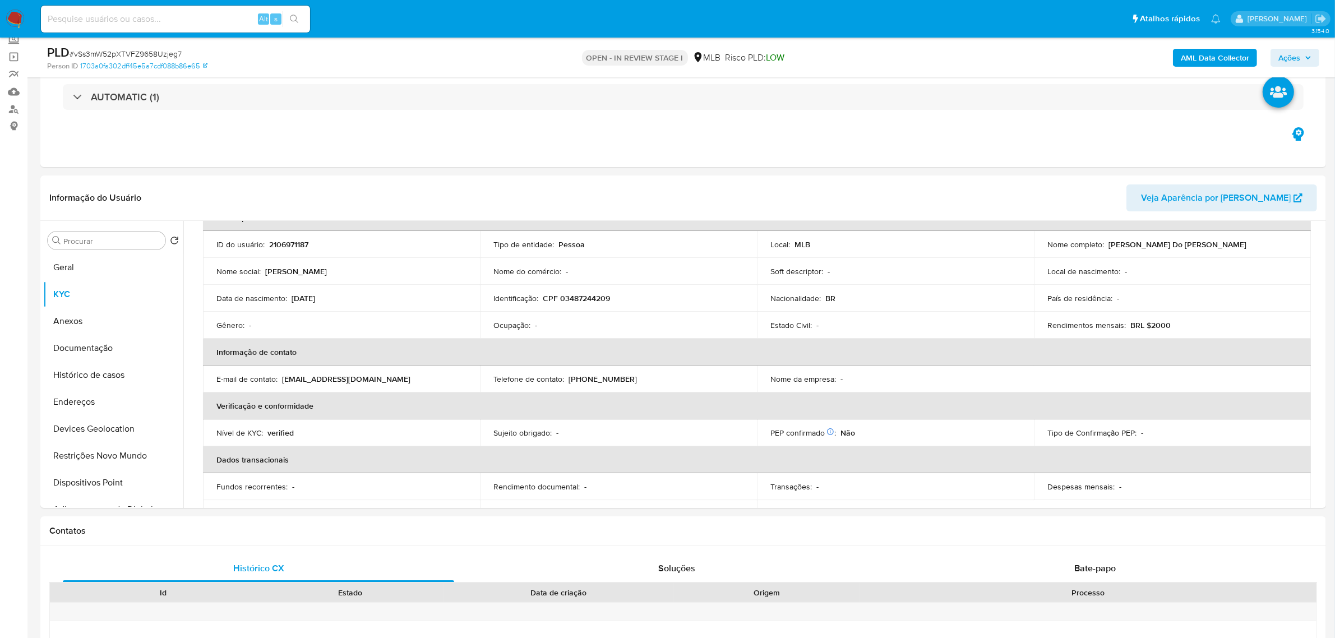
click at [1298, 54] on span "Ações" at bounding box center [1289, 58] width 22 height 18
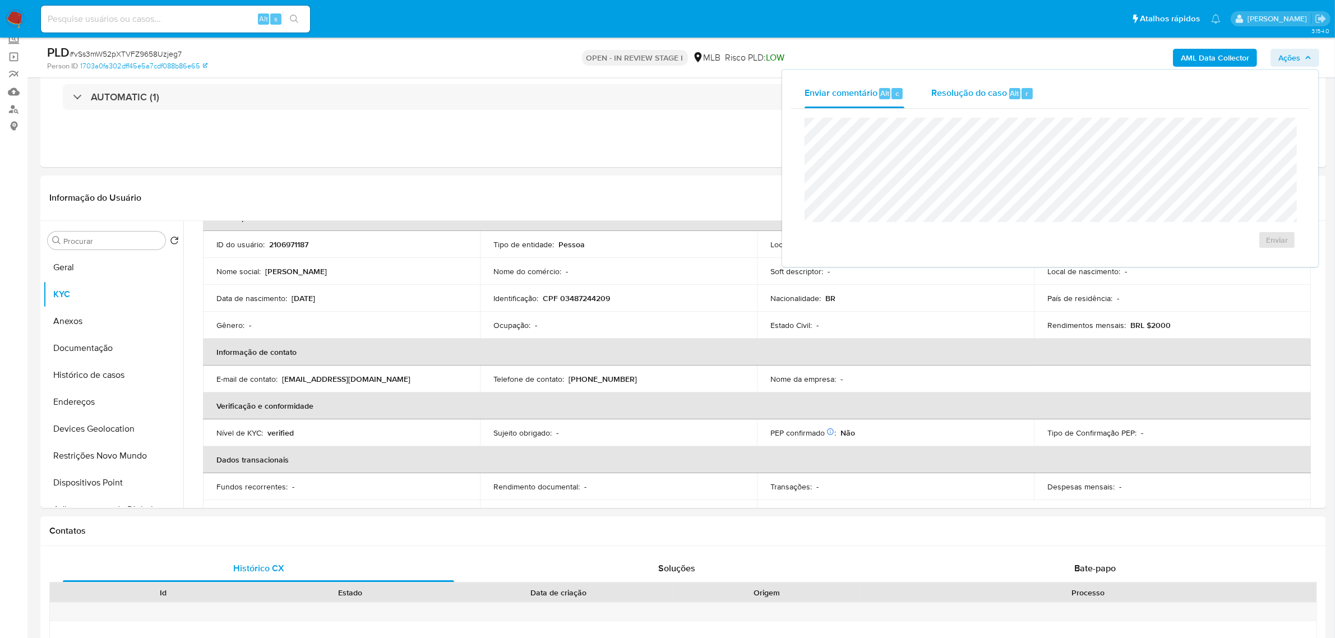
click at [958, 94] on span "Resolução do caso" at bounding box center [969, 92] width 76 height 13
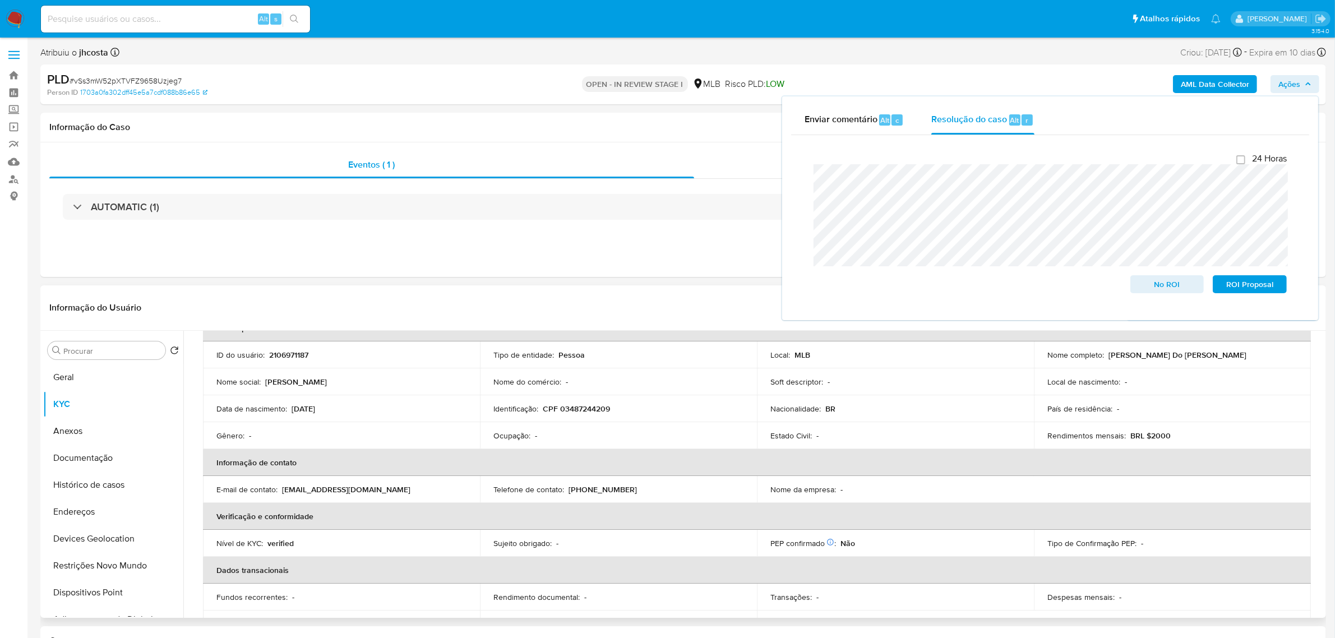
scroll to position [0, 0]
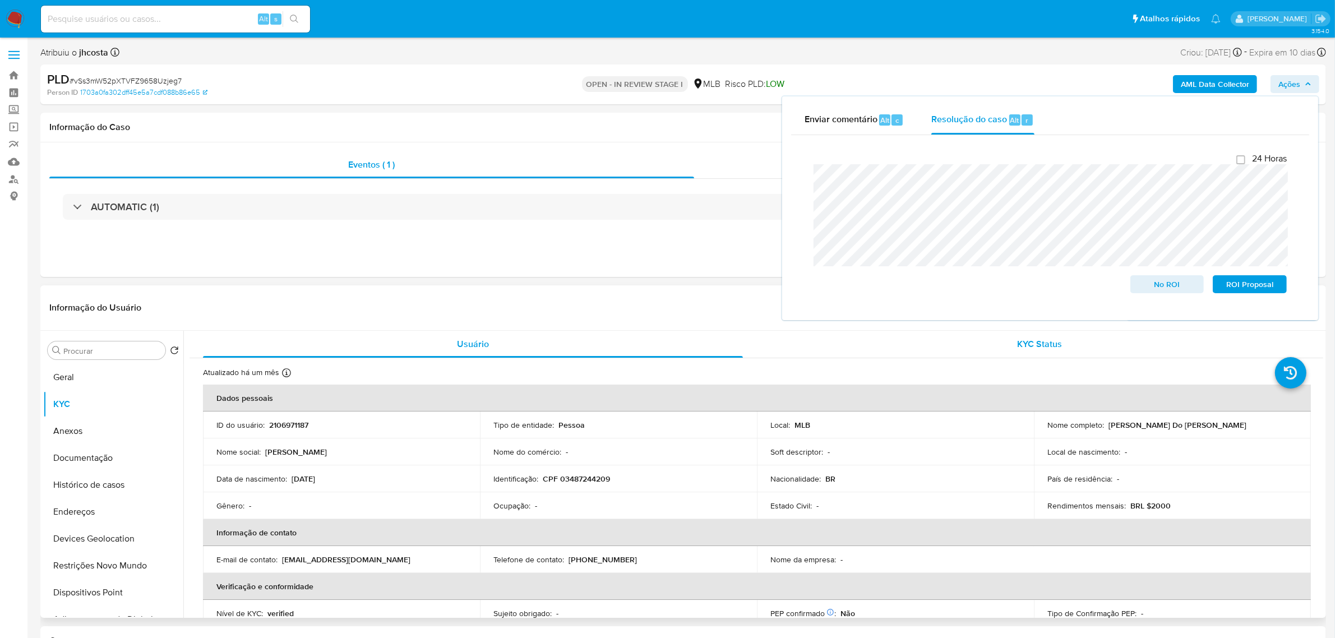
click at [1057, 344] on span "KYC Status" at bounding box center [1039, 343] width 45 height 13
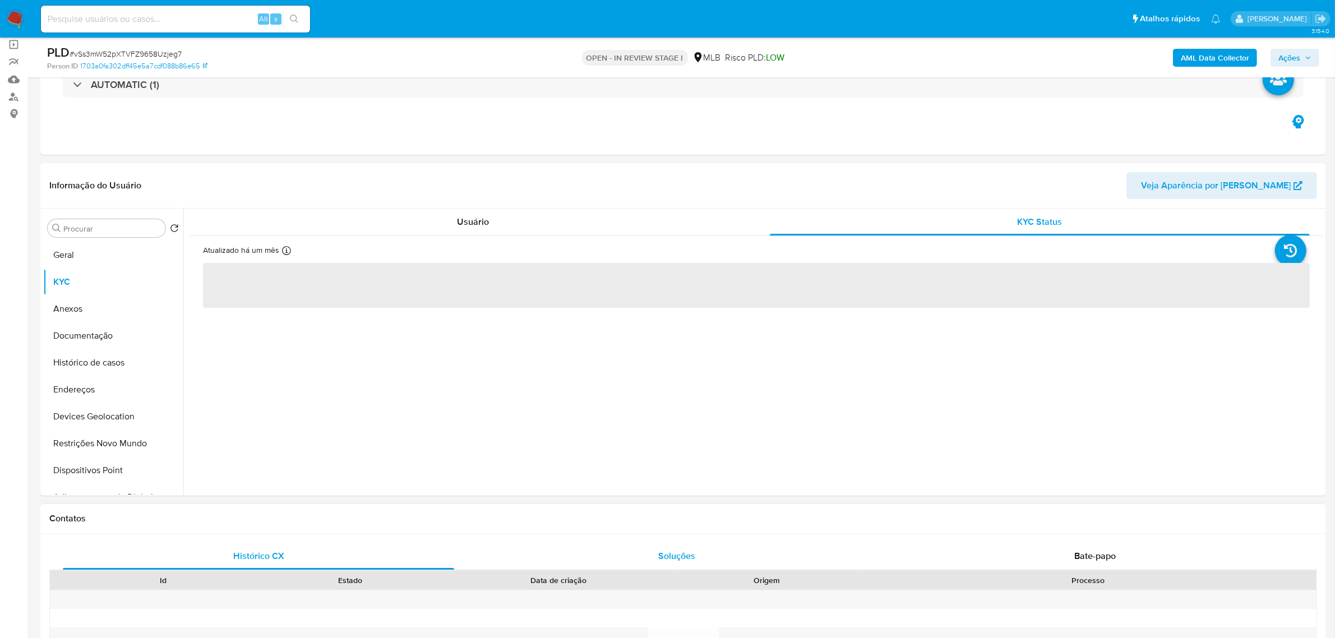
scroll to position [210, 0]
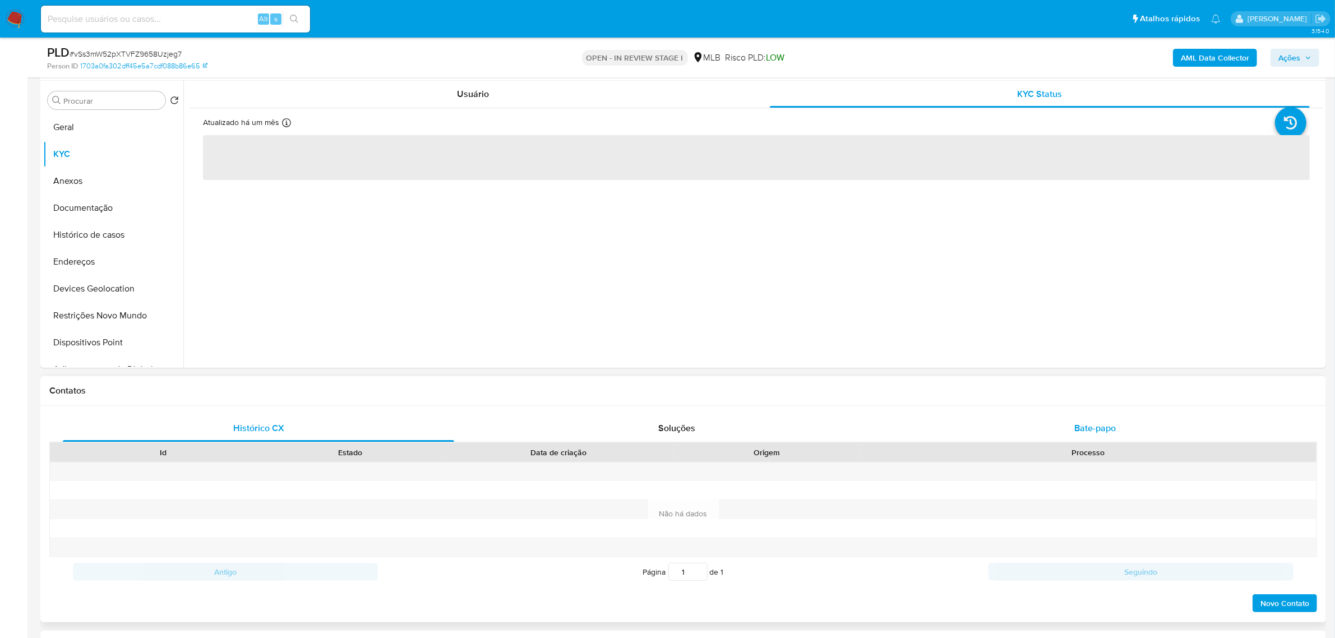
click at [1087, 429] on span "Bate-papo" at bounding box center [1094, 428] width 41 height 13
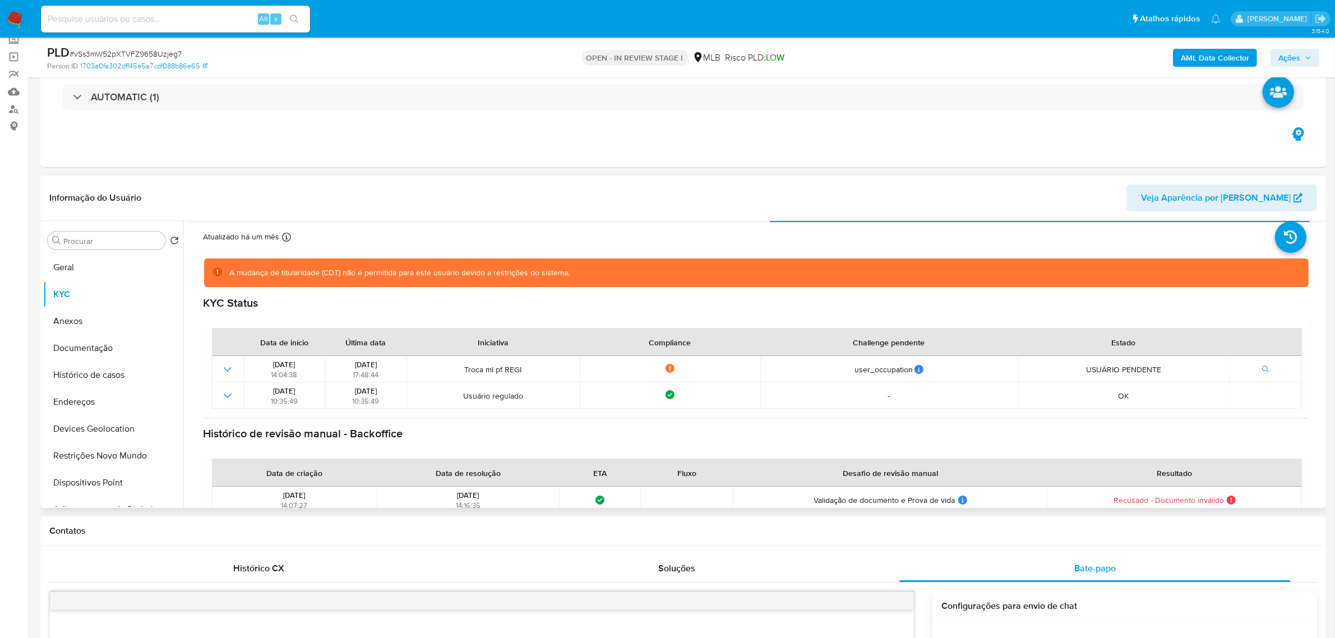
scroll to position [49, 0]
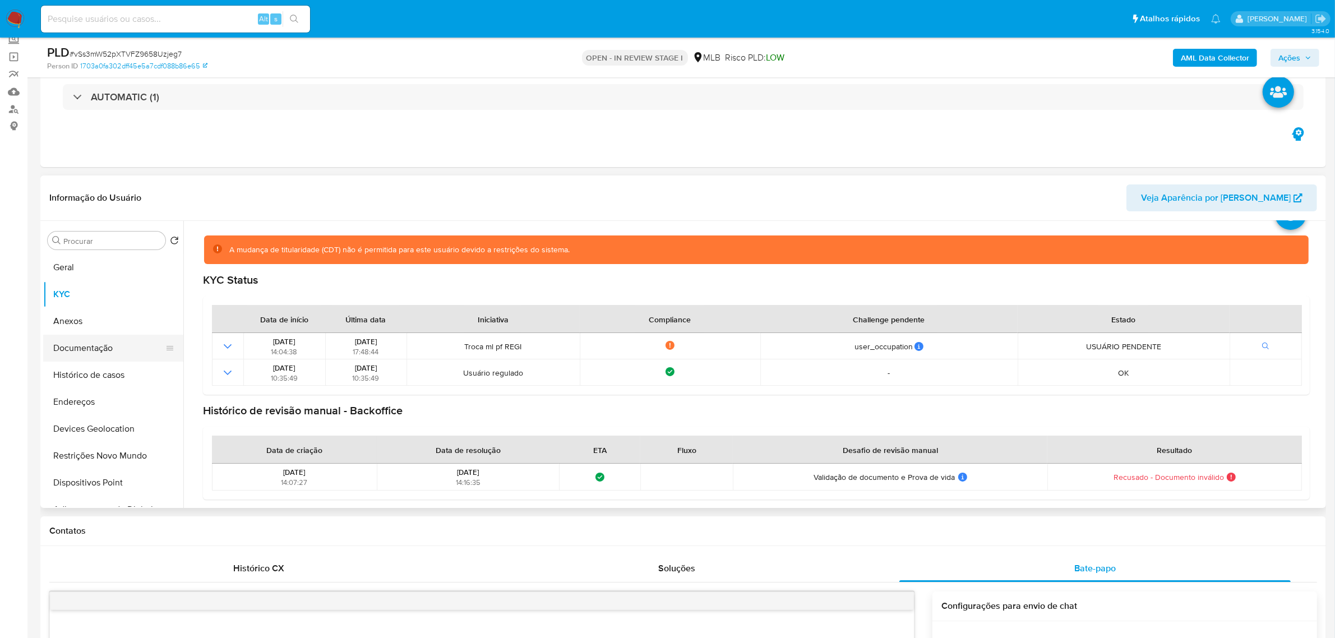
click at [92, 354] on button "Documentação" at bounding box center [108, 348] width 131 height 27
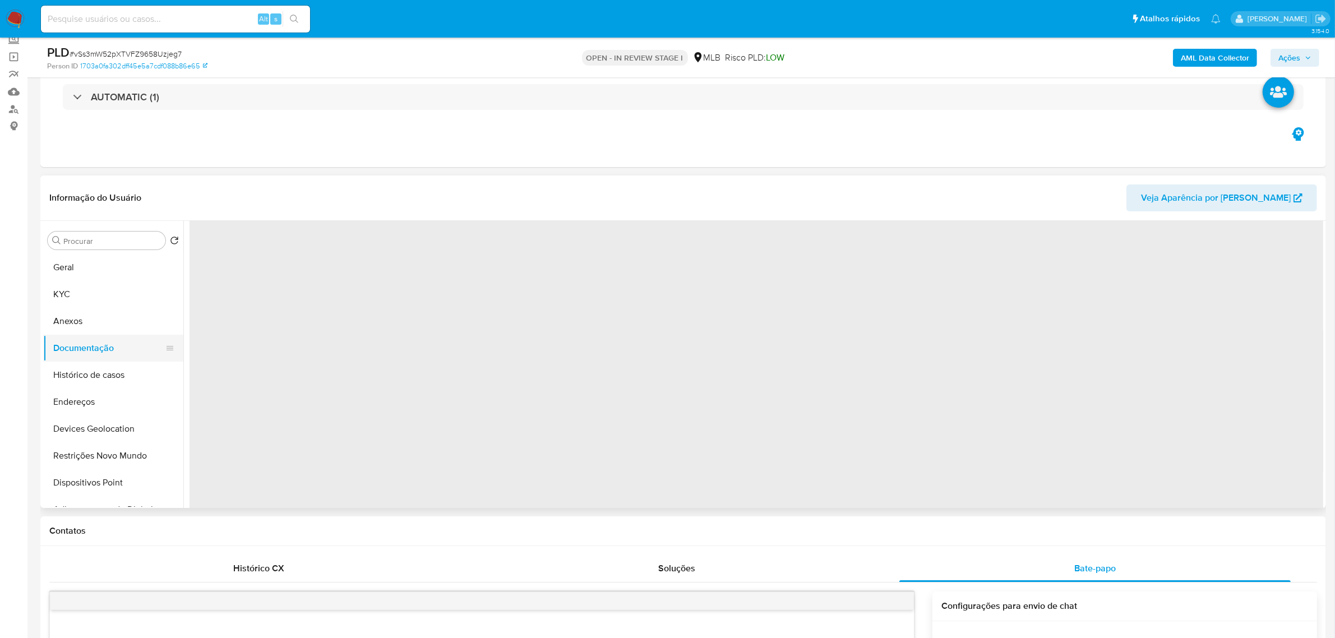
scroll to position [0, 0]
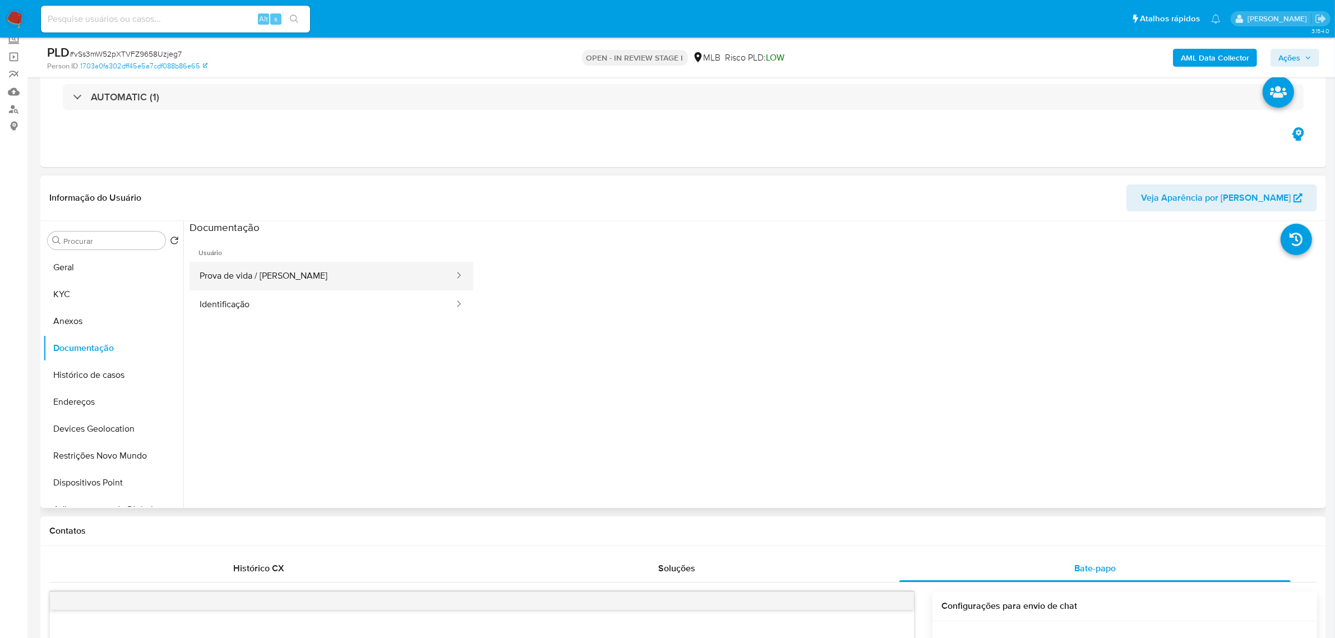
click at [277, 263] on button "Prova de vida / [PERSON_NAME]" at bounding box center [322, 276] width 266 height 29
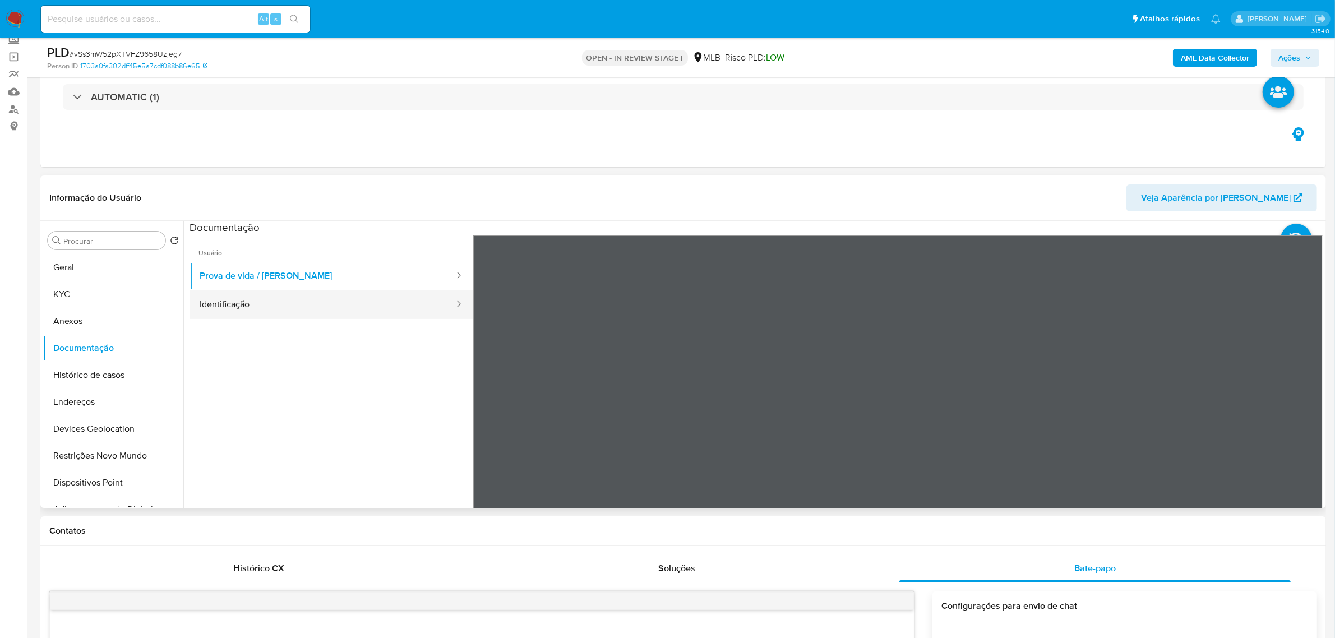
click at [240, 299] on button "Identificação" at bounding box center [322, 304] width 266 height 29
click at [282, 276] on button "Prova de vida / [PERSON_NAME]" at bounding box center [322, 276] width 266 height 29
click at [72, 319] on button "Anexos" at bounding box center [108, 321] width 131 height 27
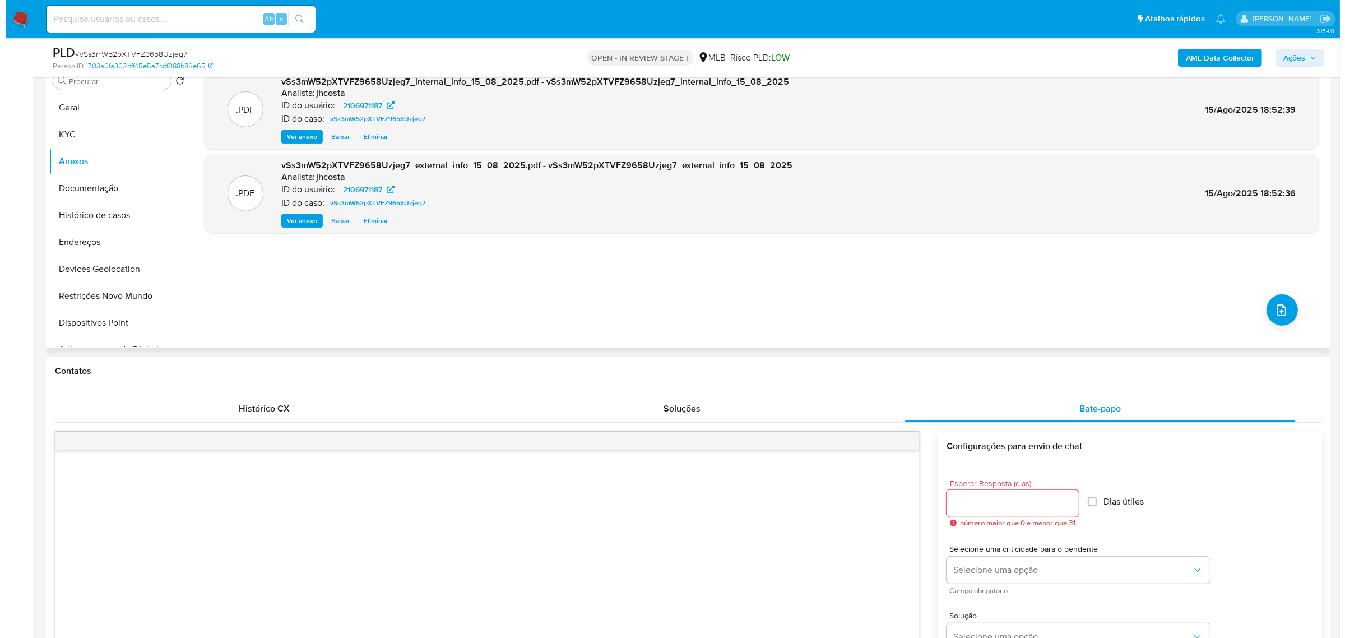
scroll to position [140, 0]
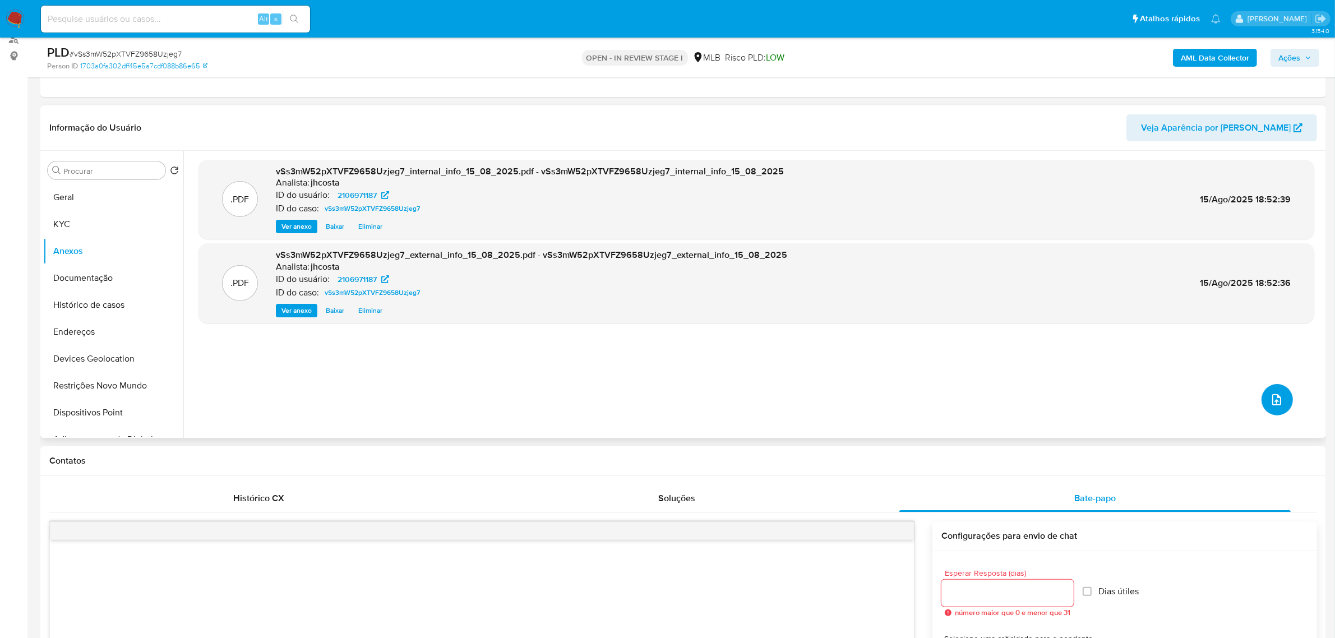
click at [1279, 388] on button "upload-file" at bounding box center [1276, 399] width 31 height 31
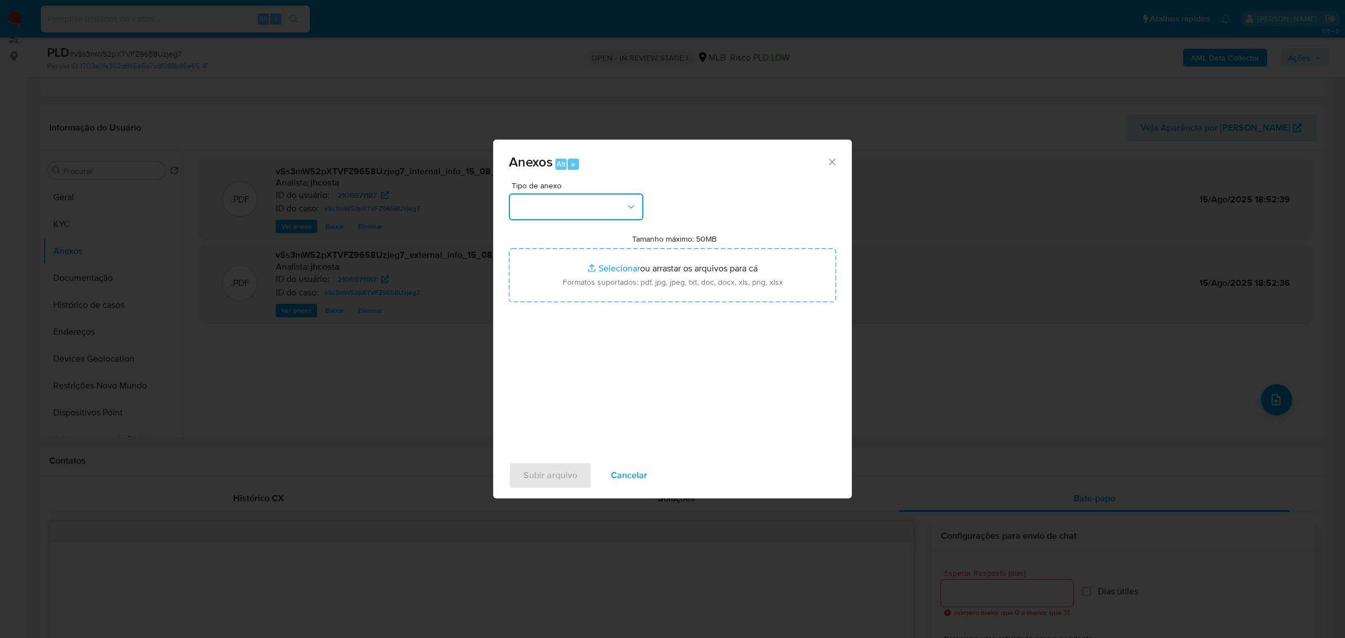
click at [587, 208] on button "button" at bounding box center [576, 206] width 135 height 27
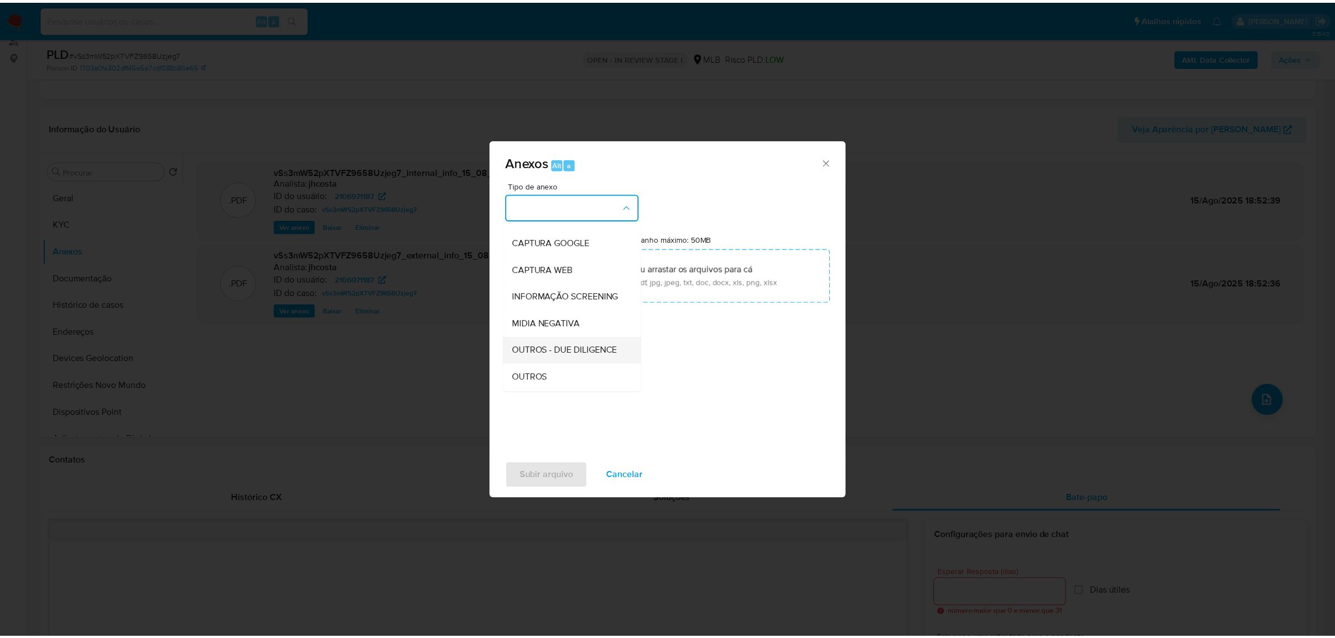
scroll to position [70, 0]
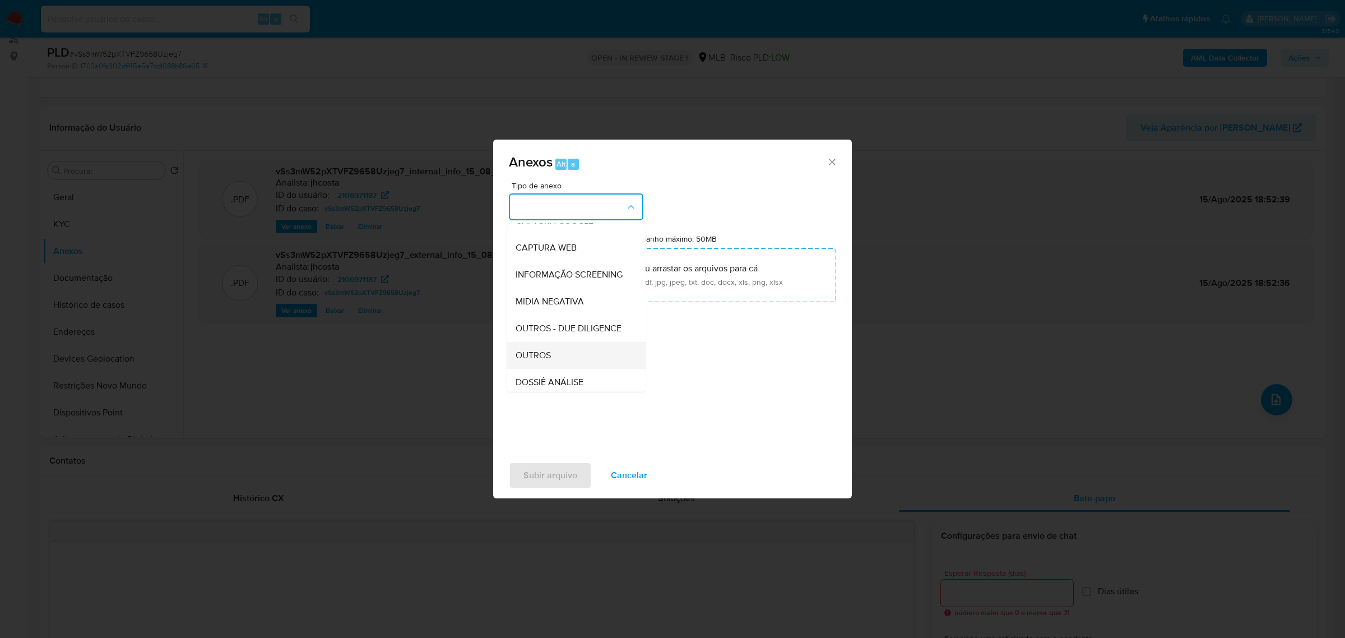
click at [550, 360] on span "OUTROS" at bounding box center [533, 354] width 35 height 11
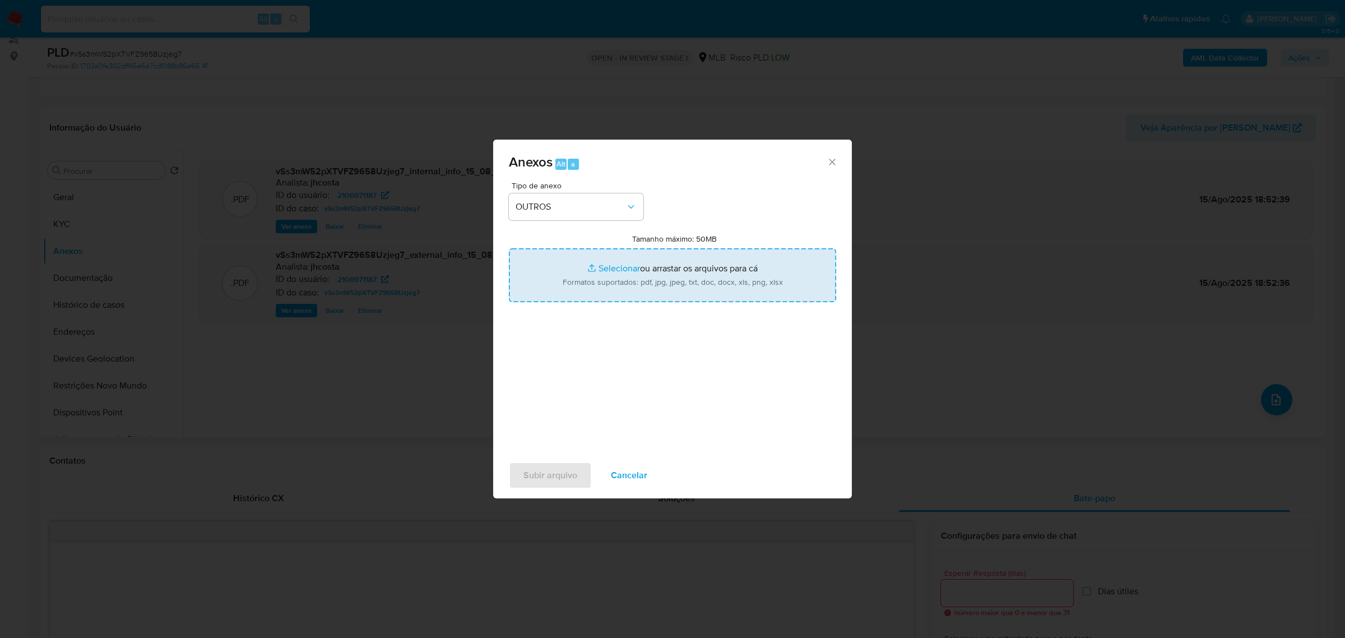
click at [649, 279] on input "Tamanho máximo: 50MB Selecionar arquivos" at bounding box center [672, 275] width 327 height 54
type input "C:\fakepath\Mulan 2106971187_2025_08_14_08_39_56.xlsx"
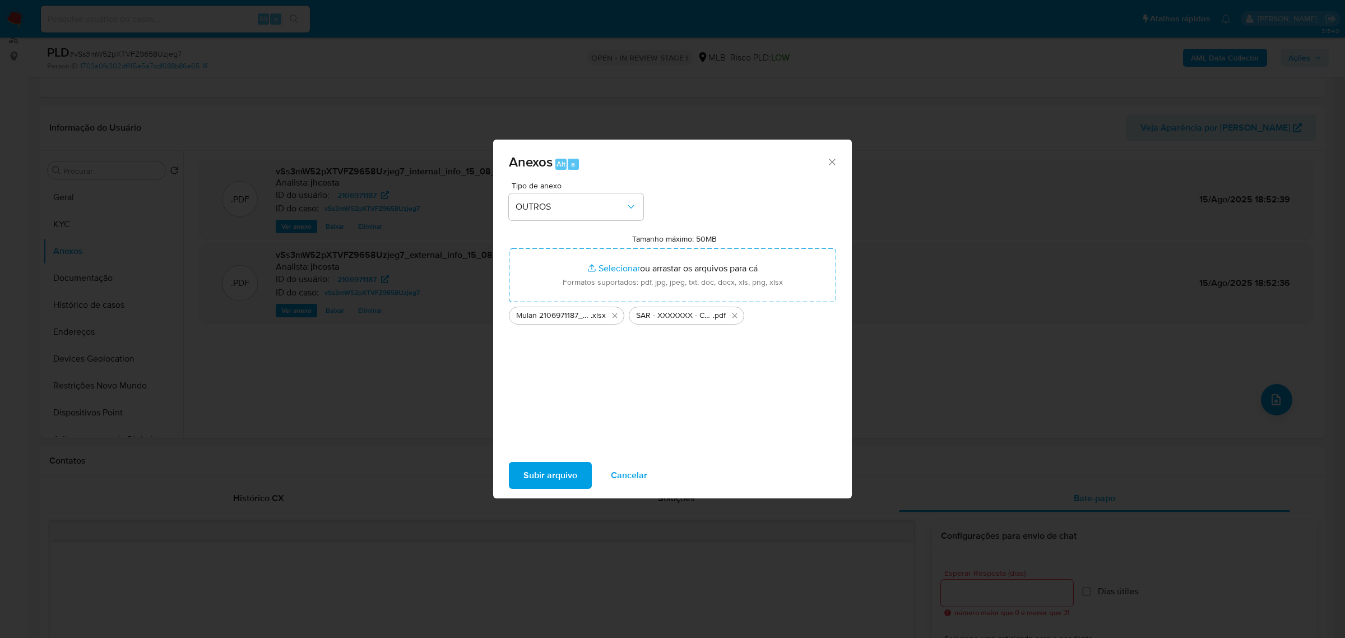
click at [697, 318] on span "SAR - XXXXXXX - CPF 03487244209 - ALEFF SANTANA DO CARMO (1)" at bounding box center [674, 315] width 77 height 11
click at [696, 314] on span "SAR - XXXXXXX - CPF 03487244209 - ALEFF SANTANA DO CARMO (1)" at bounding box center [674, 315] width 77 height 11
click at [733, 317] on icon "Excluir SAR - XXXXXXX - CPF 03487244209 - ALEFF SANTANA DO CARMO (1).pdf" at bounding box center [735, 315] width 5 height 5
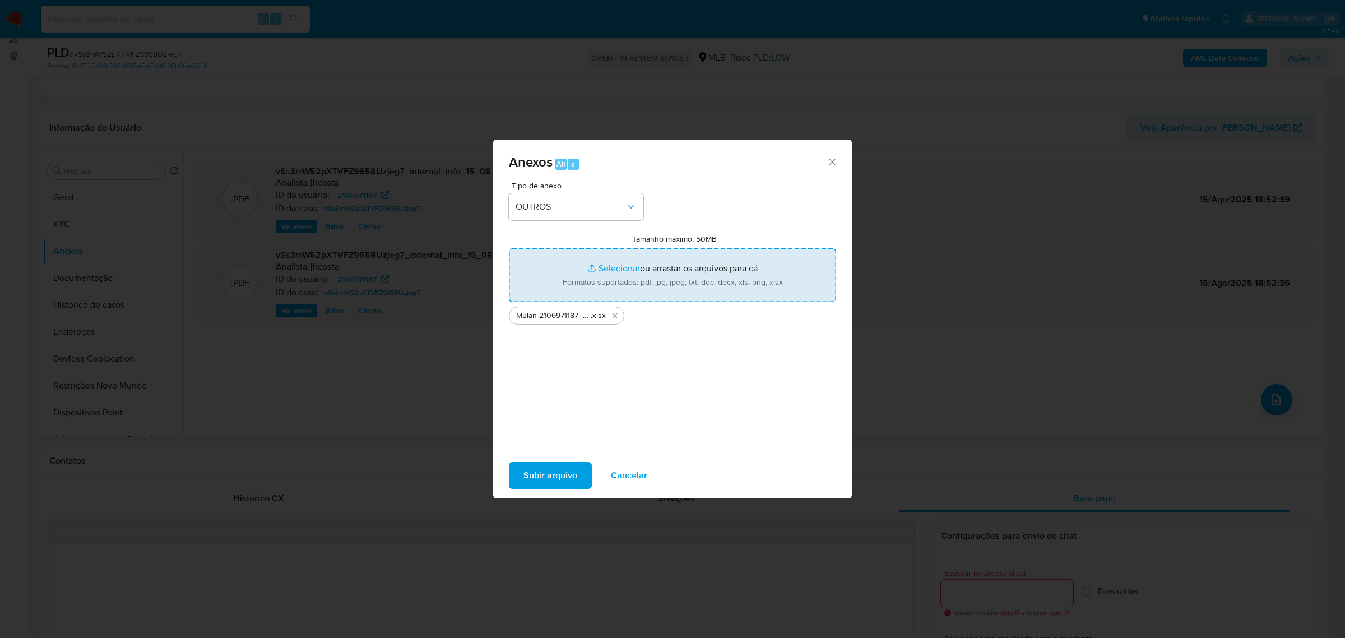
click at [673, 282] on input "Tamanho máximo: 50MB Selecionar arquivos" at bounding box center [672, 275] width 327 height 54
type input "C:\fakepath\SAR - XXXXXXX - CPF 03487244209 - ALEFF SANTANA DO CARMO (1).pdf"
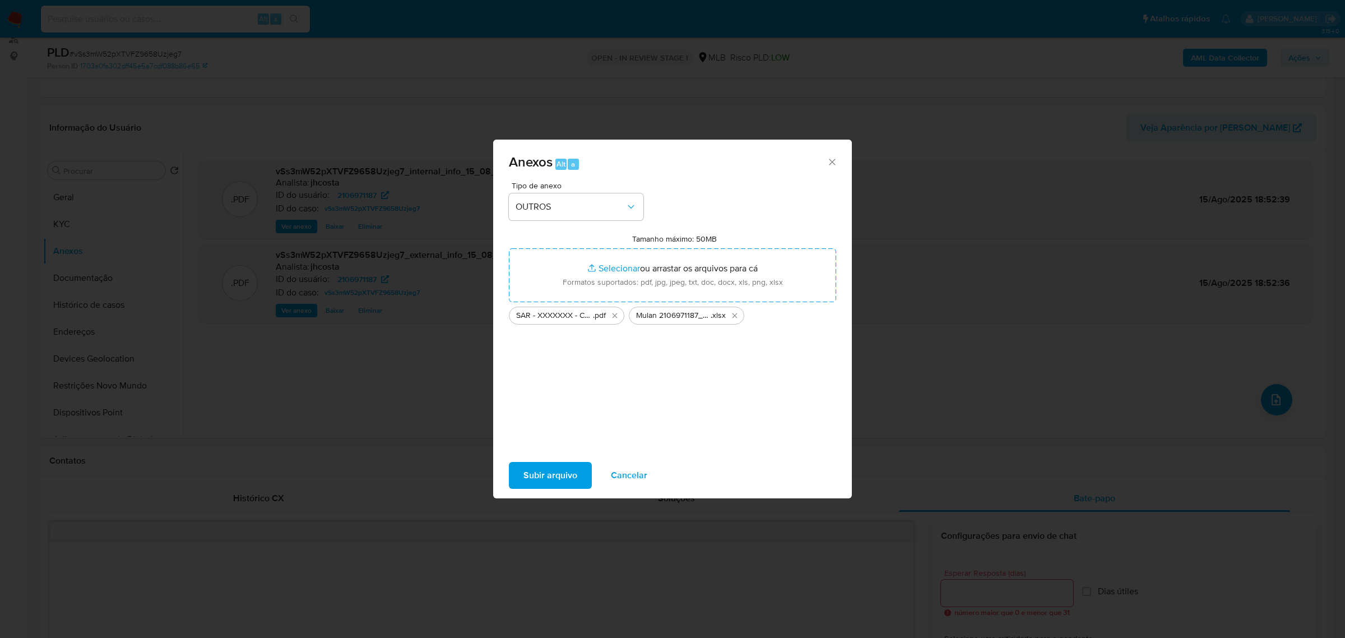
click at [547, 476] on span "Subir arquivo" at bounding box center [551, 475] width 54 height 25
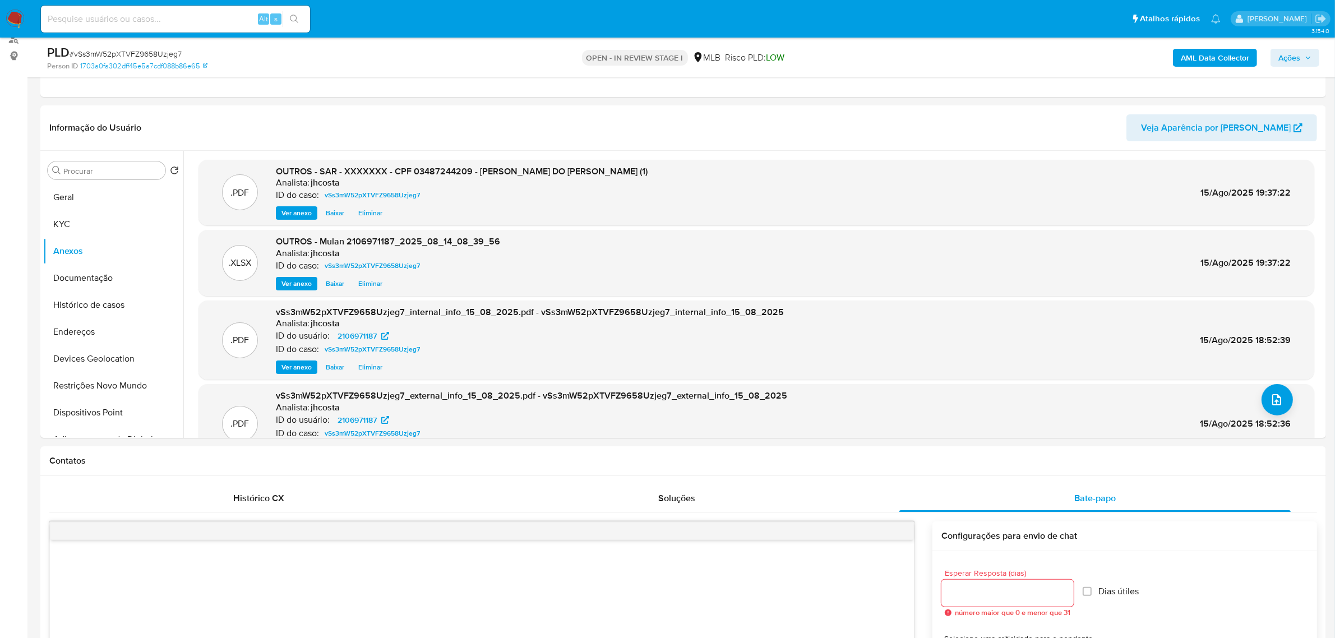
click at [1287, 57] on span "Ações" at bounding box center [1289, 58] width 22 height 18
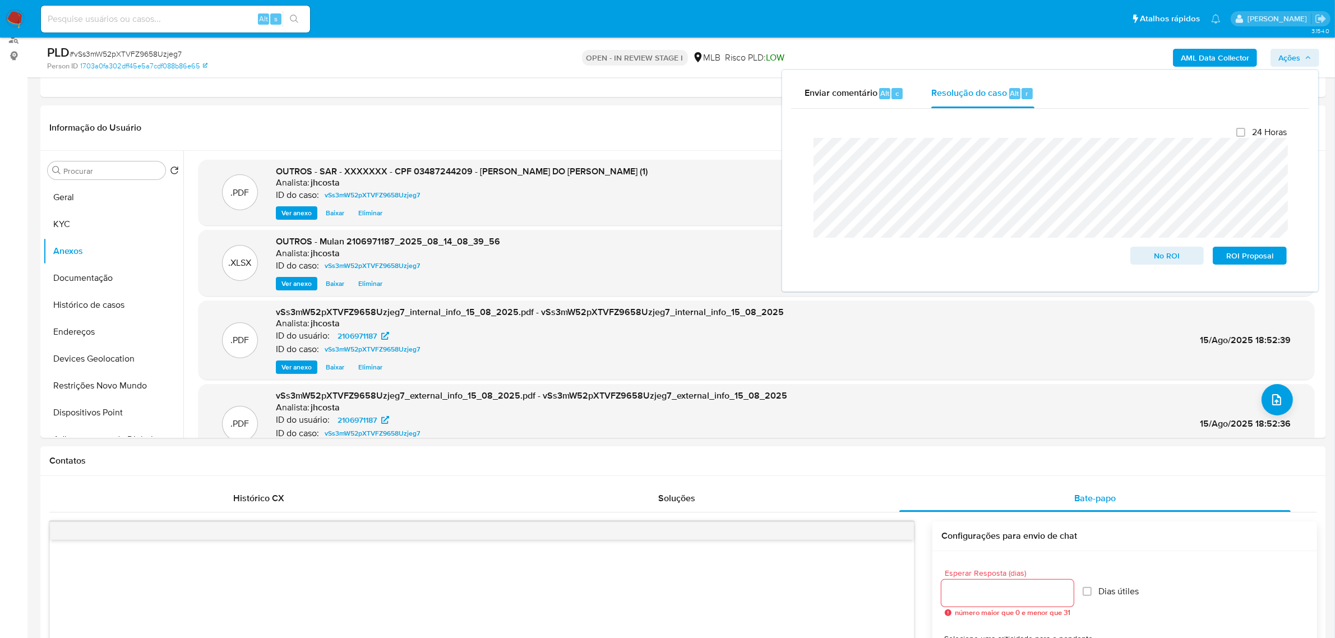
click at [852, 113] on div "Fechamento do caso 24 Horas No ROI ROI Proposal" at bounding box center [1050, 196] width 518 height 174
click at [1258, 258] on span "ROI Proposal" at bounding box center [1249, 256] width 58 height 16
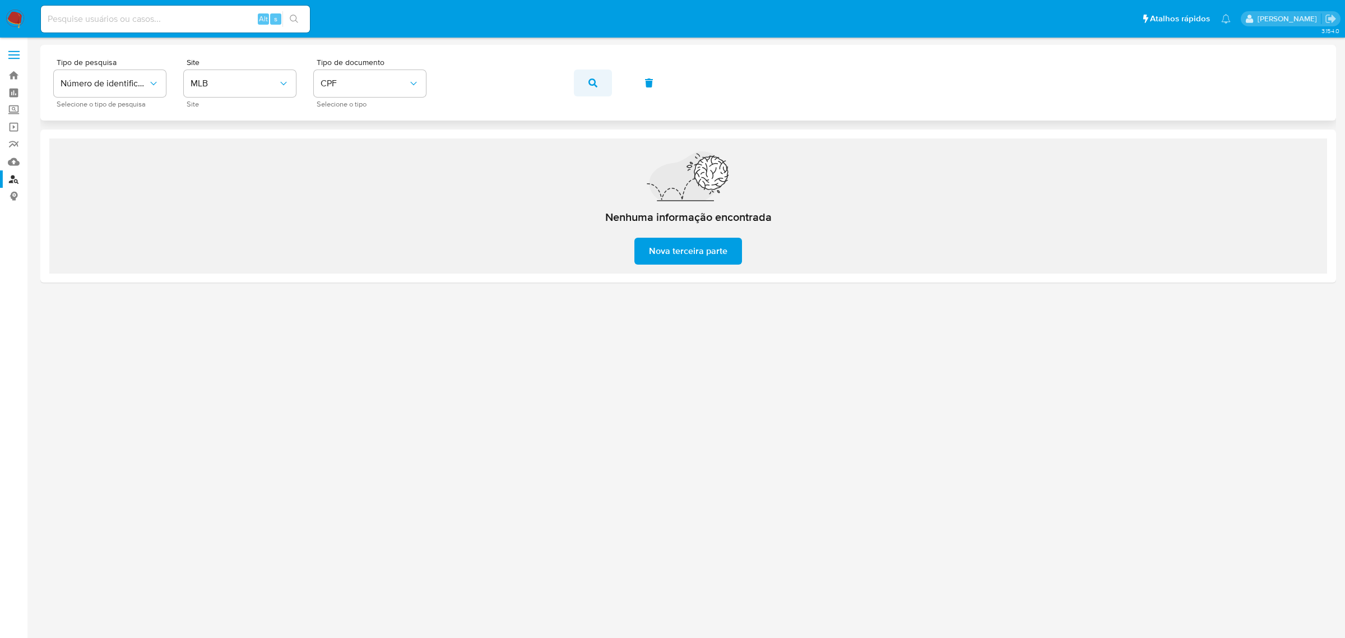
click at [593, 81] on icon "button" at bounding box center [593, 82] width 9 height 9
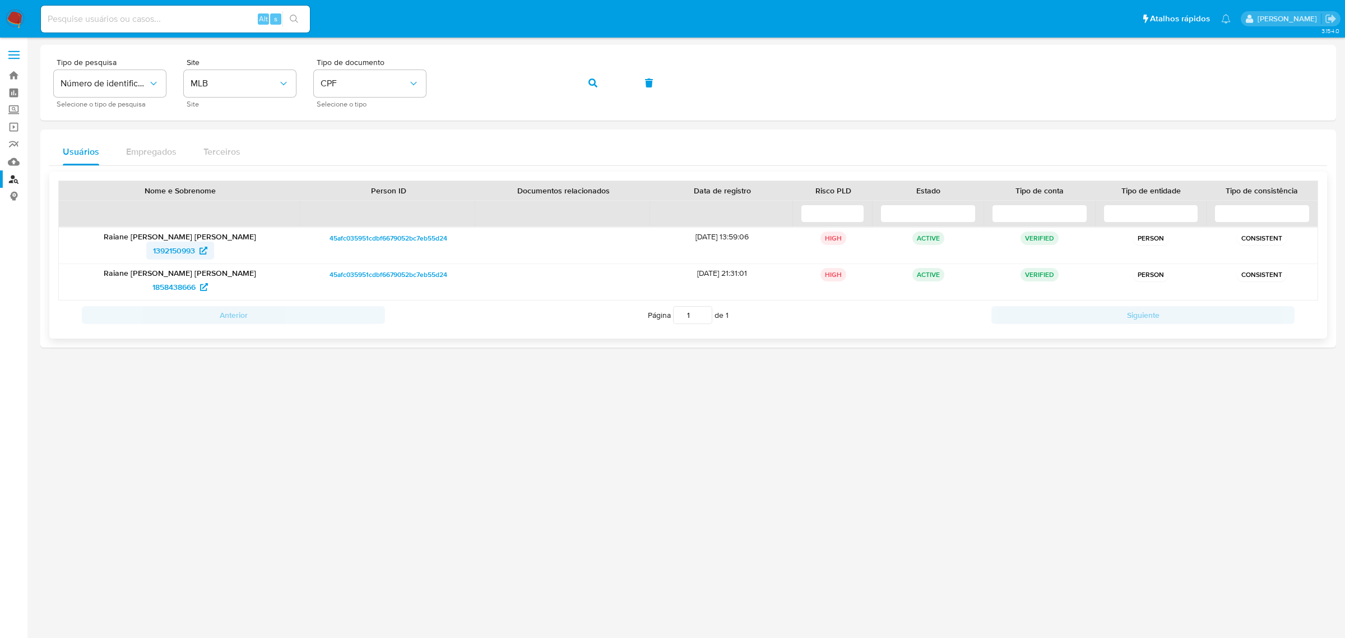
click at [189, 252] on span "1392150993" at bounding box center [174, 251] width 42 height 18
click at [585, 79] on button "button" at bounding box center [593, 83] width 38 height 27
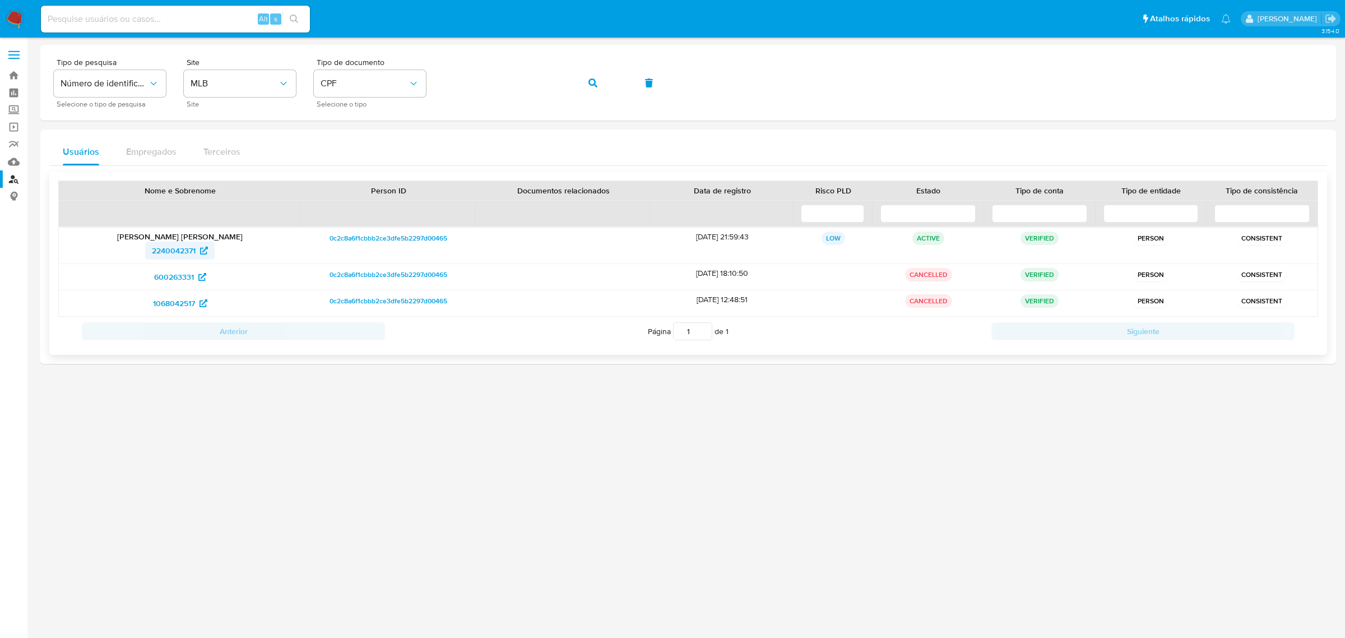
click at [178, 257] on span "2240042371" at bounding box center [174, 251] width 44 height 18
click at [594, 78] on icon "button" at bounding box center [593, 82] width 9 height 9
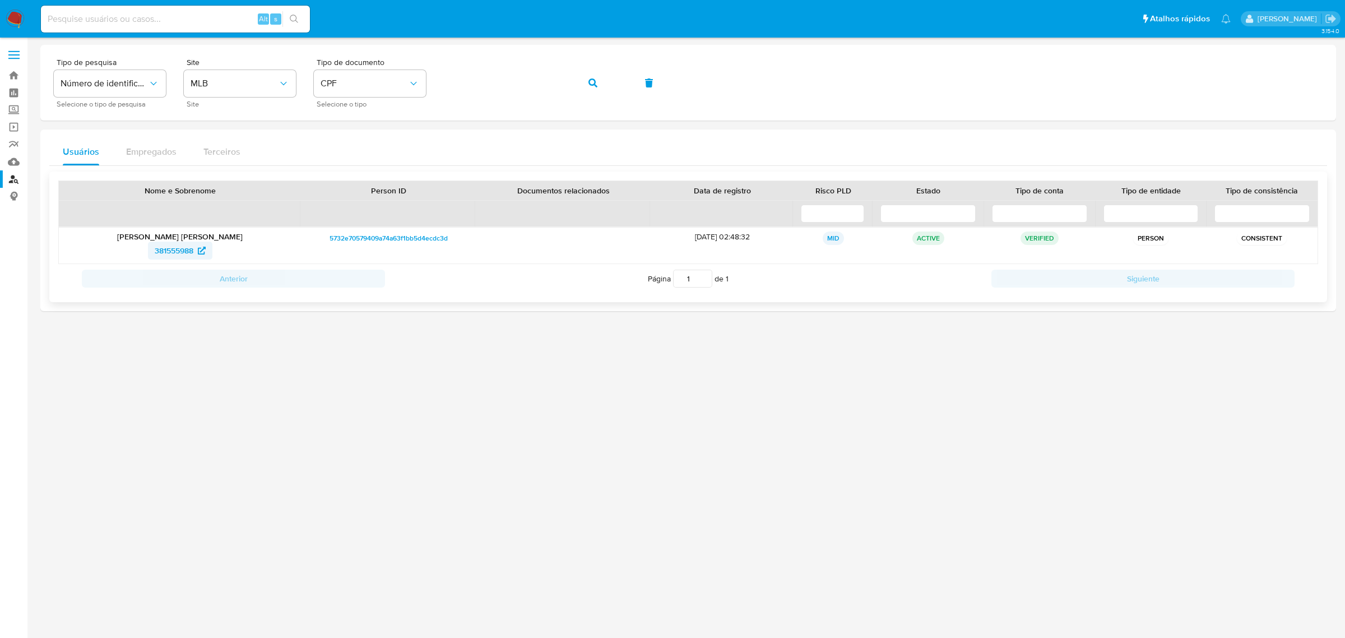
click at [177, 247] on span "381555988" at bounding box center [174, 251] width 39 height 18
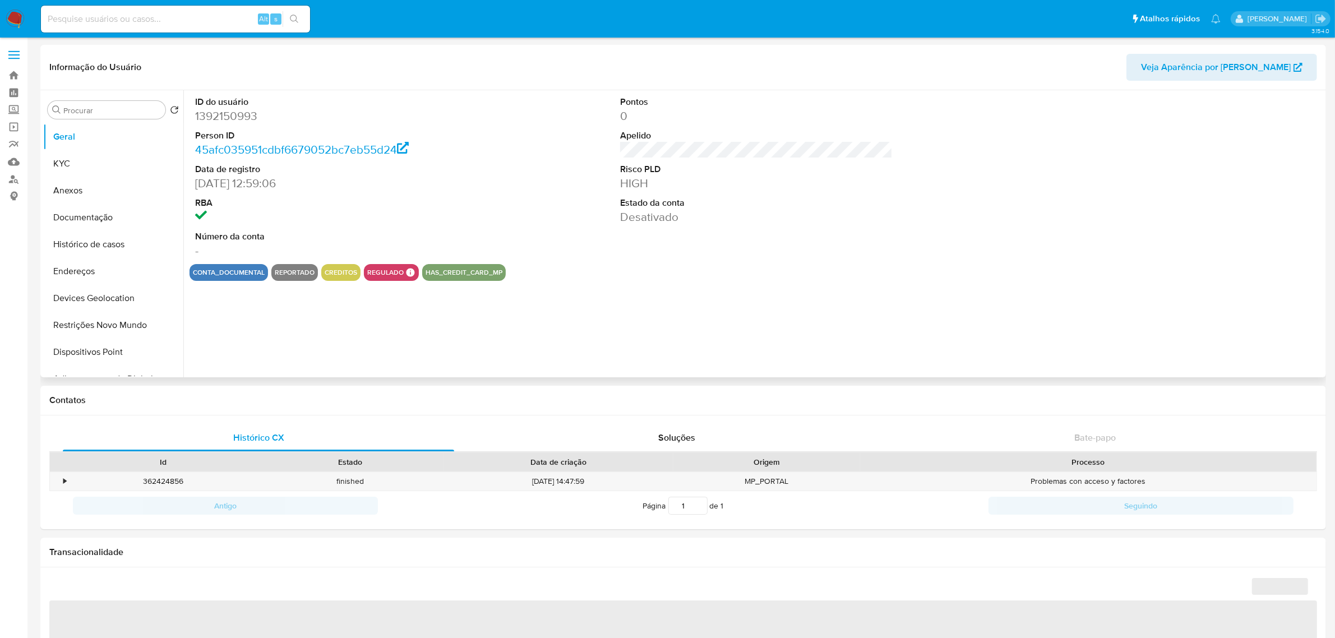
select select "10"
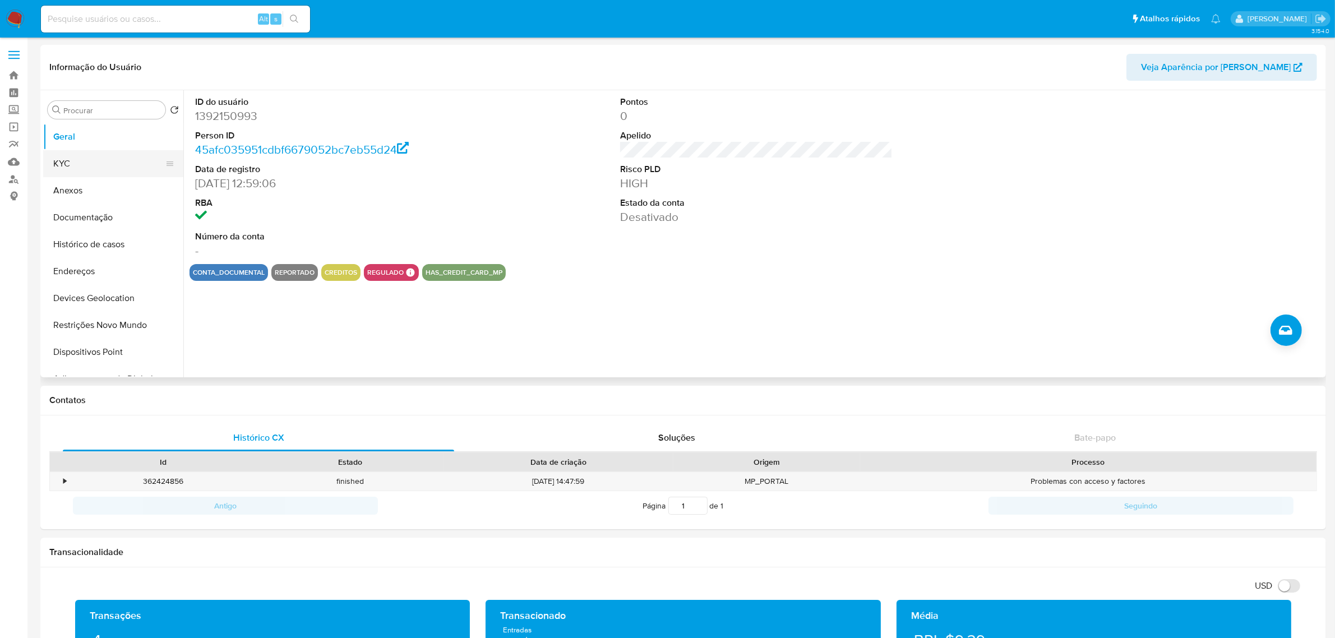
click at [95, 160] on button "KYC" at bounding box center [108, 163] width 131 height 27
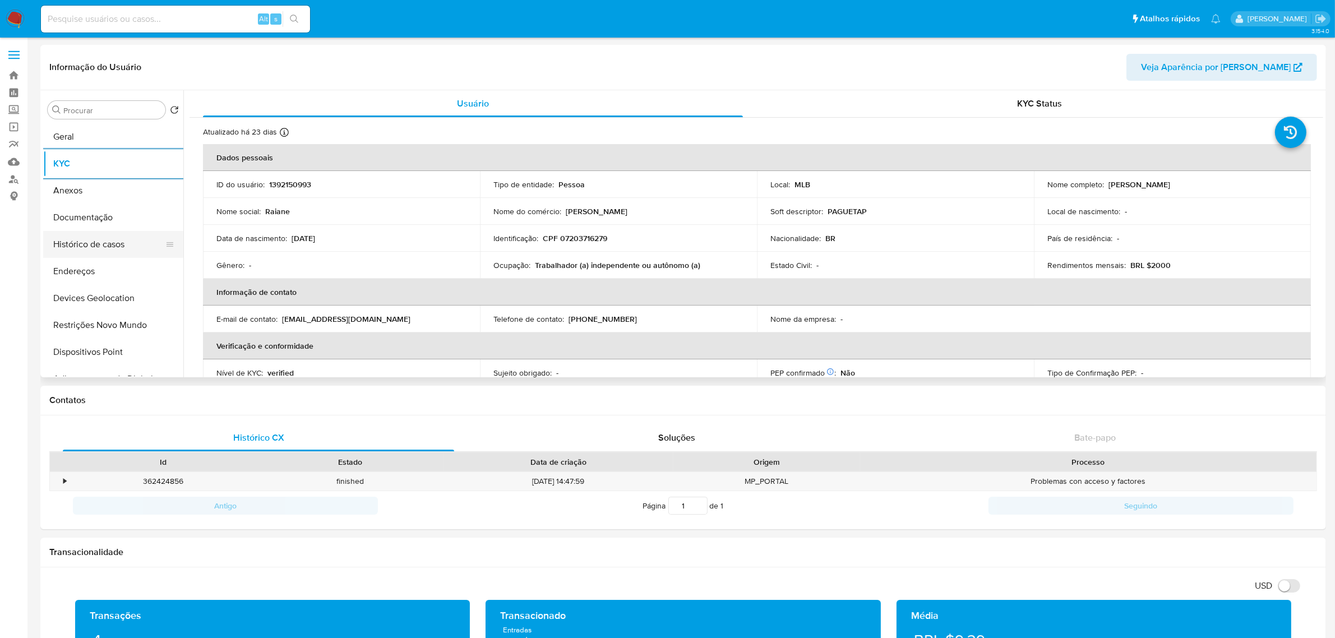
click at [96, 243] on button "Histórico de casos" at bounding box center [108, 244] width 131 height 27
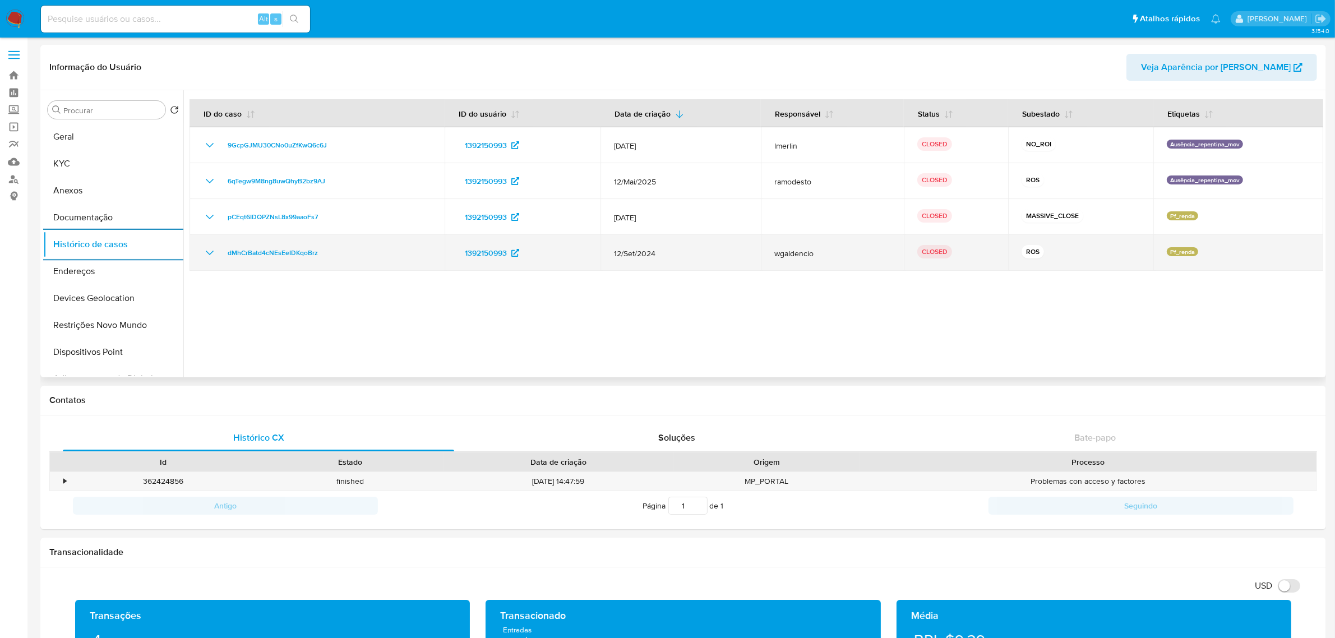
click at [213, 253] on icon "Mostrar/Ocultar" at bounding box center [209, 252] width 13 height 13
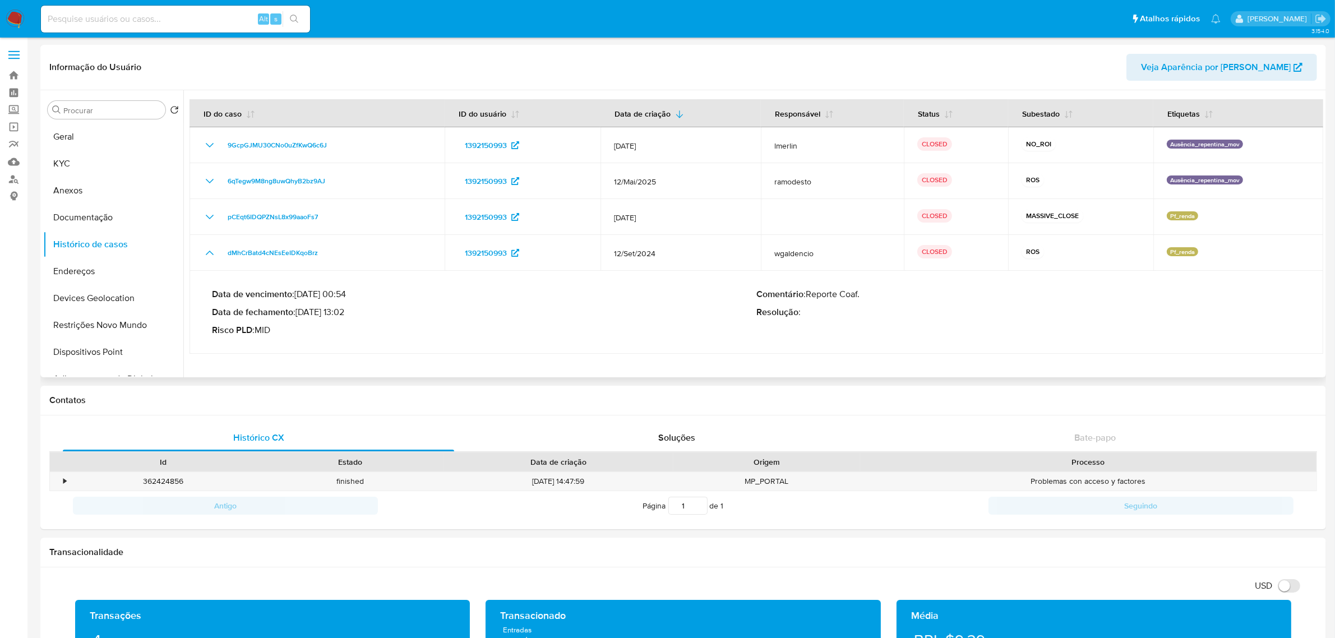
drag, startPoint x: 300, startPoint y: 312, endPoint x: 343, endPoint y: 312, distance: 42.6
click at [343, 312] on p "Data de fechamento : [DATE] 13:02" at bounding box center [484, 312] width 544 height 11
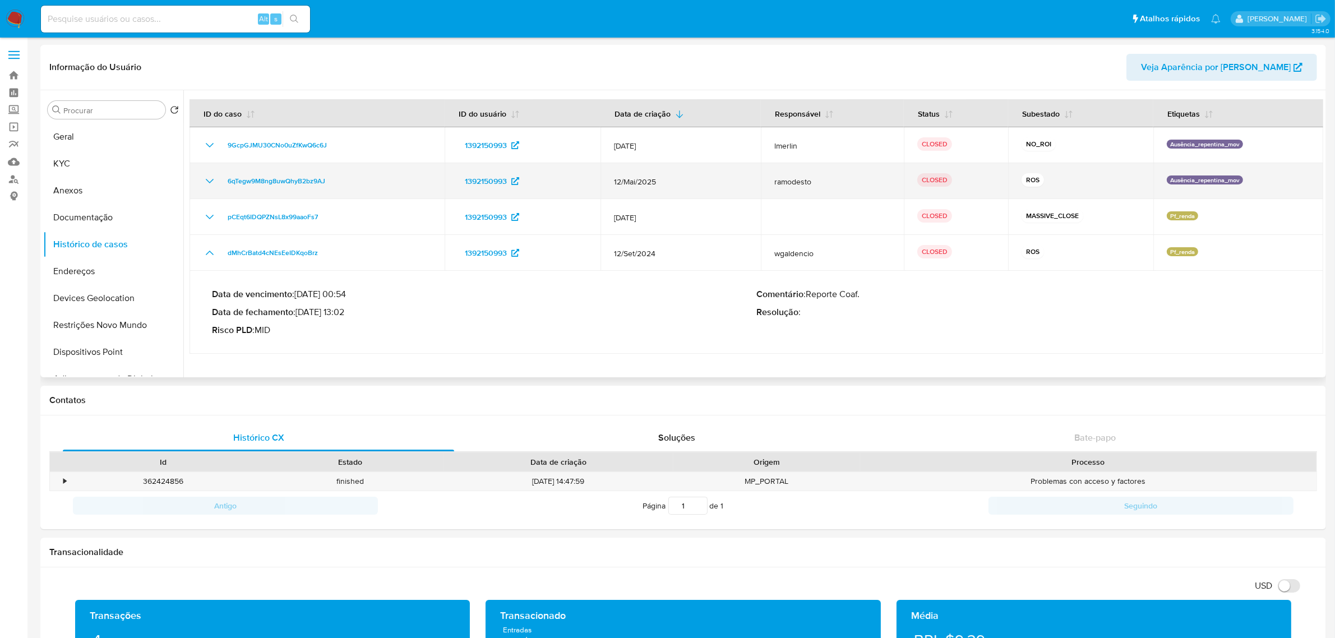
click at [209, 181] on icon "Mostrar/Ocultar" at bounding box center [210, 181] width 8 height 4
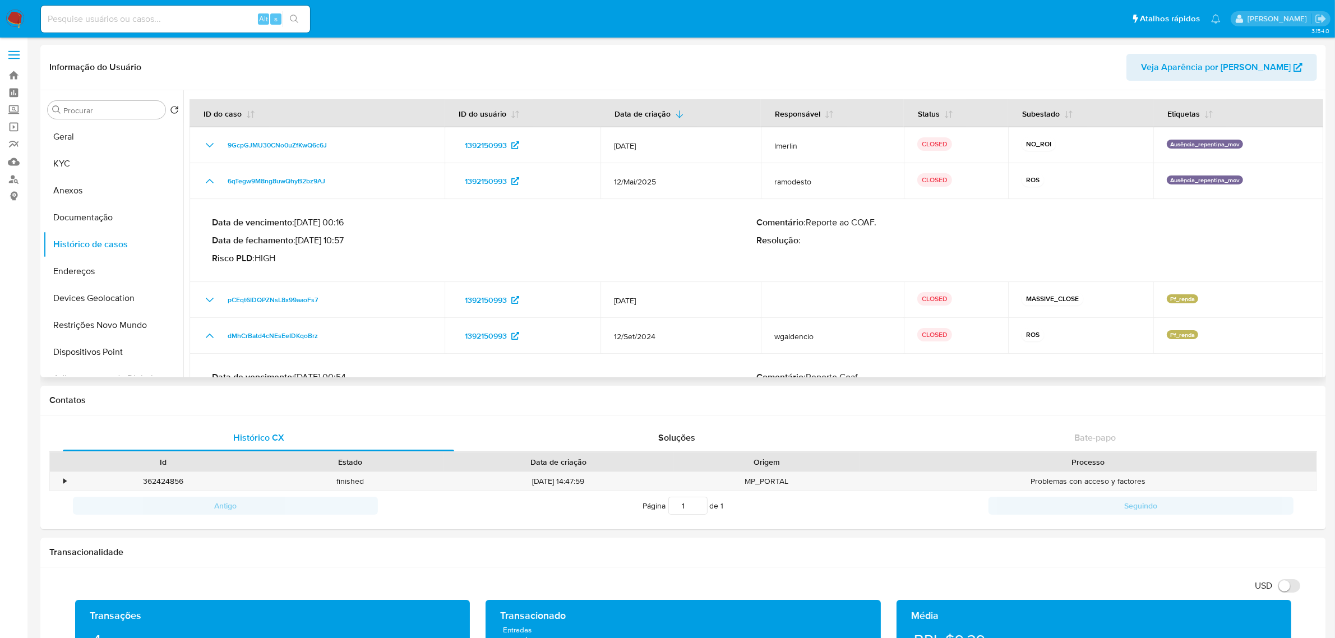
drag, startPoint x: 302, startPoint y: 240, endPoint x: 346, endPoint y: 247, distance: 45.4
click at [346, 247] on div "Data de vencimento : [DATE] 00:16 Data de fechamento : [DATE] 10:57 Risco PLD :…" at bounding box center [484, 240] width 544 height 47
click at [82, 133] on button "Geral" at bounding box center [108, 136] width 131 height 27
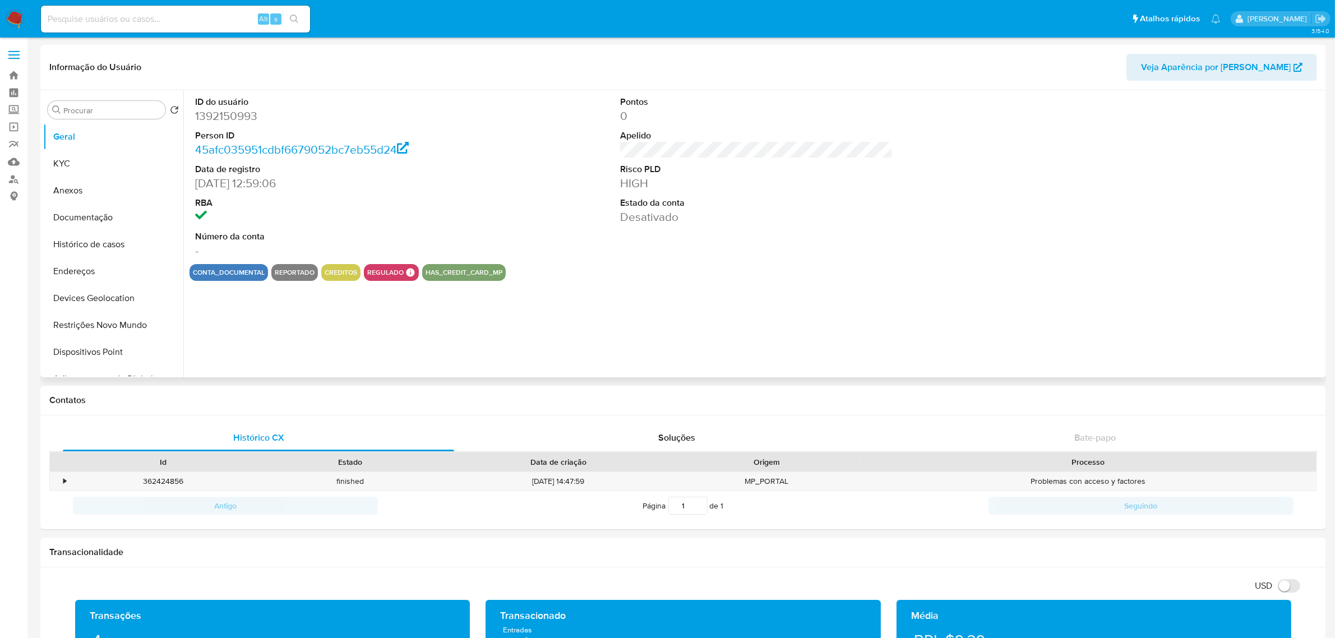
click at [209, 122] on dd "1392150993" at bounding box center [331, 116] width 272 height 16
copy dd "1392150993"
click at [188, 21] on input at bounding box center [175, 19] width 269 height 15
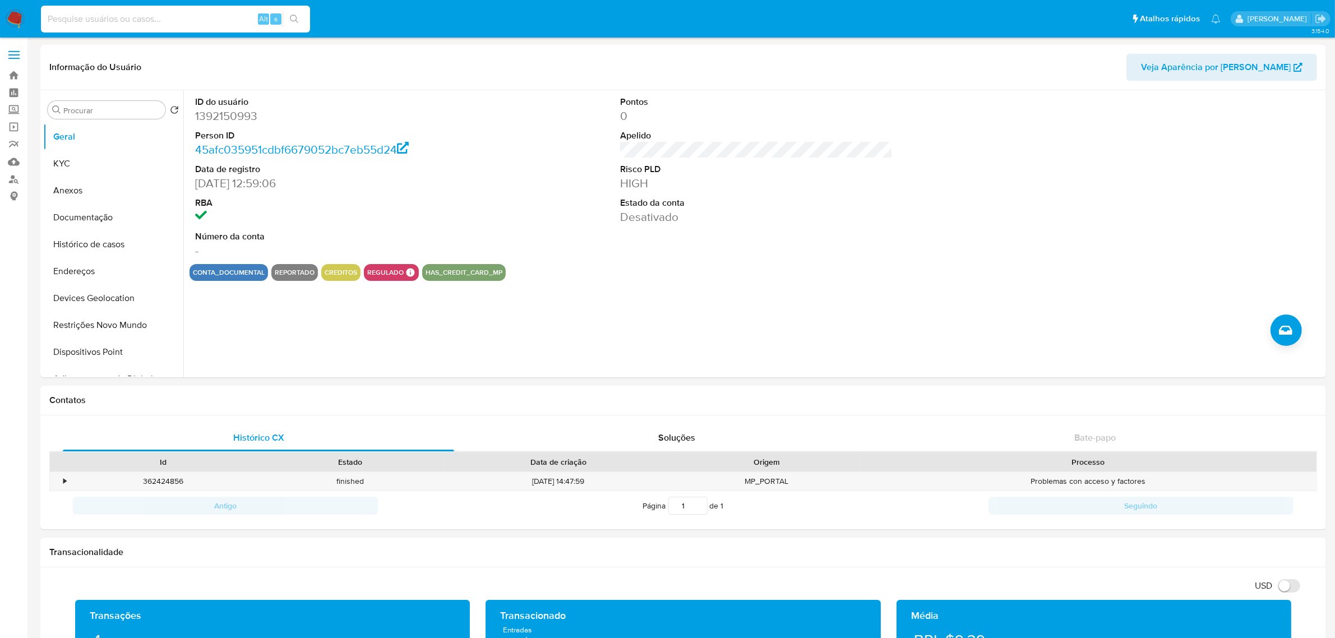
paste input "1303862240"
type input "1303862240"
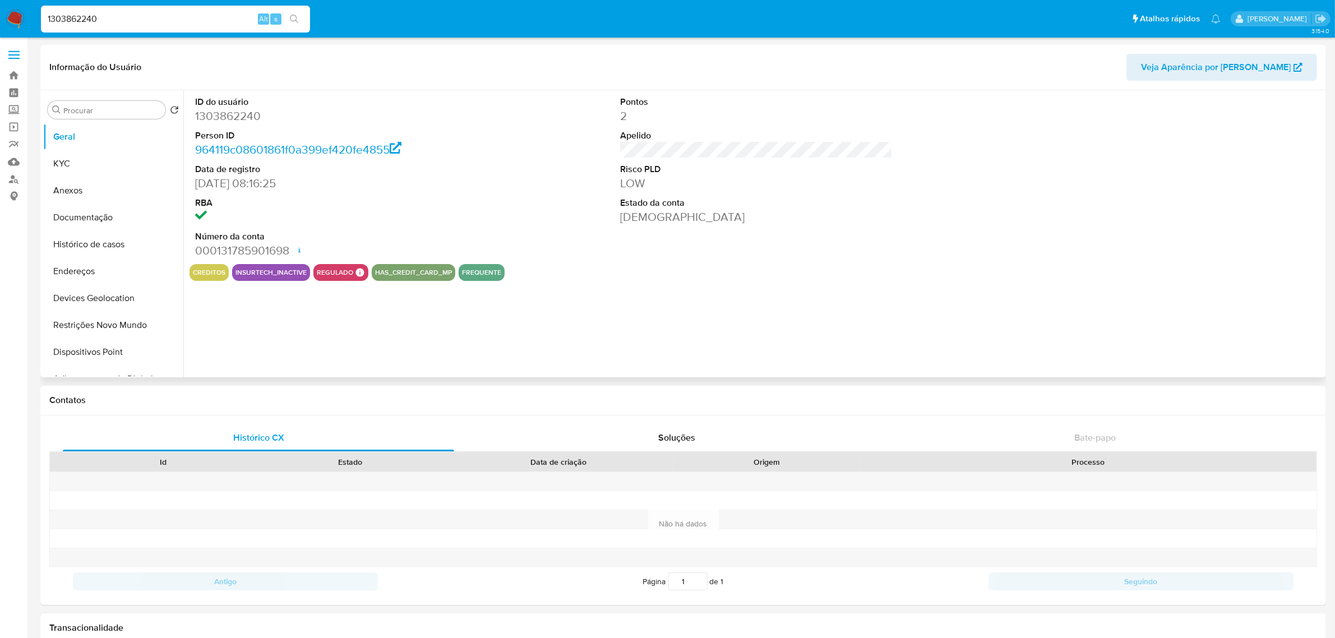
select select "10"
click at [103, 238] on button "Histórico de casos" at bounding box center [108, 244] width 131 height 27
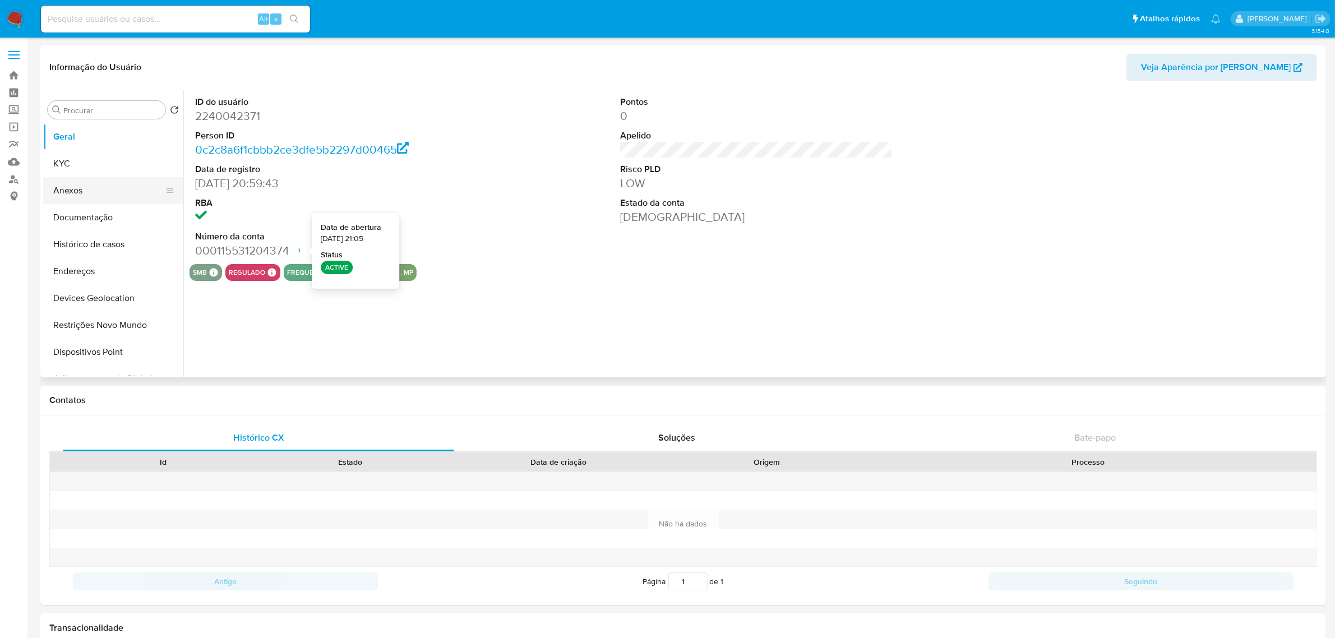
select select "10"
click at [99, 244] on button "Histórico de casos" at bounding box center [108, 244] width 131 height 27
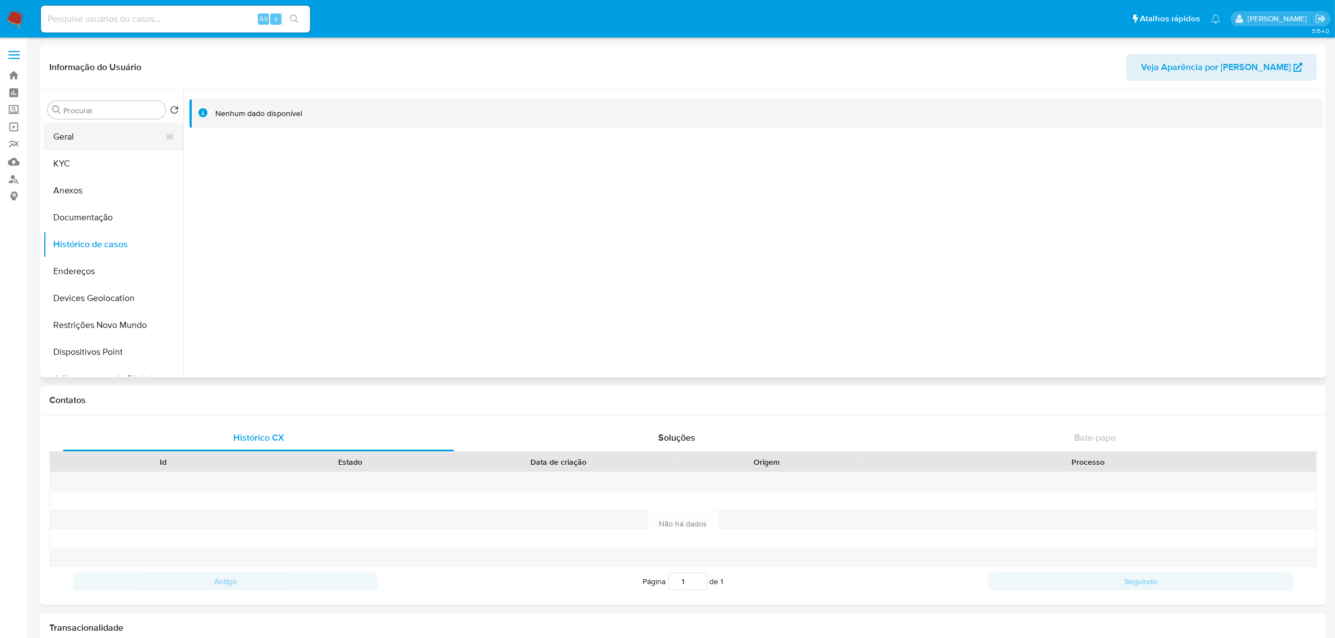
click at [93, 132] on button "Geral" at bounding box center [108, 136] width 131 height 27
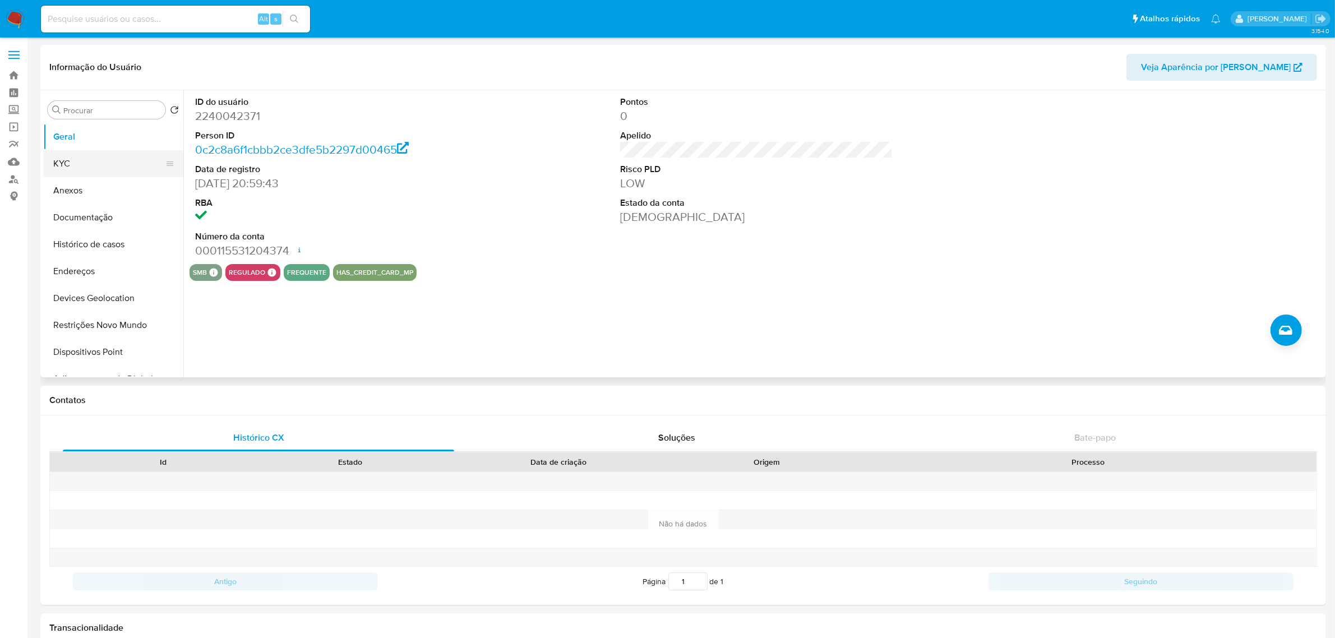
click at [73, 163] on button "KYC" at bounding box center [108, 163] width 131 height 27
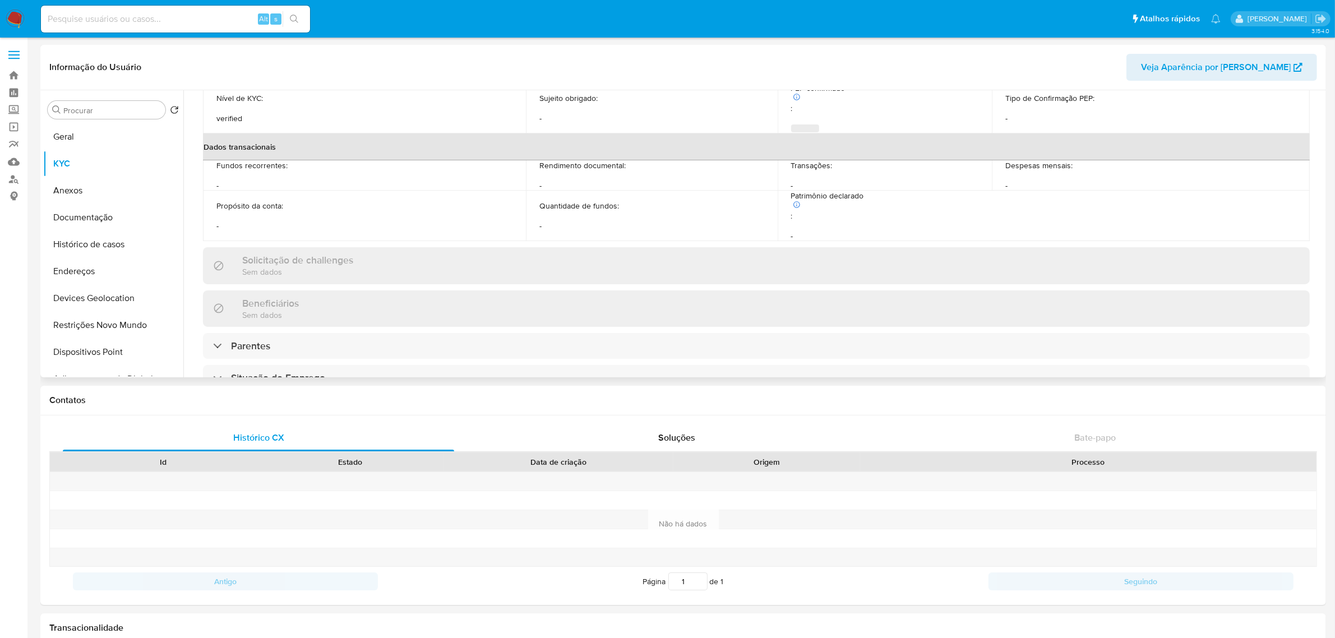
scroll to position [477, 0]
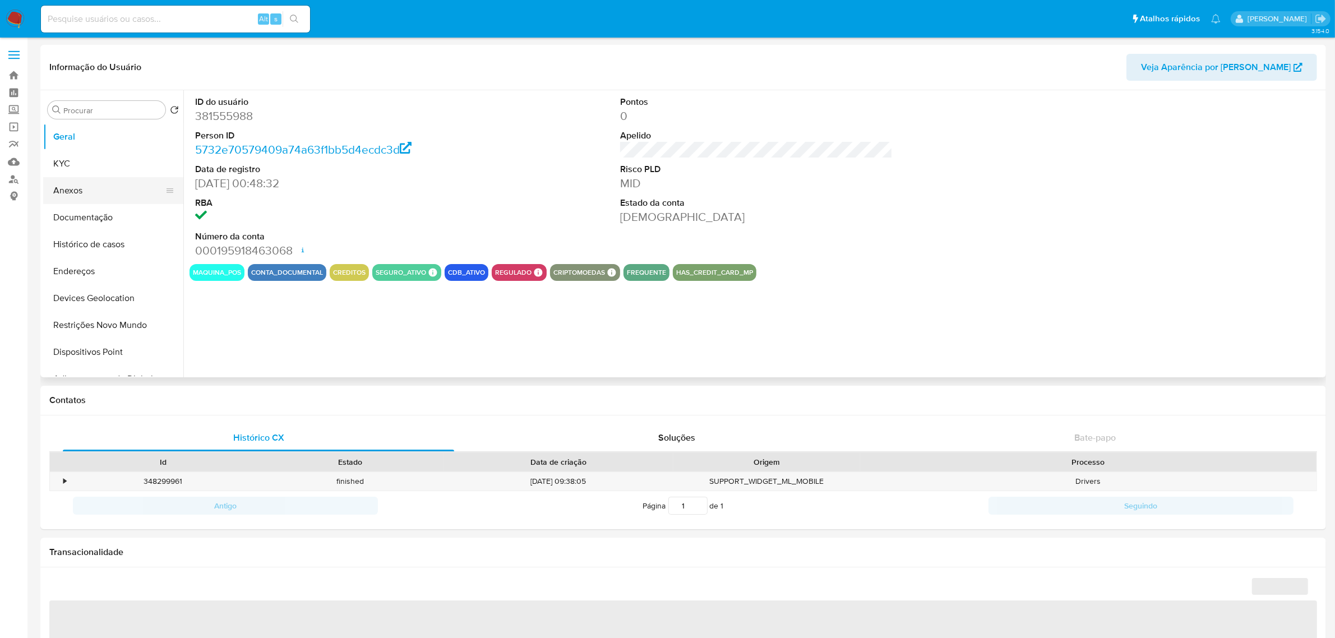
select select "10"
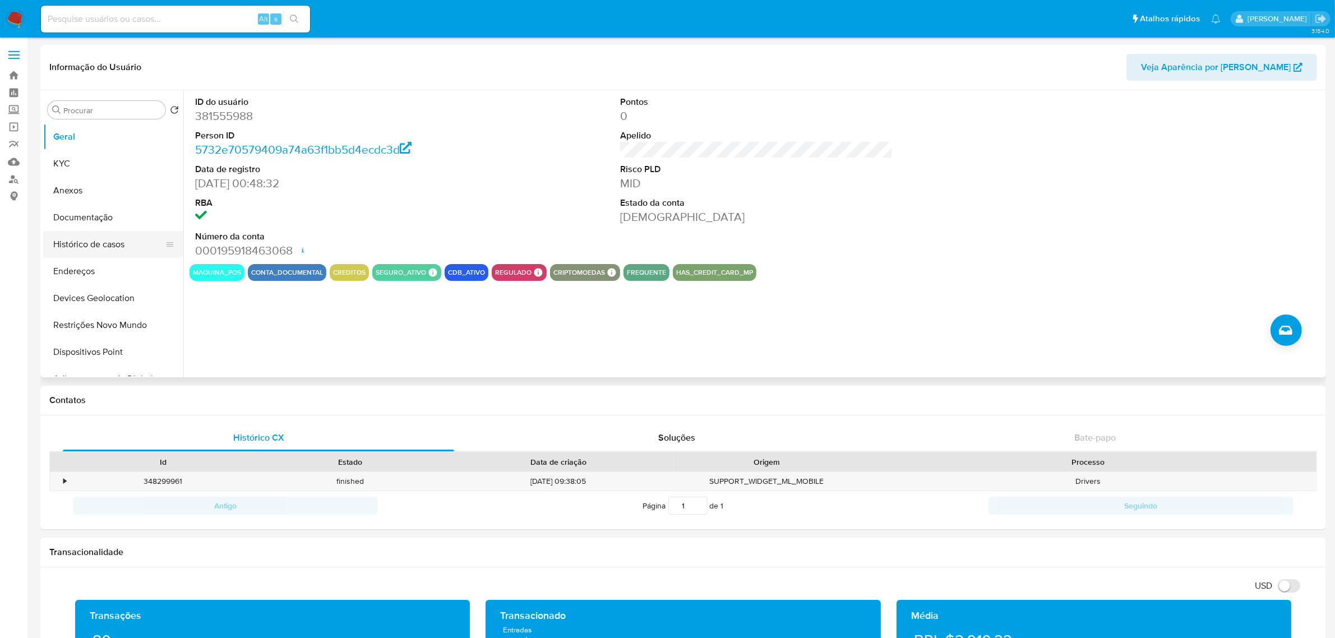
click at [111, 243] on button "Histórico de casos" at bounding box center [108, 244] width 131 height 27
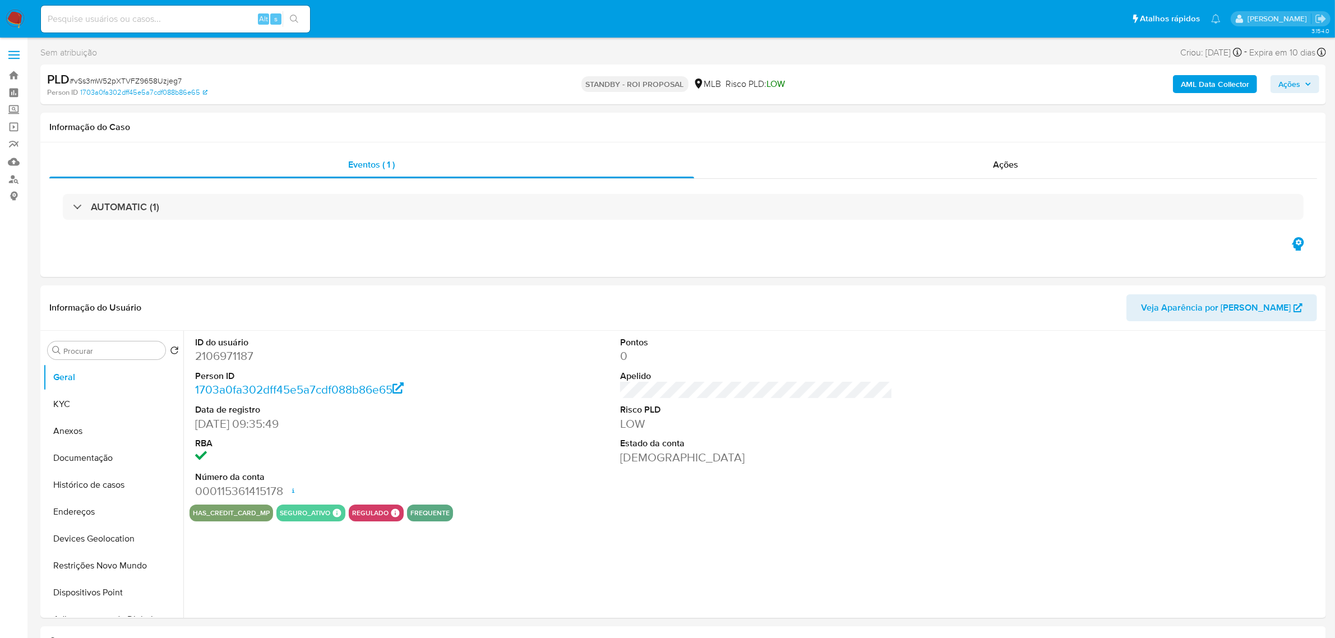
select select "10"
click at [200, 359] on dd "2131926391" at bounding box center [331, 356] width 272 height 16
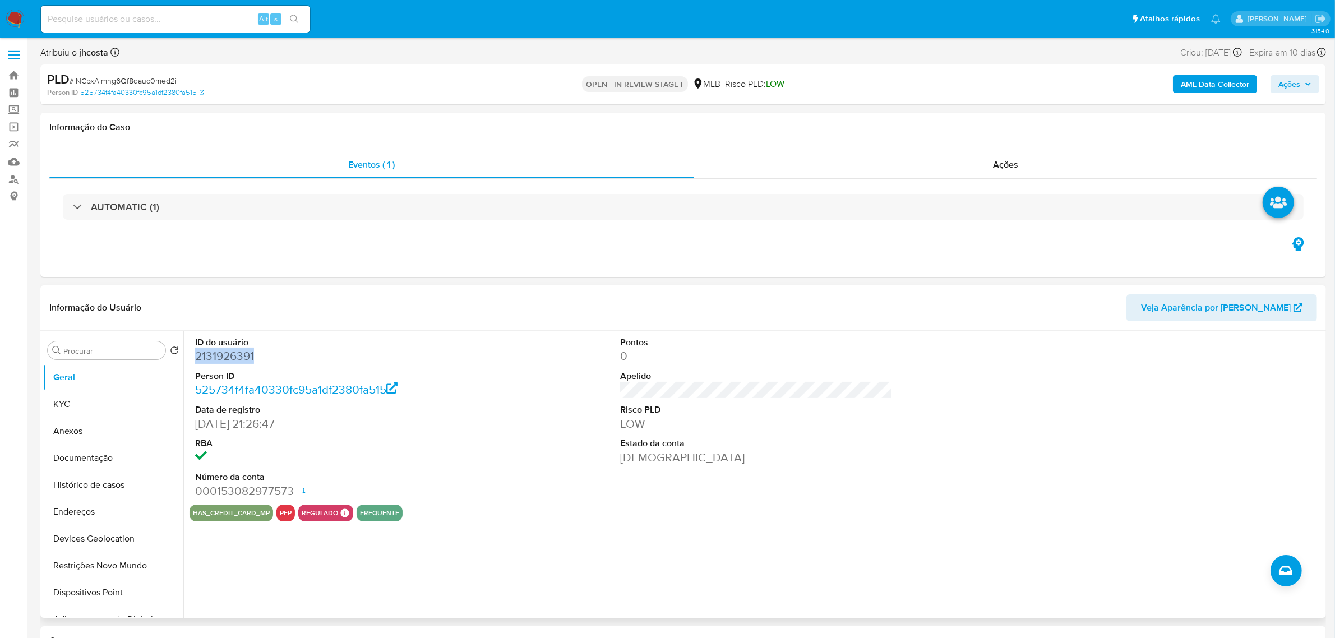
click at [200, 359] on dd "2131926391" at bounding box center [331, 356] width 272 height 16
copy dd "2131926391"
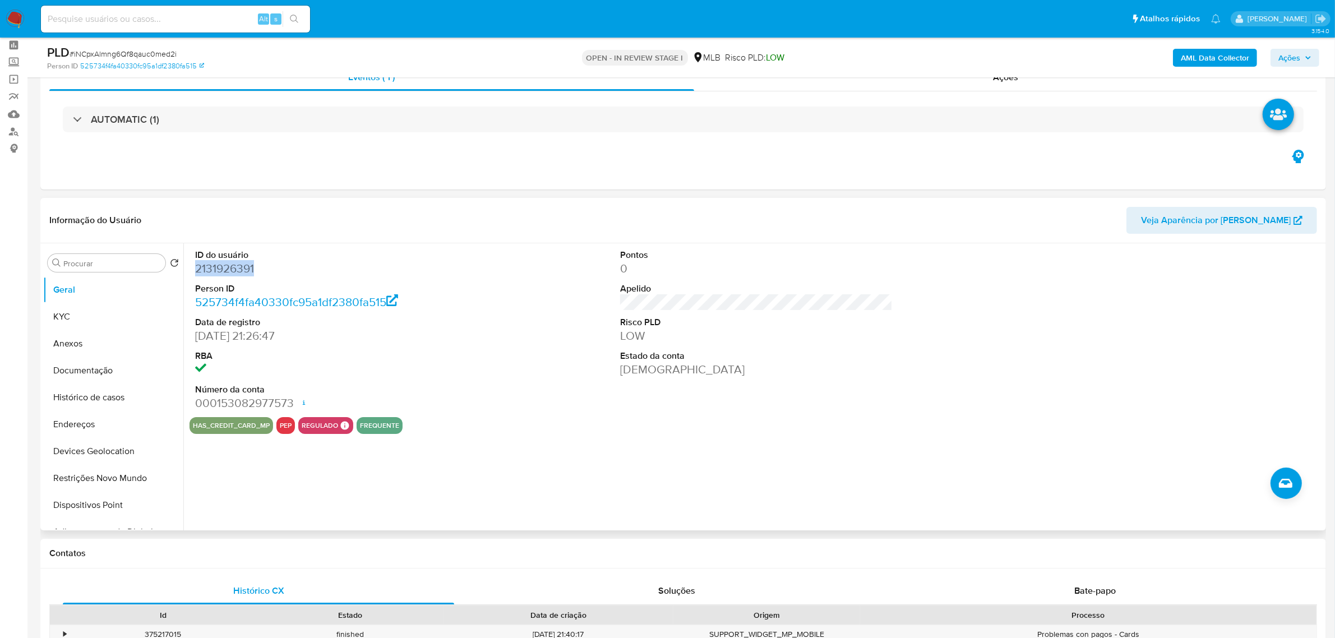
scroll to position [70, 0]
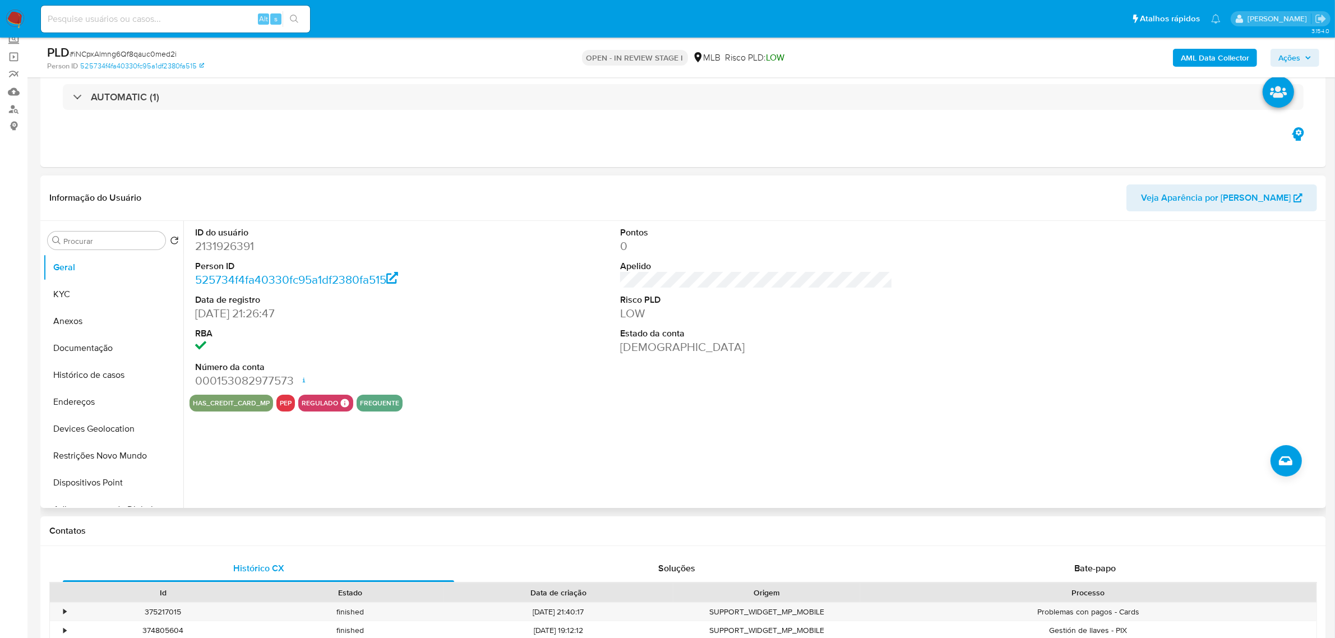
click at [551, 405] on div "has_credit_card_mp pep regulado Regulado MLB BACEN COMPLIES [PERSON_NAME] MLB_B…" at bounding box center [755, 403] width 1133 height 17
click at [87, 295] on button "KYC" at bounding box center [108, 294] width 131 height 27
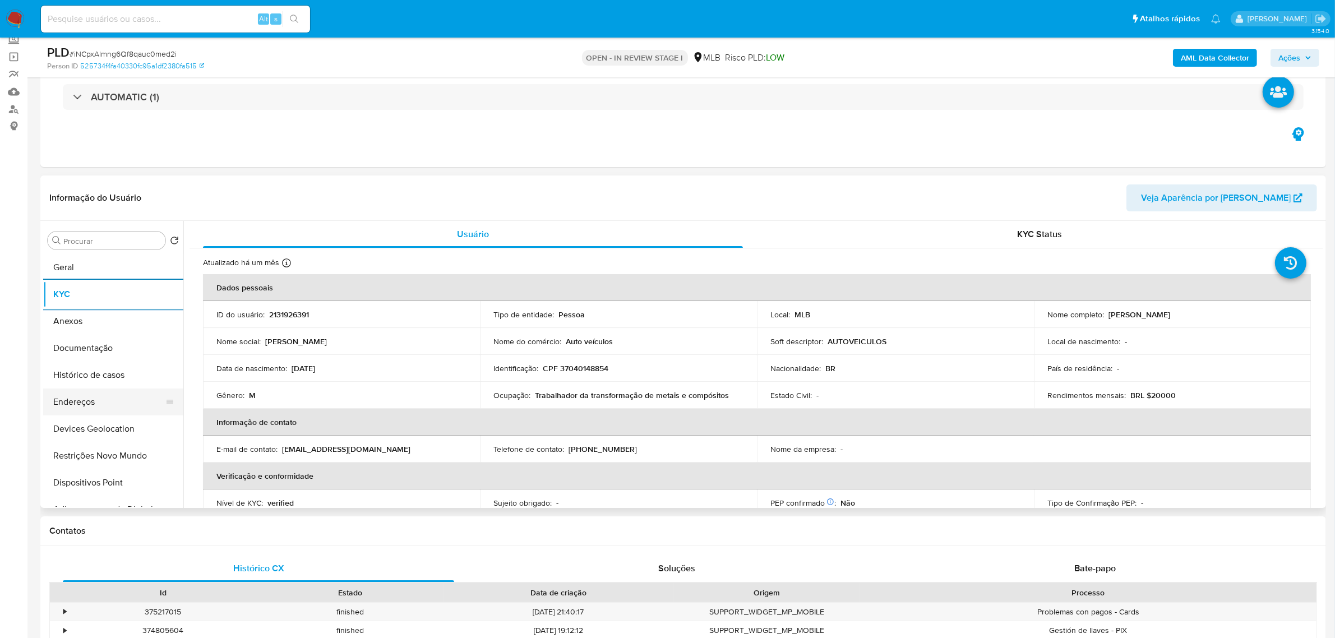
click at [90, 404] on button "Endereços" at bounding box center [108, 401] width 131 height 27
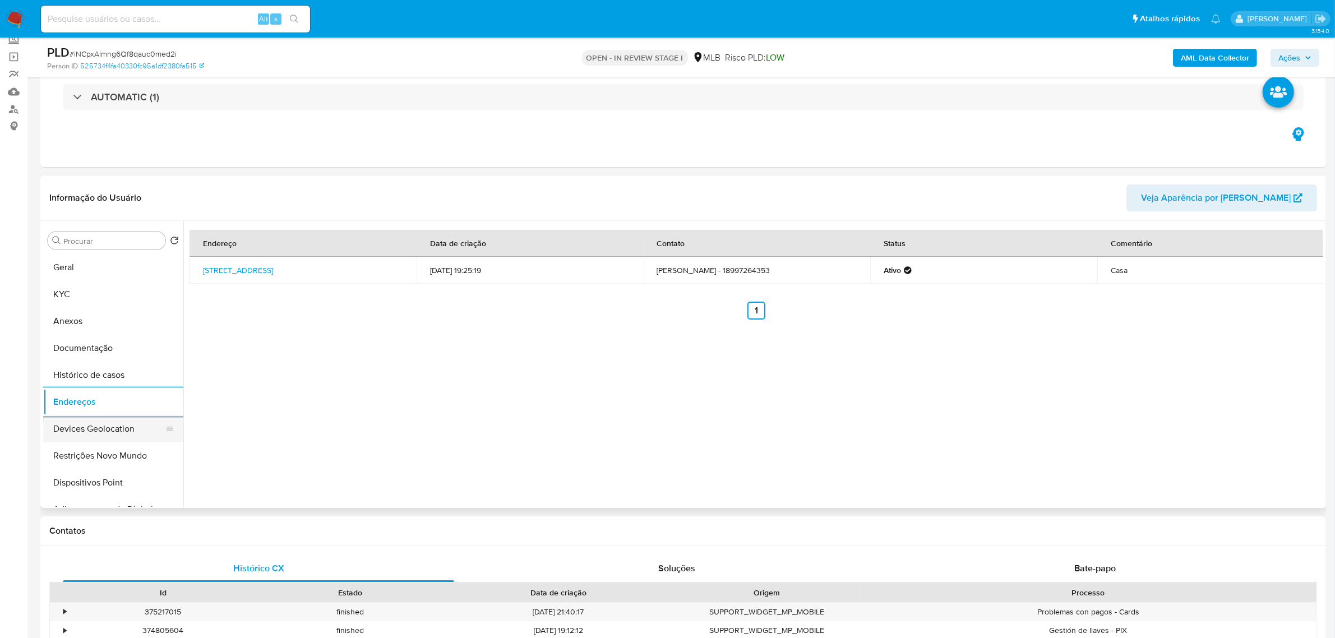
click at [88, 428] on button "Devices Geolocation" at bounding box center [108, 428] width 131 height 27
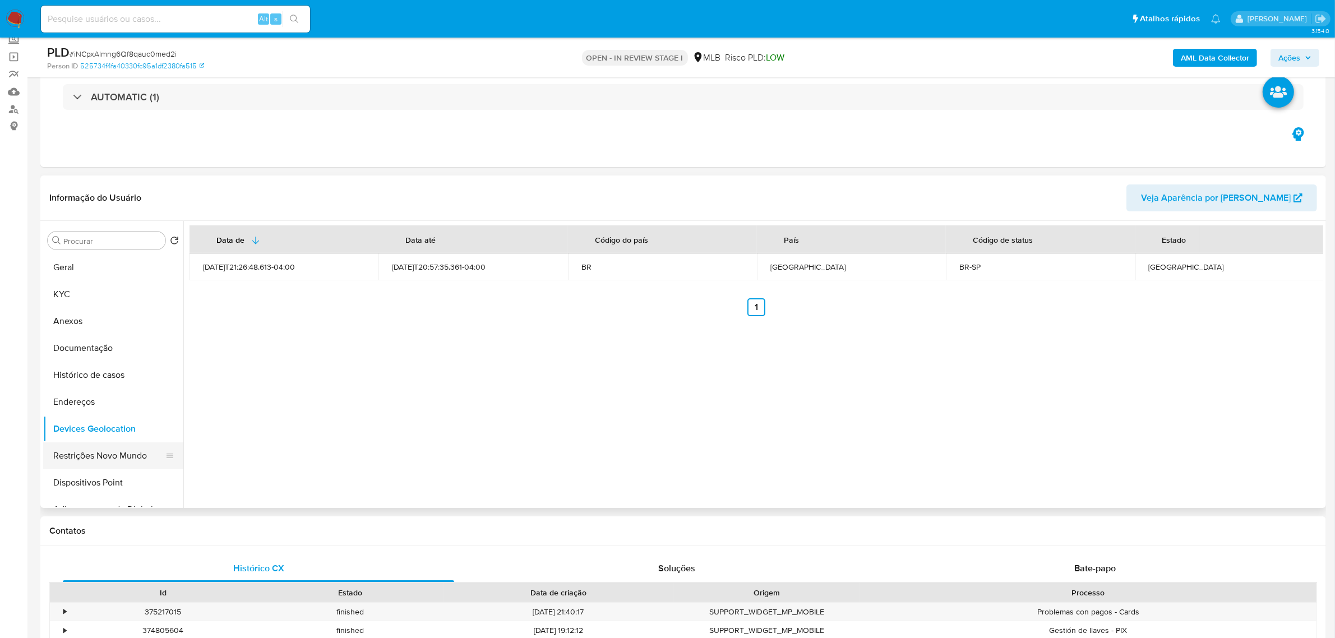
click at [131, 457] on button "Restrições Novo Mundo" at bounding box center [108, 455] width 131 height 27
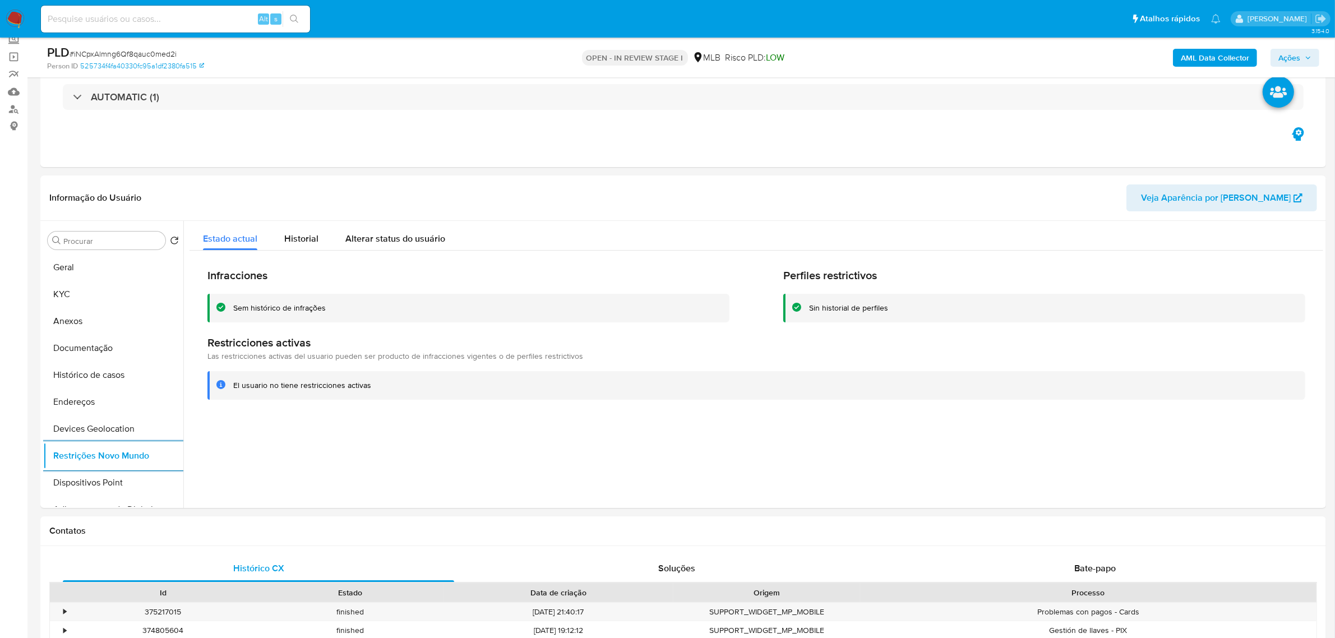
click at [1216, 59] on b "AML Data Collector" at bounding box center [1214, 58] width 68 height 18
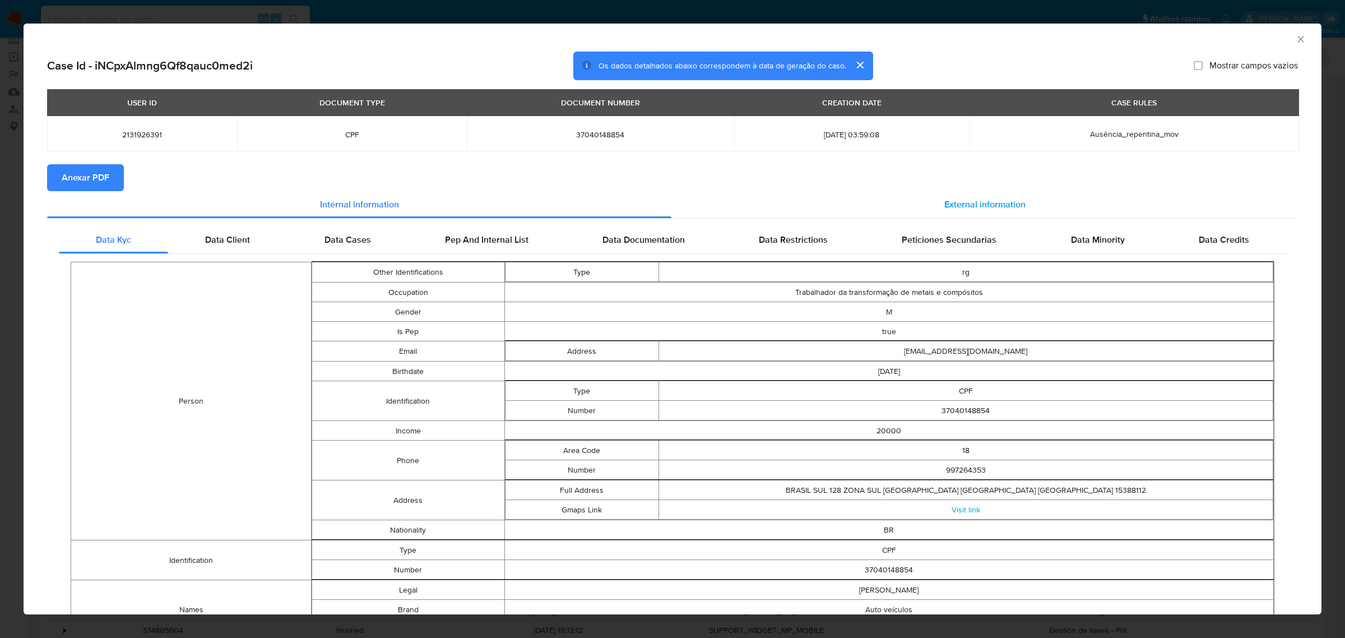
click at [962, 207] on span "External information" at bounding box center [984, 204] width 81 height 13
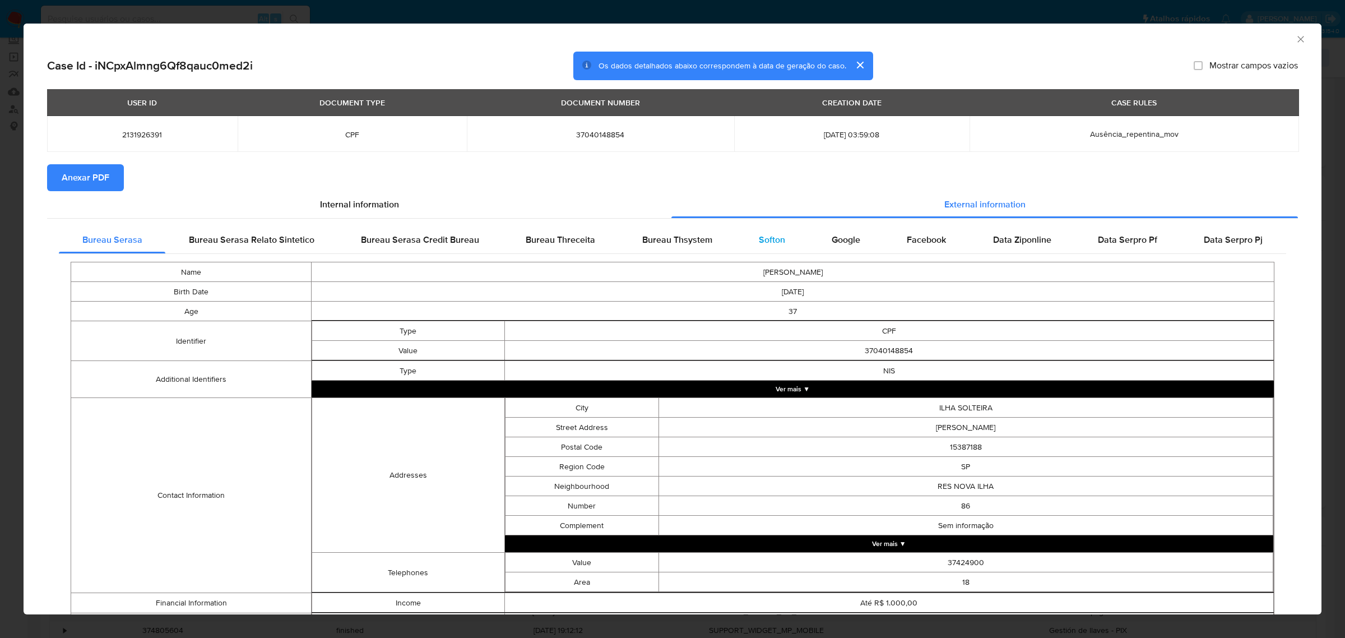
click at [759, 237] on span "Softon" at bounding box center [772, 239] width 26 height 13
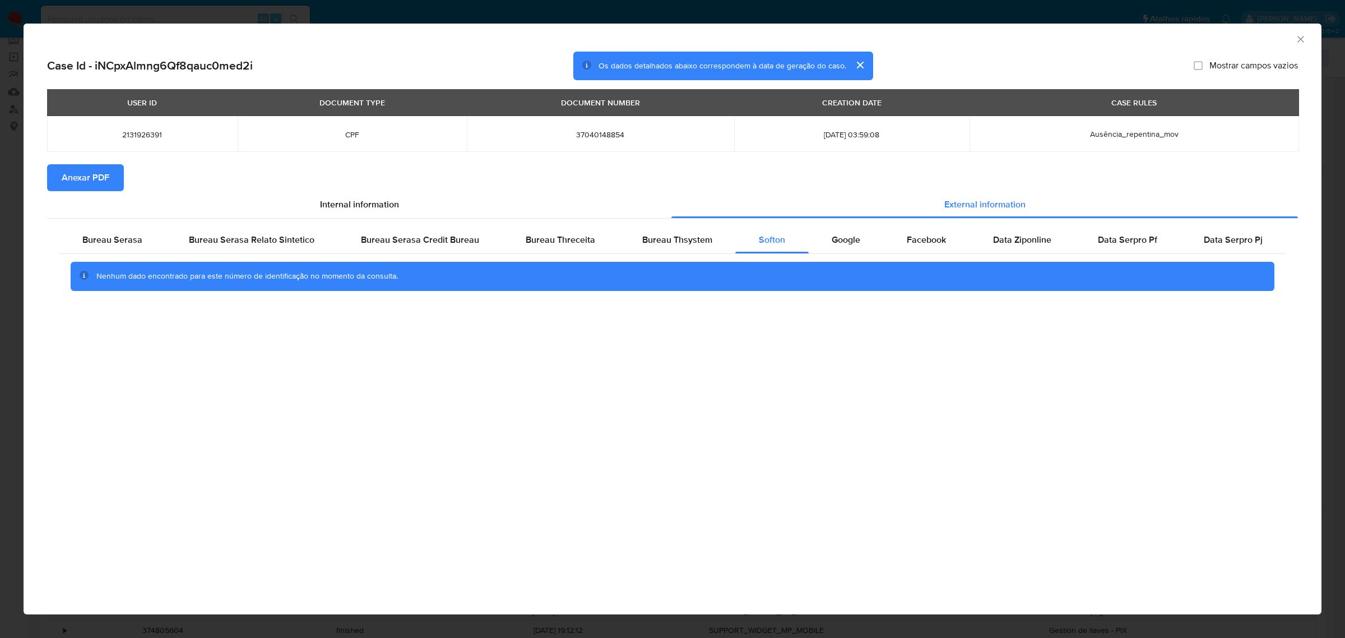
click at [104, 183] on span "Anexar PDF" at bounding box center [86, 177] width 48 height 25
click at [996, 15] on div "AML Data Collector Case Id - iNCpxAlmng6Qf8qauc0med2i Os dados detalhados abaix…" at bounding box center [672, 319] width 1345 height 638
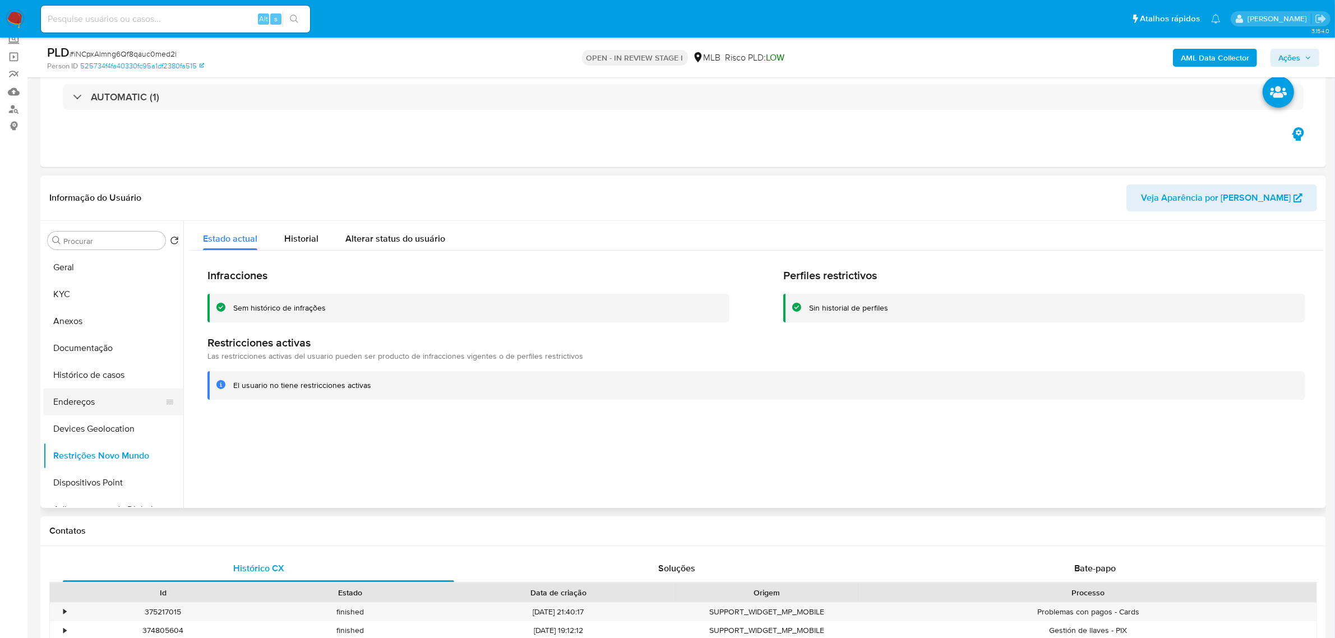
click at [76, 402] on button "Endereços" at bounding box center [108, 401] width 131 height 27
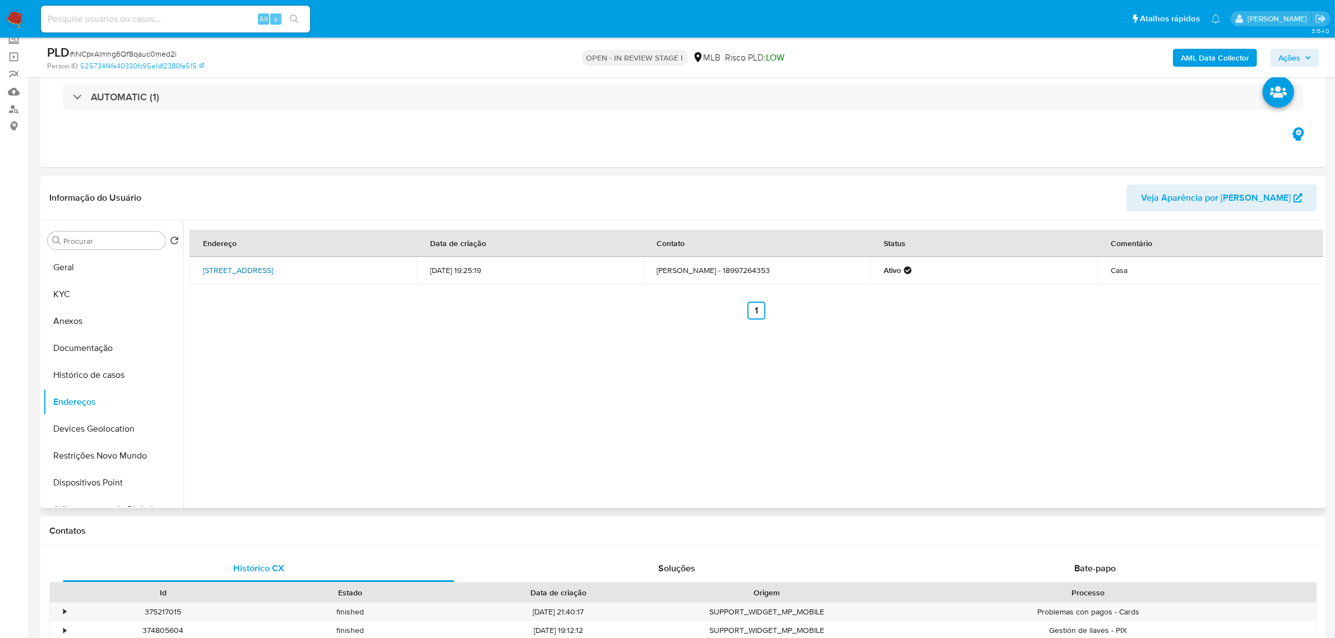
drag, startPoint x: 195, startPoint y: 270, endPoint x: 352, endPoint y: 270, distance: 157.5
click at [352, 270] on td "[STREET_ADDRESS]" at bounding box center [302, 270] width 227 height 27
copy link "[STREET_ADDRESS]"
click at [273, 270] on link "[STREET_ADDRESS]" at bounding box center [238, 270] width 70 height 11
click at [82, 291] on button "KYC" at bounding box center [108, 294] width 131 height 27
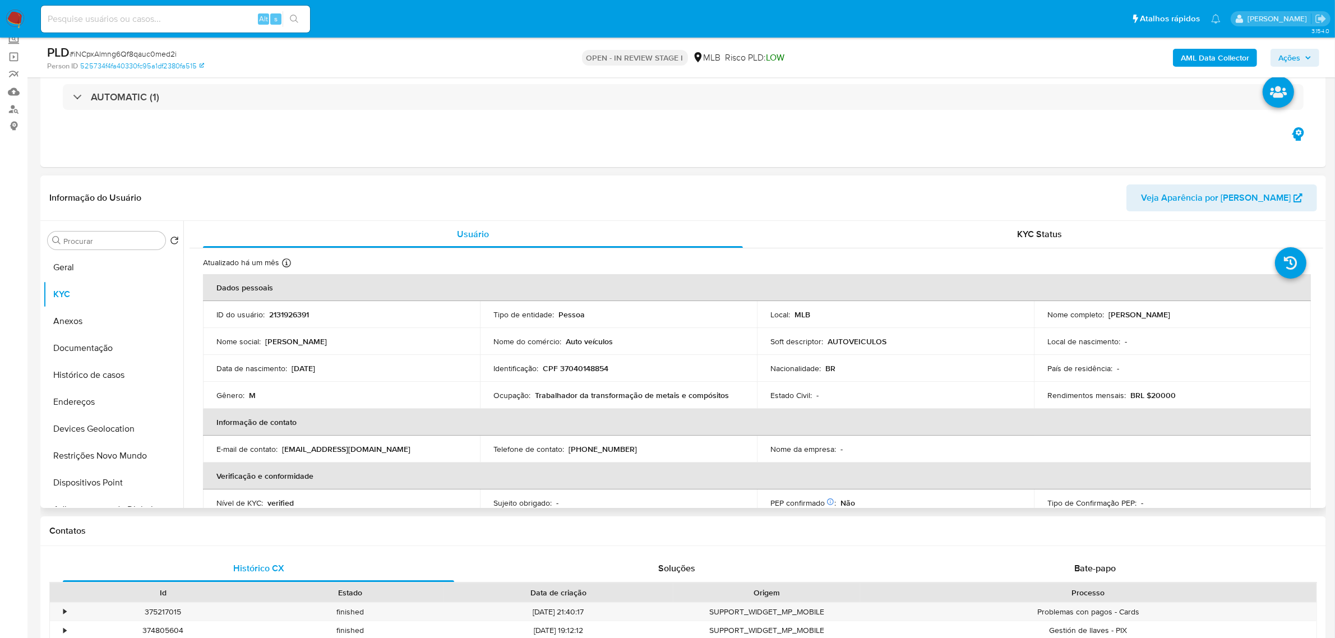
click at [585, 369] on p "CPF 37040148854" at bounding box center [576, 368] width 66 height 10
copy p "37040148854"
click at [77, 351] on button "Documentação" at bounding box center [108, 348] width 131 height 27
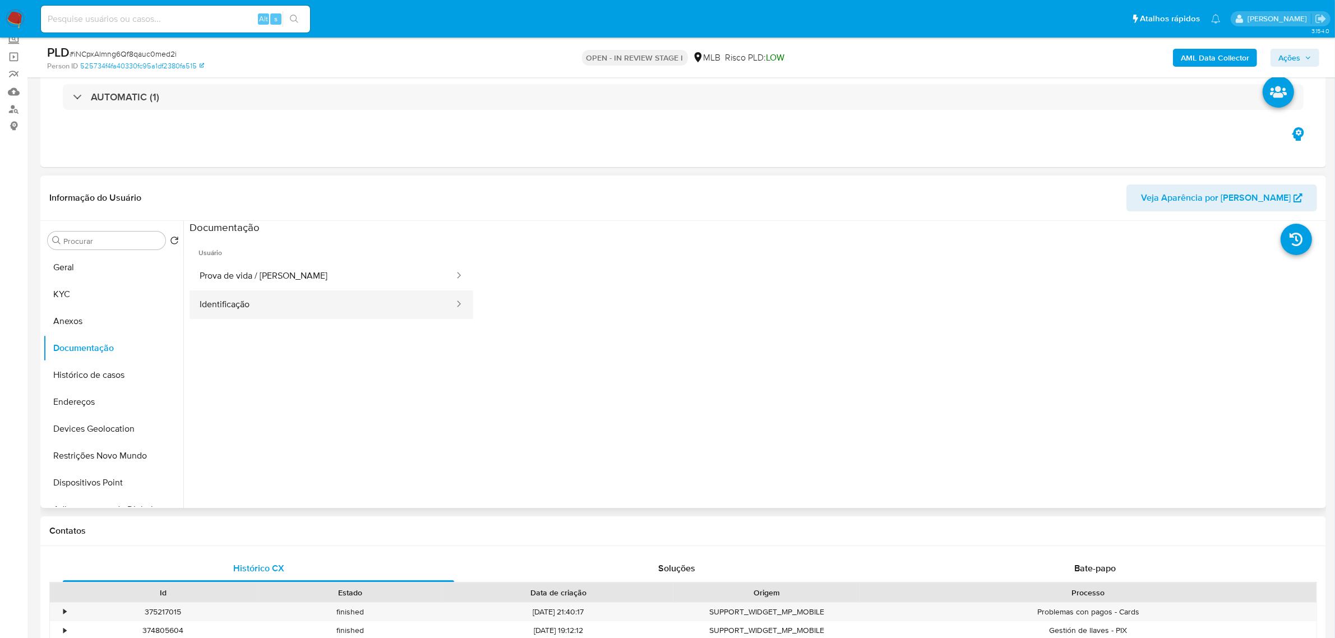
click at [272, 308] on button "Identificação" at bounding box center [322, 304] width 266 height 29
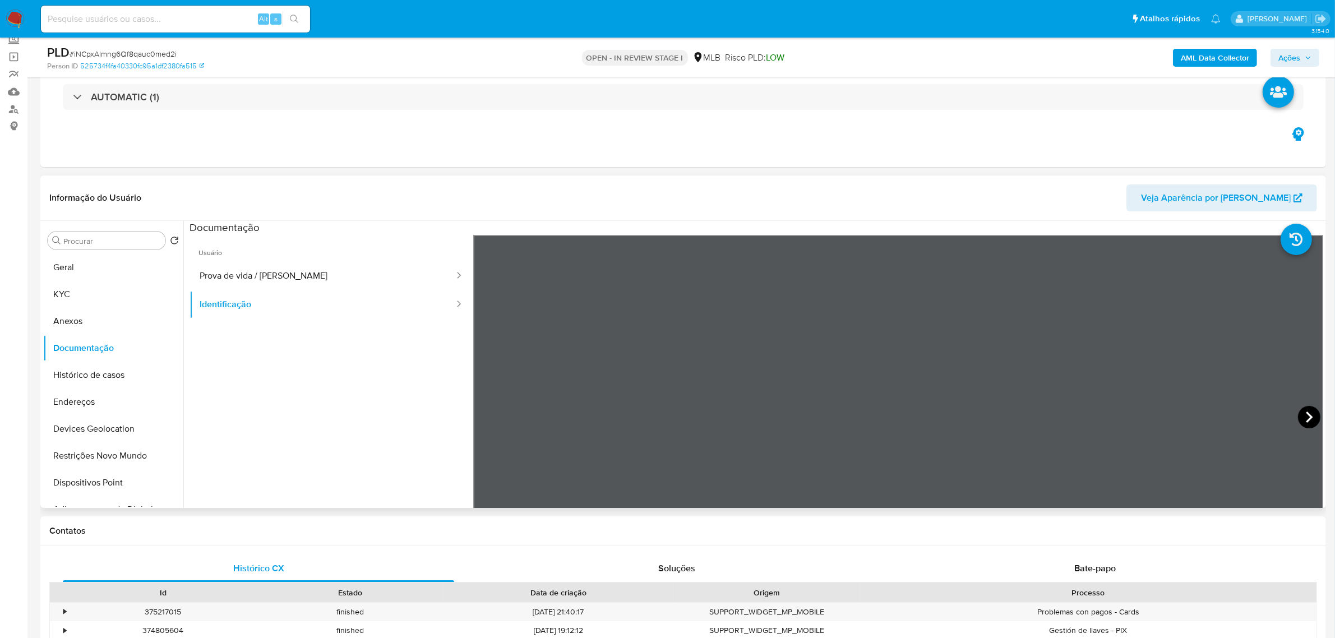
click at [1304, 416] on icon at bounding box center [1309, 417] width 22 height 22
click at [76, 295] on button "KYC" at bounding box center [108, 294] width 131 height 27
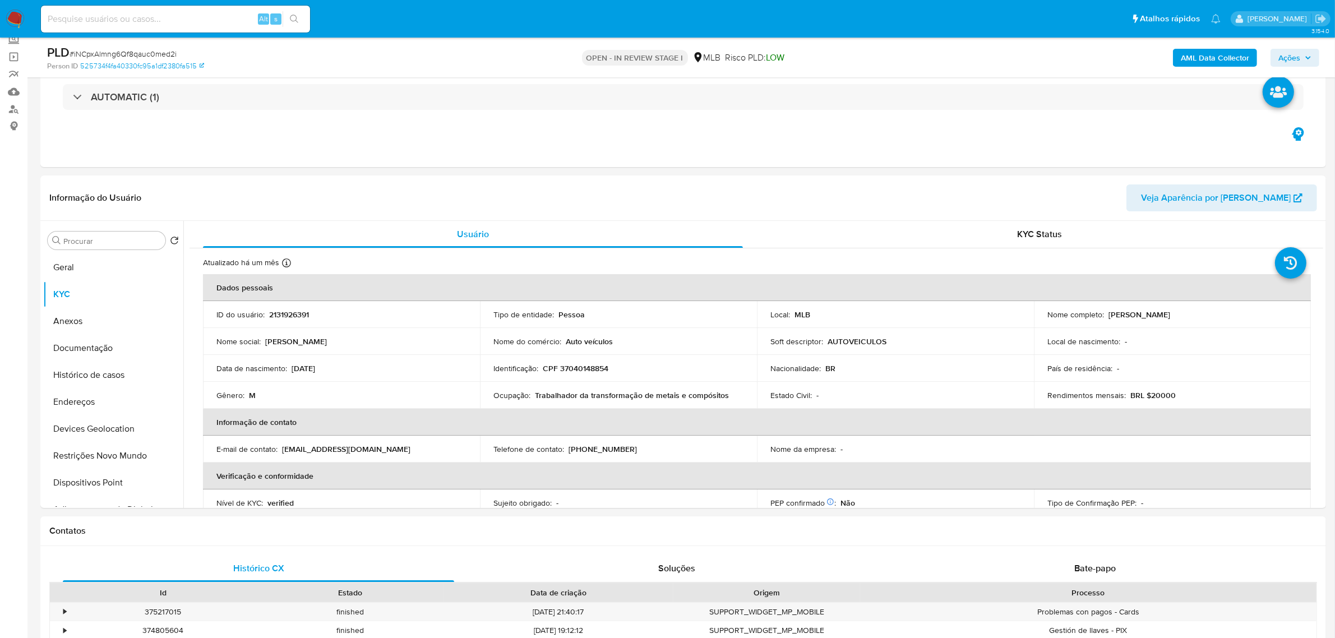
click at [584, 373] on p "CPF 37040148854" at bounding box center [576, 368] width 66 height 10
copy p "37040148854"
drag, startPoint x: 1105, startPoint y: 315, endPoint x: 1249, endPoint y: 312, distance: 143.5
click at [1249, 312] on div "Nome completo : [PERSON_NAME]" at bounding box center [1172, 314] width 250 height 10
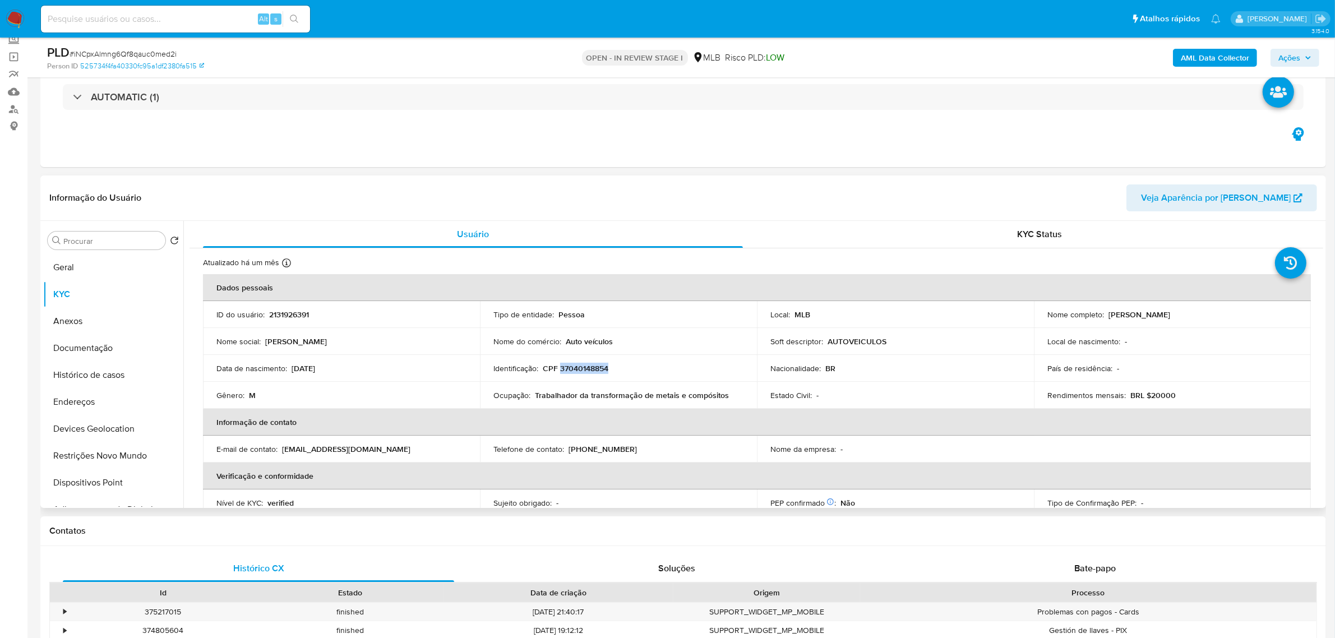
copy p "[PERSON_NAME]"
click at [113, 340] on button "Documentação" at bounding box center [108, 348] width 131 height 27
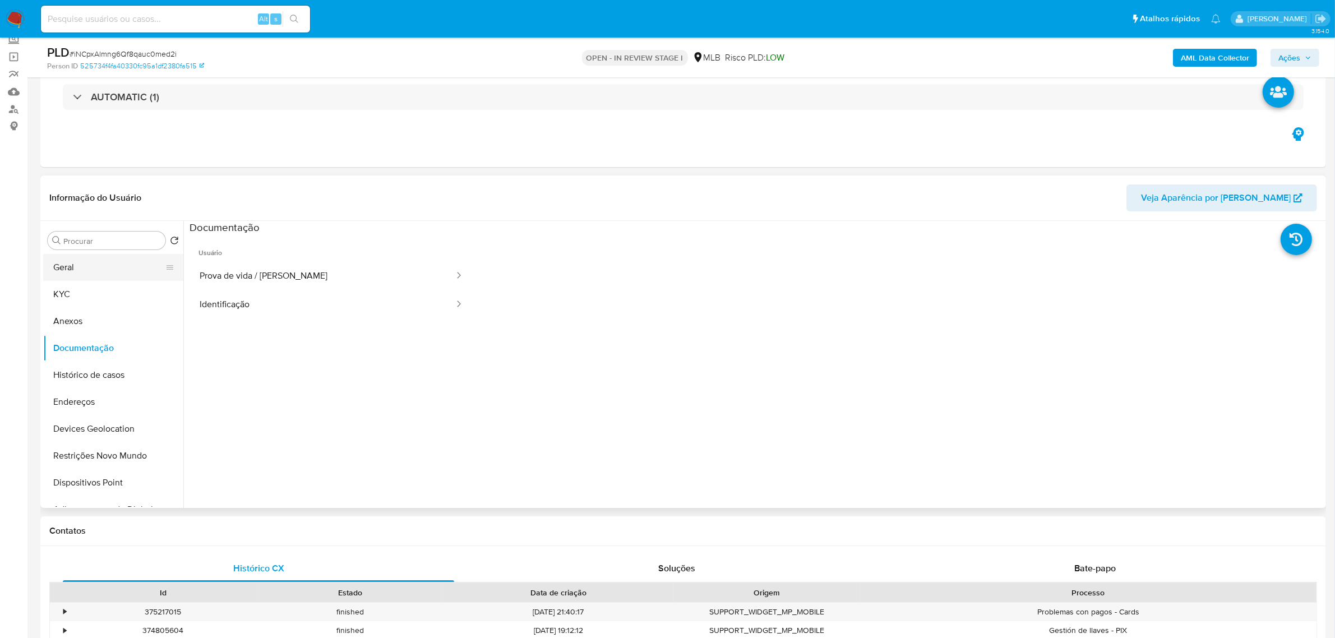
click at [84, 266] on button "Geral" at bounding box center [108, 267] width 131 height 27
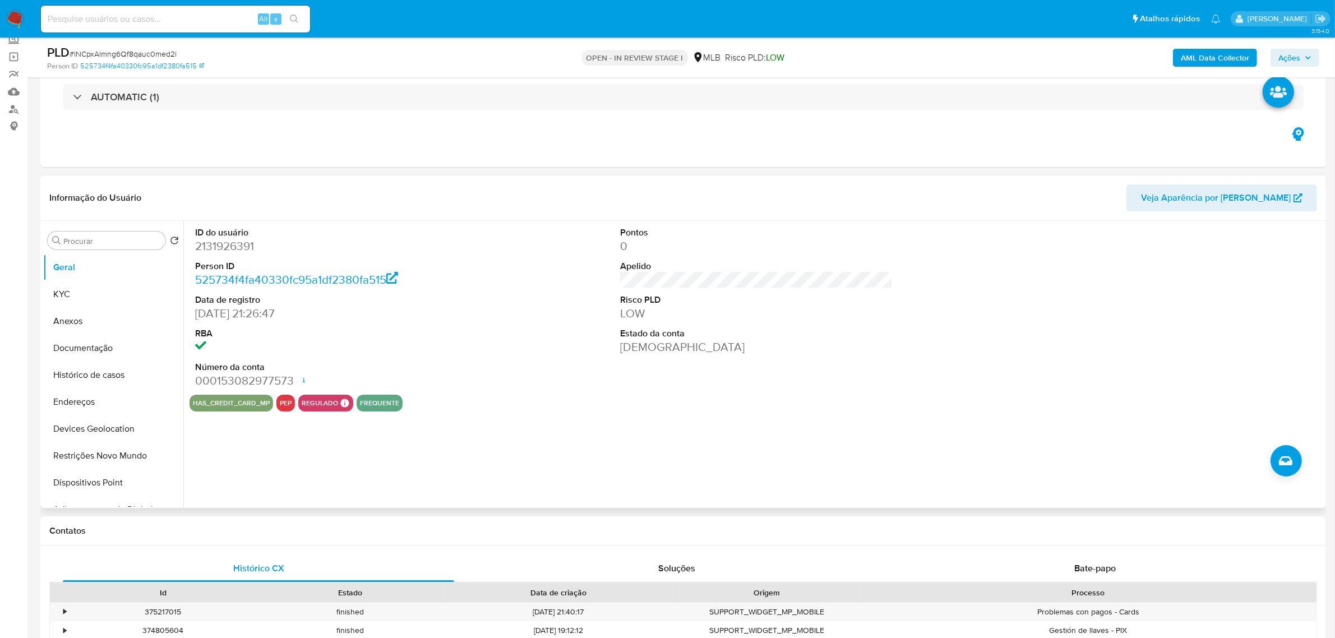
click at [248, 462] on div "ID do usuário 2131926391 Person ID 525734f4fa40330fc95a1df2380fa515 Data de reg…" at bounding box center [753, 364] width 1140 height 287
click at [90, 346] on button "Documentação" at bounding box center [108, 348] width 131 height 27
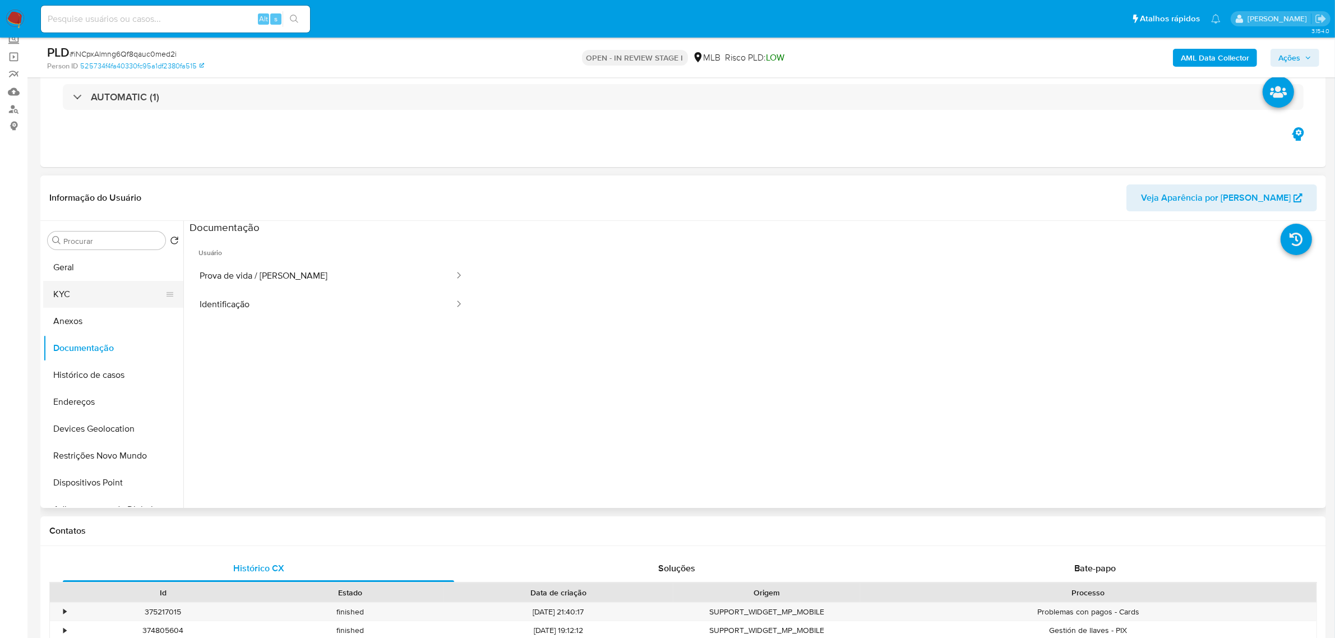
click at [65, 293] on button "KYC" at bounding box center [108, 294] width 131 height 27
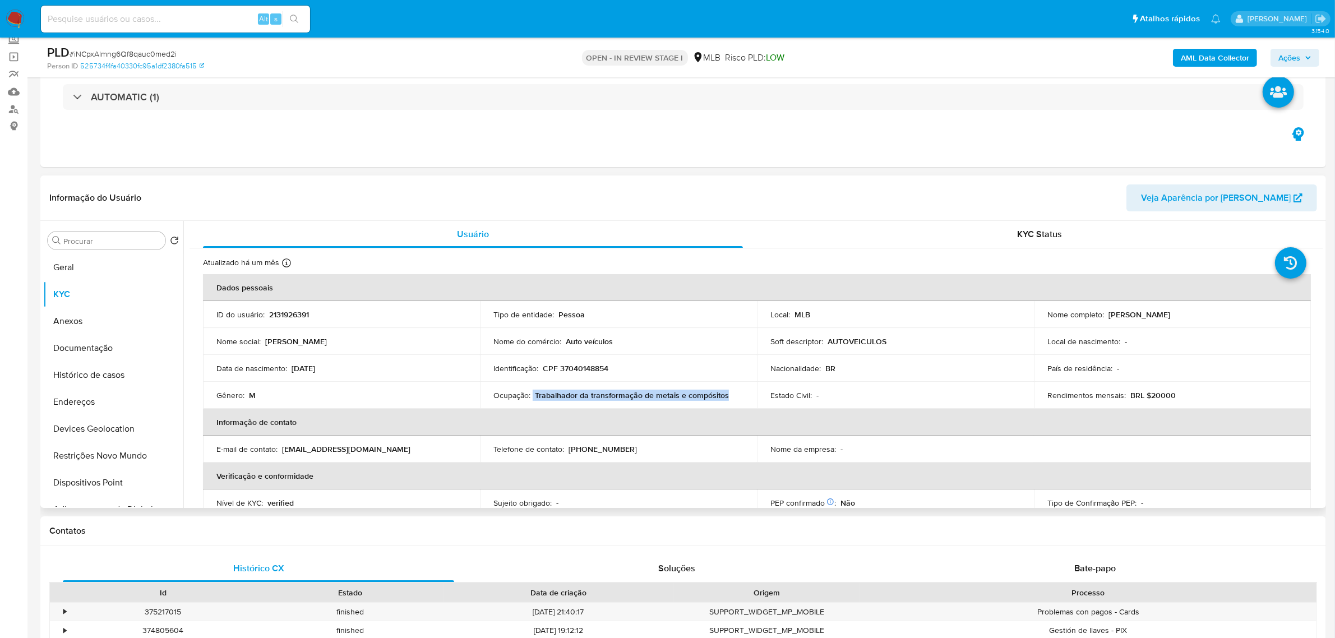
drag, startPoint x: 532, startPoint y: 394, endPoint x: 730, endPoint y: 397, distance: 197.9
click at [730, 397] on div "Ocupação : Trabalhador da transformação de metais e compósitos" at bounding box center [618, 395] width 250 height 10
copy div "Trabalhador da transformação de metais e compósitos"
click at [1308, 60] on icon "button" at bounding box center [1307, 57] width 7 height 7
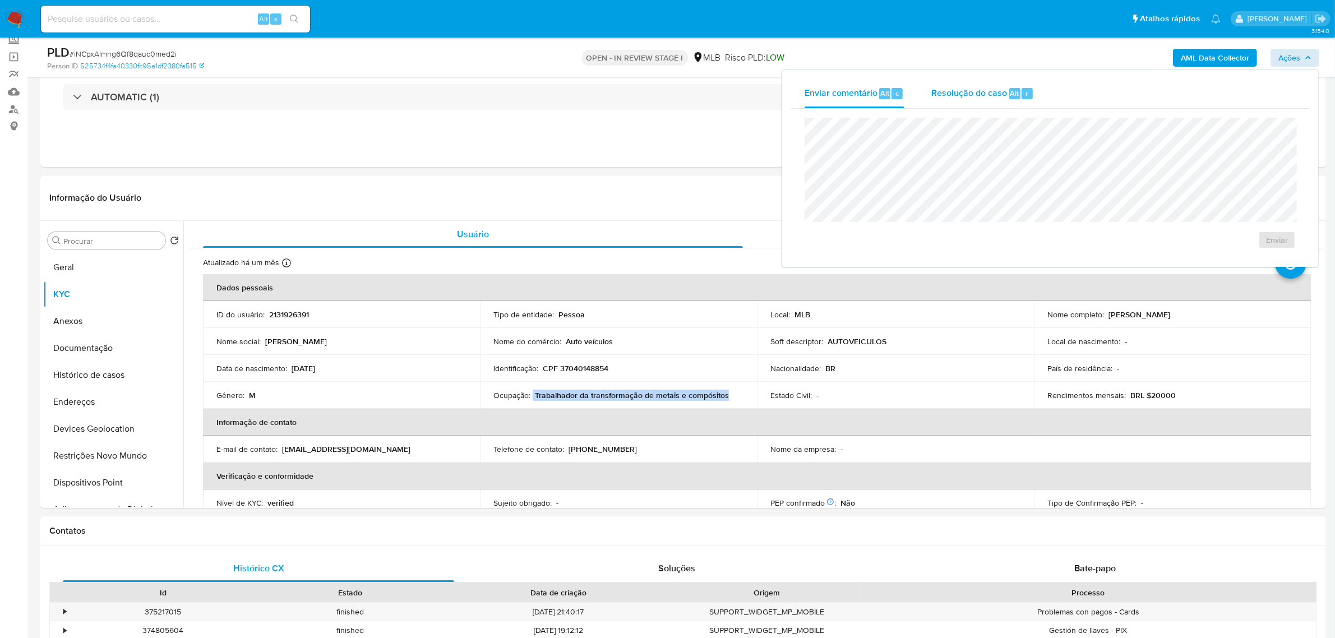
click at [935, 104] on div "Resolução do caso Alt r" at bounding box center [982, 93] width 103 height 29
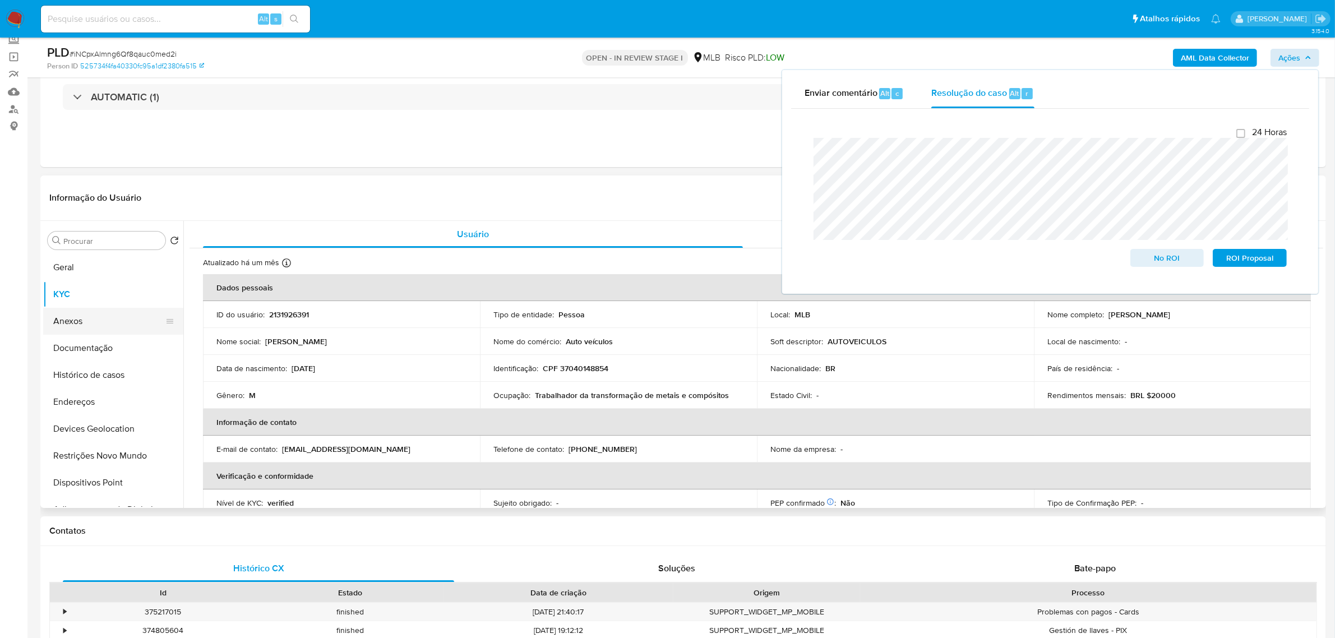
click at [87, 318] on button "Anexos" at bounding box center [108, 321] width 131 height 27
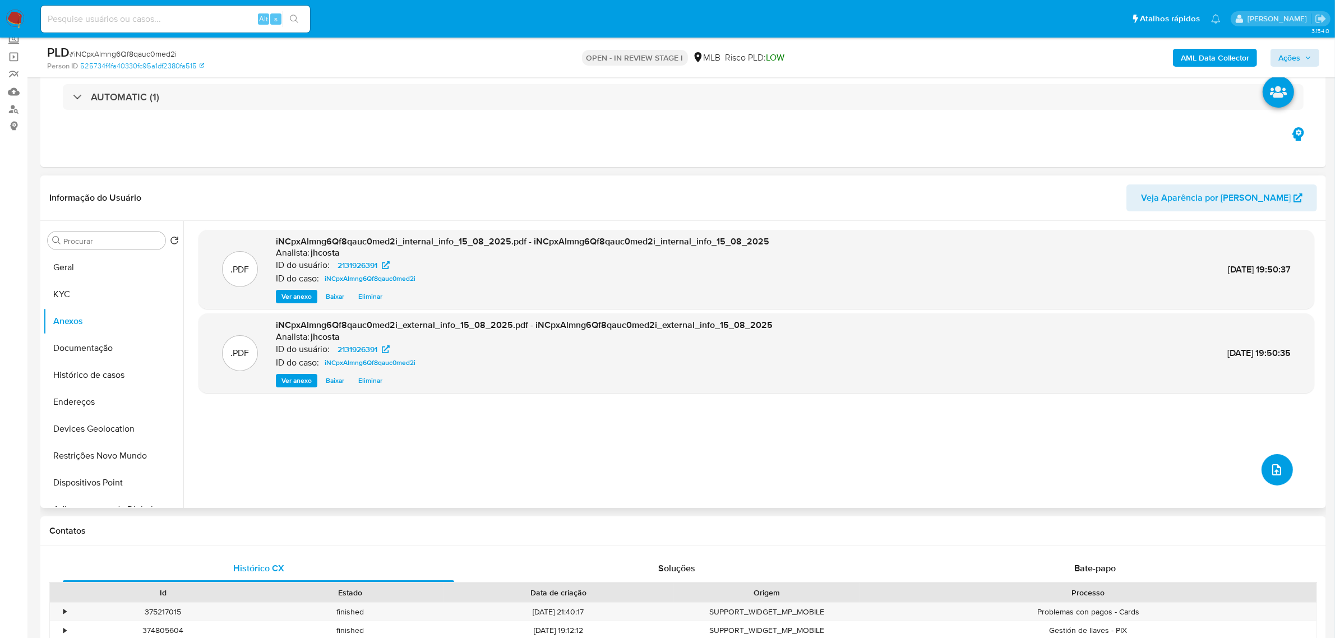
click at [1270, 464] on icon "upload-file" at bounding box center [1276, 469] width 13 height 13
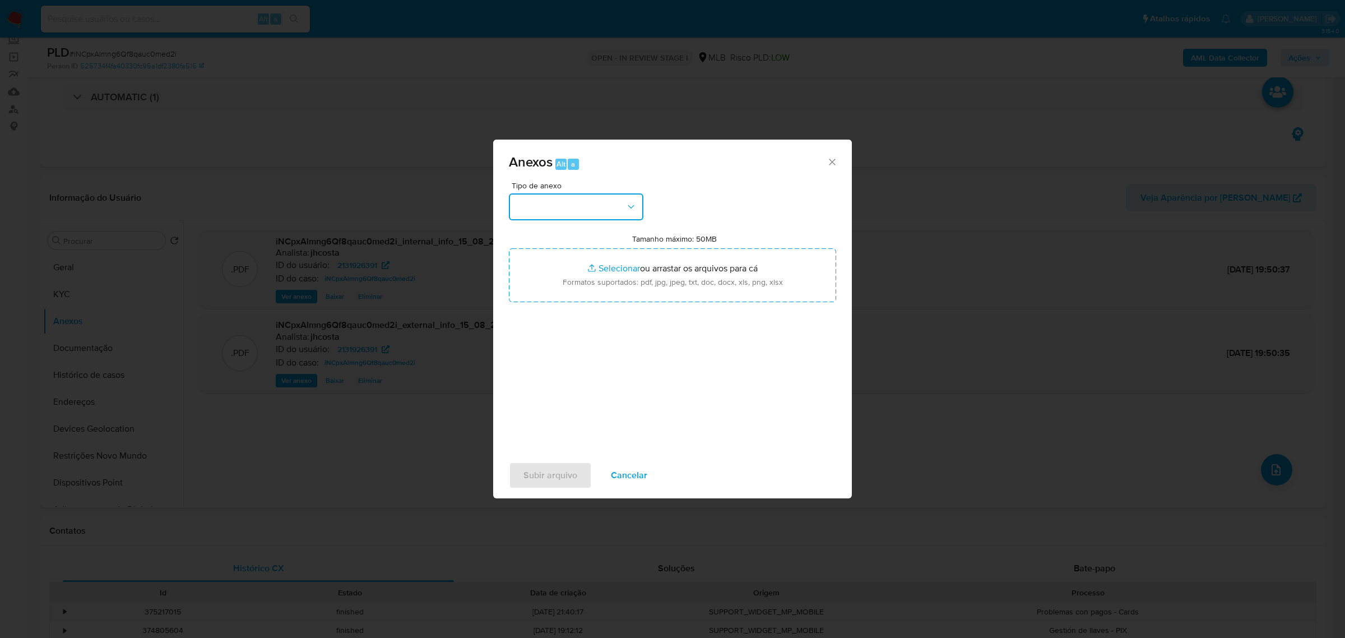
click at [594, 202] on button "button" at bounding box center [576, 206] width 135 height 27
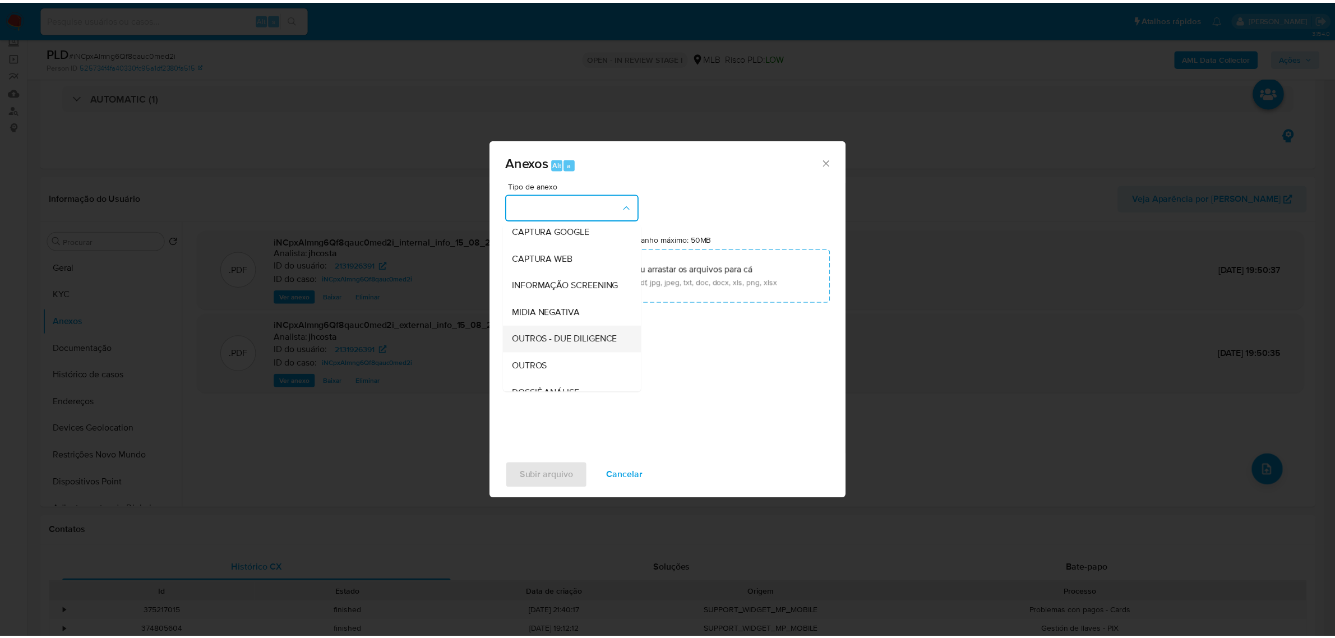
scroll to position [140, 0]
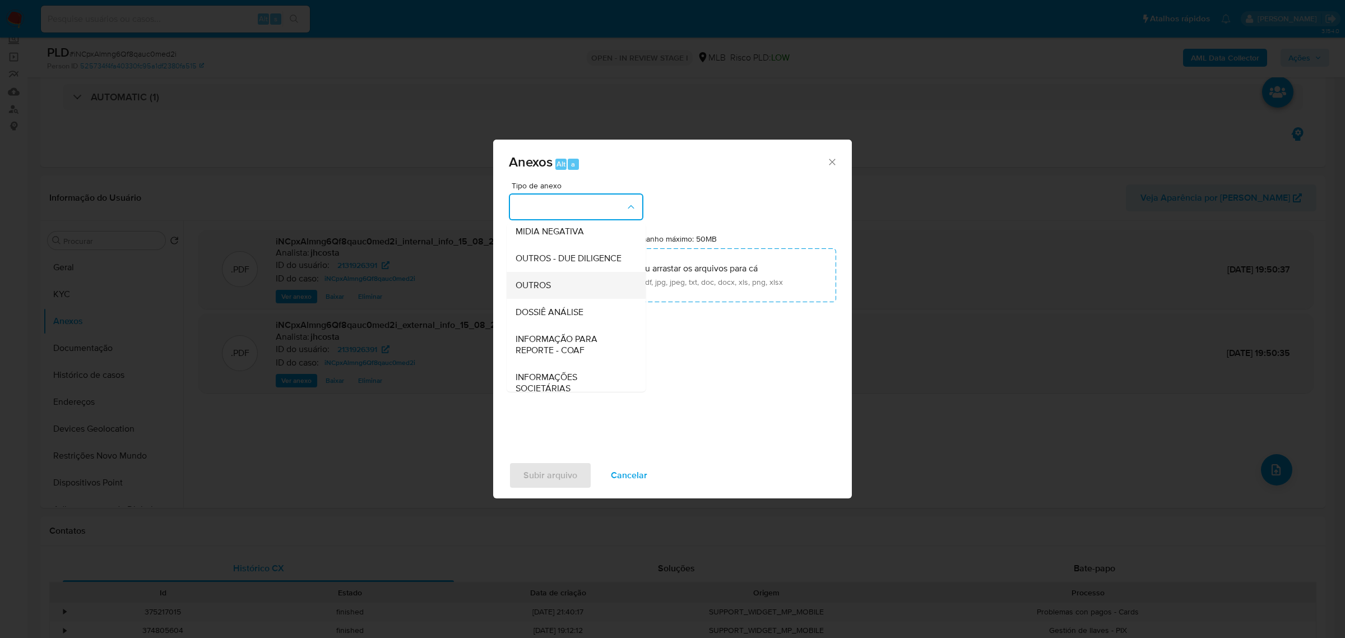
click at [543, 290] on span "OUTROS" at bounding box center [533, 284] width 35 height 11
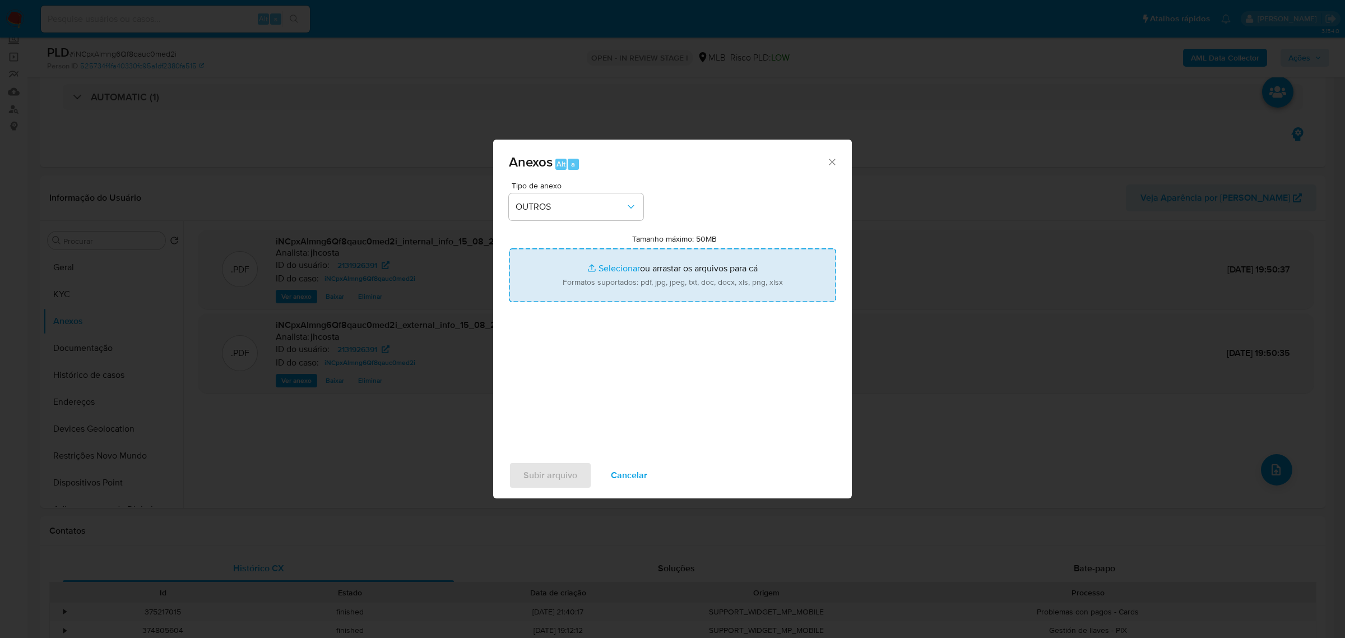
click at [694, 287] on input "Tamanho máximo: 50MB Selecionar arquivos" at bounding box center [672, 275] width 327 height 54
type input "C:\fakepath\Cópia de Mulan 2131926391_2025_08_14_08_24_25.xlsx"
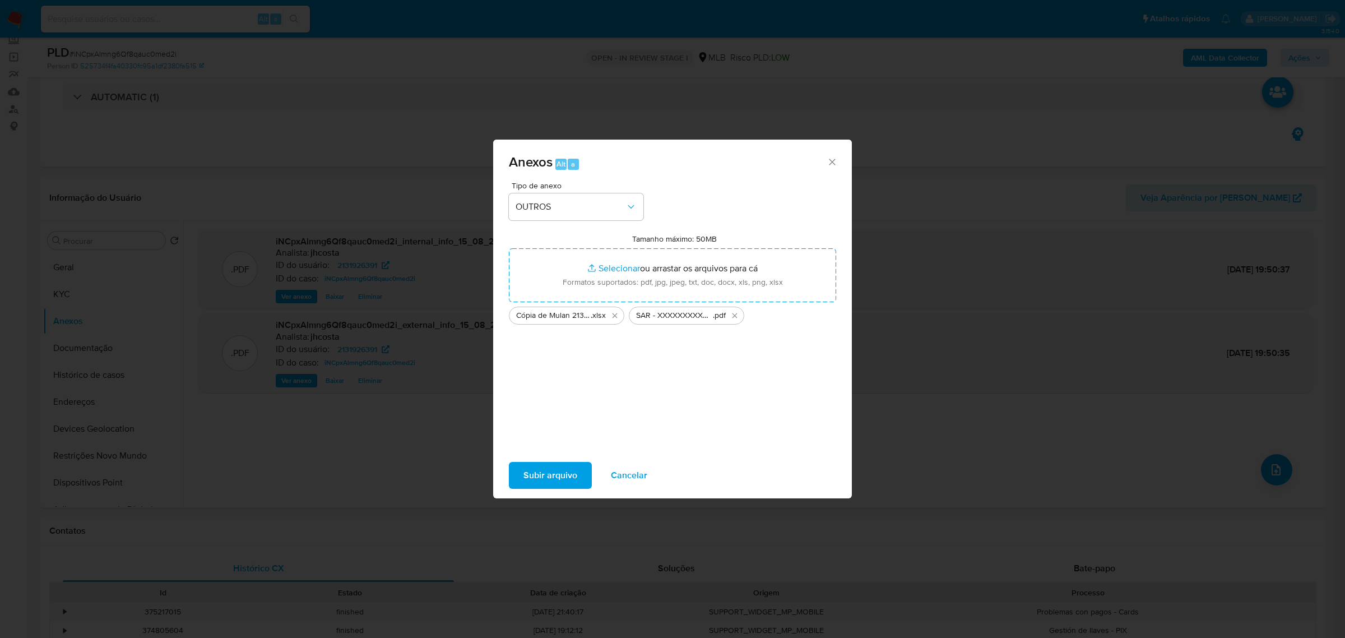
click at [552, 476] on span "Subir arquivo" at bounding box center [551, 475] width 54 height 25
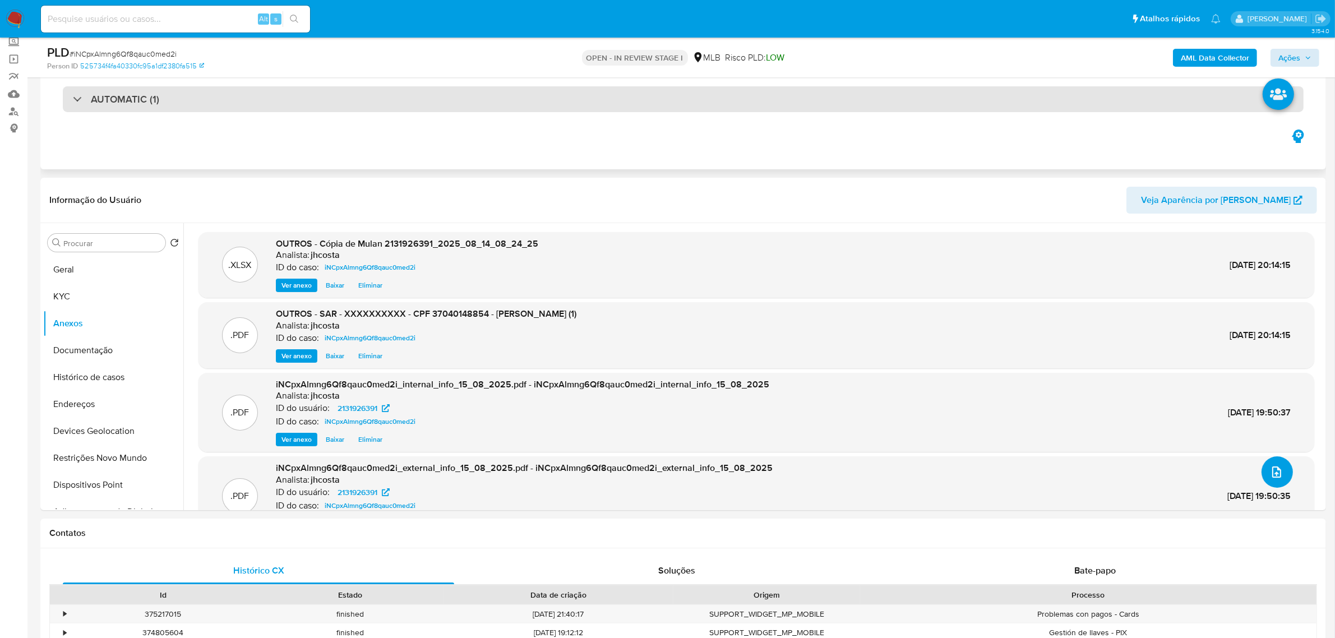
scroll to position [0, 0]
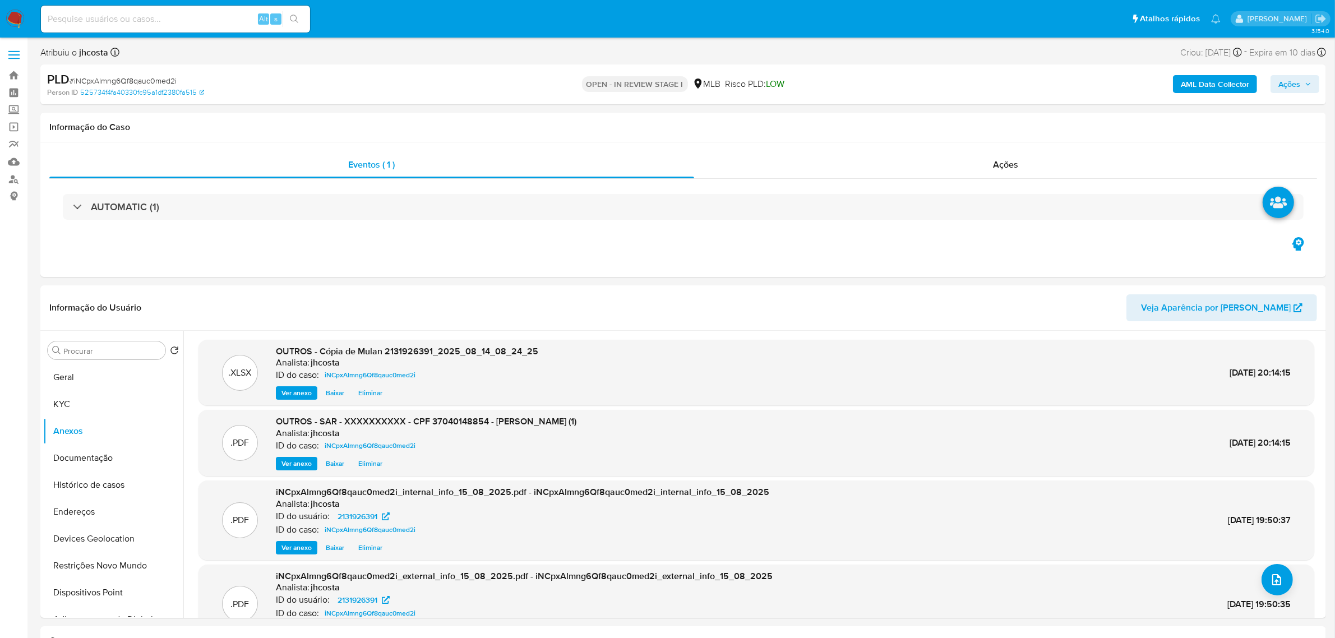
click at [1288, 91] on span "Ações" at bounding box center [1289, 84] width 22 height 18
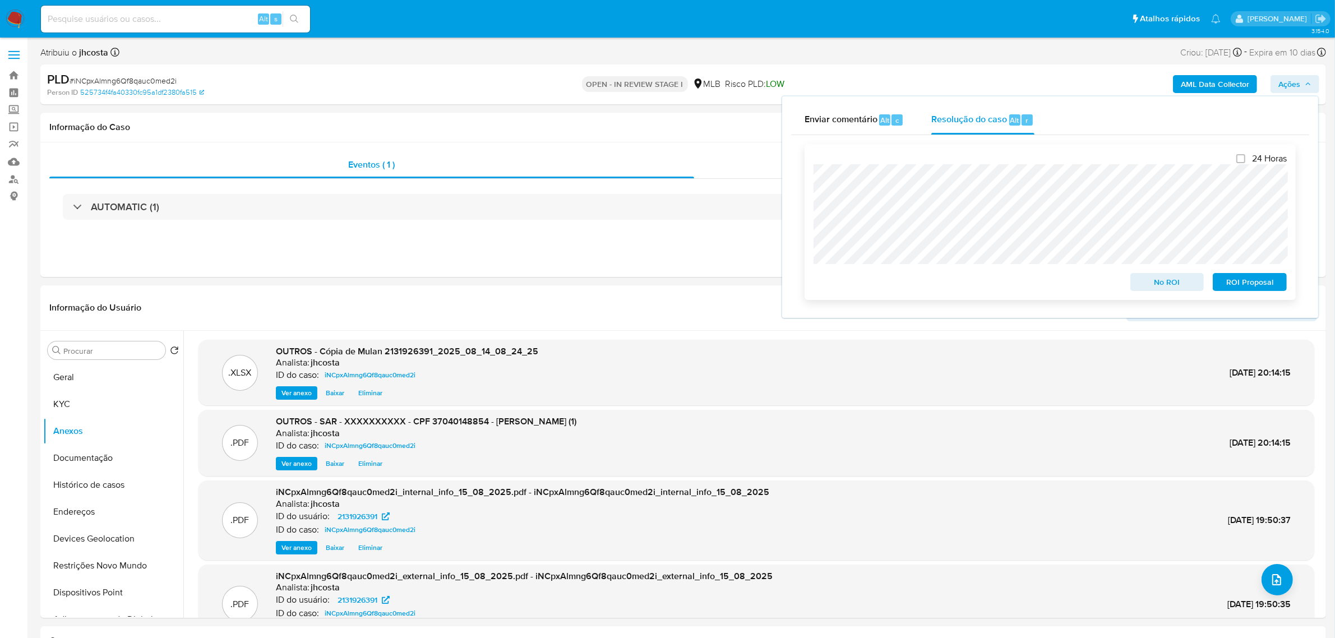
click at [1262, 281] on span "ROI Proposal" at bounding box center [1249, 282] width 58 height 16
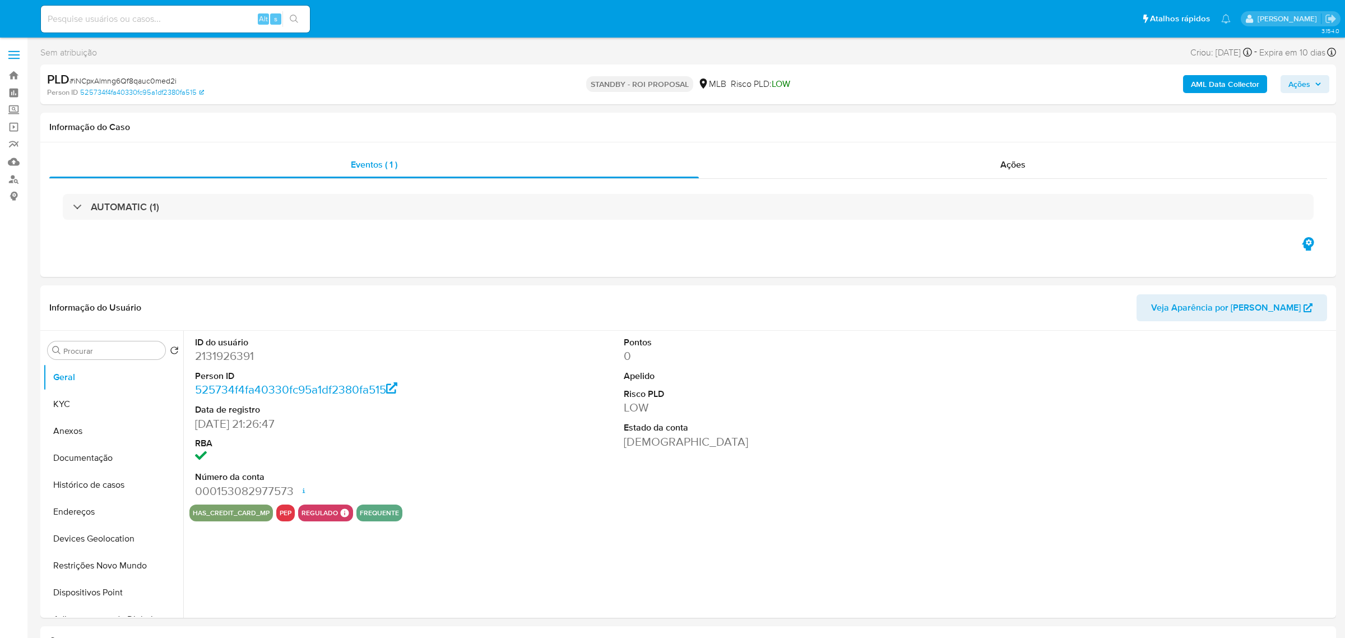
select select "10"
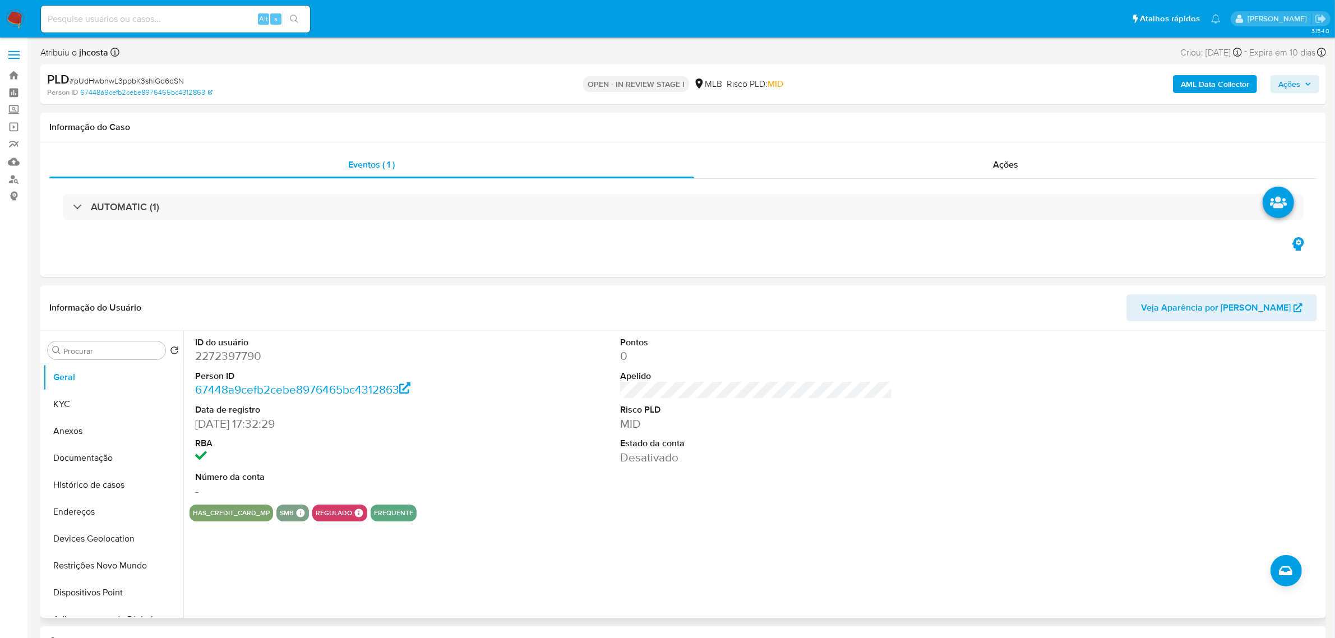
click at [237, 354] on dd "2272397790" at bounding box center [331, 356] width 272 height 16
copy dd "2272397790"
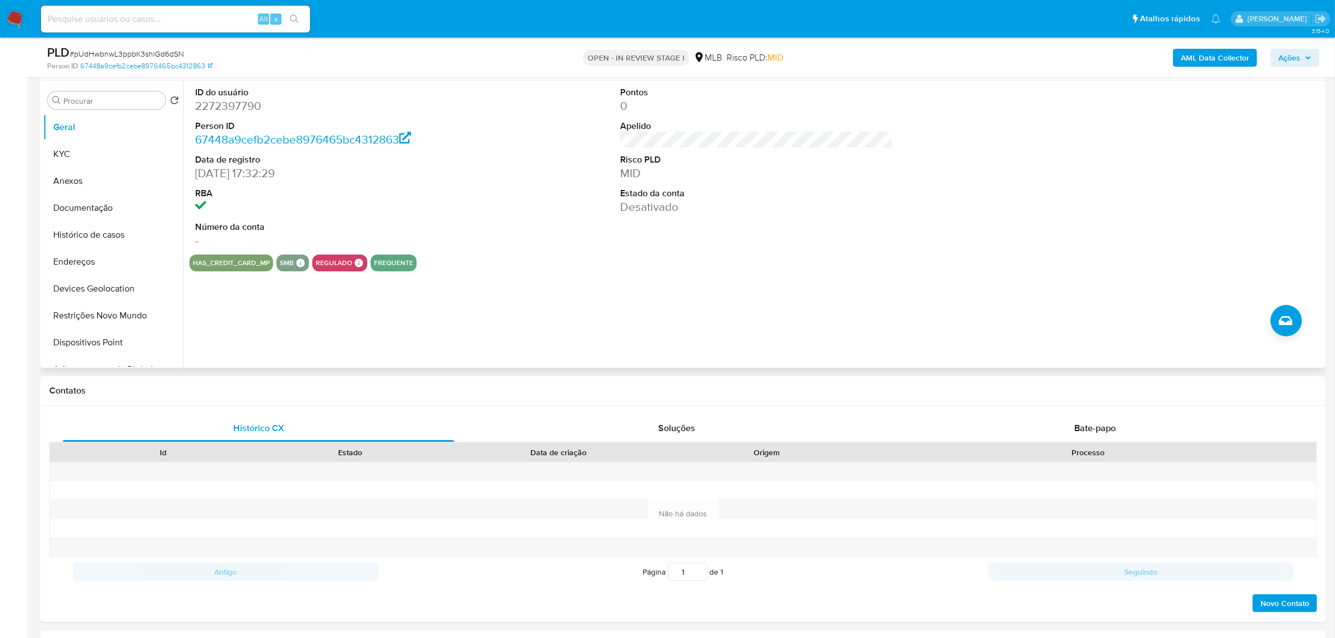
click at [520, 224] on div "ID do usuário 2272397790 Person ID 67448a9cefb2cebe8976465bc4312863 Data de reg…" at bounding box center [755, 168] width 1133 height 174
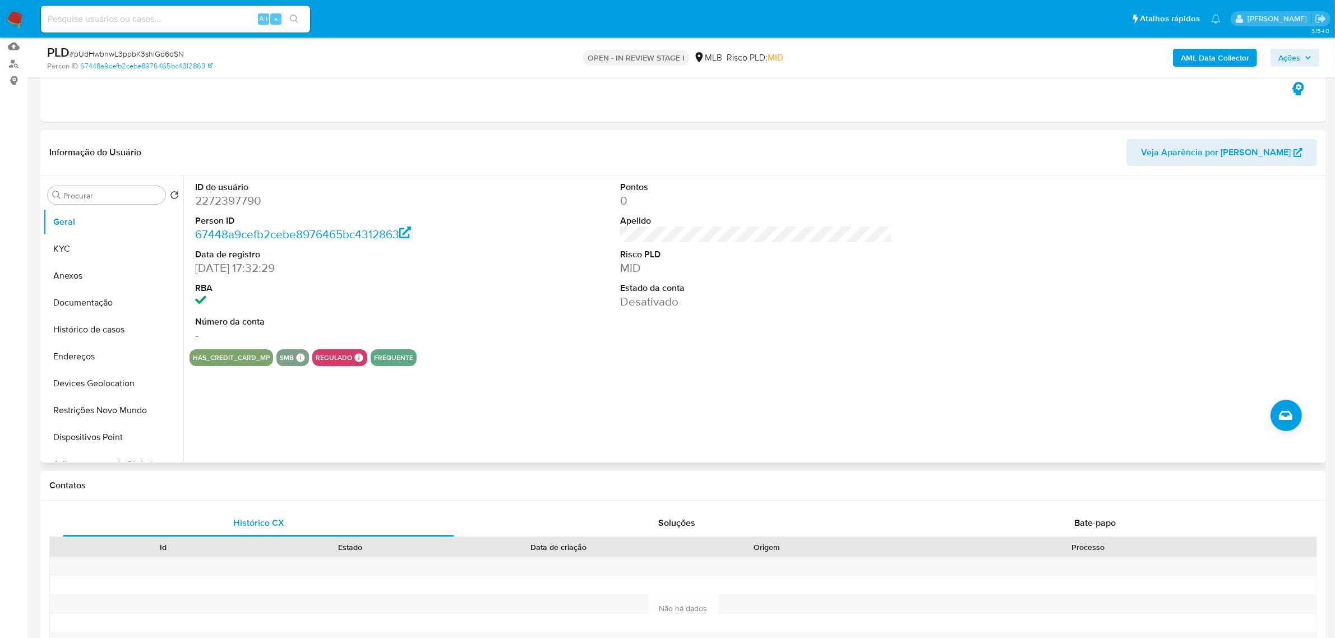
scroll to position [140, 0]
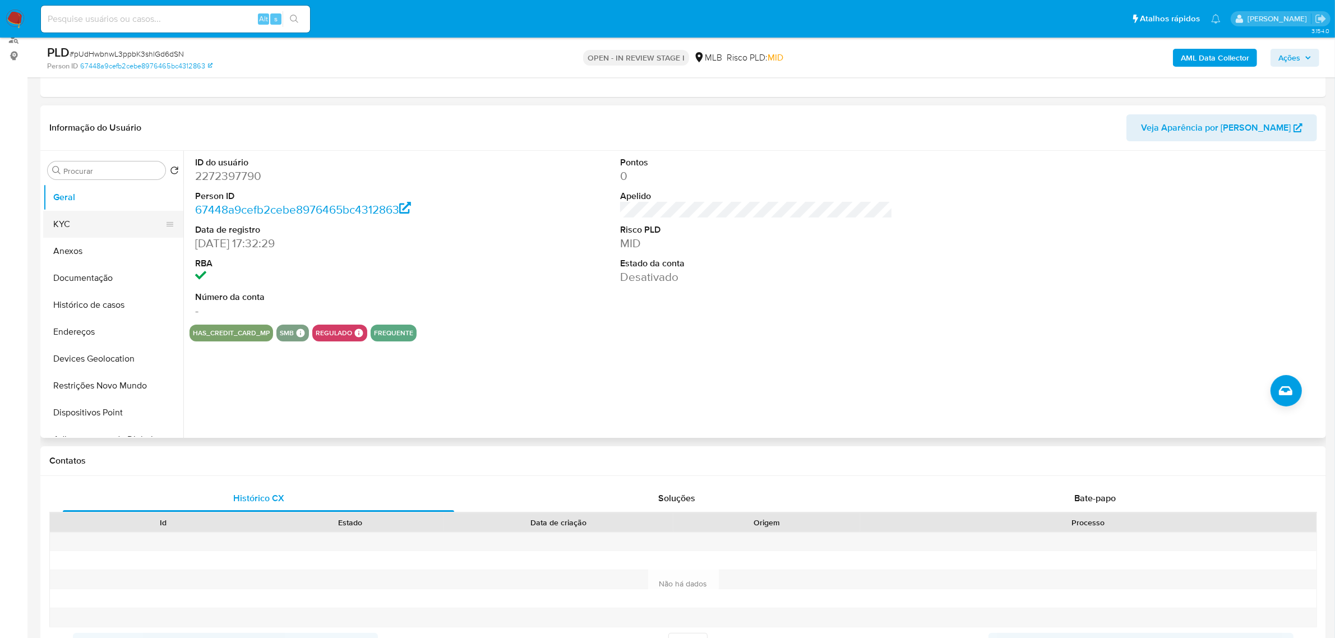
click at [88, 221] on button "KYC" at bounding box center [108, 224] width 131 height 27
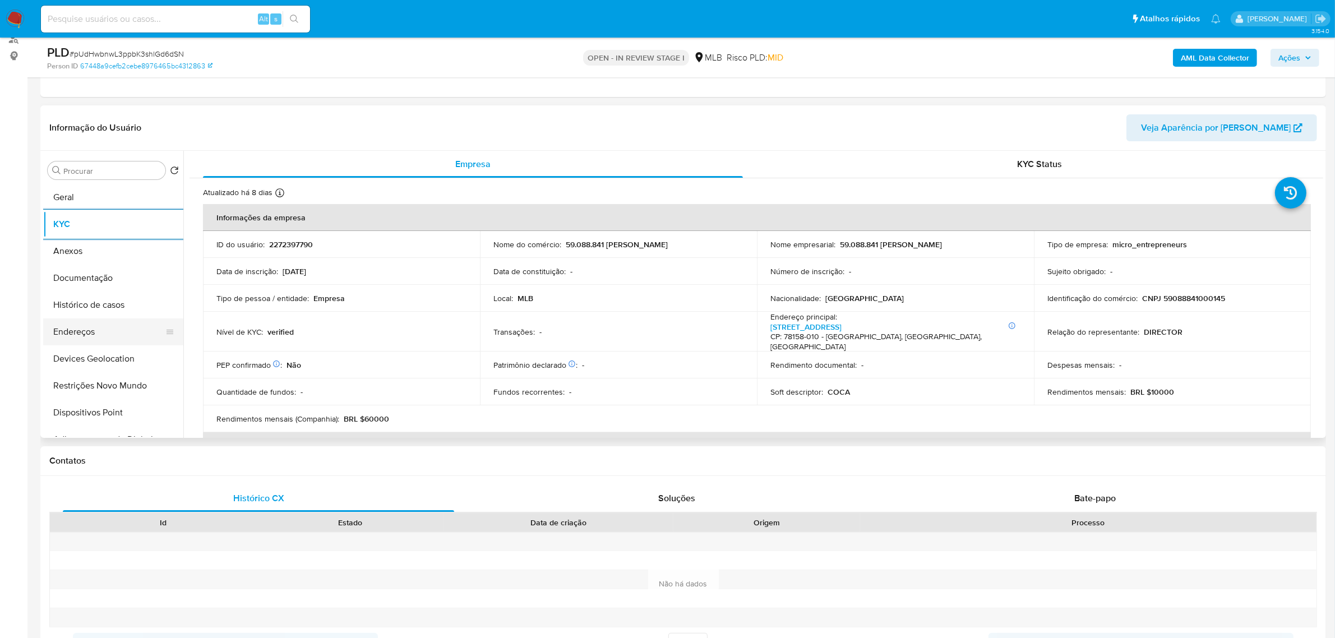
click at [90, 328] on button "Endereços" at bounding box center [108, 331] width 131 height 27
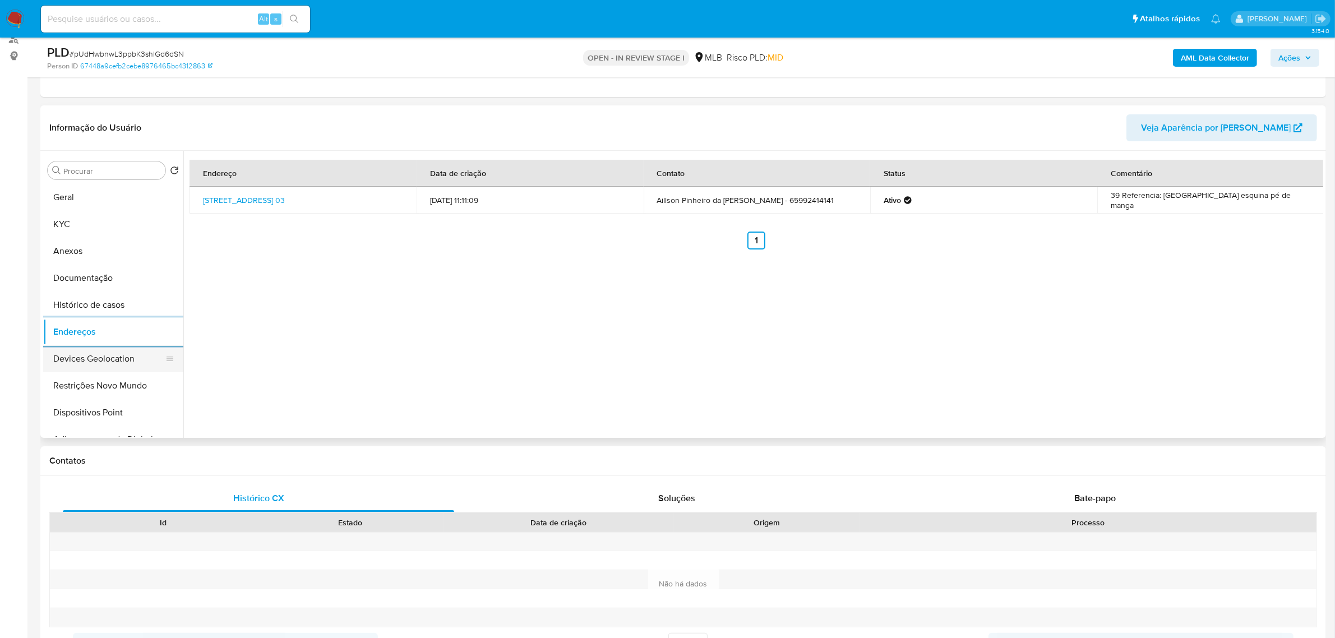
click at [97, 368] on button "Devices Geolocation" at bounding box center [108, 358] width 131 height 27
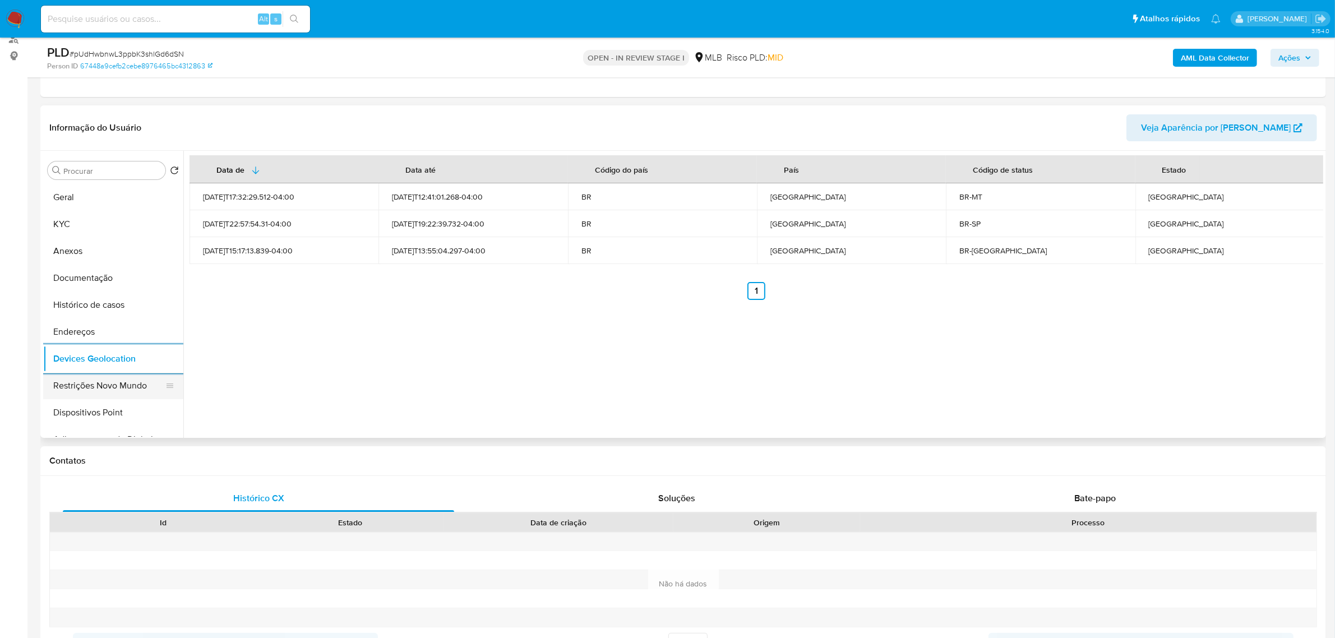
click at [74, 379] on button "Restrições Novo Mundo" at bounding box center [108, 385] width 131 height 27
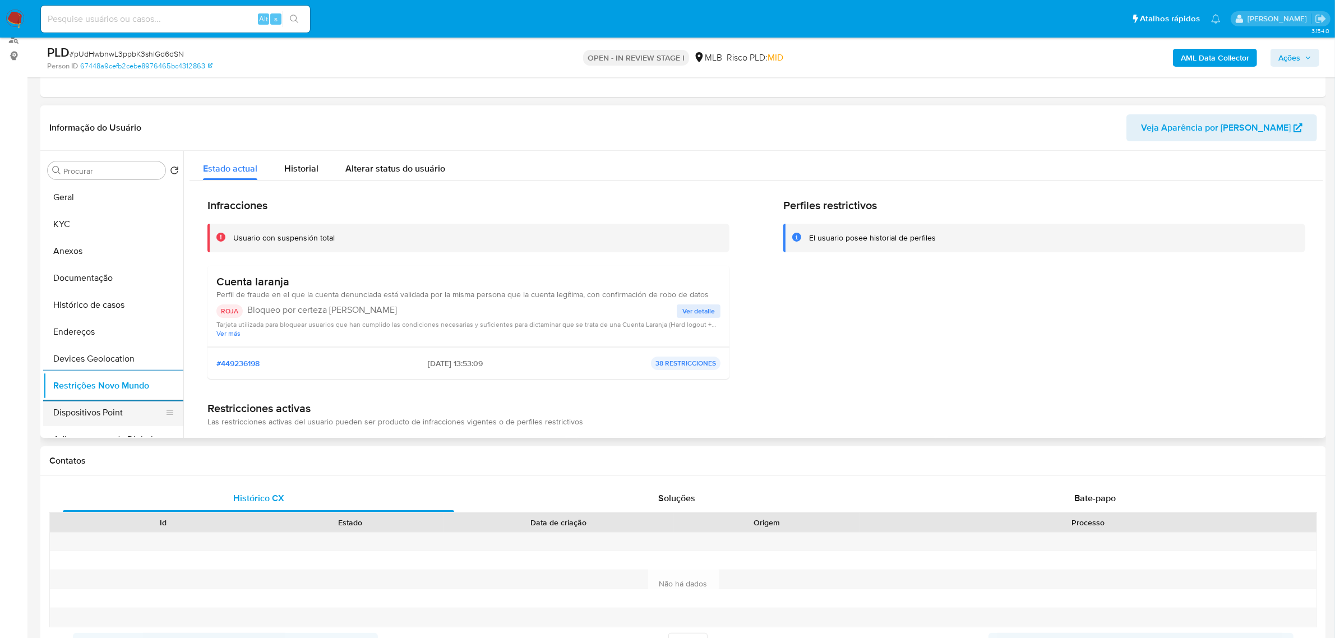
click at [107, 413] on button "Dispositivos Point" at bounding box center [108, 412] width 131 height 27
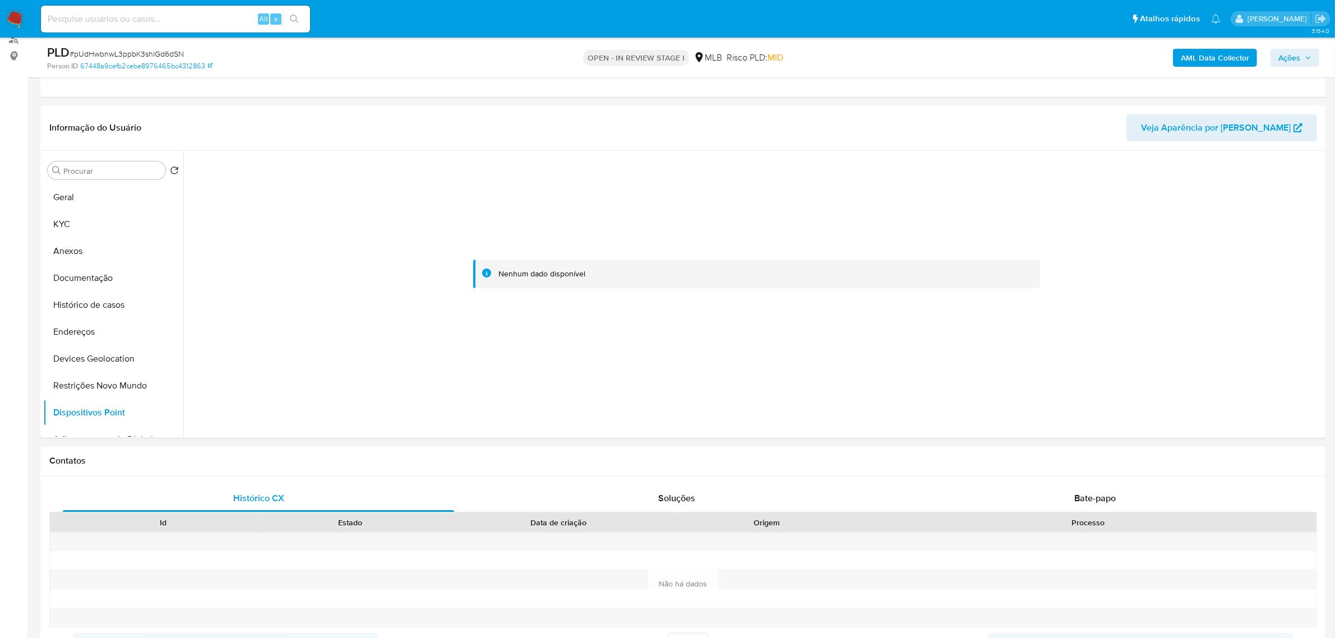
click at [1193, 63] on b "AML Data Collector" at bounding box center [1214, 58] width 68 height 18
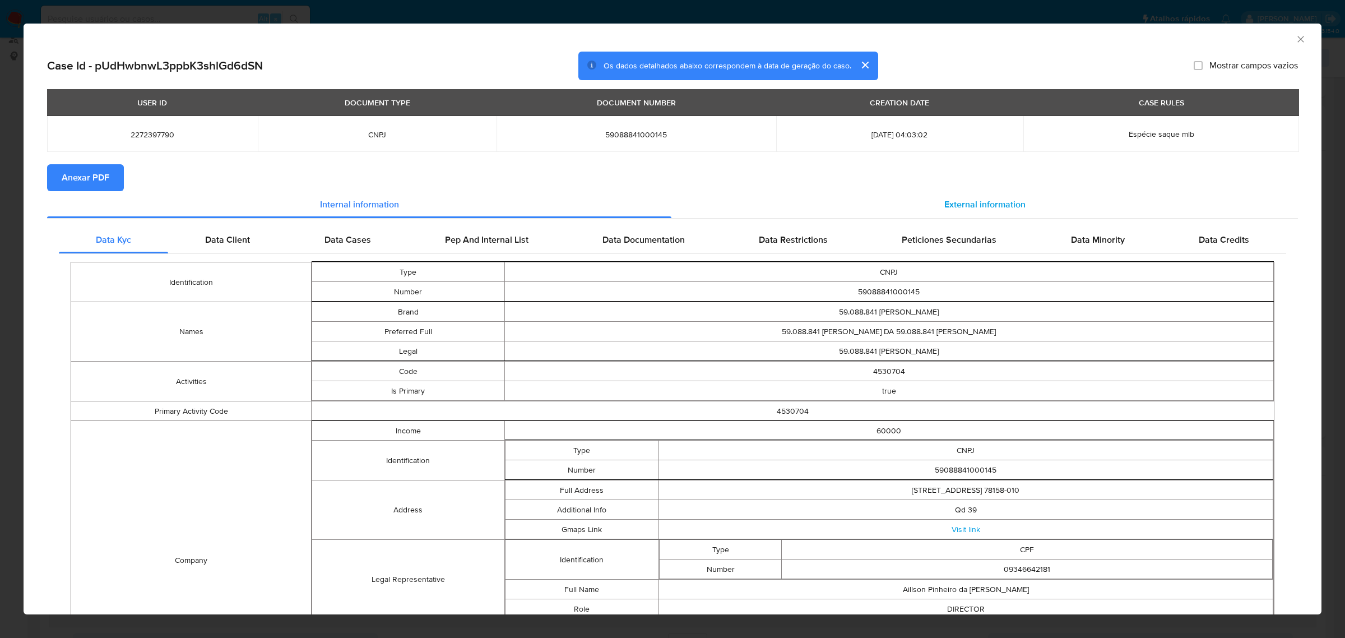
click at [988, 202] on span "External information" at bounding box center [984, 204] width 81 height 13
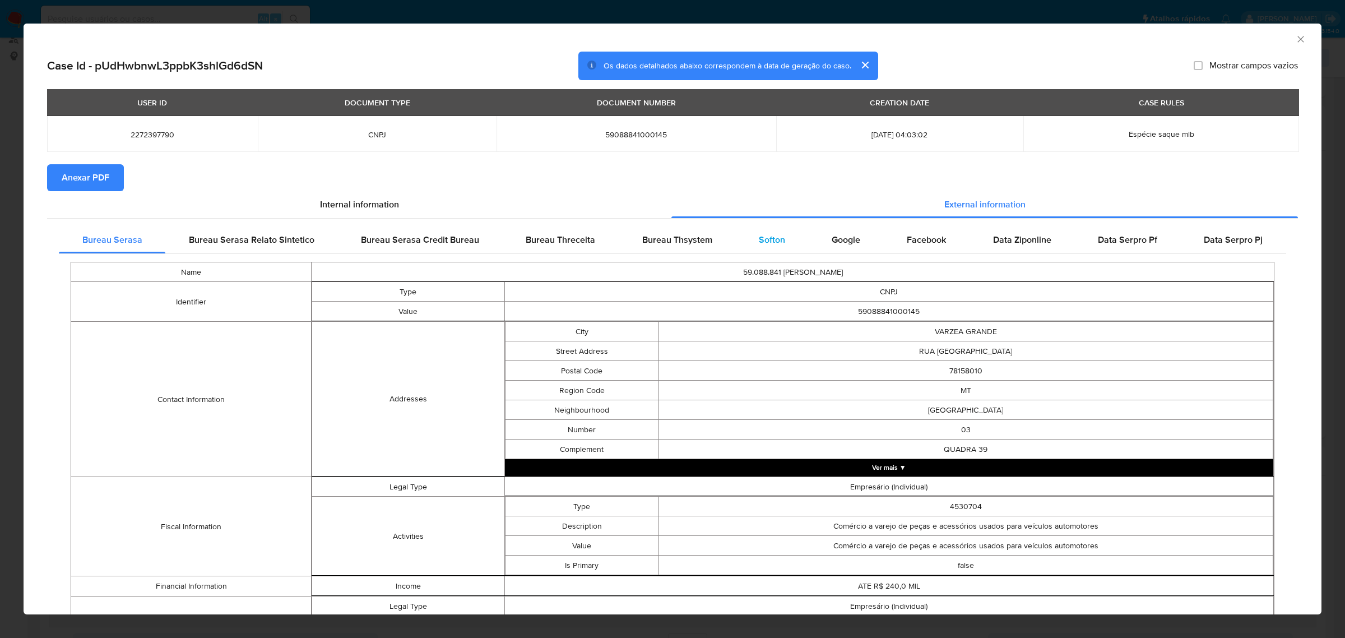
click at [760, 239] on span "Softon" at bounding box center [772, 239] width 26 height 13
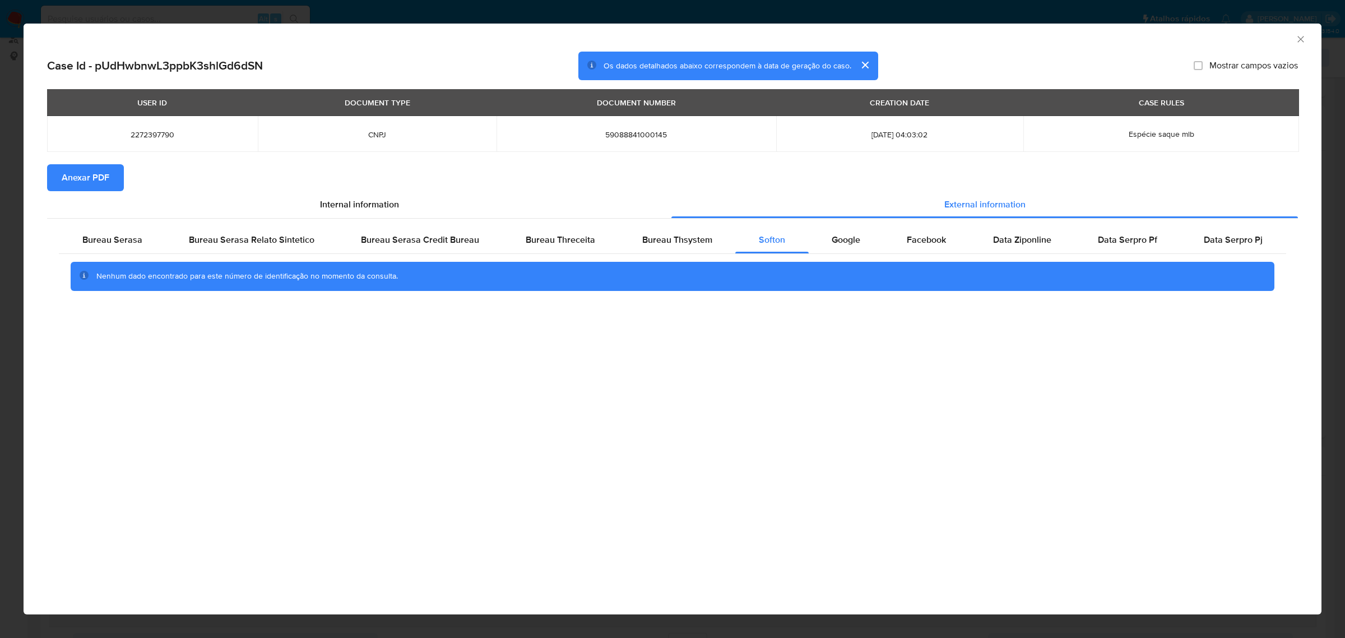
click at [108, 180] on span "Anexar PDF" at bounding box center [86, 177] width 48 height 25
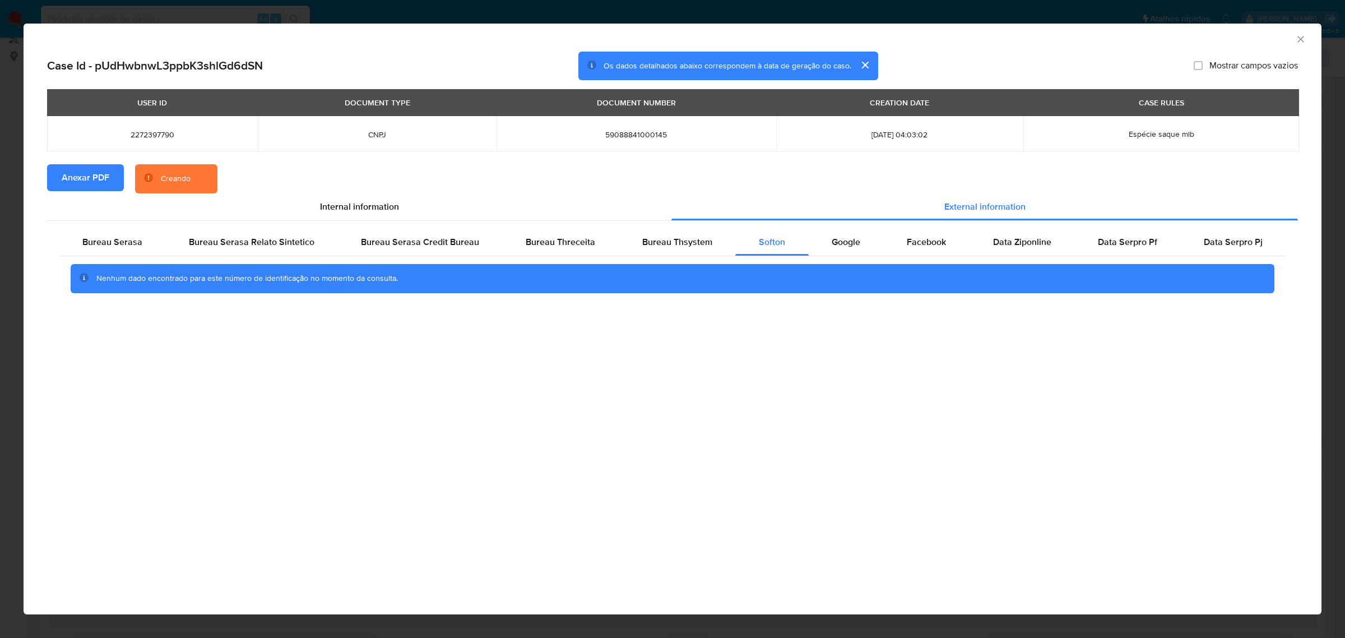
click at [859, 9] on div "AML Data Collector Case Id - pUdHwbnwL3ppbK3shlGd6dSN Os dados detalhados abaix…" at bounding box center [672, 319] width 1345 height 638
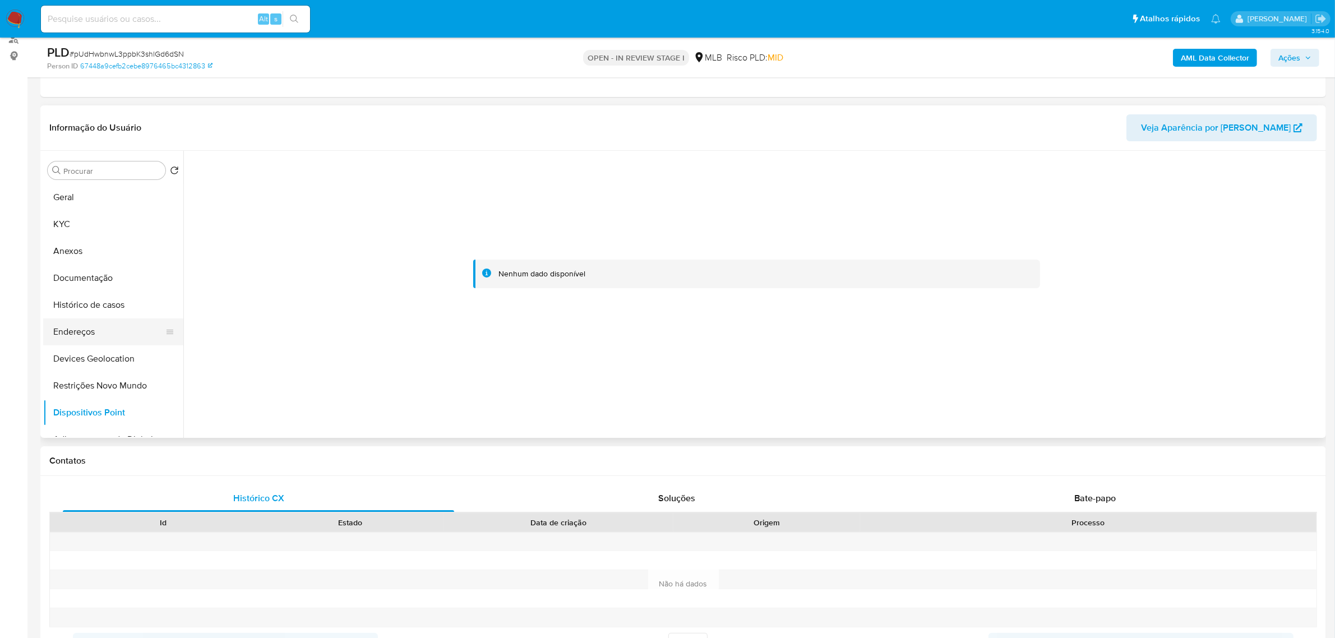
click at [87, 335] on button "Endereços" at bounding box center [108, 331] width 131 height 27
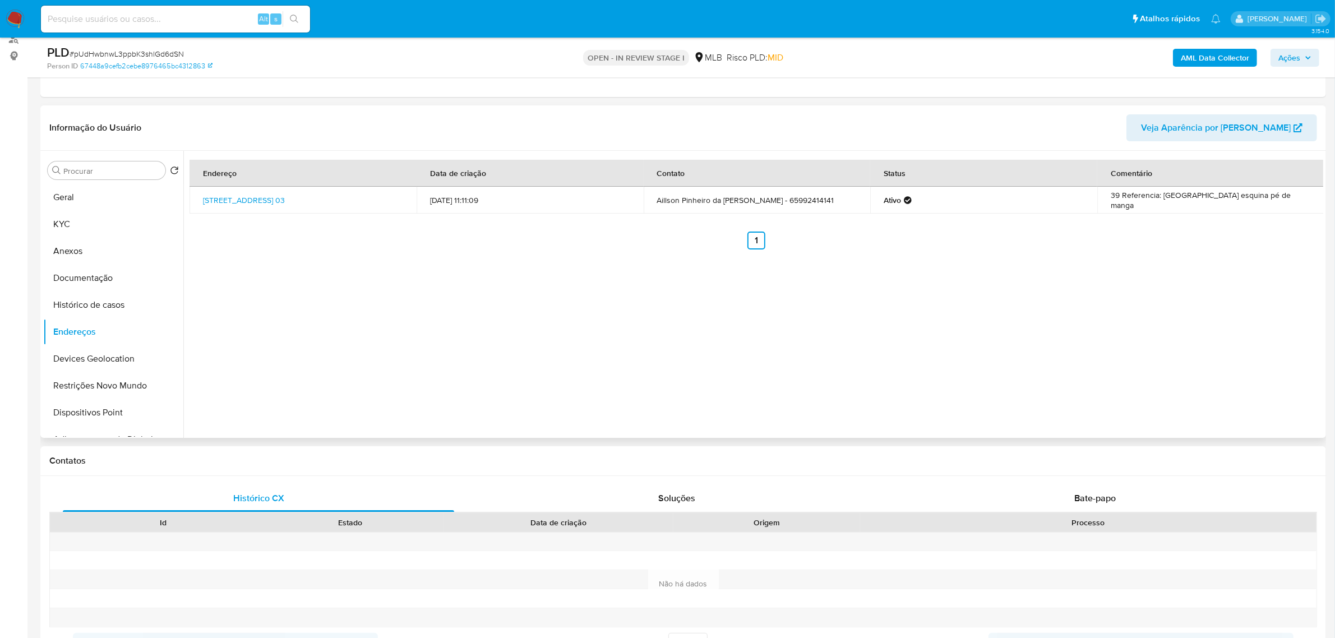
drag, startPoint x: 200, startPoint y: 194, endPoint x: 234, endPoint y: 211, distance: 38.1
click at [234, 211] on td "Rua Amazonas 03, Várzea Grande, Mato Grosso, 78158010, Brasil 03" at bounding box center [302, 200] width 227 height 27
copy link "Rua Amazonas 03, Várzea Grande, Mato Grosso, 78158010"
click at [231, 205] on link "Rua Amazonas 03, Várzea Grande, Mato Grosso, 78158010, Brasil 03" at bounding box center [244, 200] width 82 height 11
click at [91, 228] on button "KYC" at bounding box center [108, 224] width 131 height 27
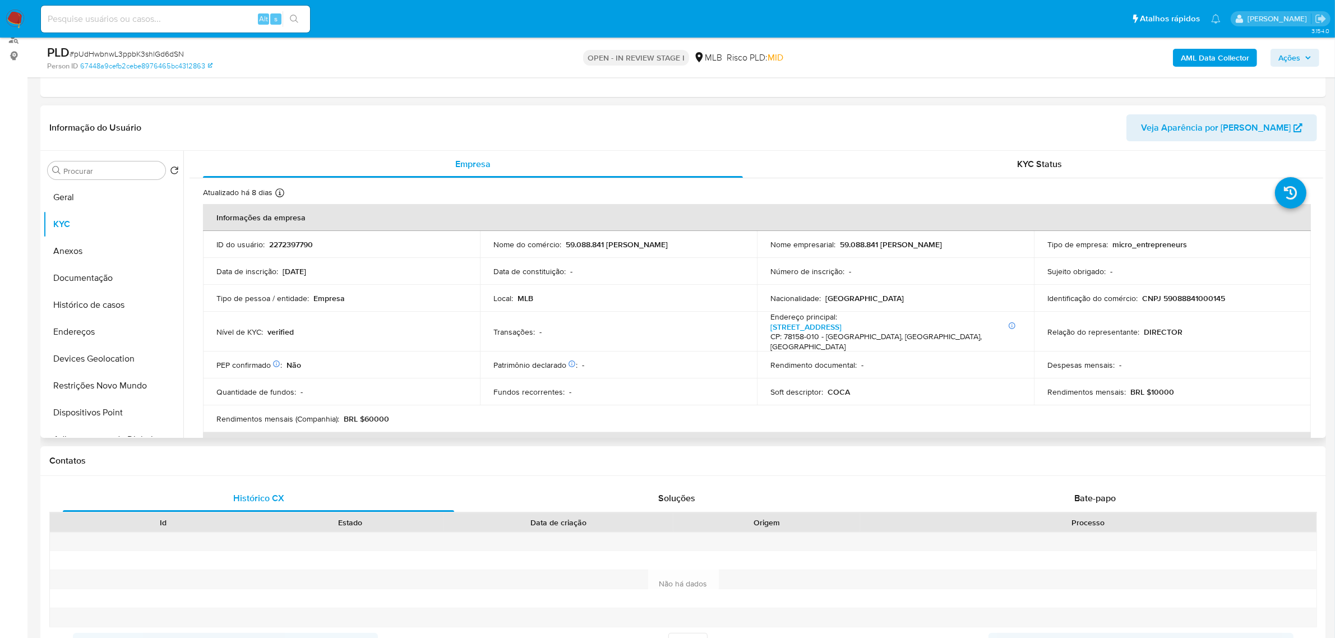
click at [1206, 300] on p "CNPJ 59088841000145" at bounding box center [1183, 298] width 83 height 10
click at [1205, 300] on p "CNPJ 59088841000145" at bounding box center [1183, 298] width 83 height 10
copy p "59088841000145"
click at [77, 279] on button "Documentação" at bounding box center [108, 278] width 131 height 27
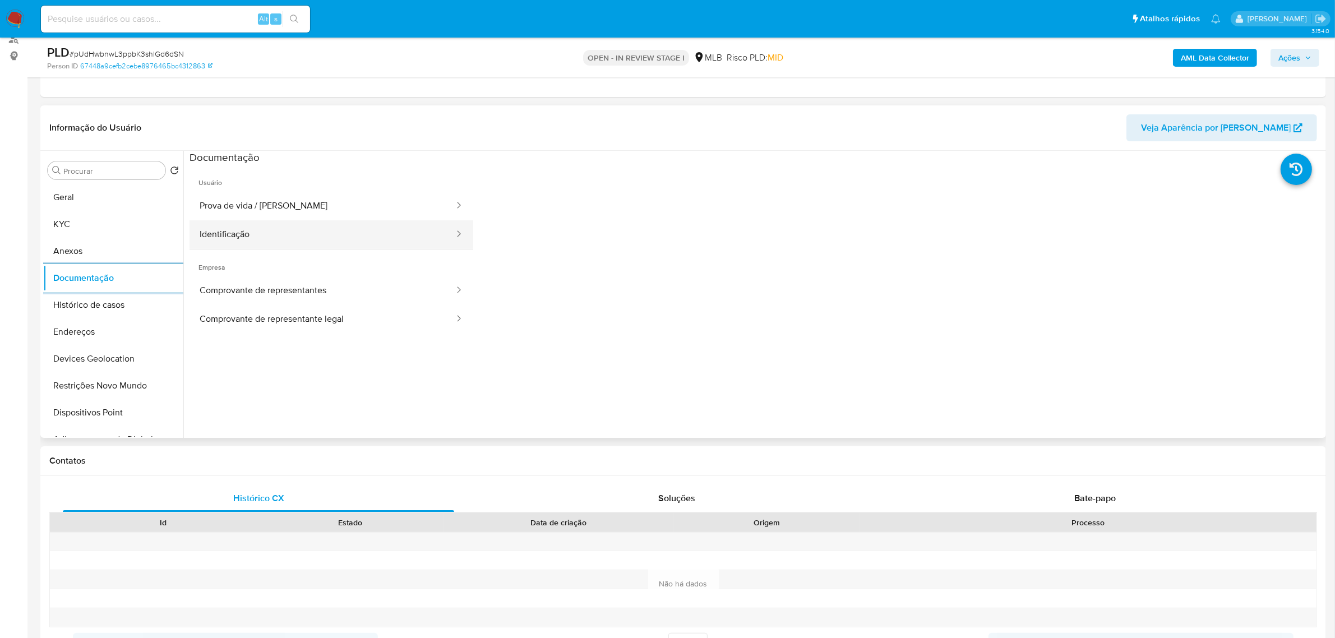
click at [247, 235] on button "Identificação" at bounding box center [322, 234] width 266 height 29
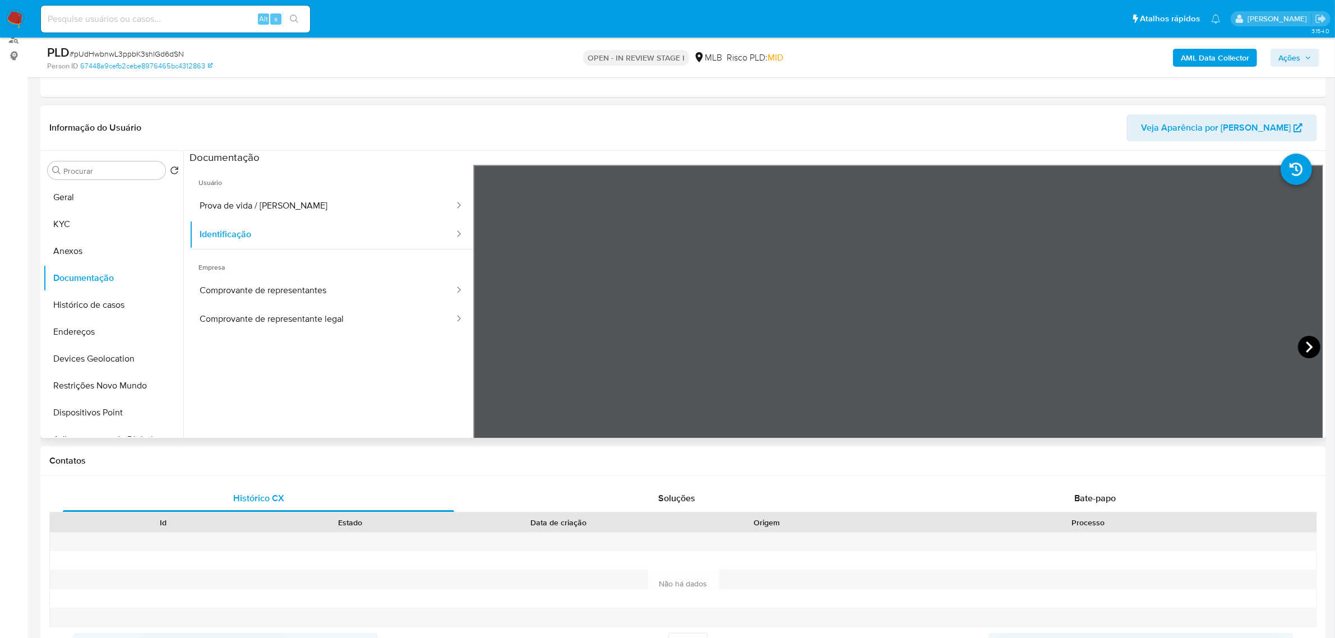
click at [1303, 346] on icon at bounding box center [1309, 347] width 22 height 22
click at [68, 223] on button "KYC" at bounding box center [108, 224] width 131 height 27
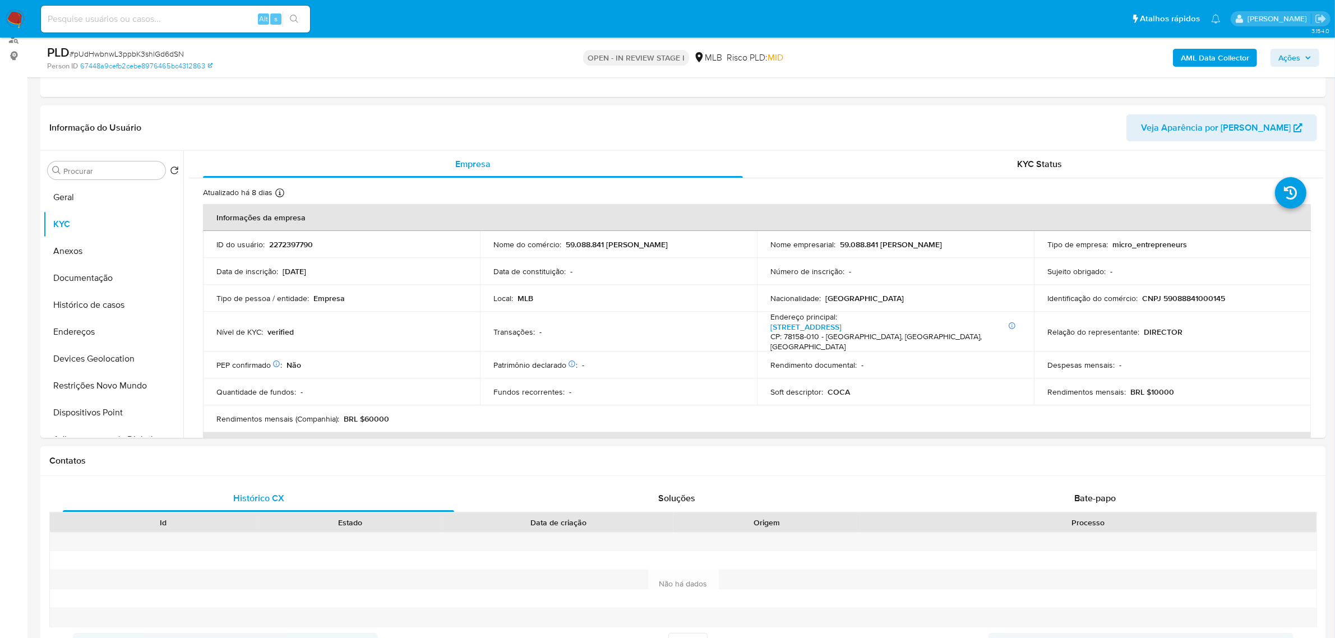
click at [1185, 300] on p "CNPJ 59088841000145" at bounding box center [1183, 298] width 83 height 10
click at [1185, 299] on p "CNPJ 59088841000145" at bounding box center [1183, 298] width 83 height 10
copy p "59088841000145"
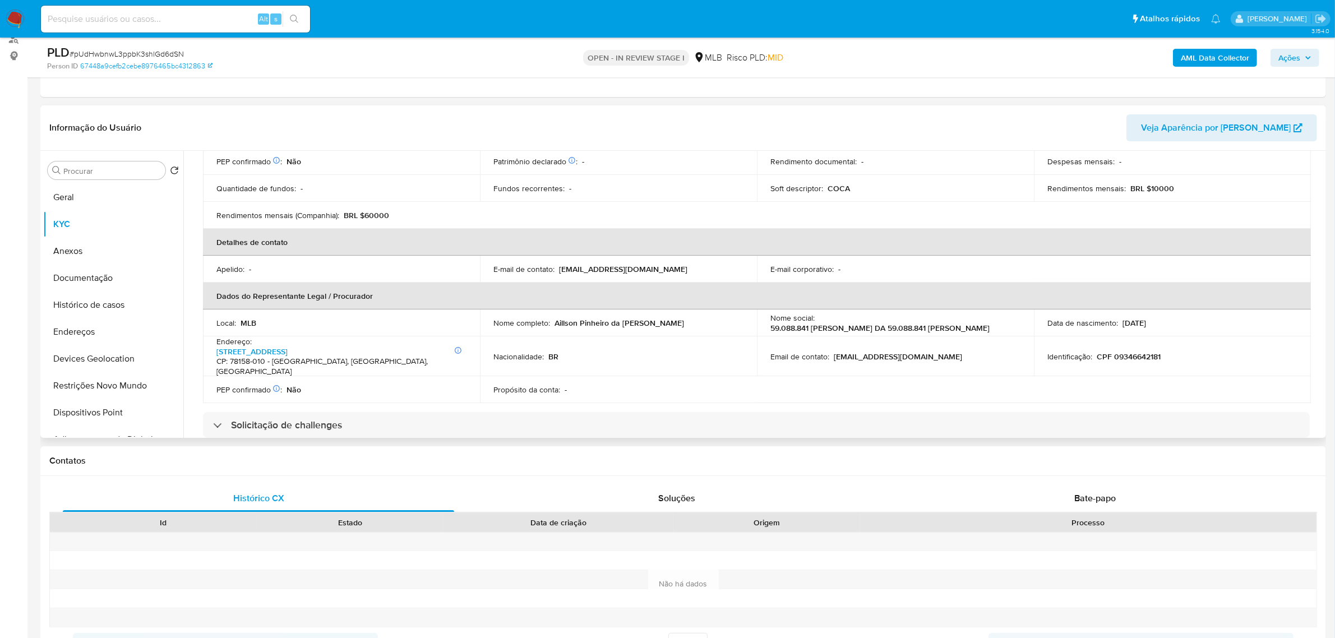
scroll to position [210, 0]
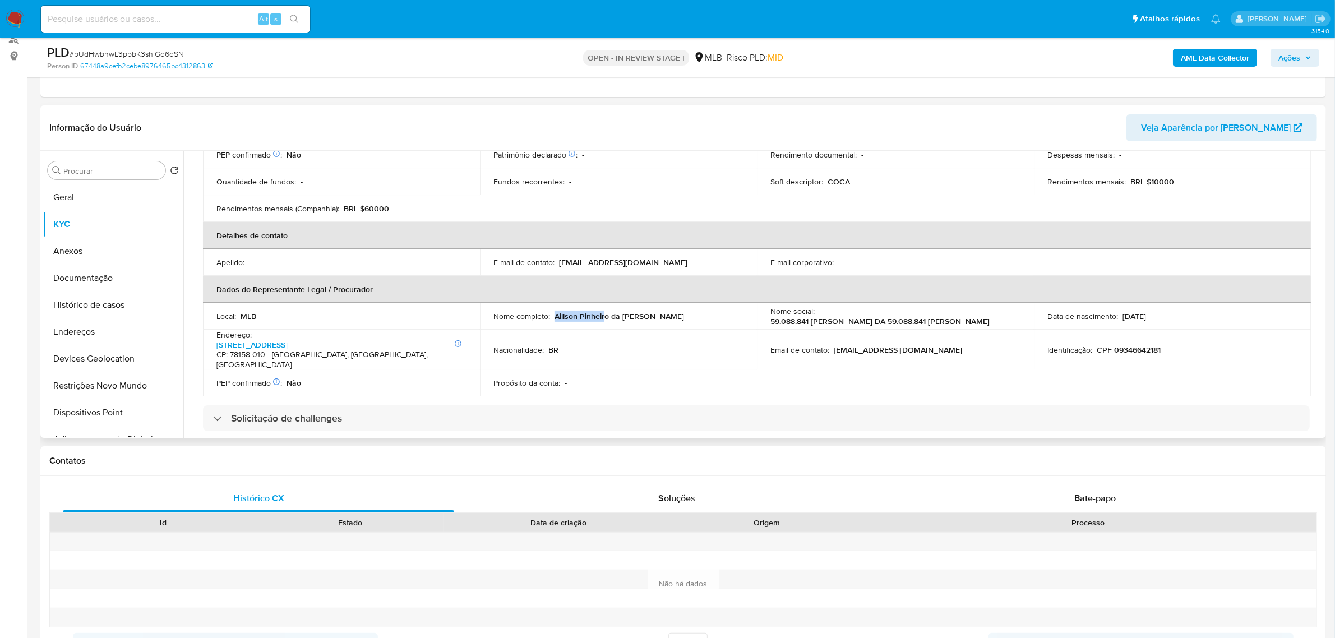
drag, startPoint x: 553, startPoint y: 319, endPoint x: 887, endPoint y: 332, distance: 334.3
click at [607, 321] on p "Aillson Pinheiro da Costa" at bounding box center [618, 316] width 129 height 10
click at [1149, 348] on p "CPF 09346642181" at bounding box center [1128, 350] width 64 height 10
click at [1150, 350] on p "CPF 09346642181" at bounding box center [1128, 350] width 64 height 10
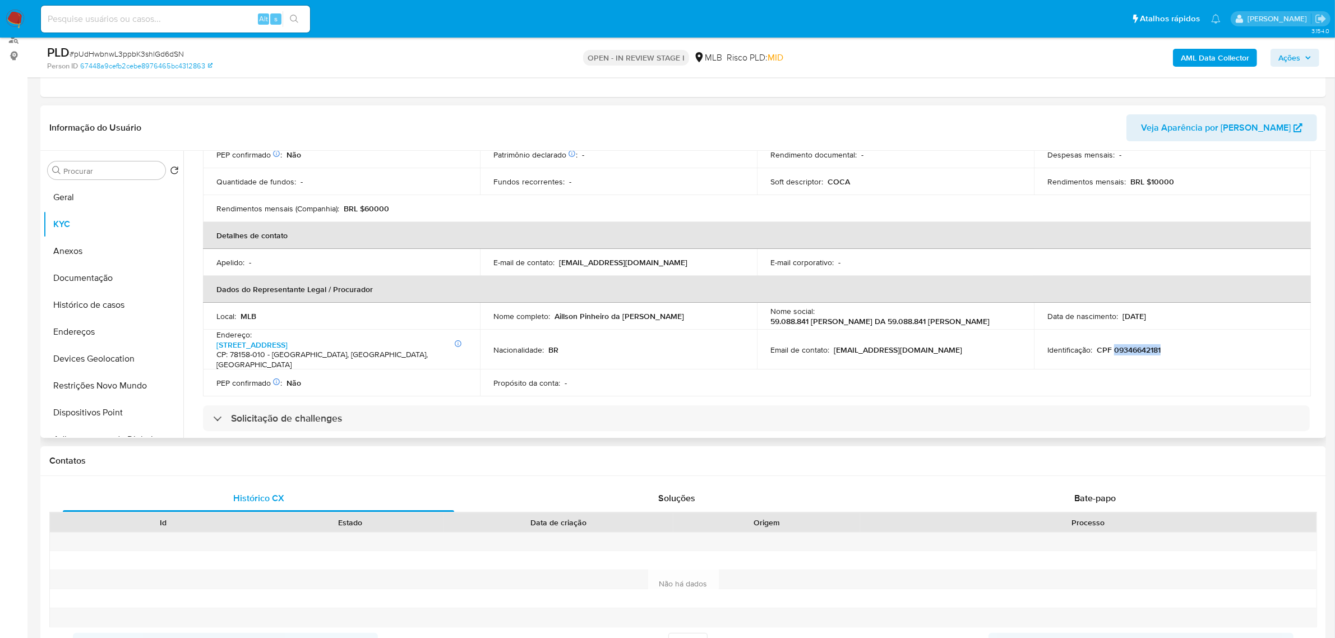
click at [1148, 350] on p "CPF 09346642181" at bounding box center [1128, 350] width 64 height 10
click at [1141, 349] on p "CPF 09346642181" at bounding box center [1128, 350] width 64 height 10
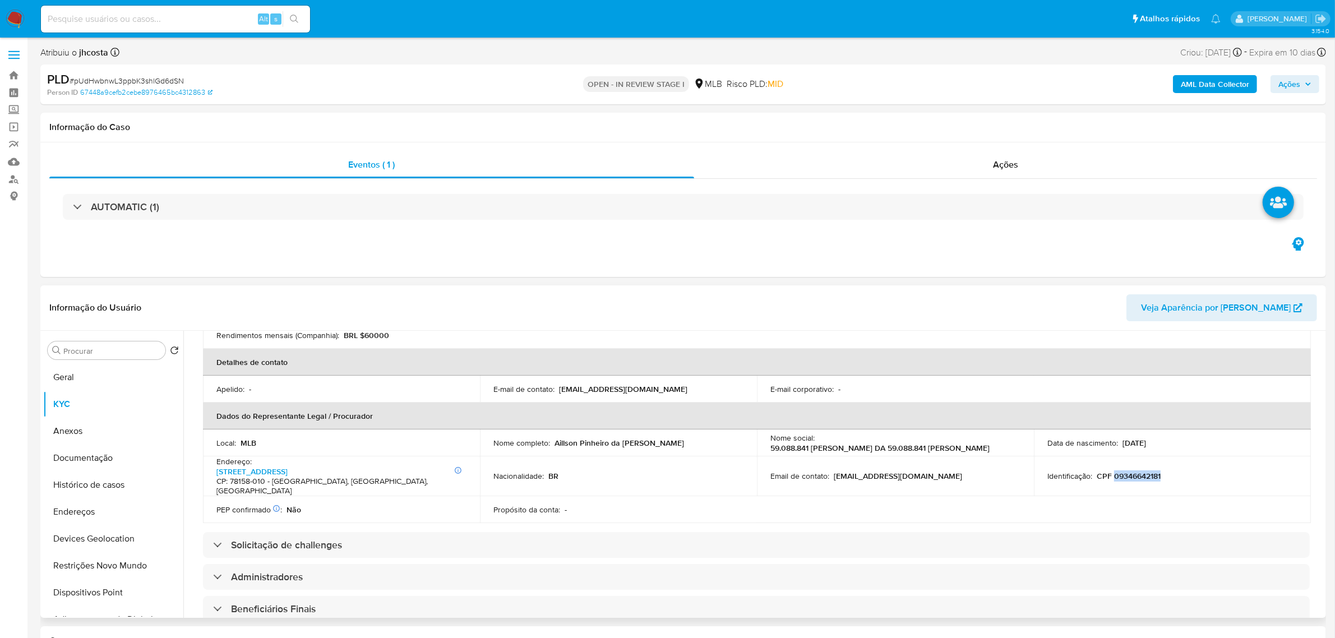
scroll to position [280, 0]
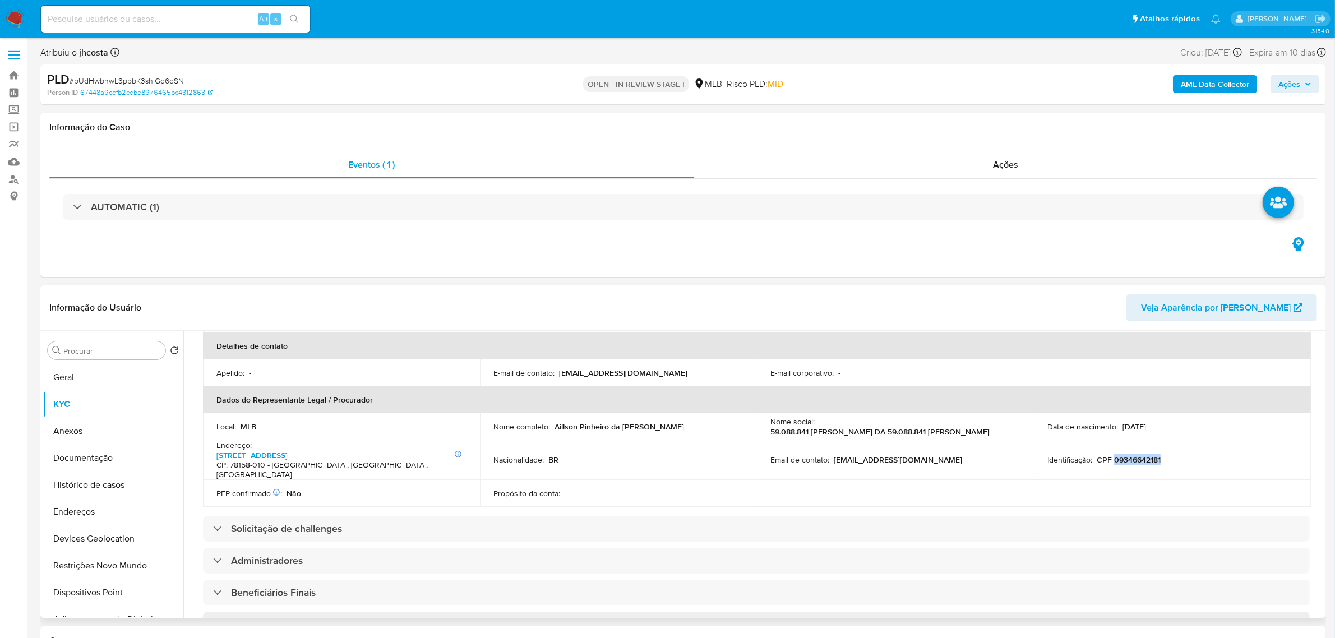
click at [1131, 459] on p "CPF 09346642181" at bounding box center [1128, 460] width 64 height 10
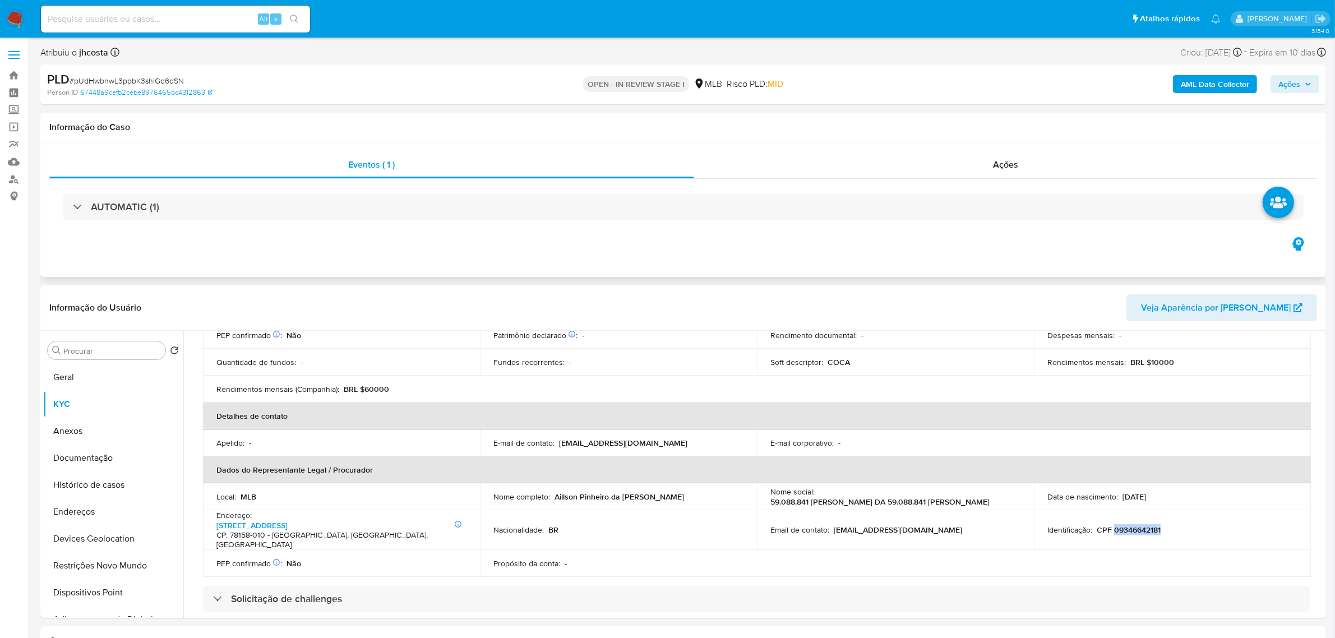
scroll to position [70, 0]
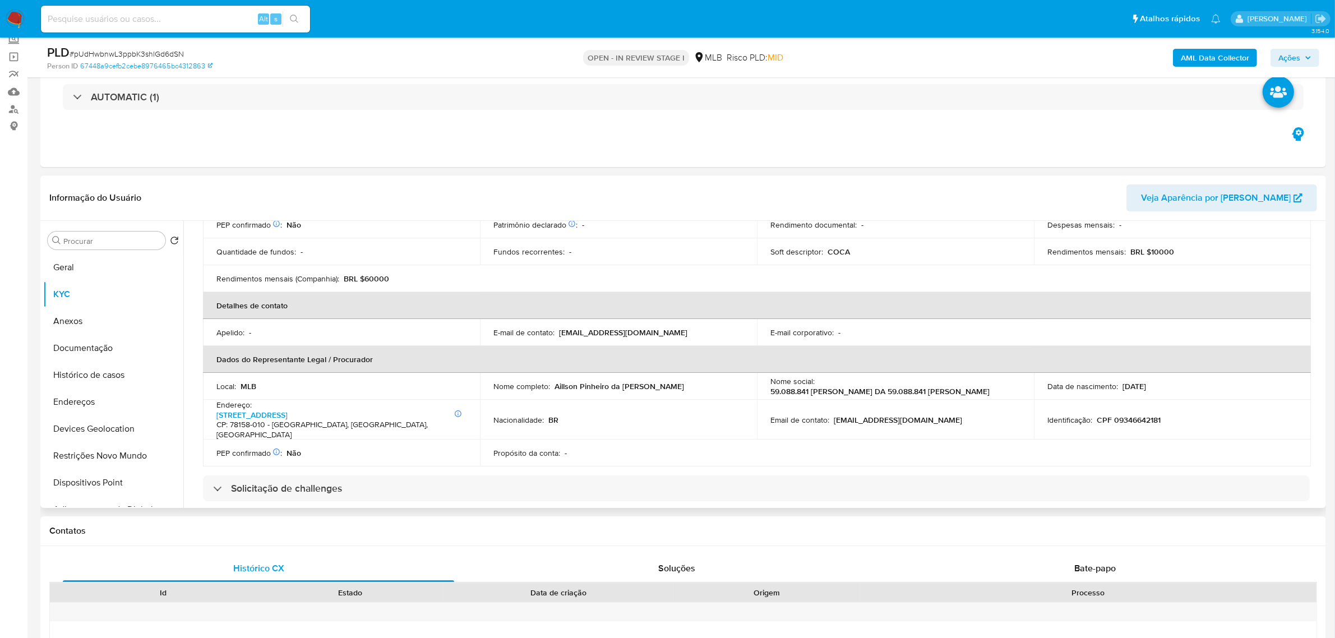
click at [555, 391] on p "Aillson Pinheiro da Costa" at bounding box center [618, 386] width 129 height 10
drag, startPoint x: 553, startPoint y: 390, endPoint x: 645, endPoint y: 390, distance: 91.4
click at [645, 390] on div "Nome completo : Aillson Pinheiro da Costa" at bounding box center [618, 386] width 250 height 10
copy p "Aillson Pinheiro da Costa"
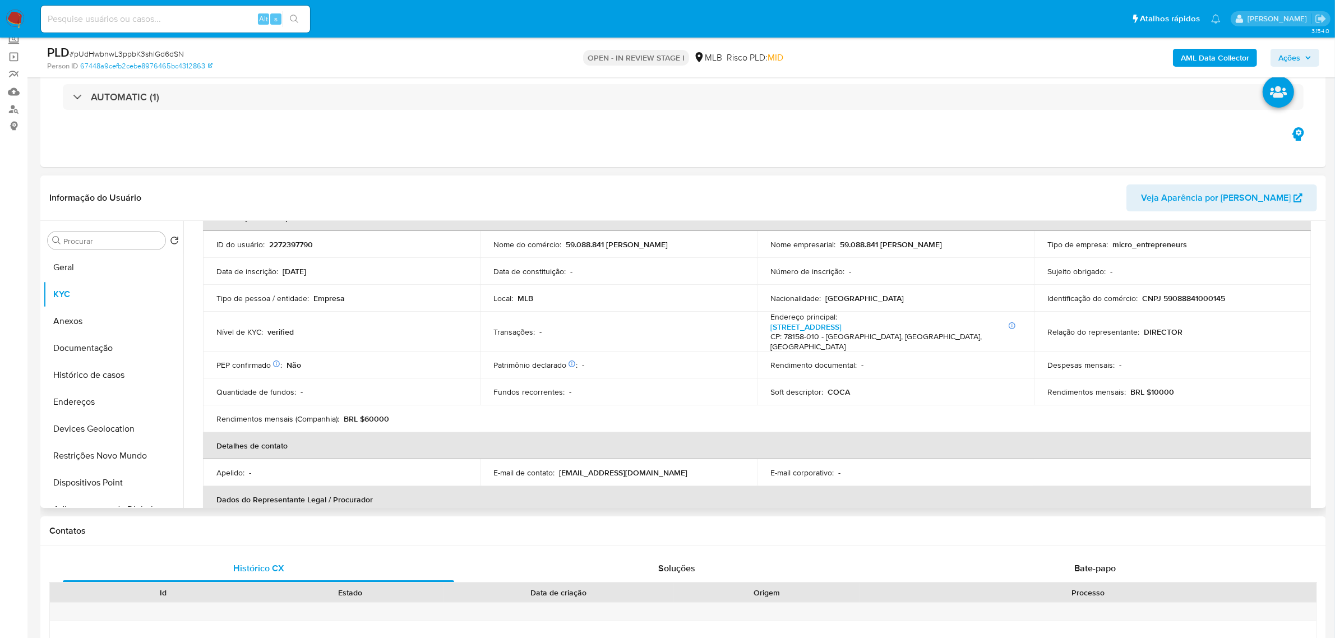
click at [1187, 303] on p "CNPJ 59088841000145" at bounding box center [1183, 298] width 83 height 10
copy p "59088841000145"
click at [104, 348] on button "Documentação" at bounding box center [108, 348] width 131 height 27
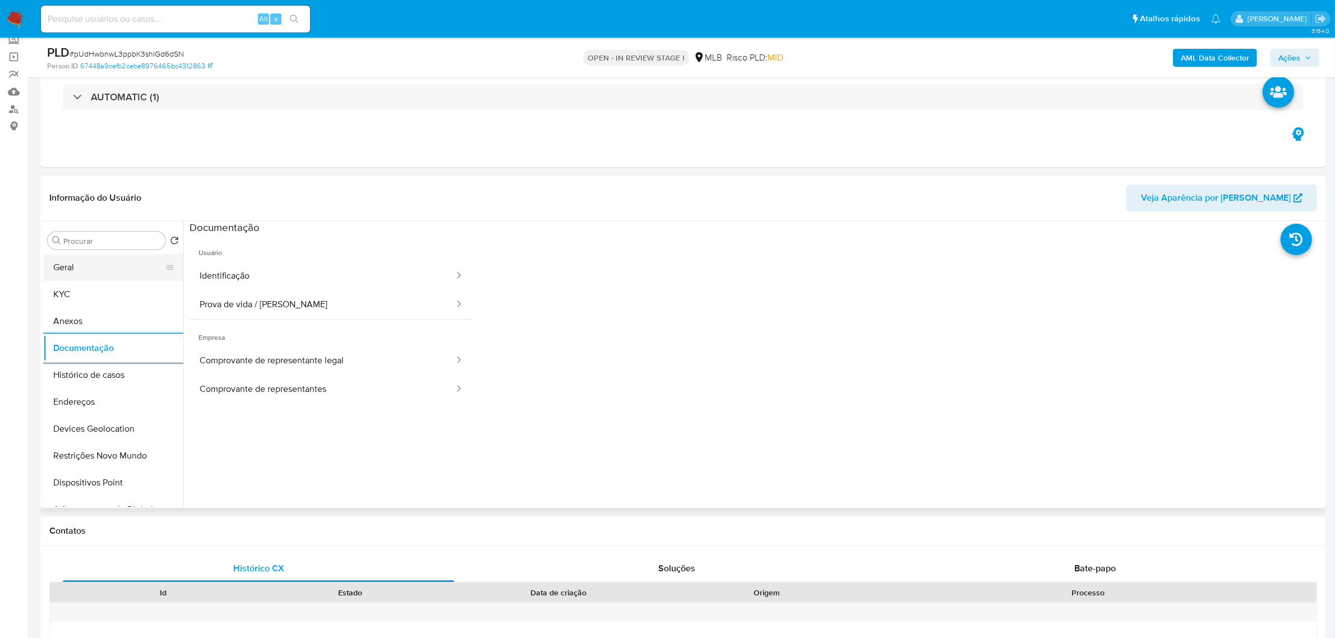
click at [96, 269] on button "Geral" at bounding box center [108, 267] width 131 height 27
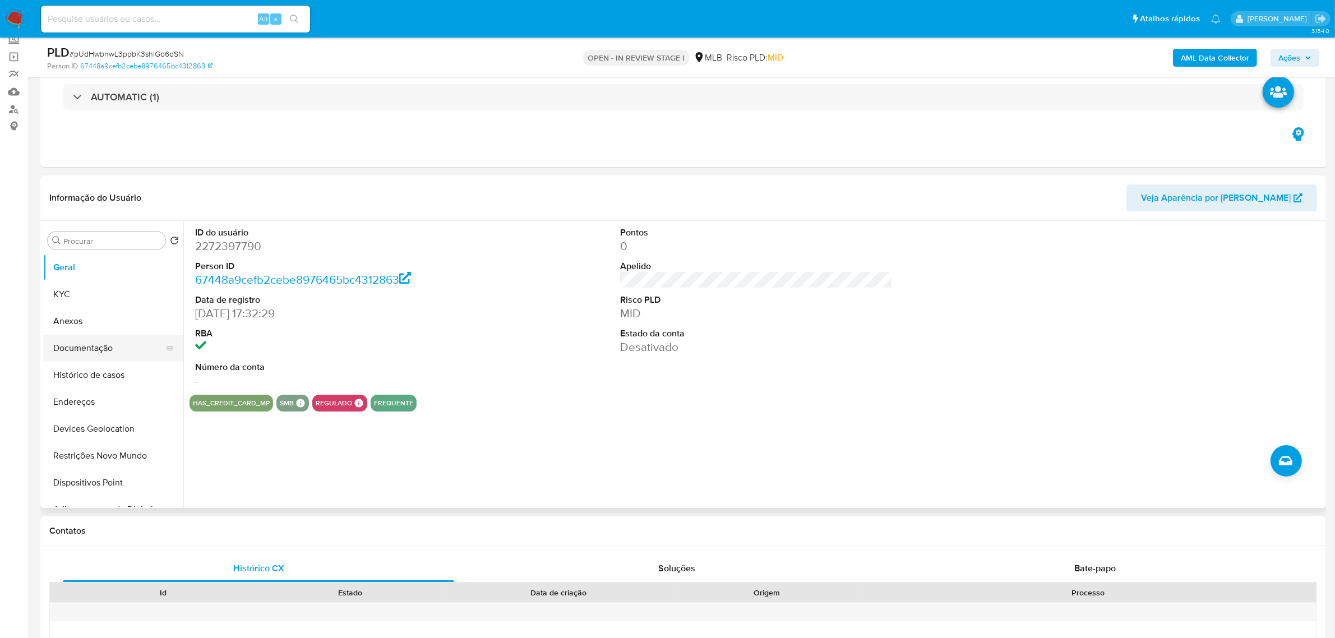
click at [104, 349] on button "Documentação" at bounding box center [108, 348] width 131 height 27
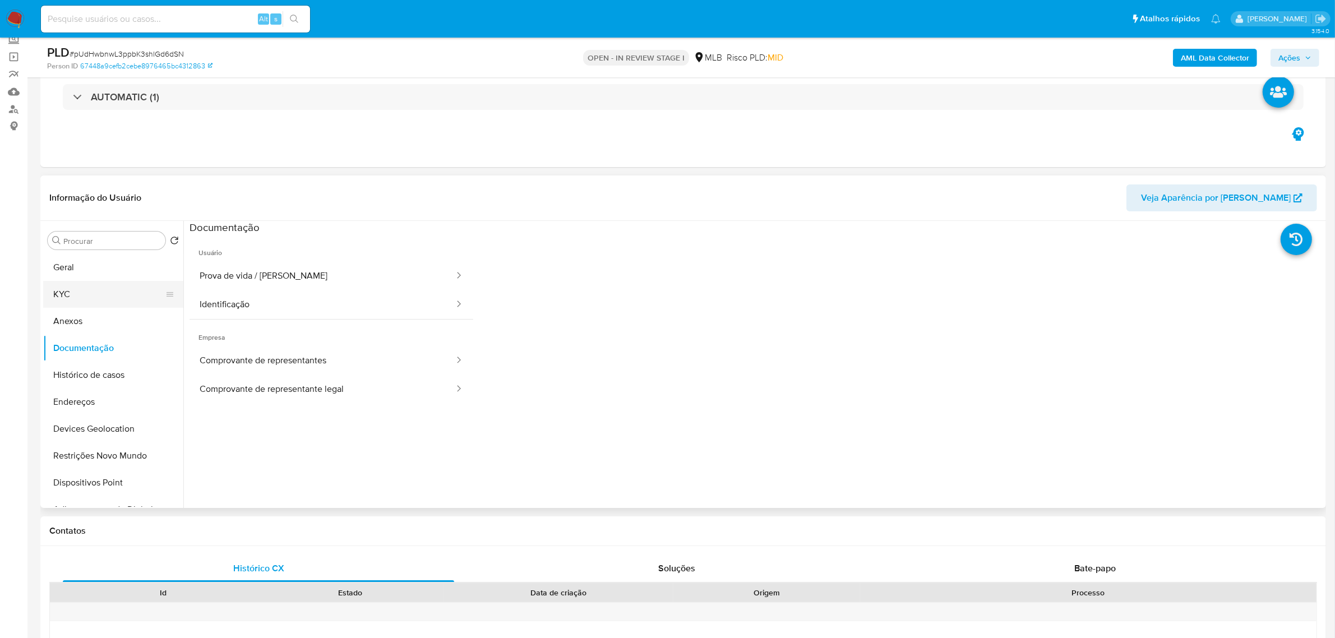
click at [107, 303] on button "KYC" at bounding box center [108, 294] width 131 height 27
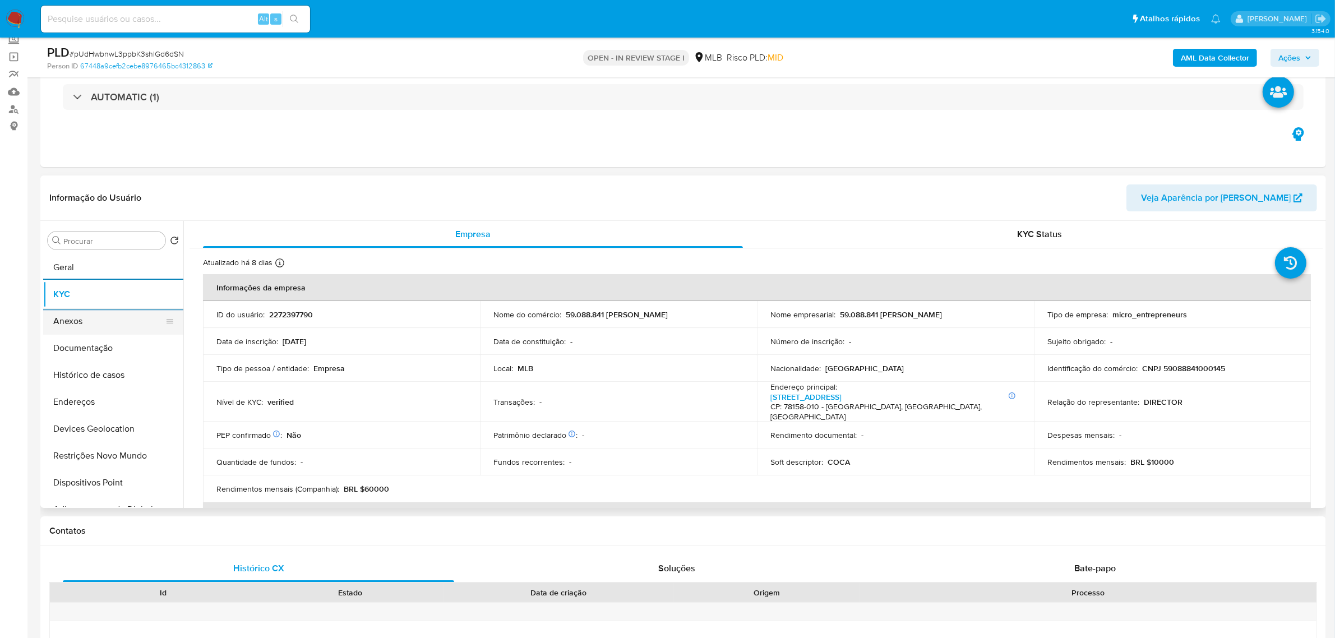
click at [80, 331] on button "Anexos" at bounding box center [108, 321] width 131 height 27
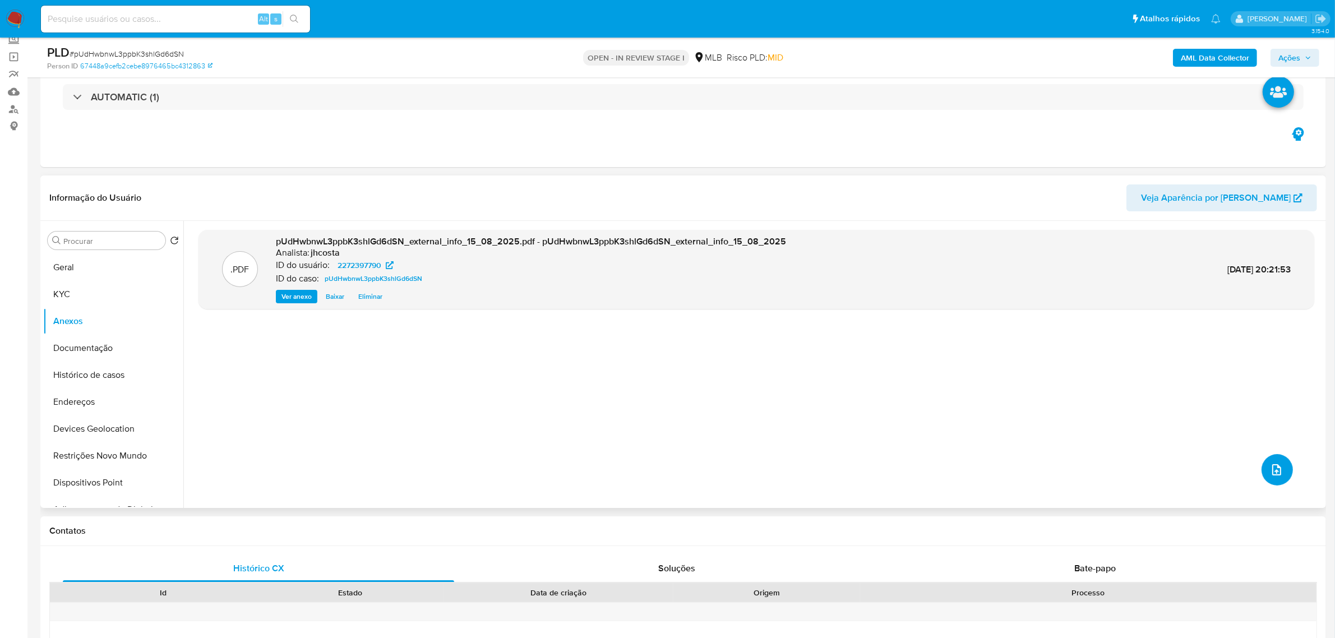
click at [1274, 467] on icon "upload-file" at bounding box center [1276, 469] width 13 height 13
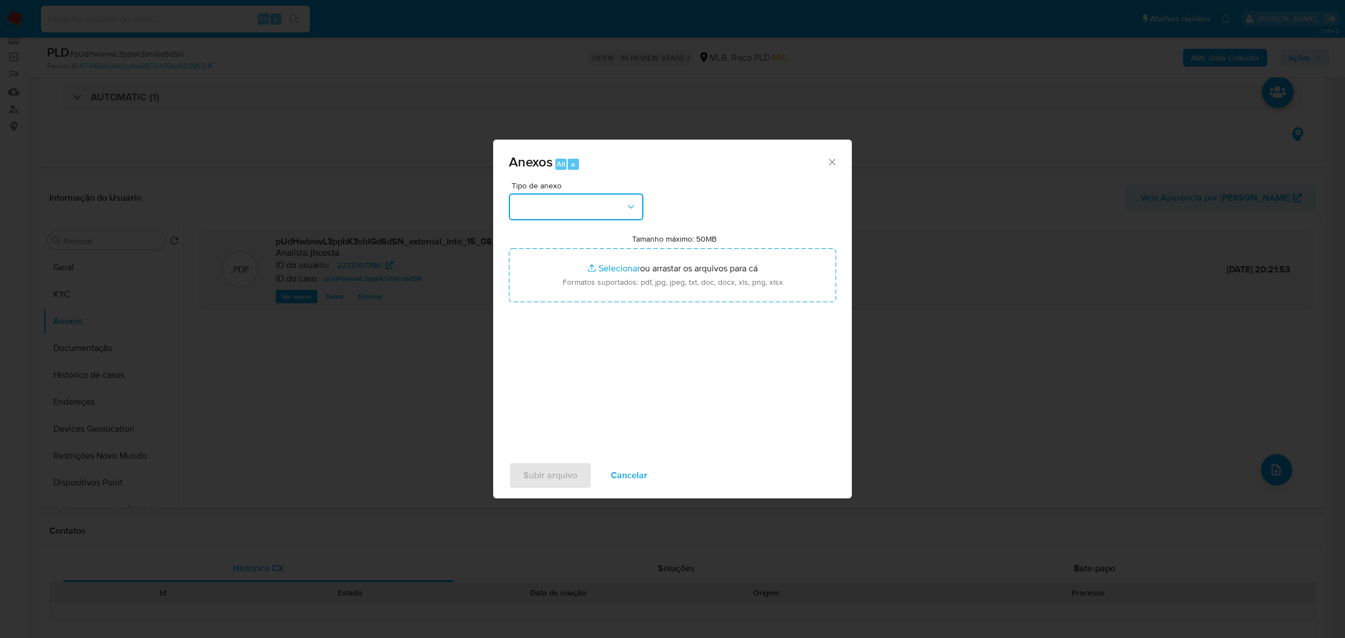
click at [598, 203] on button "button" at bounding box center [576, 206] width 135 height 27
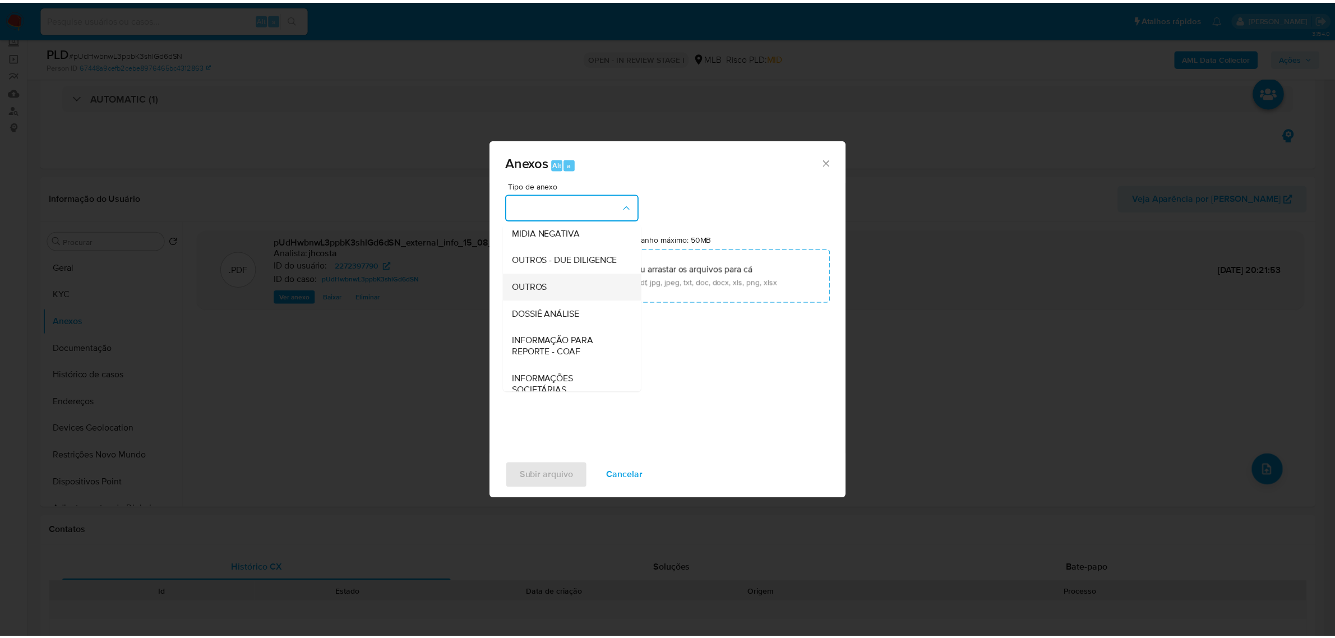
scroll to position [140, 0]
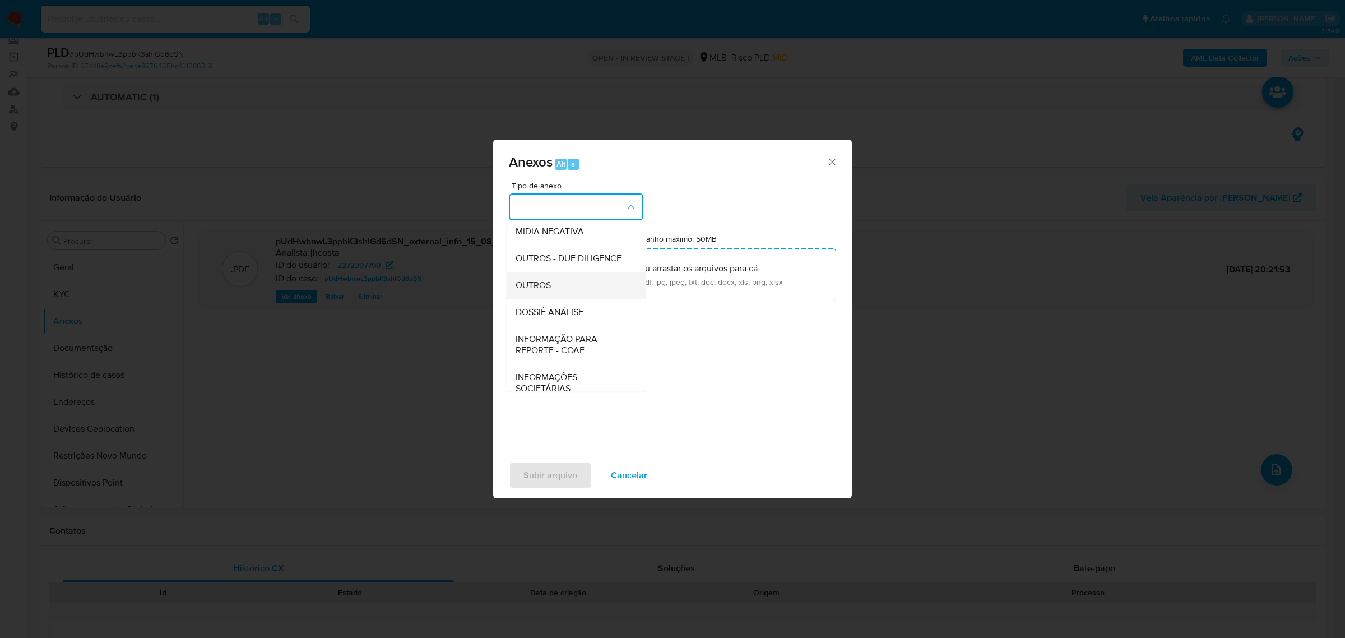
click at [552, 298] on div "OUTROS" at bounding box center [573, 284] width 114 height 27
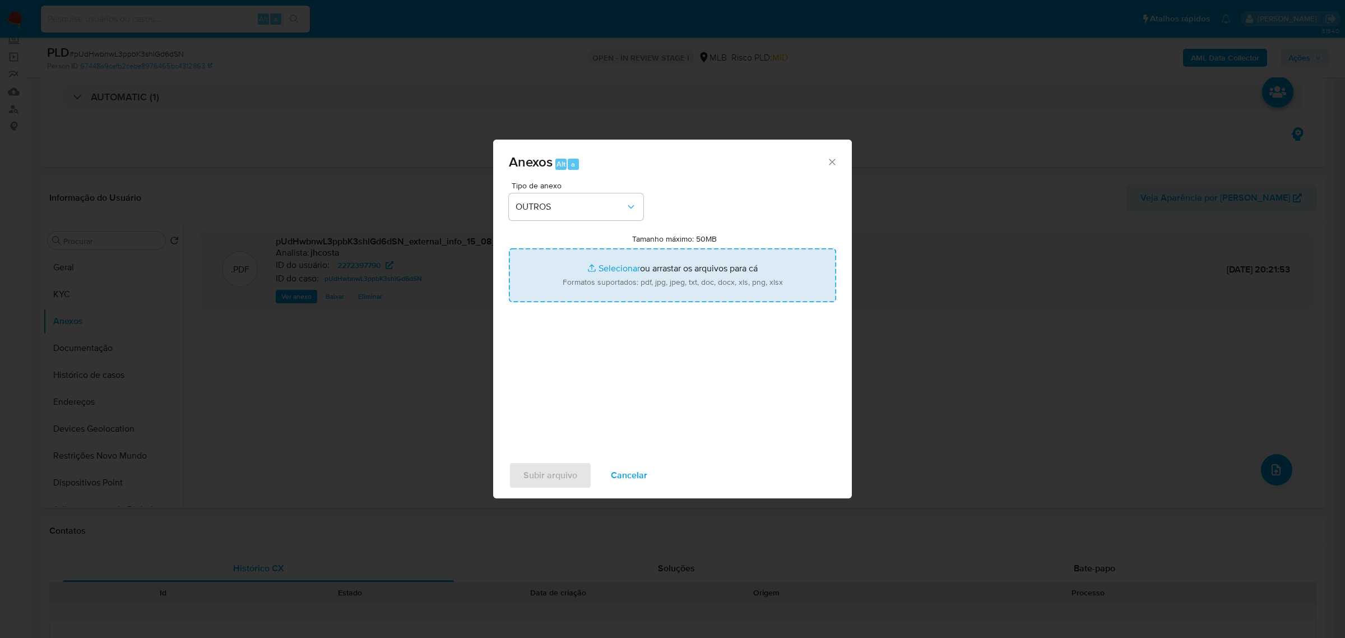
click at [650, 279] on input "Tamanho máximo: 50MB Selecionar arquivos" at bounding box center [672, 275] width 327 height 54
click at [599, 272] on input "Tamanho máximo: 50MB Selecionar arquivos" at bounding box center [672, 275] width 327 height 54
type input "C:\fakepath\Mulan 2272397790_2025_08_14_08_52_34.xlsx"
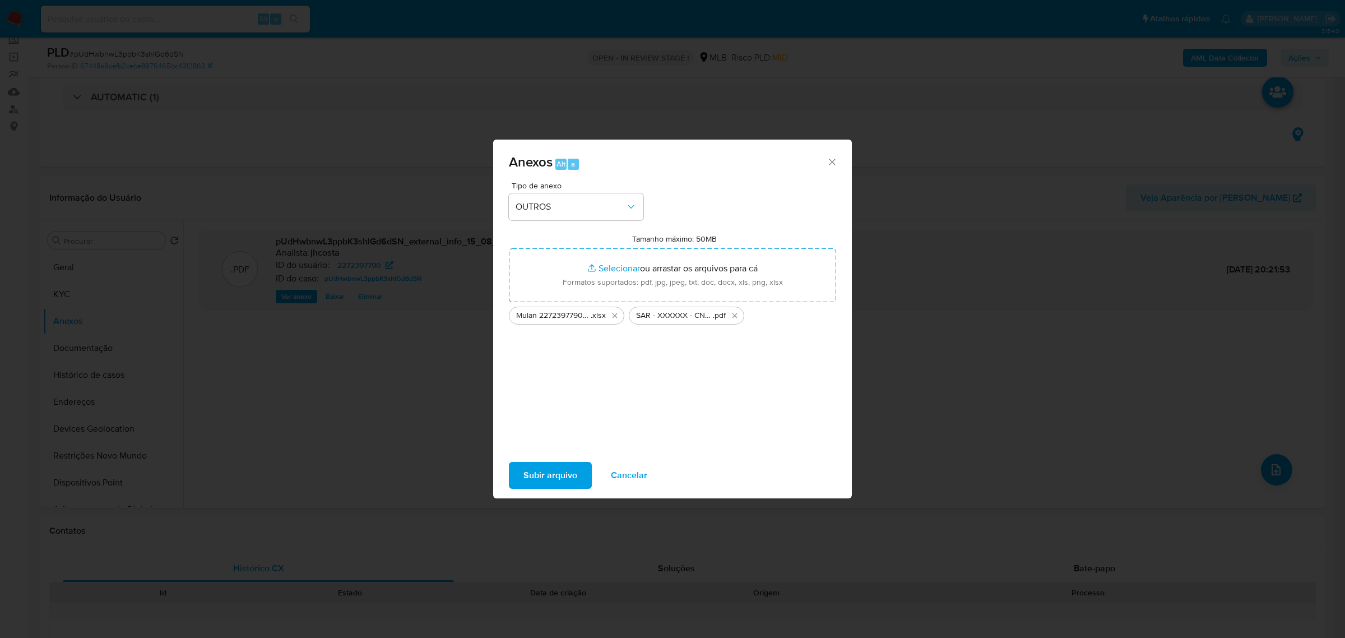
click at [552, 471] on span "Subir arquivo" at bounding box center [551, 475] width 54 height 25
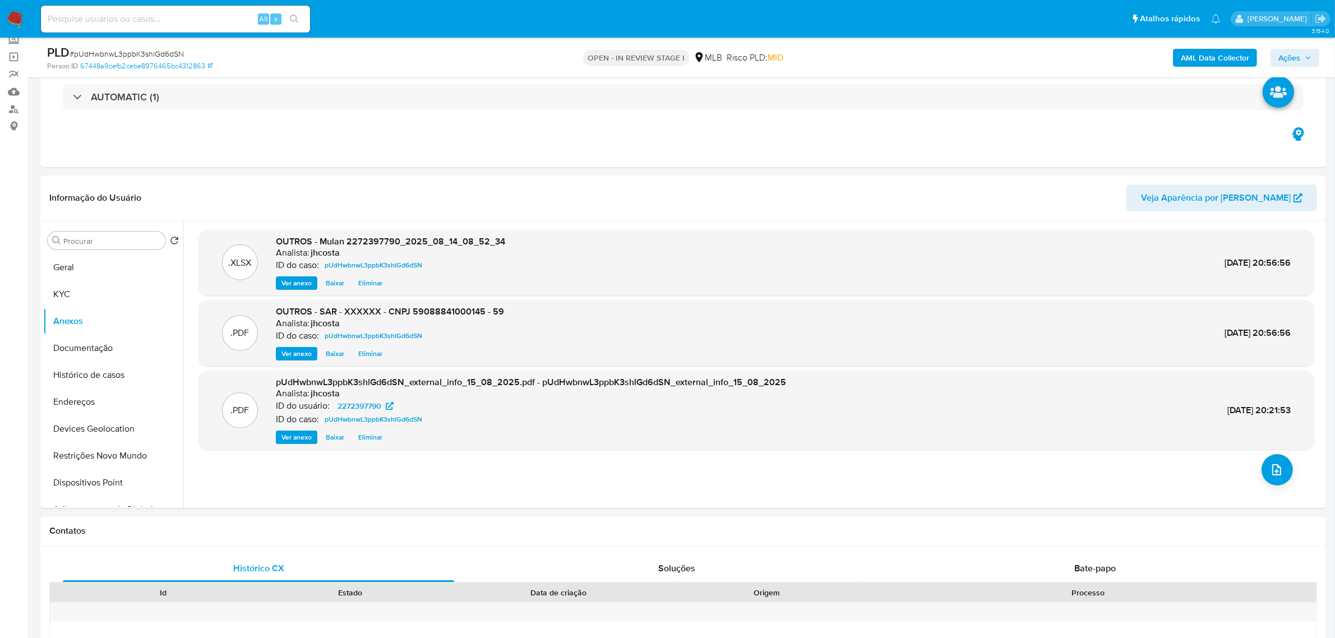
click at [1309, 59] on icon "button" at bounding box center [1307, 57] width 7 height 7
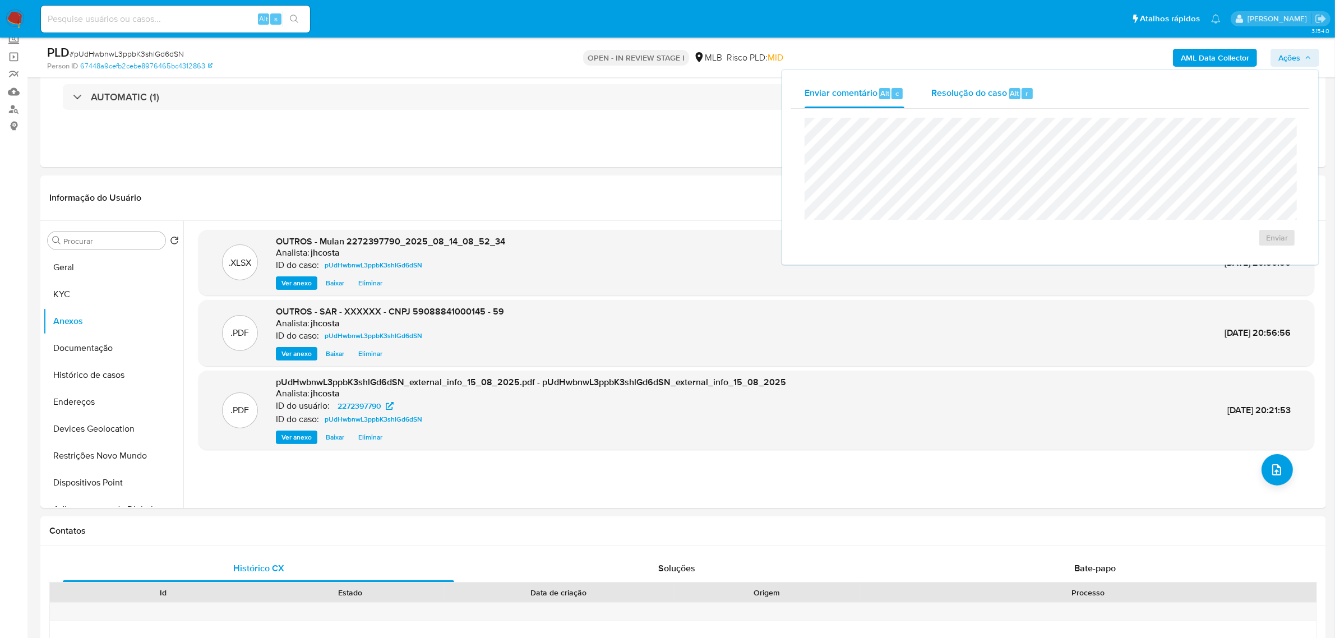
click at [948, 105] on div "Resolução do caso Alt r" at bounding box center [982, 93] width 103 height 29
click at [1251, 260] on span "ROI Proposal" at bounding box center [1249, 256] width 58 height 16
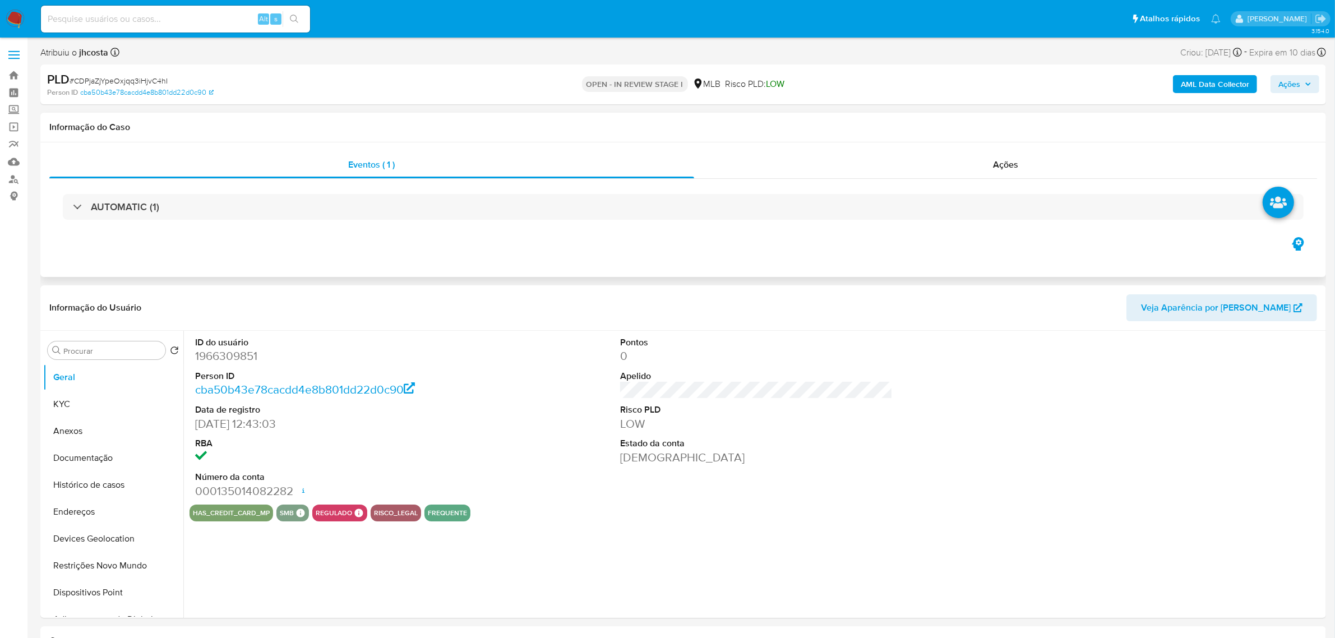
select select "10"
click at [15, 18] on img at bounding box center [15, 19] width 19 height 19
select select "10"
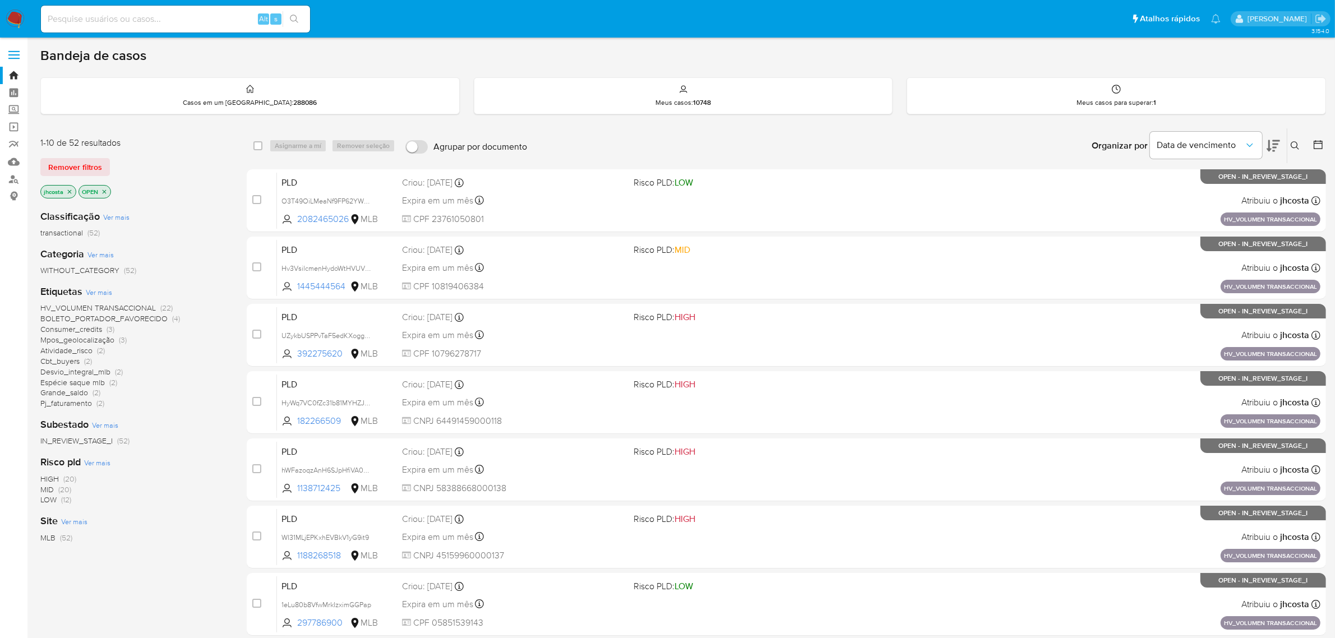
click at [1316, 140] on icon at bounding box center [1317, 144] width 11 height 11
click at [1320, 135] on div at bounding box center [1315, 145] width 20 height 35
click at [1320, 143] on icon at bounding box center [1317, 144] width 9 height 9
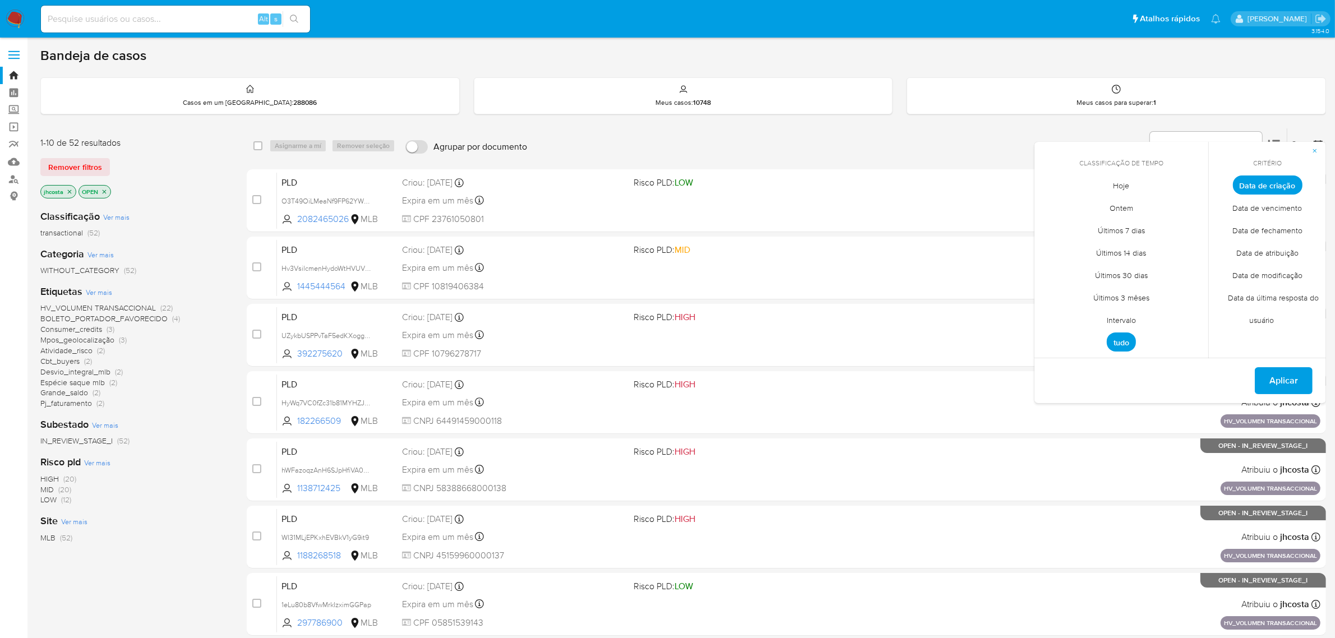
click at [1130, 316] on span "Intervalo" at bounding box center [1121, 320] width 53 height 23
click at [1051, 211] on icon "Mes anterior" at bounding box center [1051, 205] width 13 height 13
click at [1081, 247] on button "1" at bounding box center [1076, 247] width 18 height 18
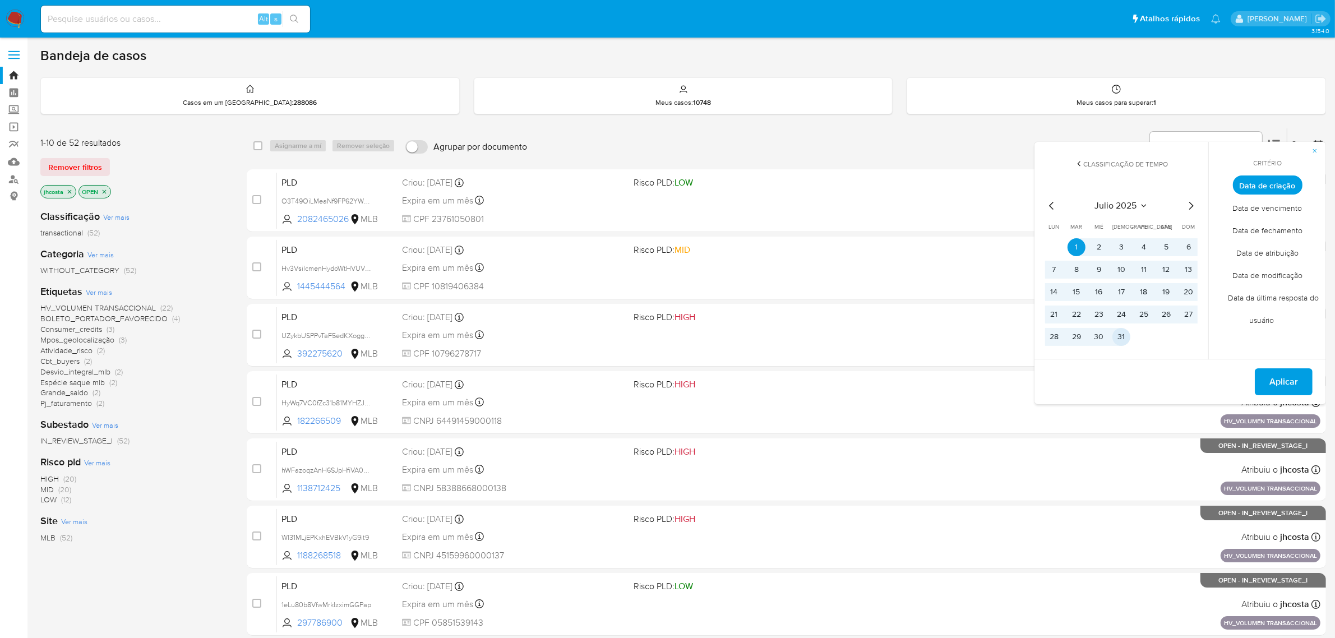
click at [1124, 331] on button "31" at bounding box center [1121, 337] width 18 height 18
click at [1284, 386] on span "Aplicar" at bounding box center [1283, 381] width 29 height 25
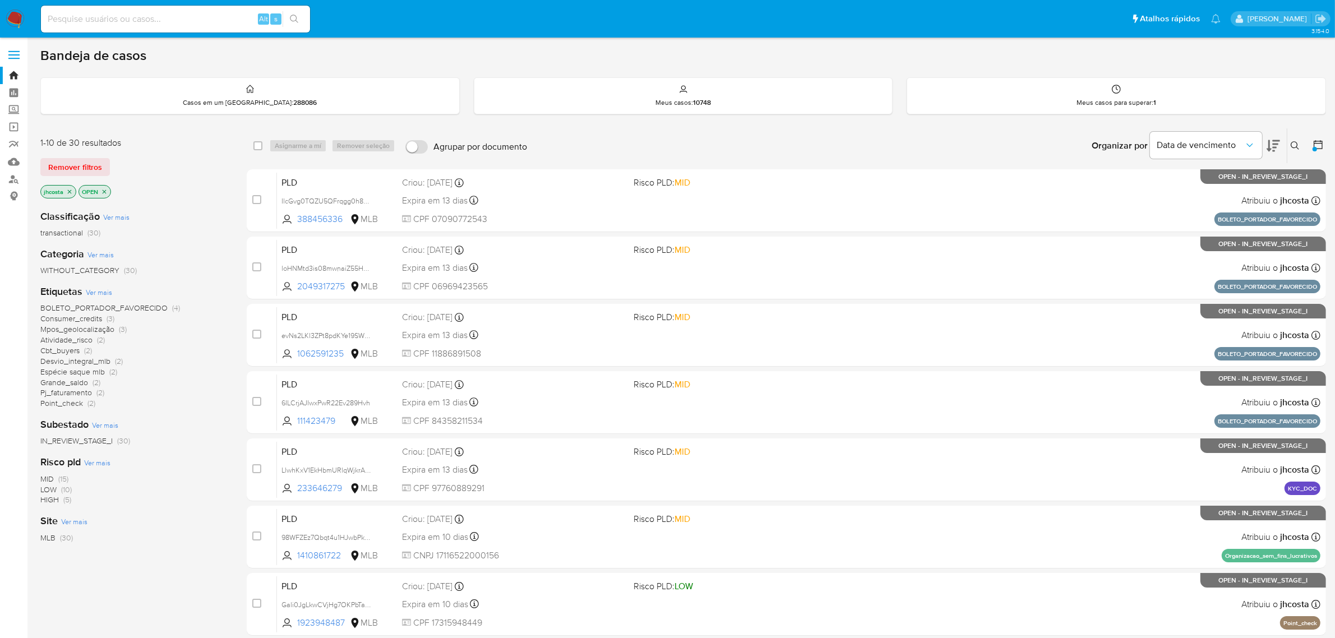
click at [101, 318] on span "Consumer_credits" at bounding box center [71, 318] width 62 height 11
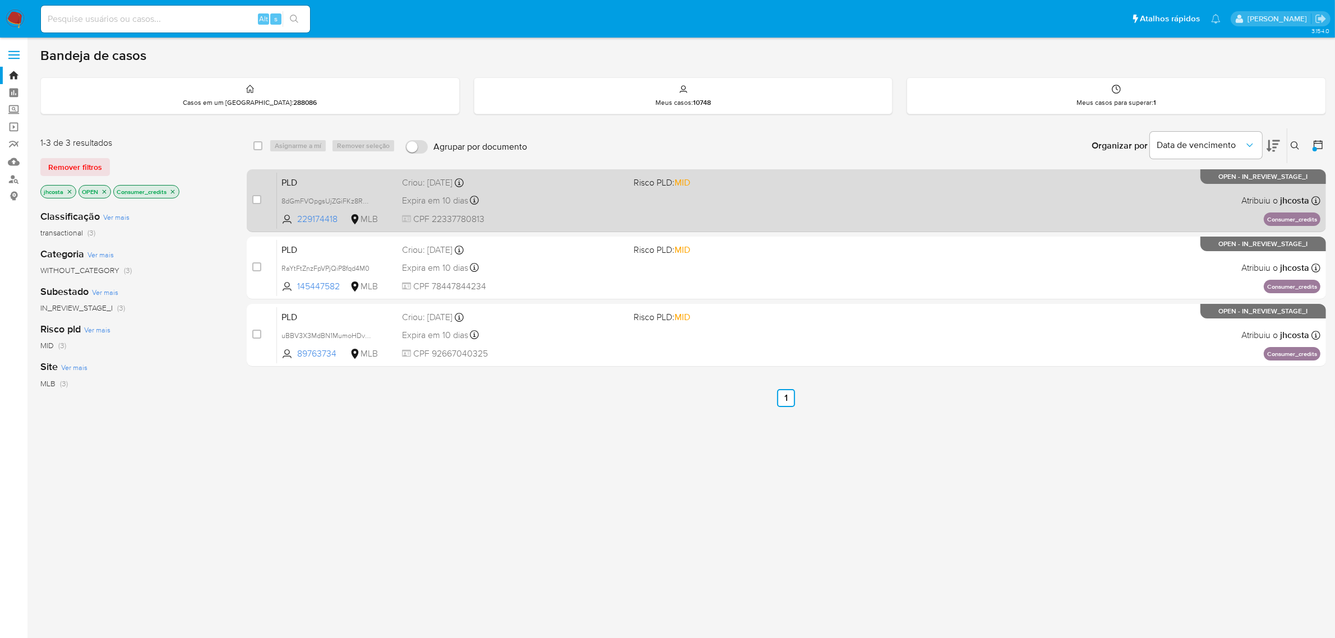
click at [571, 203] on div "Expira em 10 dias Expira em 26/08/2025 00:54:49" at bounding box center [513, 200] width 223 height 15
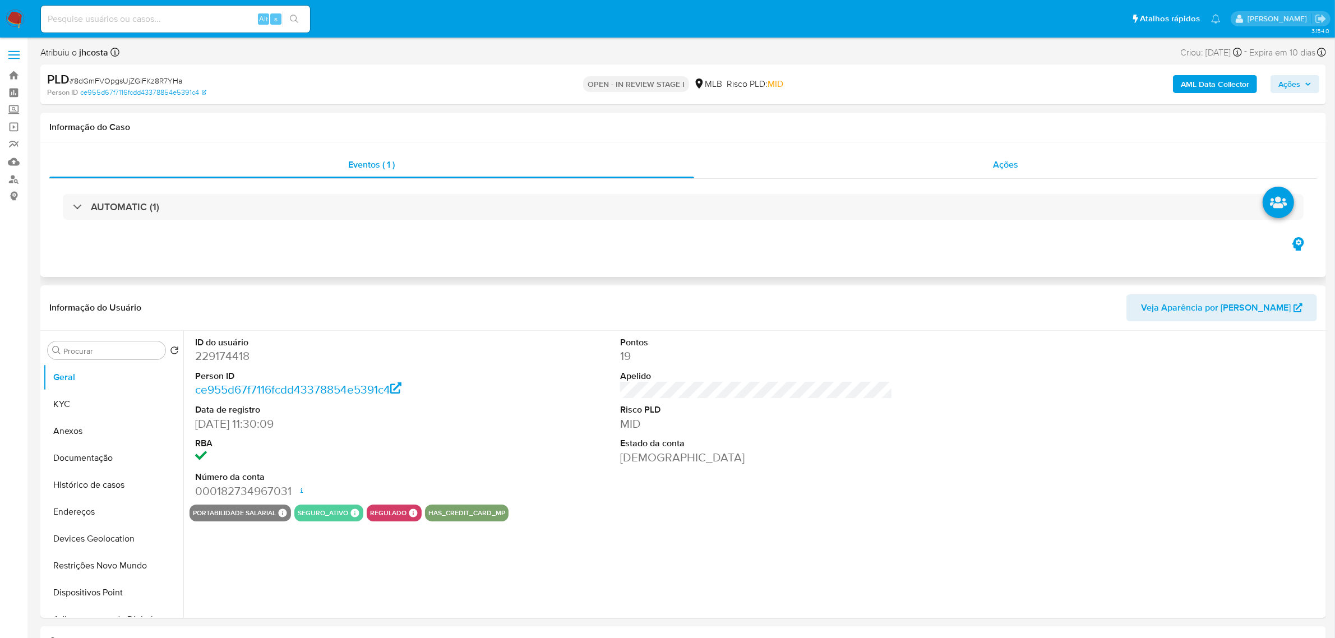
select select "10"
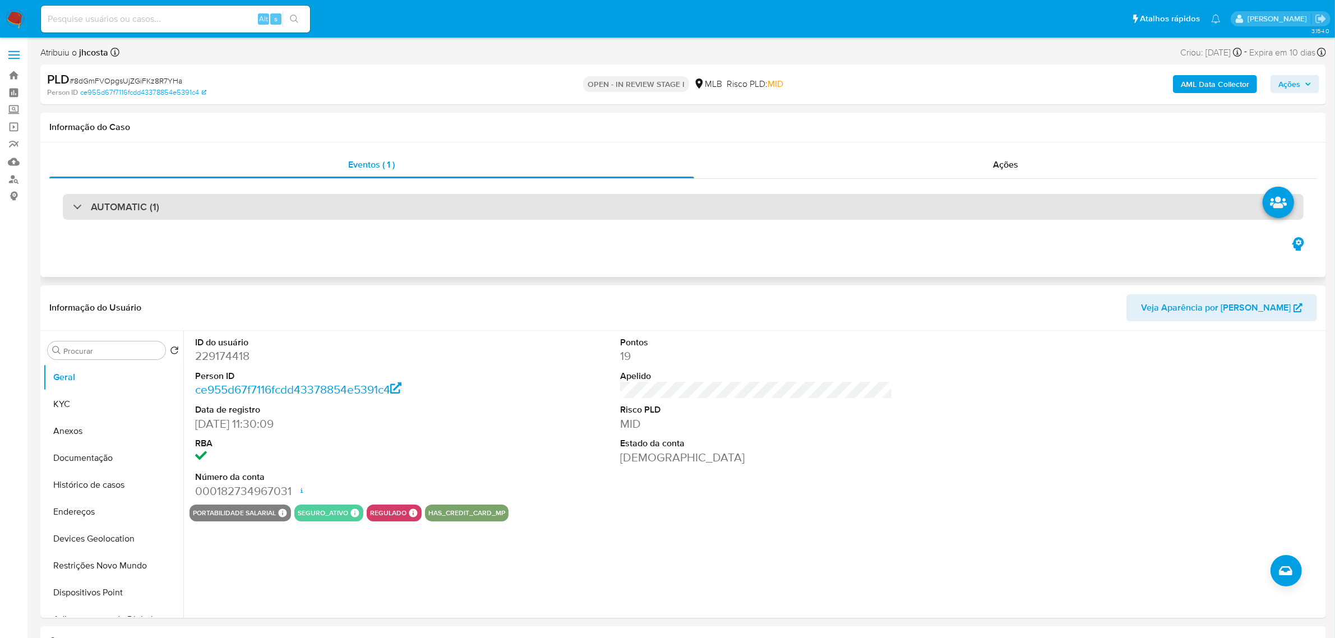
click at [420, 213] on div "AUTOMATIC (1)" at bounding box center [683, 207] width 1240 height 26
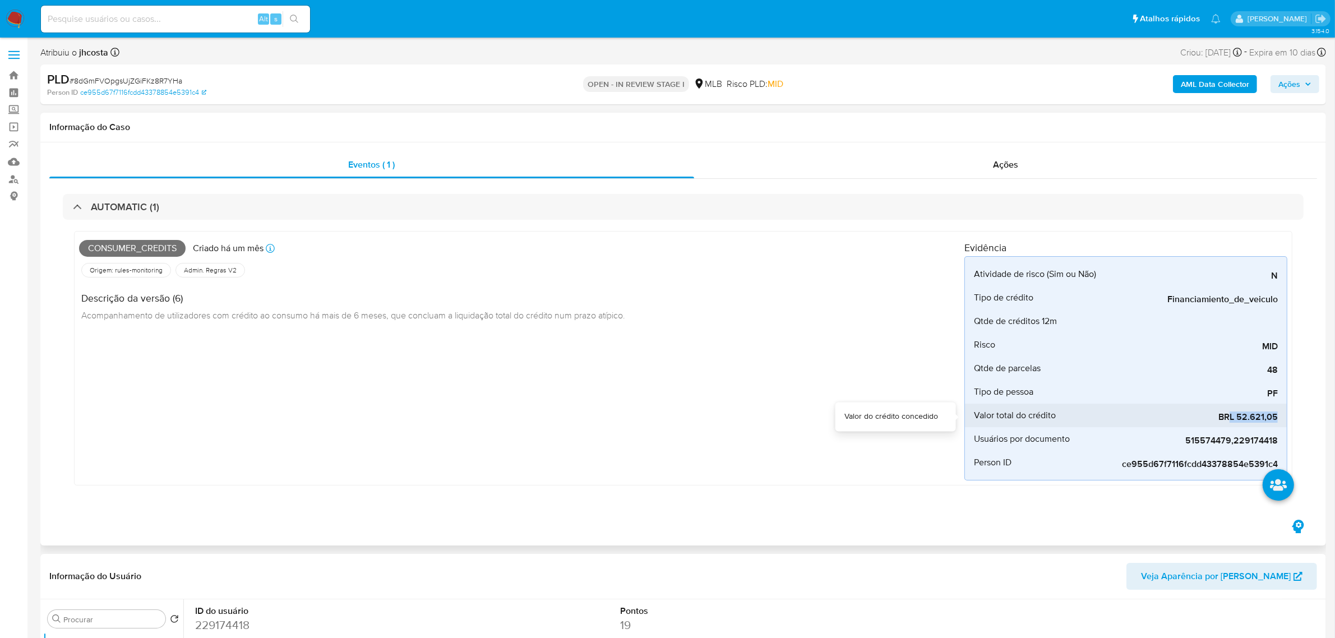
drag, startPoint x: 1230, startPoint y: 419, endPoint x: 1219, endPoint y: 427, distance: 13.7
click at [1288, 415] on div "Consumer_credits Criado há um mês Criado: 12/07/2025 00:54:49 Origem: rules-mon…" at bounding box center [683, 358] width 1218 height 254
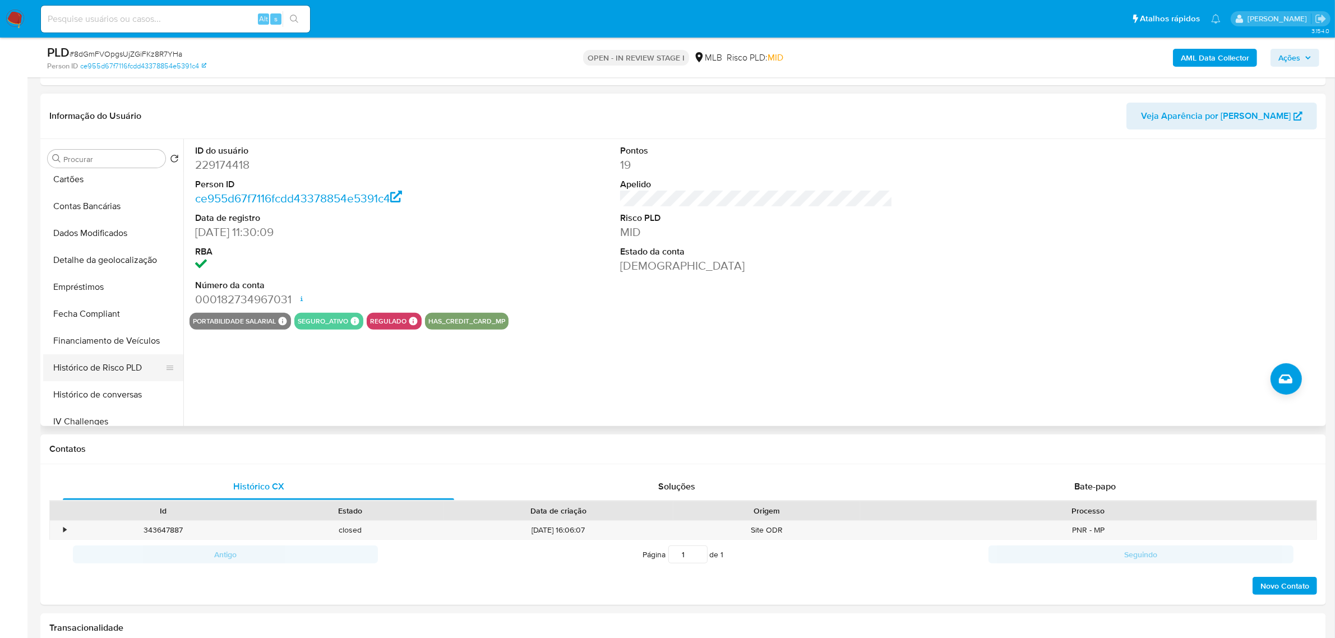
scroll to position [280, 0]
click at [90, 283] on button "Empréstimos" at bounding box center [108, 281] width 131 height 27
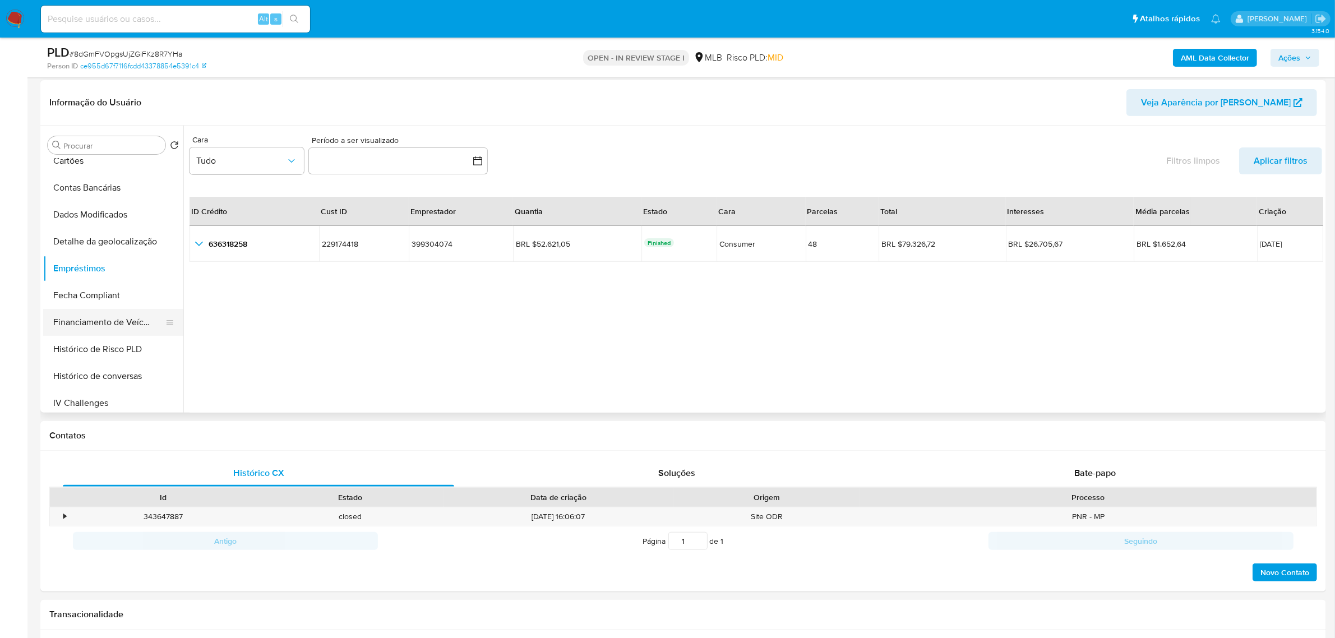
click at [99, 321] on button "Financiamento de Veículos" at bounding box center [108, 322] width 131 height 27
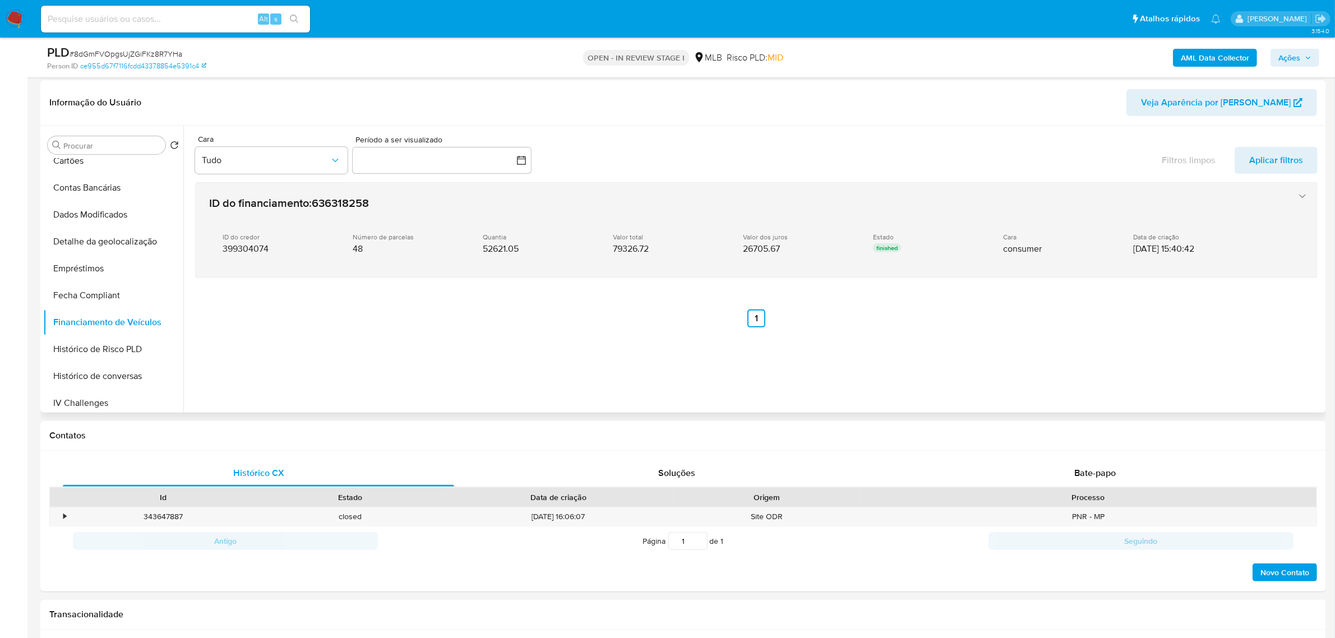
click at [578, 251] on div "Quantia 52621.05" at bounding box center [539, 244] width 112 height 22
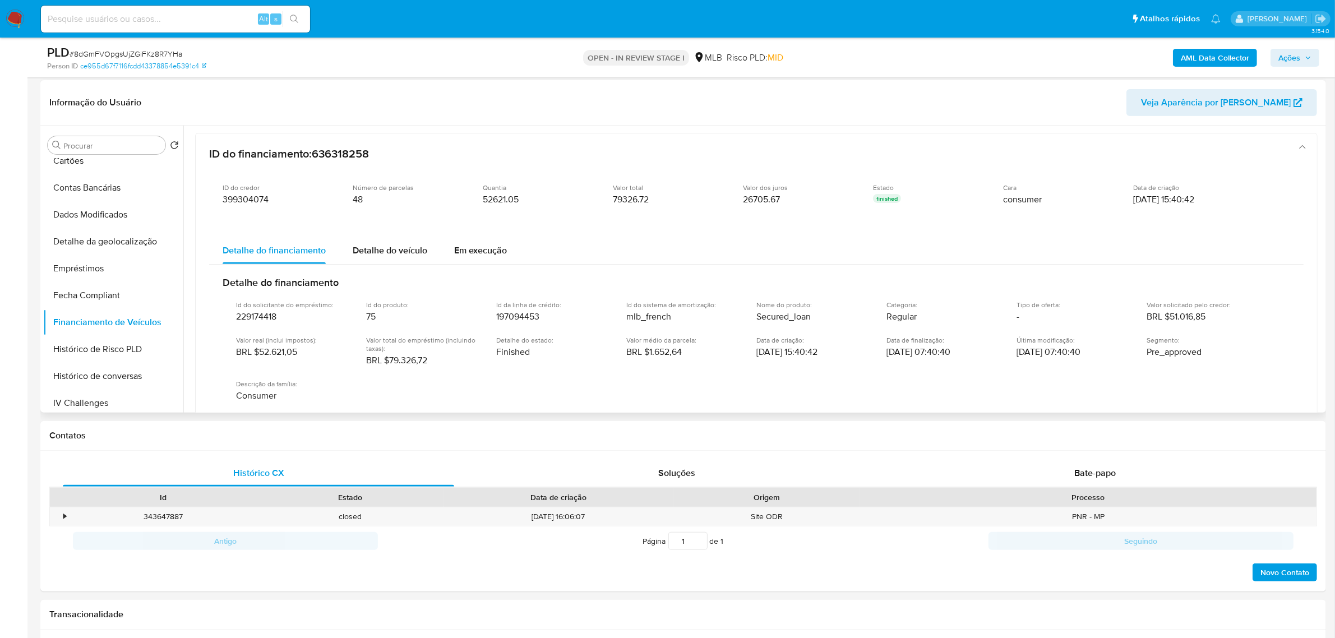
scroll to position [130, 0]
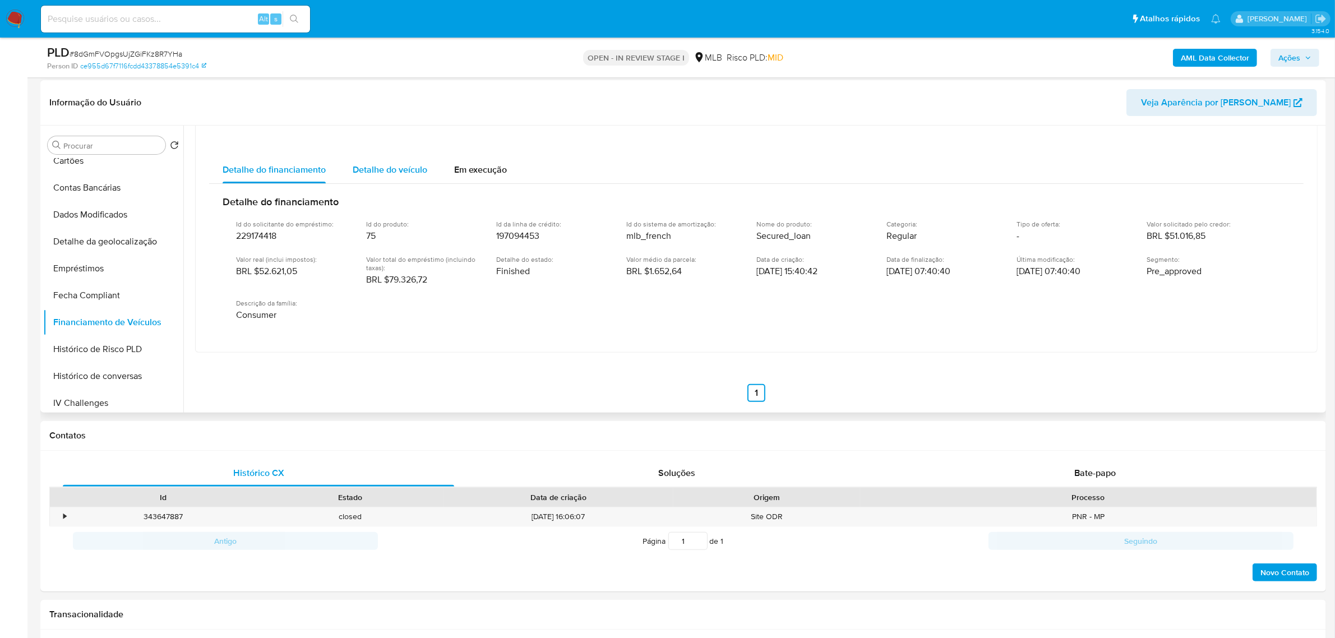
click at [405, 167] on span "Detalhe do veículo" at bounding box center [390, 169] width 75 height 13
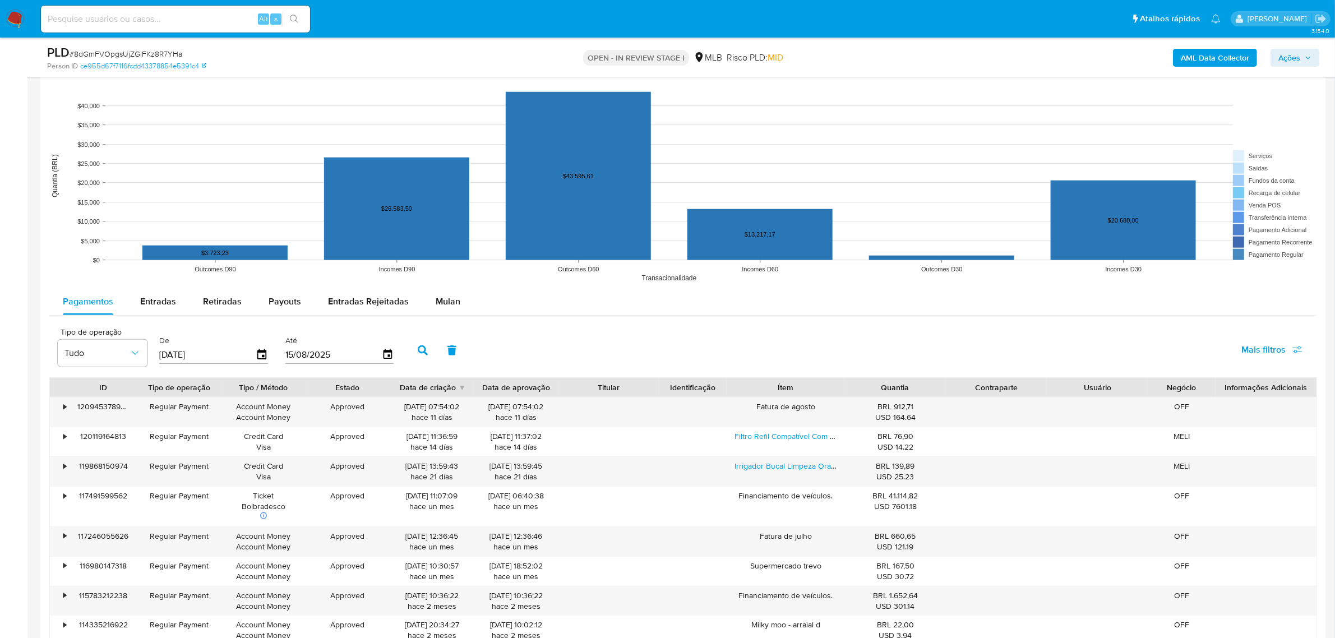
scroll to position [1261, 0]
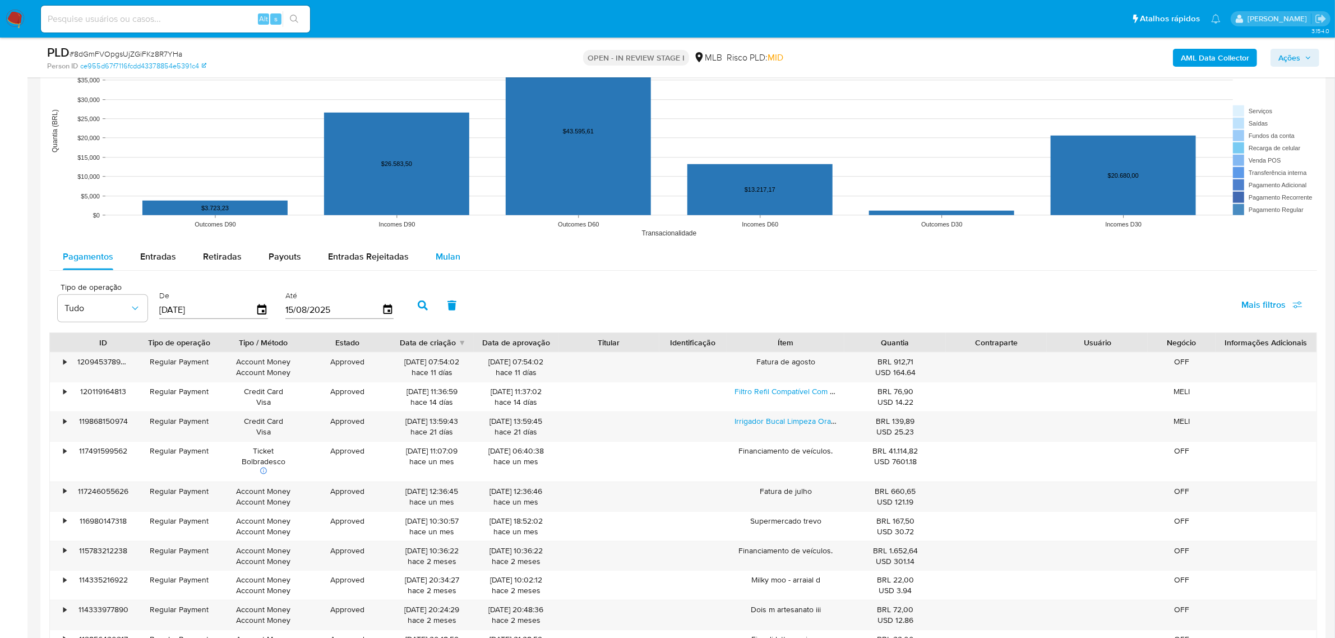
click at [450, 263] on span "Mulan" at bounding box center [448, 256] width 25 height 13
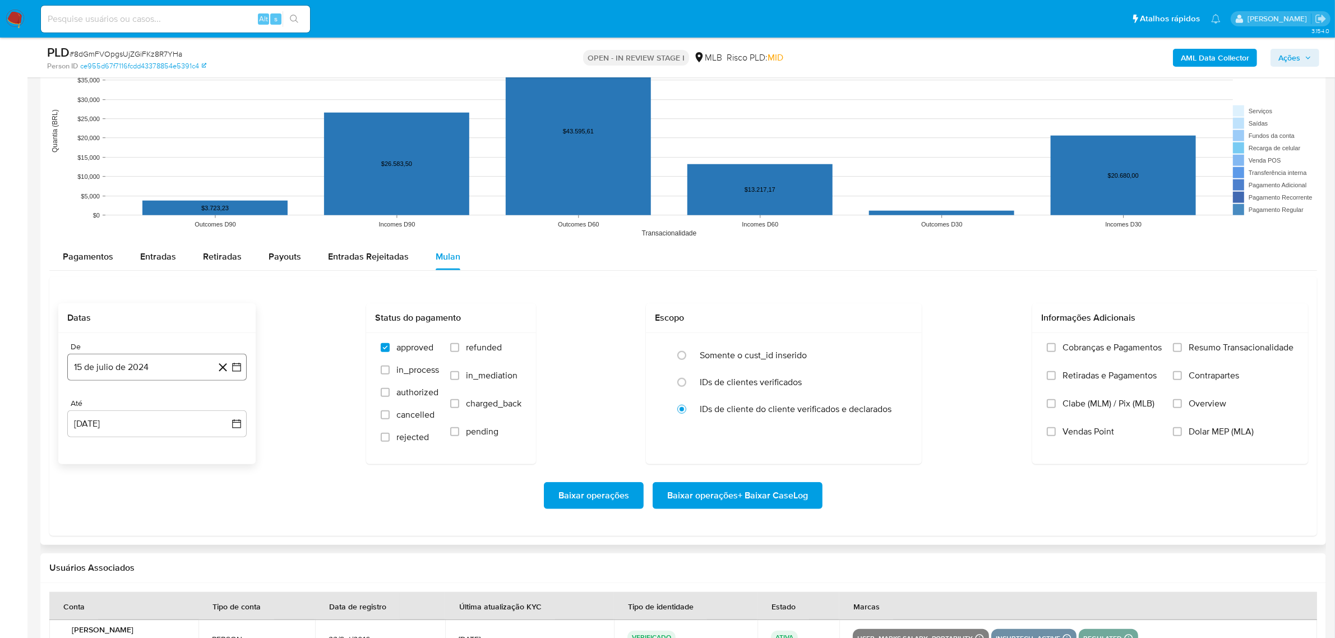
click at [182, 374] on button "15 de julio de 2024" at bounding box center [156, 367] width 179 height 27
click at [172, 405] on button "julio 2024" at bounding box center [157, 407] width 53 height 11
click at [224, 407] on icon "Año siguiente" at bounding box center [225, 408] width 4 height 8
click at [201, 486] on button "jun" at bounding box center [203, 480] width 31 height 18
click at [224, 452] on button "1" at bounding box center [224, 449] width 18 height 18
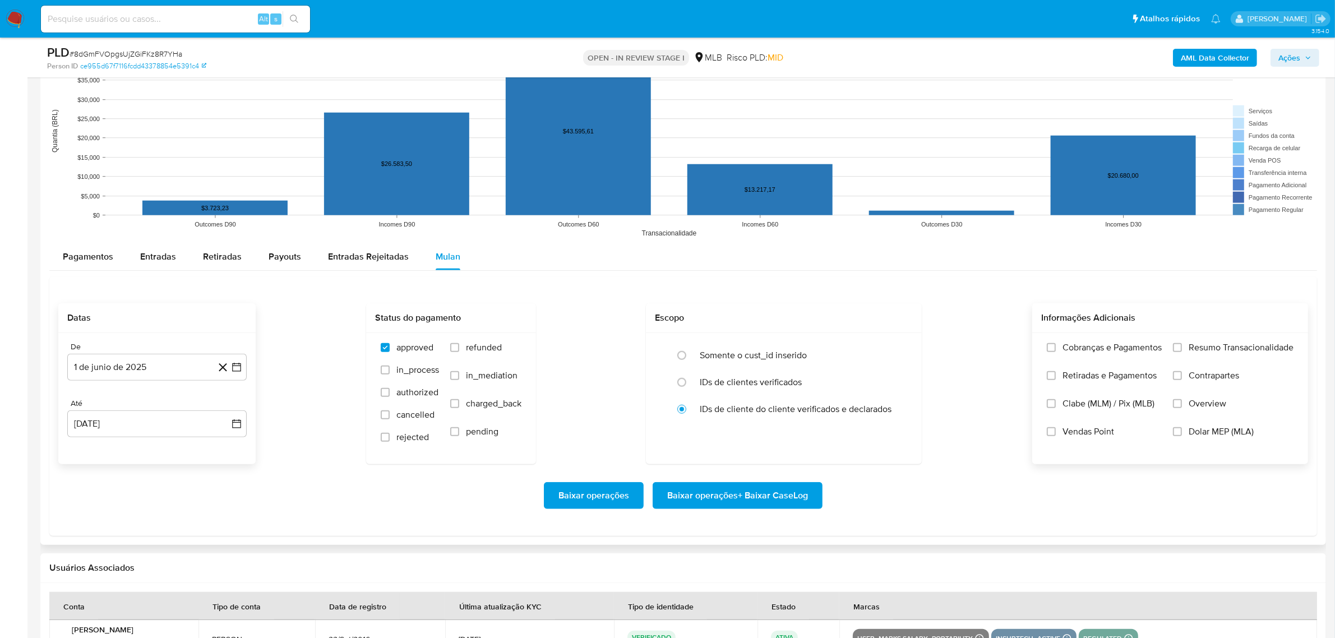
click at [1254, 350] on span "Resumo Transacionalidade" at bounding box center [1240, 347] width 105 height 11
click at [1182, 350] on input "Resumo Transacionalidade" at bounding box center [1177, 347] width 9 height 9
click at [767, 493] on span "Baixar operações + Baixar CaseLog" at bounding box center [737, 495] width 141 height 25
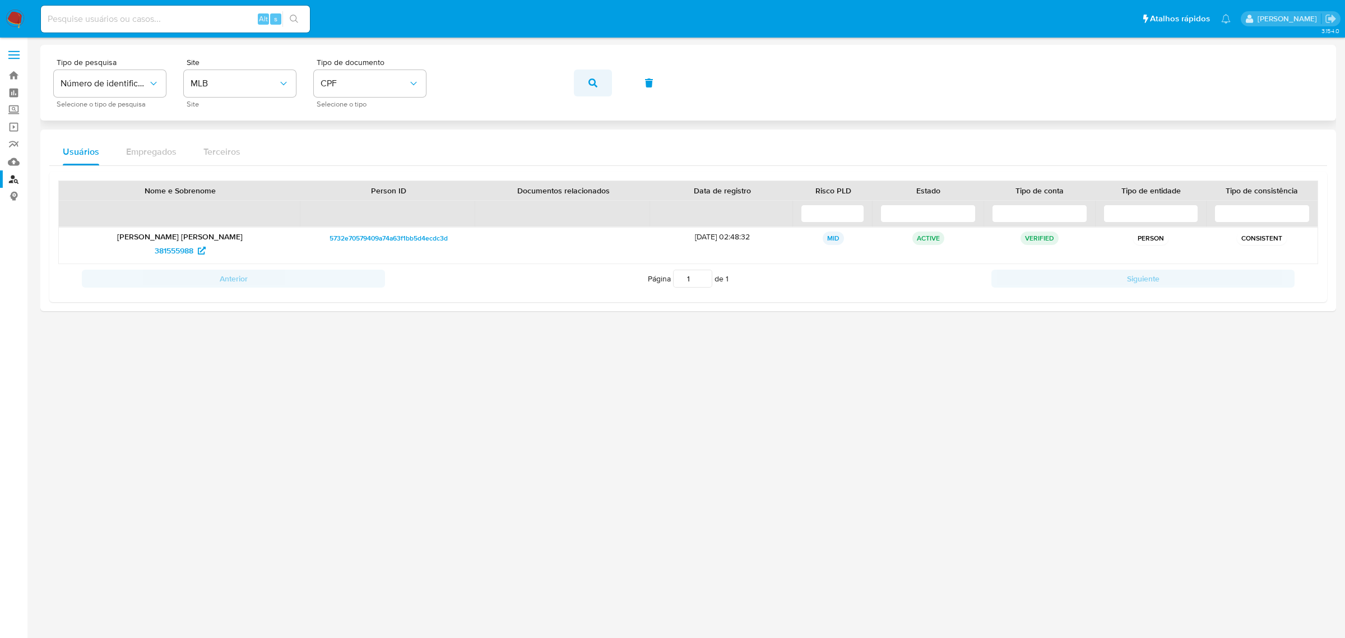
click at [592, 80] on icon "button" at bounding box center [593, 82] width 9 height 9
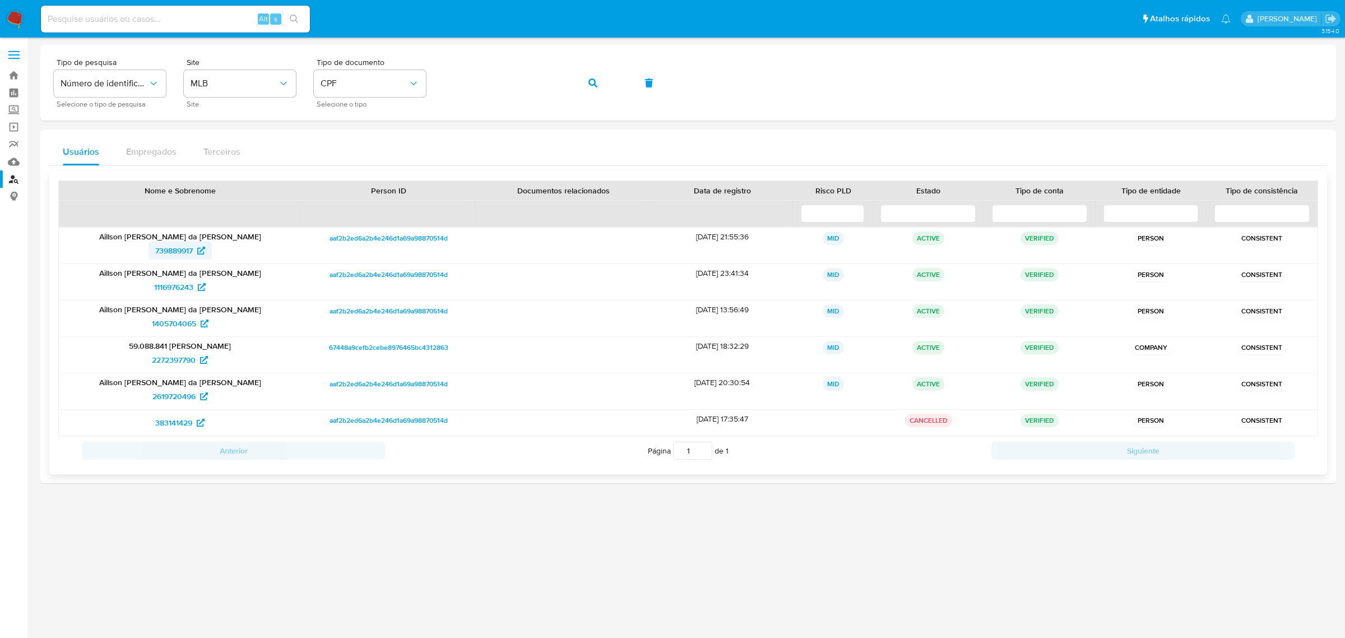
click at [173, 253] on span "739889917" at bounding box center [174, 251] width 38 height 18
click at [590, 82] on icon "button" at bounding box center [593, 82] width 9 height 9
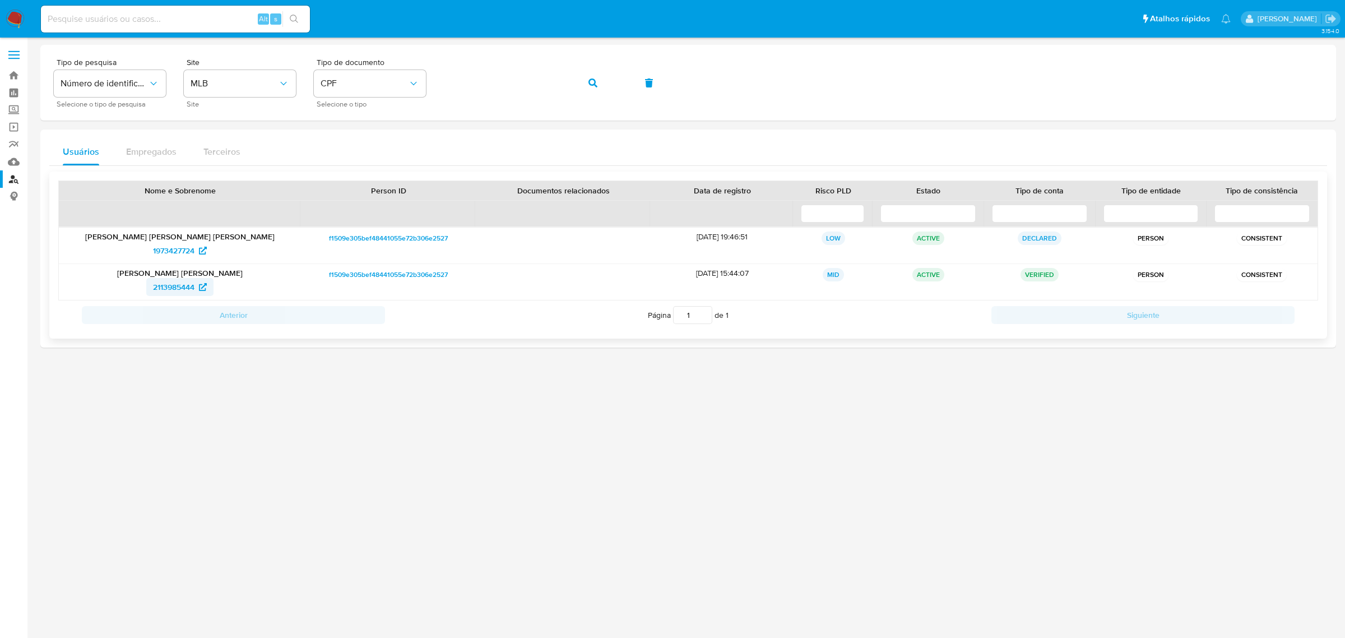
click at [180, 289] on span "2113985444" at bounding box center [173, 287] width 41 height 18
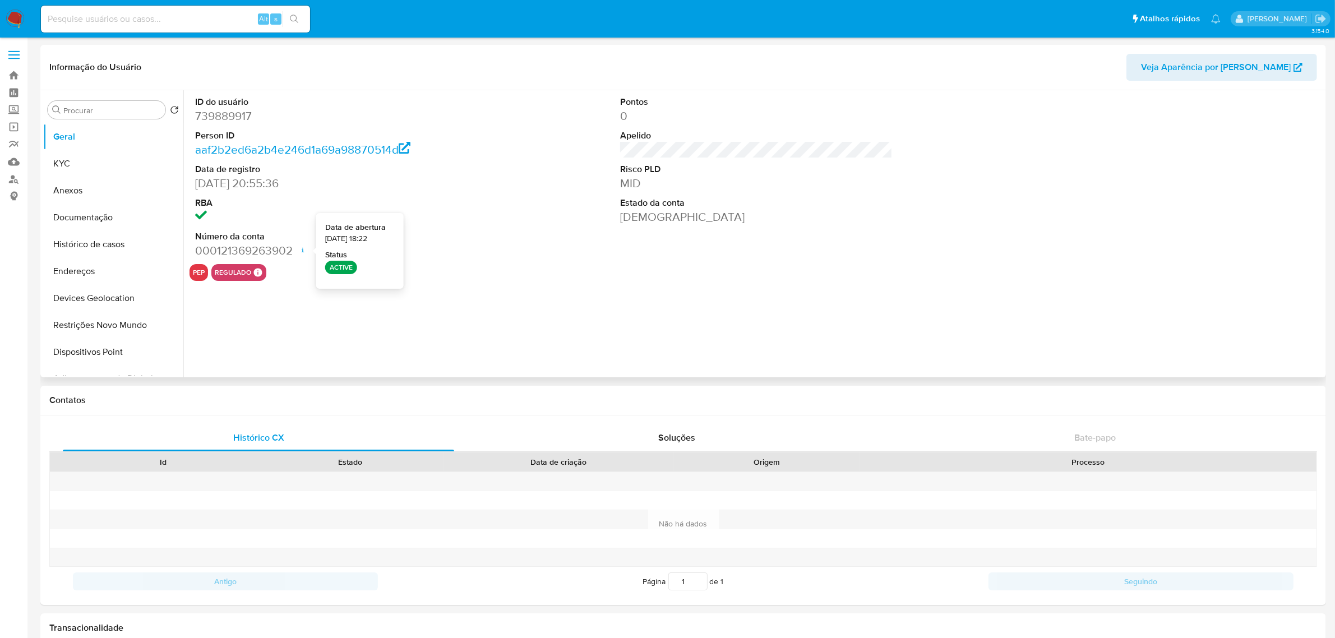
select select "10"
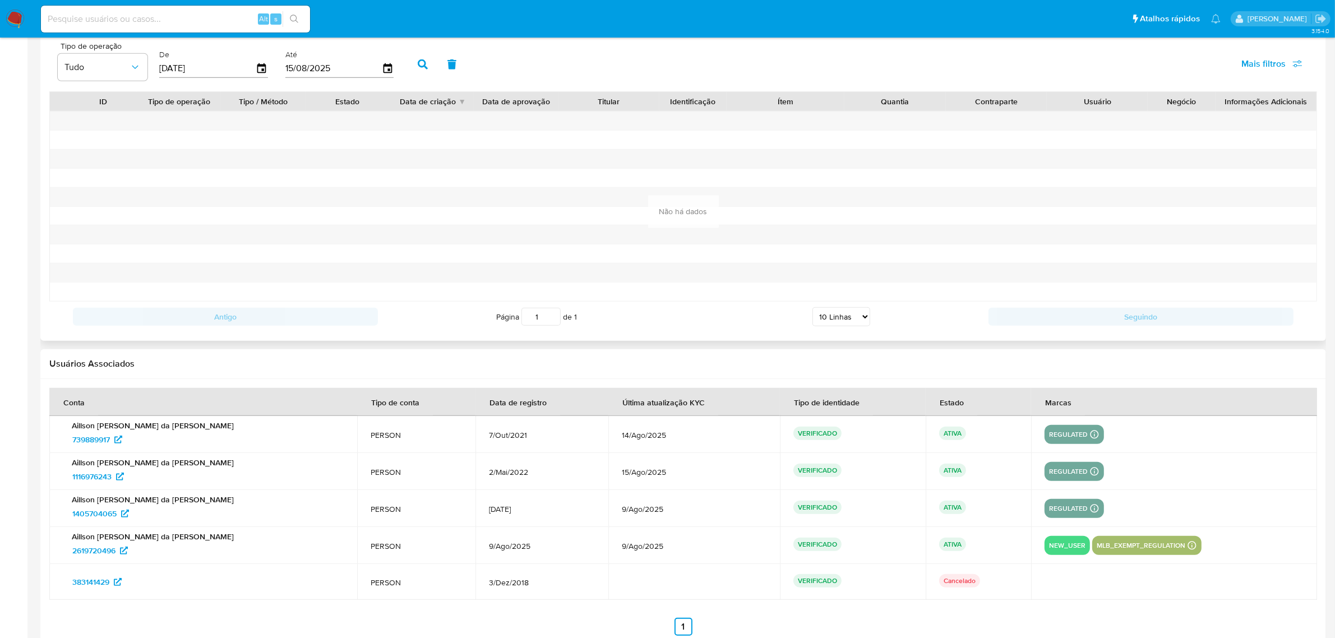
scroll to position [1121, 0]
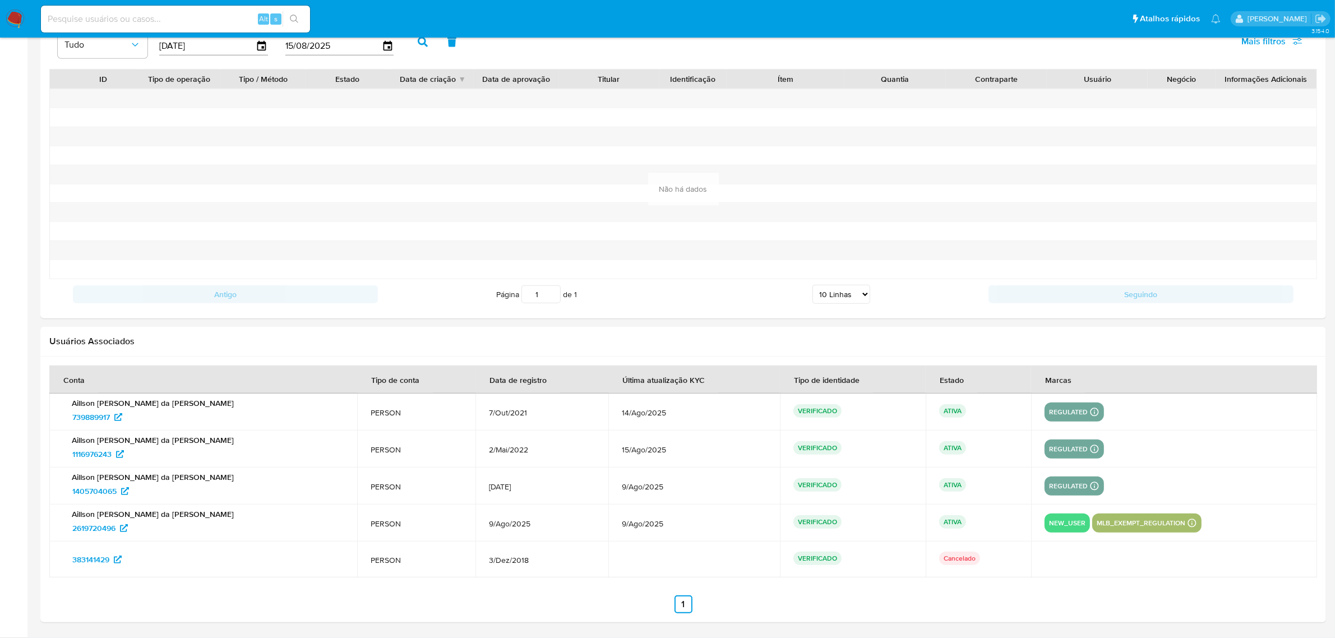
drag, startPoint x: 402, startPoint y: 520, endPoint x: 479, endPoint y: 525, distance: 77.5
click at [479, 525] on td "9/Ago/2025" at bounding box center [541, 522] width 132 height 37
click at [104, 523] on span "2619720496" at bounding box center [93, 528] width 43 height 18
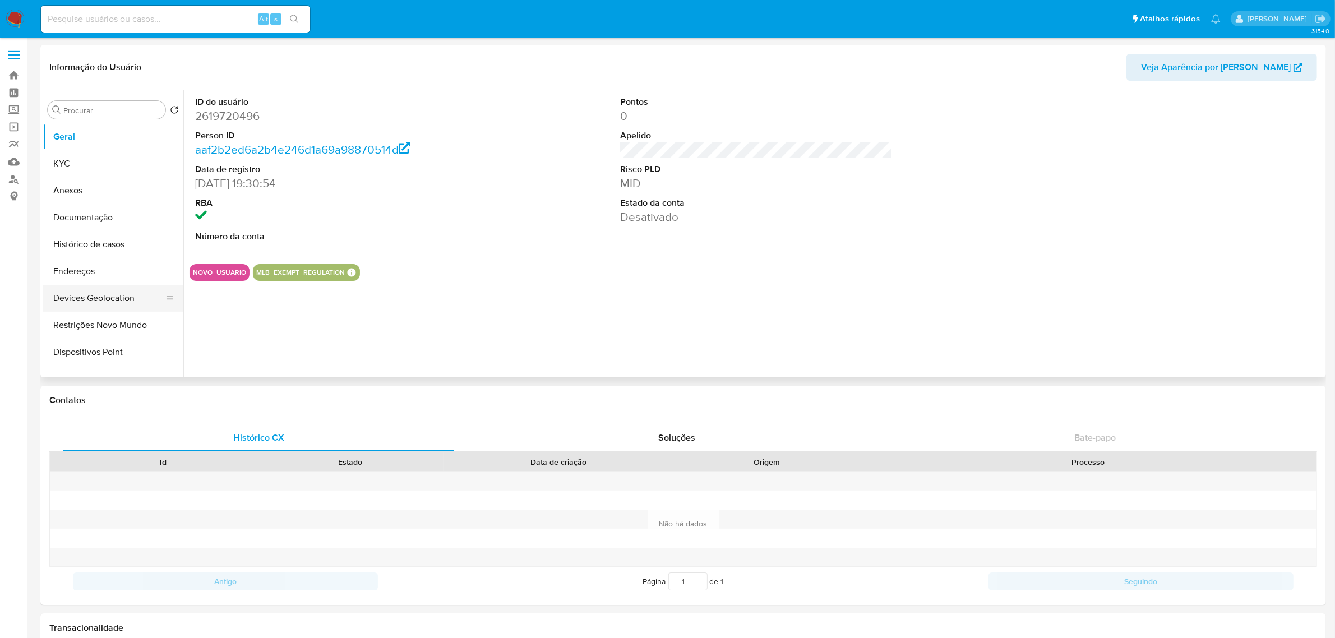
select select "10"
click at [93, 223] on button "Documentação" at bounding box center [108, 217] width 131 height 27
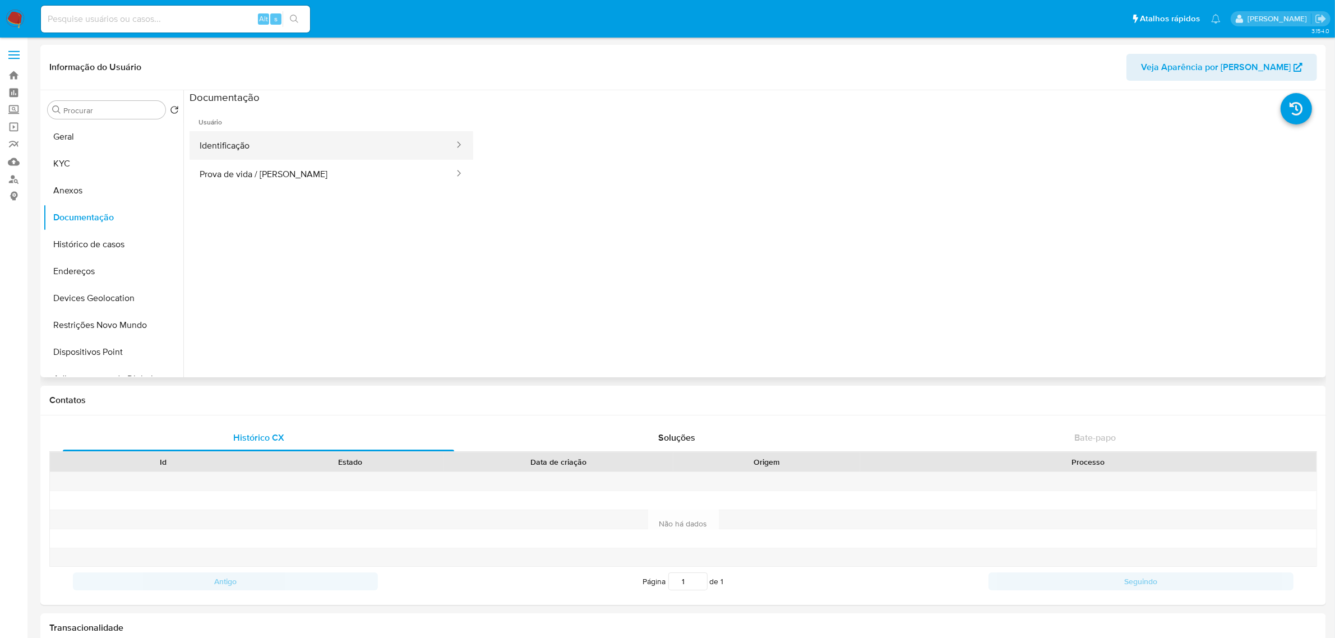
click at [297, 142] on button "Identificação" at bounding box center [322, 145] width 266 height 29
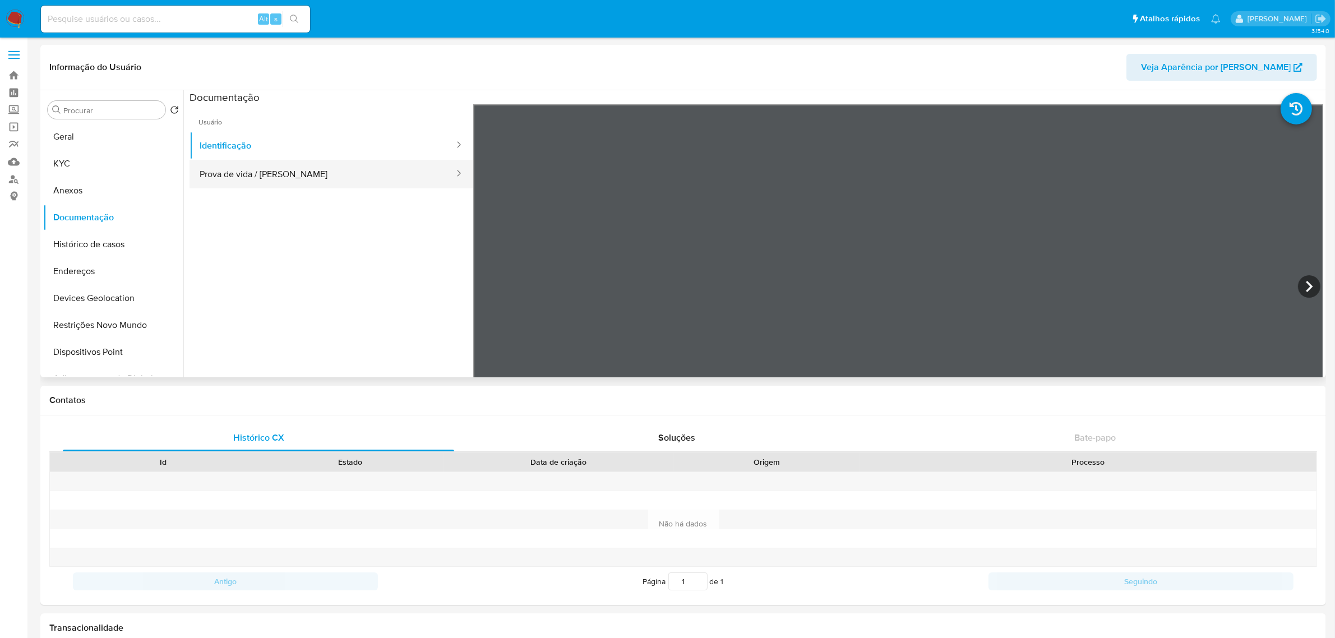
click at [365, 181] on button "Prova de vida / [PERSON_NAME]" at bounding box center [322, 174] width 266 height 29
click at [66, 165] on button "KYC" at bounding box center [108, 163] width 131 height 27
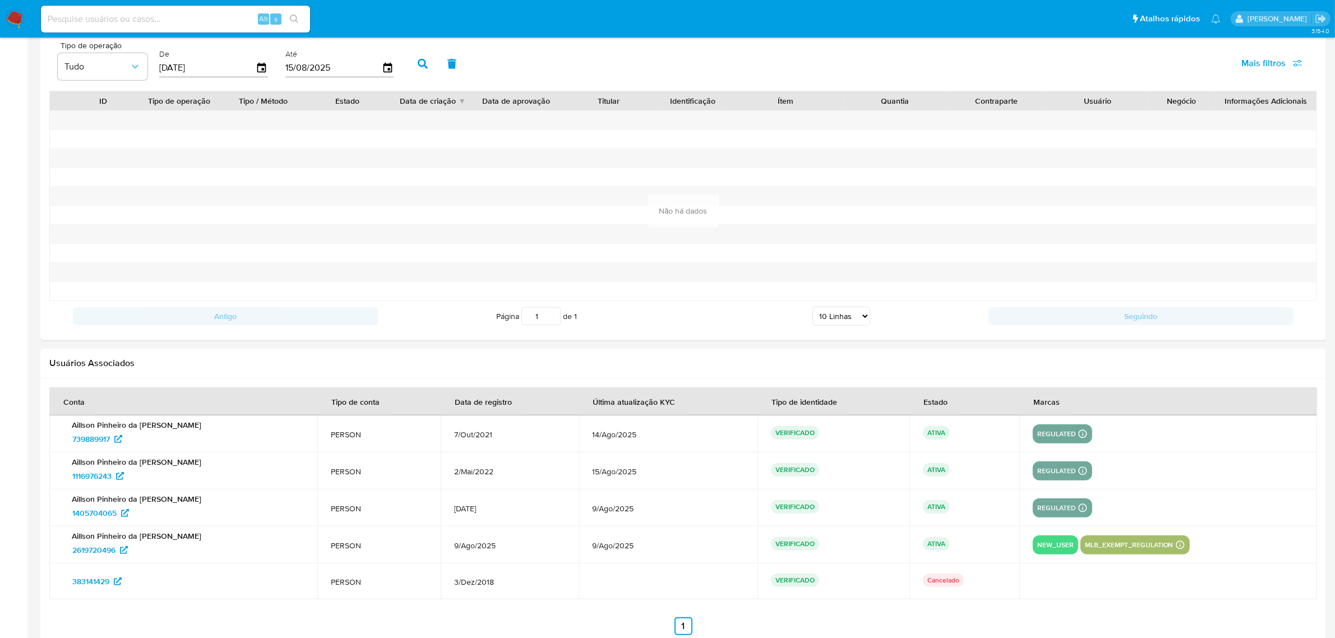
scroll to position [1121, 0]
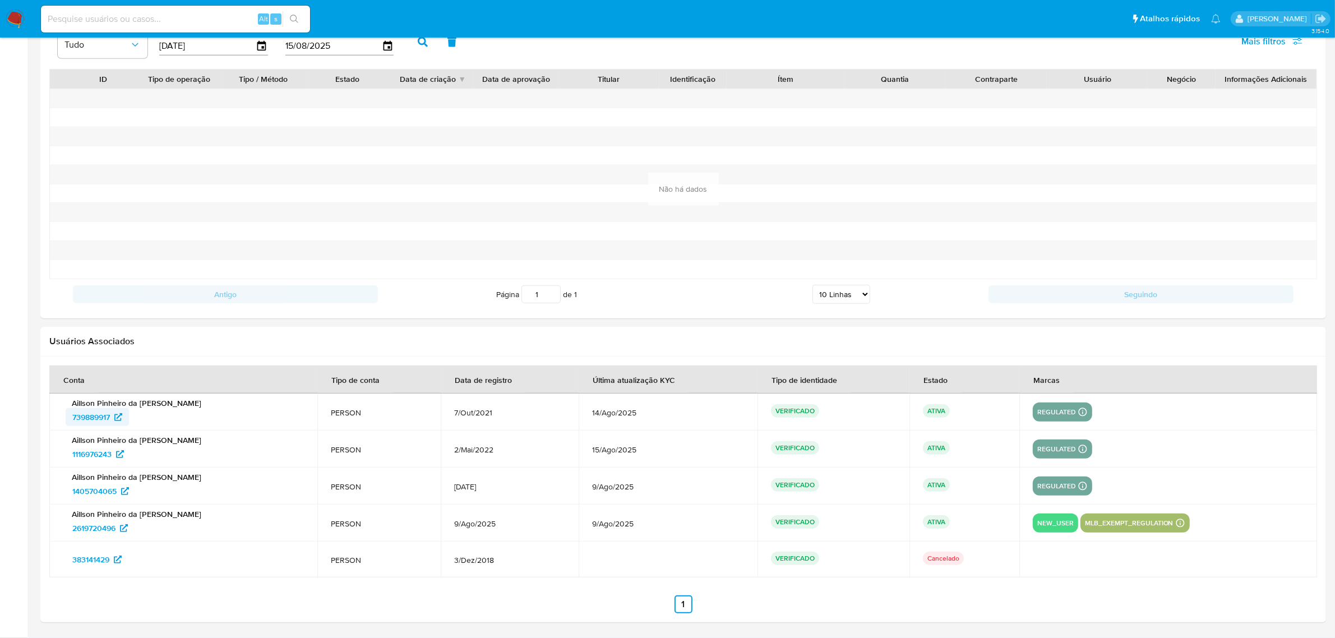
click at [86, 419] on span "739889917" at bounding box center [91, 417] width 38 height 18
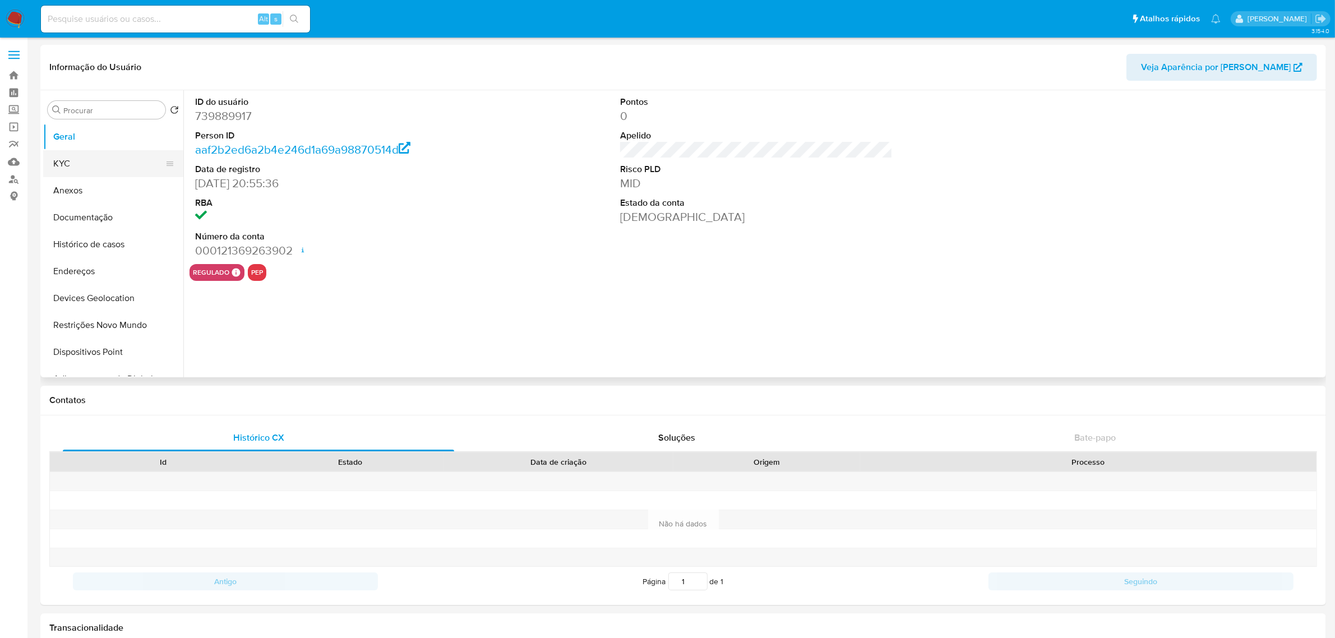
click at [87, 161] on button "KYC" at bounding box center [108, 163] width 131 height 27
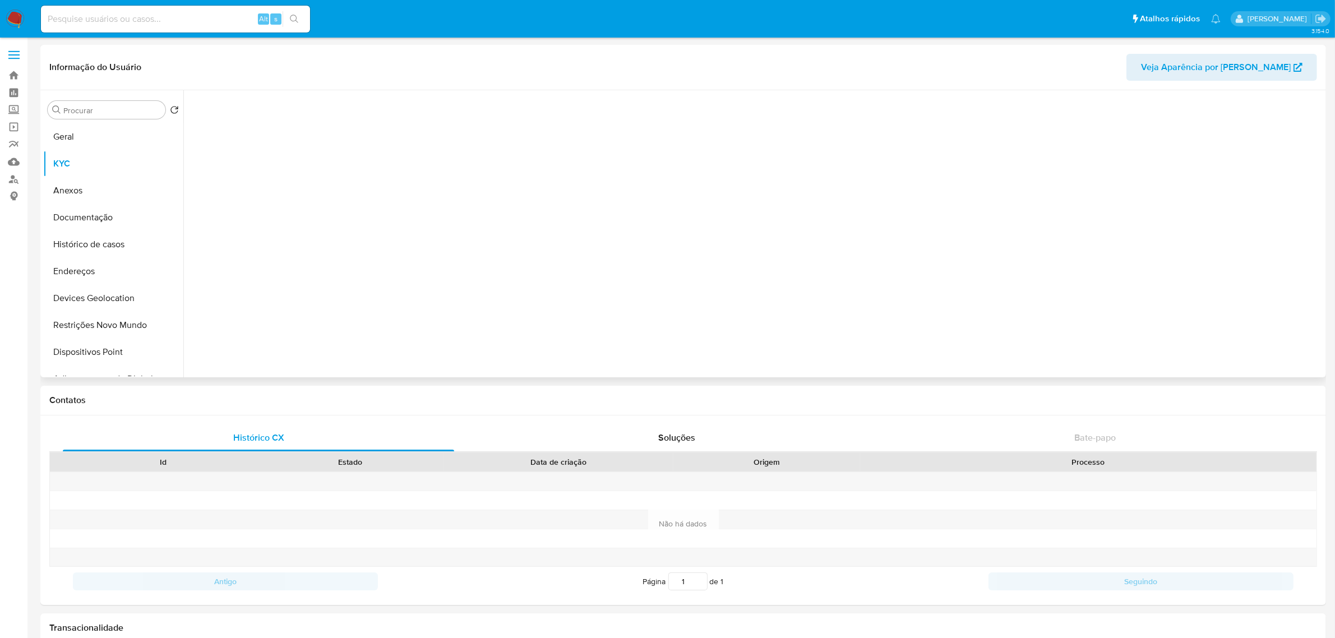
select select "10"
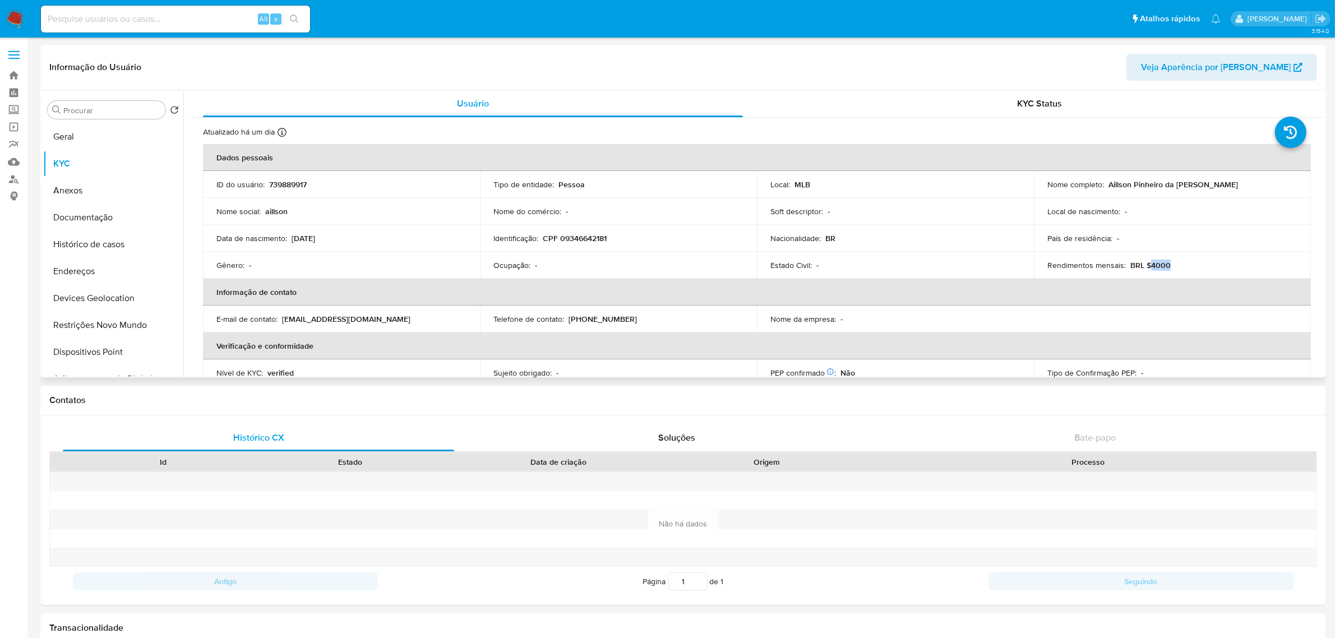
drag, startPoint x: 1147, startPoint y: 263, endPoint x: 1180, endPoint y: 264, distance: 32.5
click at [1180, 264] on div "Rendimentos mensais : BRL $4000" at bounding box center [1172, 265] width 250 height 10
copy p "4000"
click at [84, 217] on button "Documentação" at bounding box center [108, 217] width 131 height 27
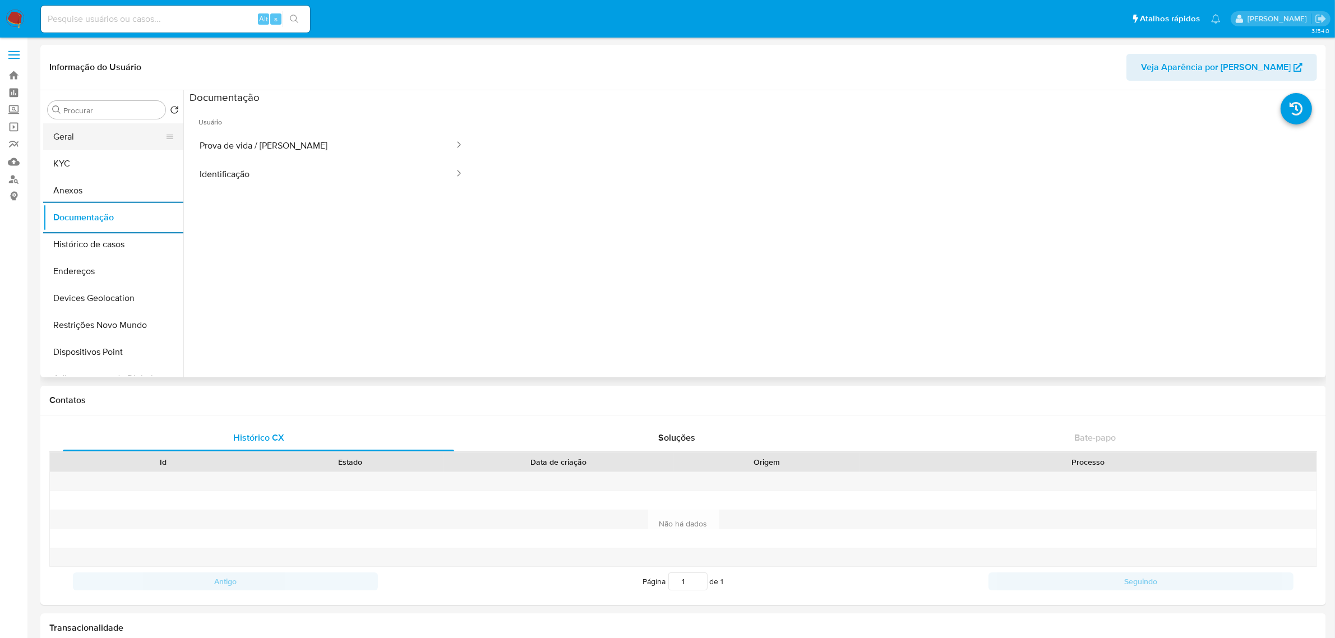
click at [68, 138] on button "Geral" at bounding box center [108, 136] width 131 height 27
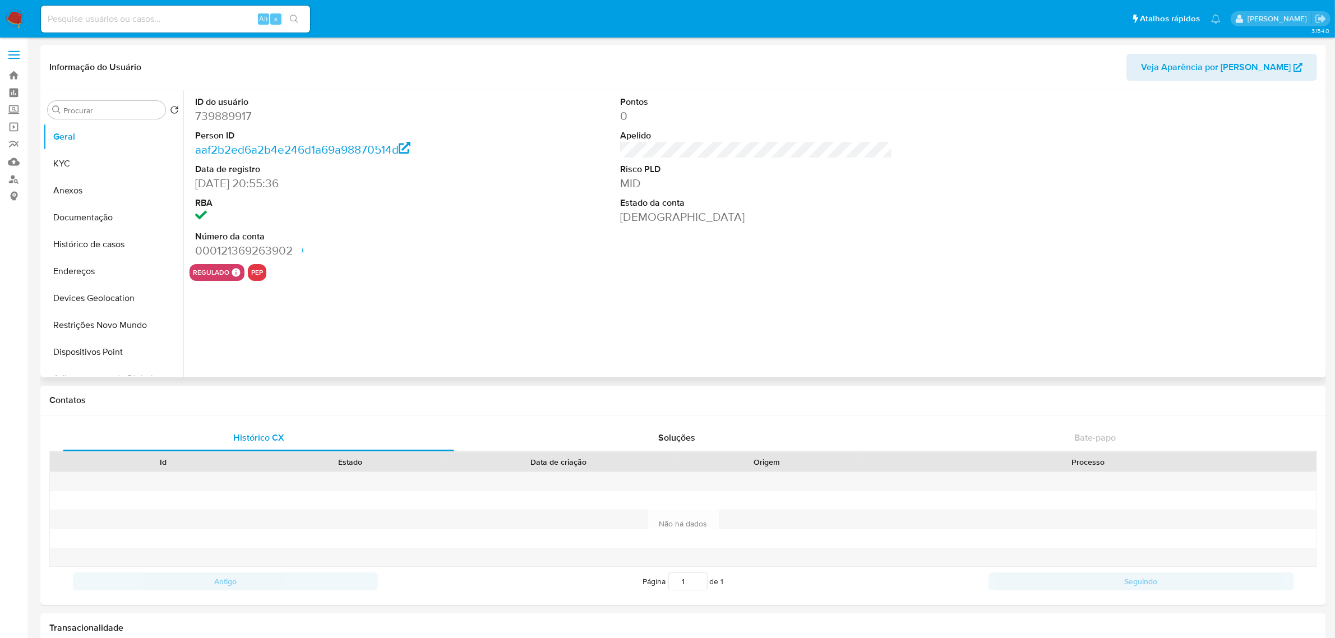
click at [230, 123] on dd "739889917" at bounding box center [331, 116] width 272 height 16
copy dd "739889917"
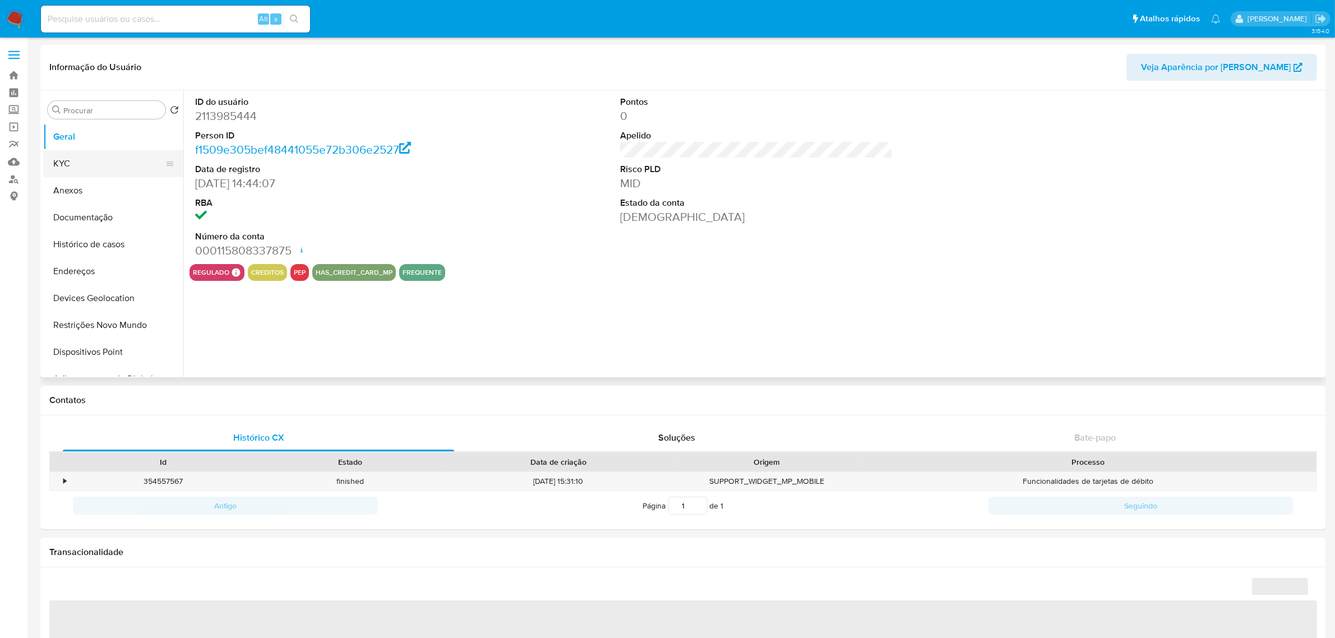
select select "10"
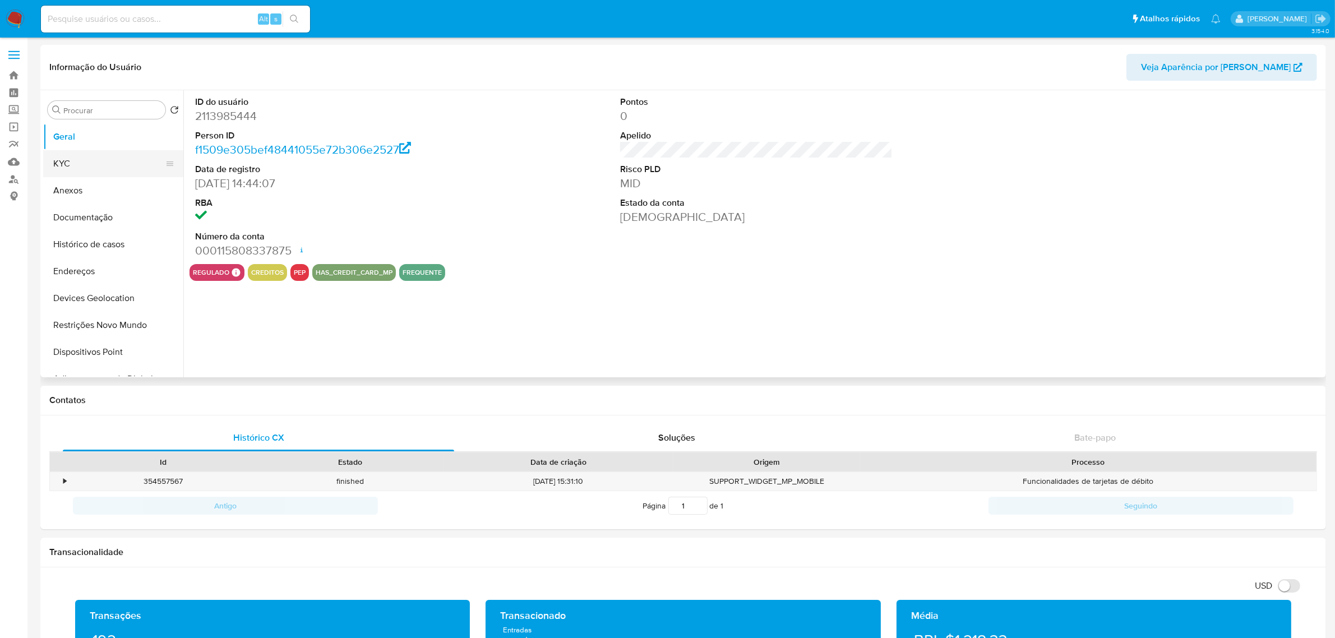
click at [79, 159] on button "KYC" at bounding box center [108, 163] width 131 height 27
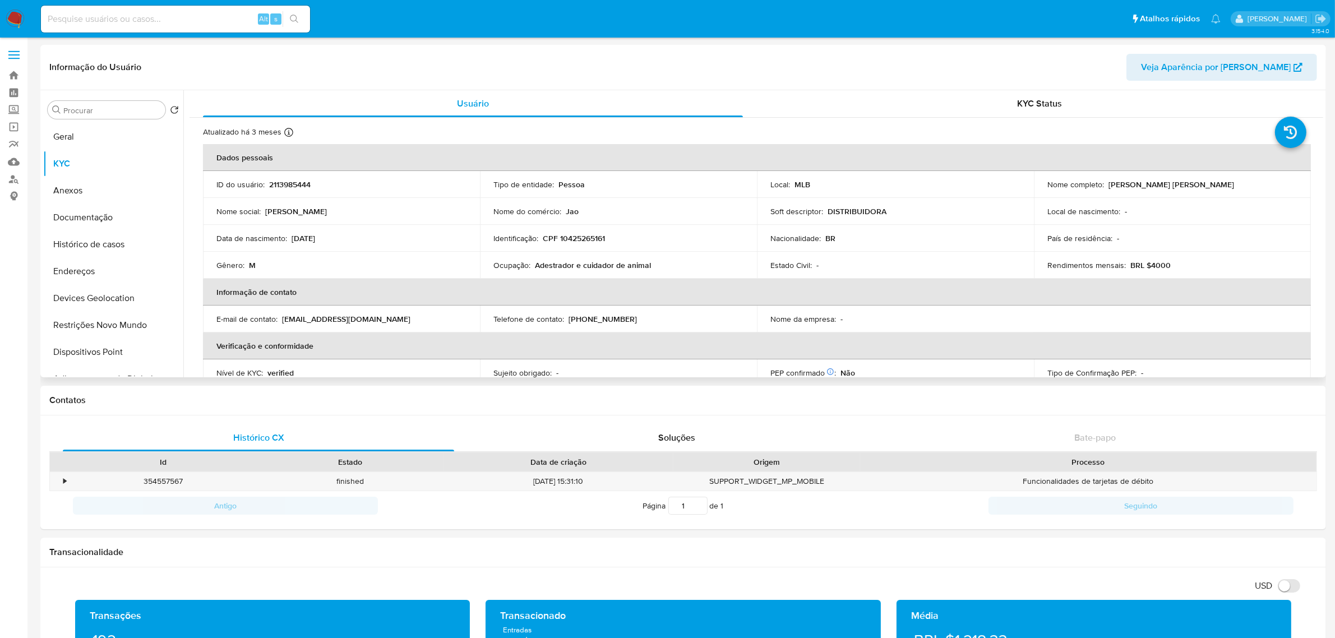
drag, startPoint x: 292, startPoint y: 240, endPoint x: 330, endPoint y: 231, distance: 38.5
click at [330, 231] on td "Data [PERSON_NAME] : [DEMOGRAPHIC_DATA]" at bounding box center [341, 238] width 277 height 27
copy p "[DATE]"
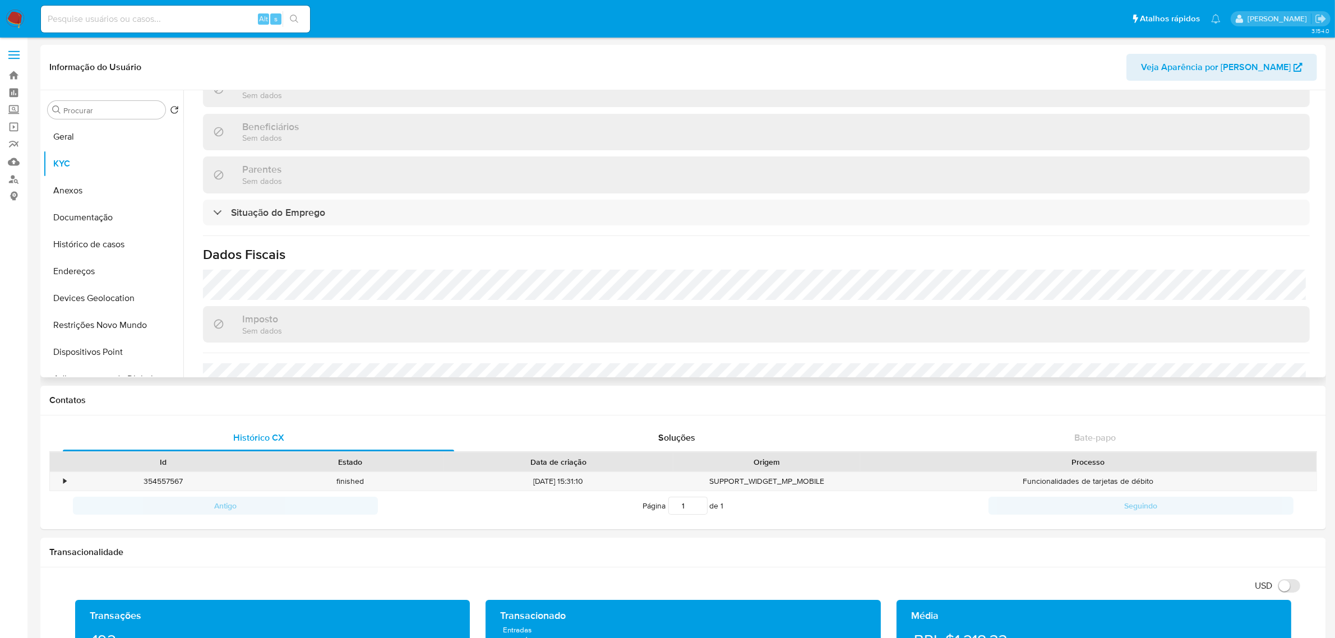
scroll to position [488, 0]
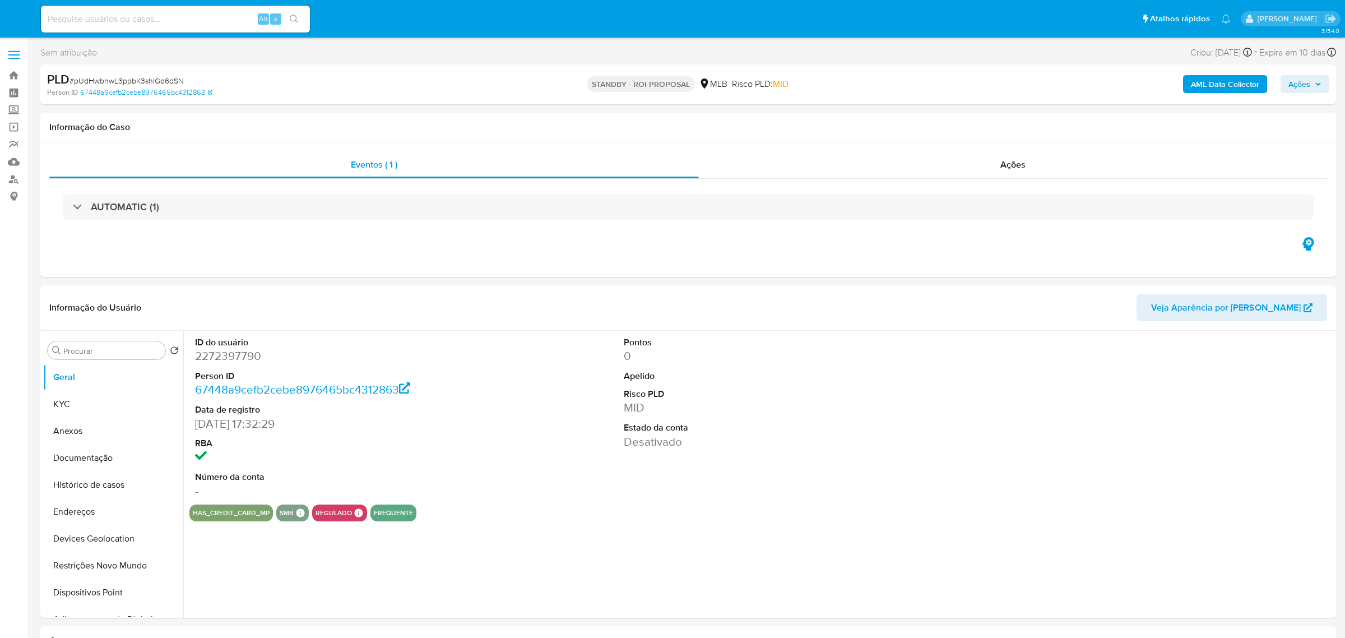
select select "10"
